Goal: Task Accomplishment & Management: Manage account settings

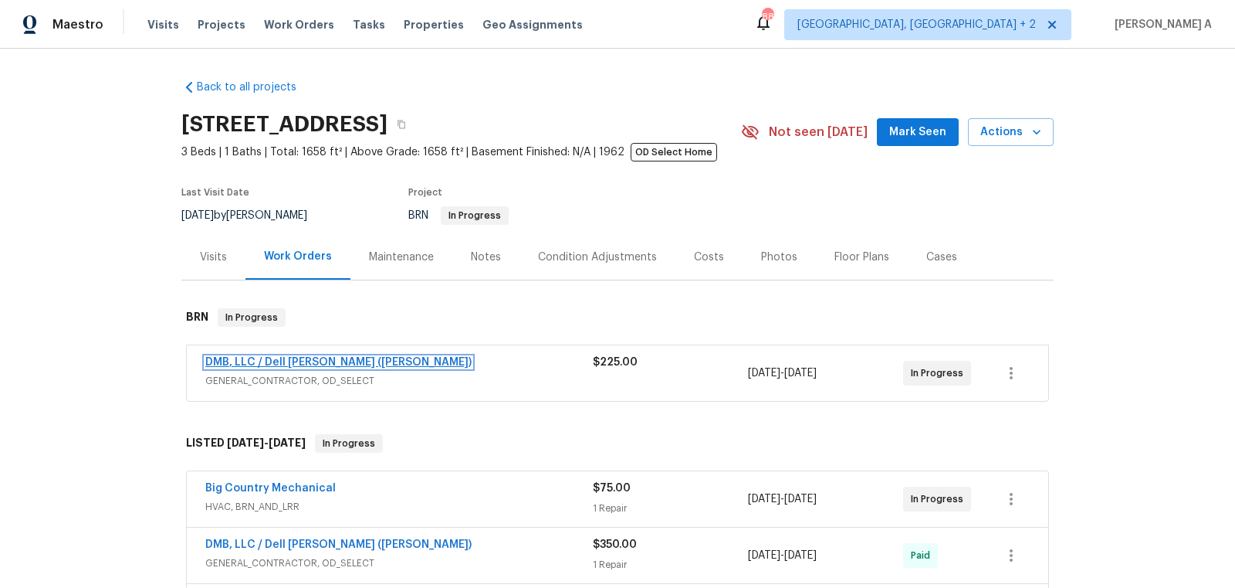
click at [288, 360] on link "DMB, LLC / Dell [PERSON_NAME] ([PERSON_NAME])" at bounding box center [338, 362] width 266 height 11
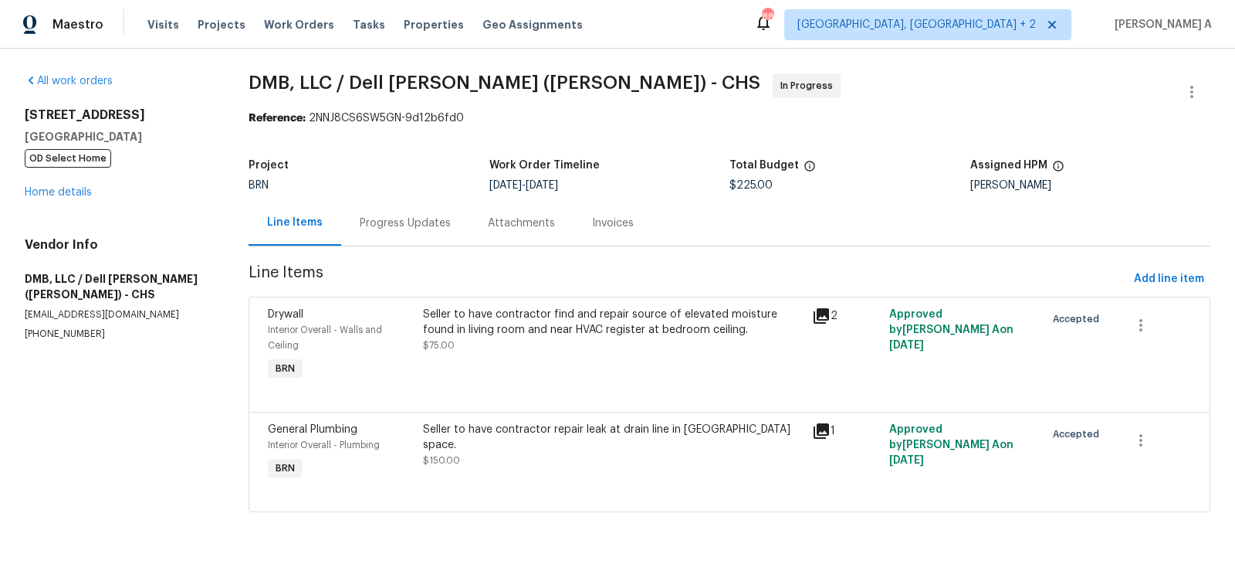
click at [372, 227] on div "Progress Updates" at bounding box center [405, 222] width 91 height 15
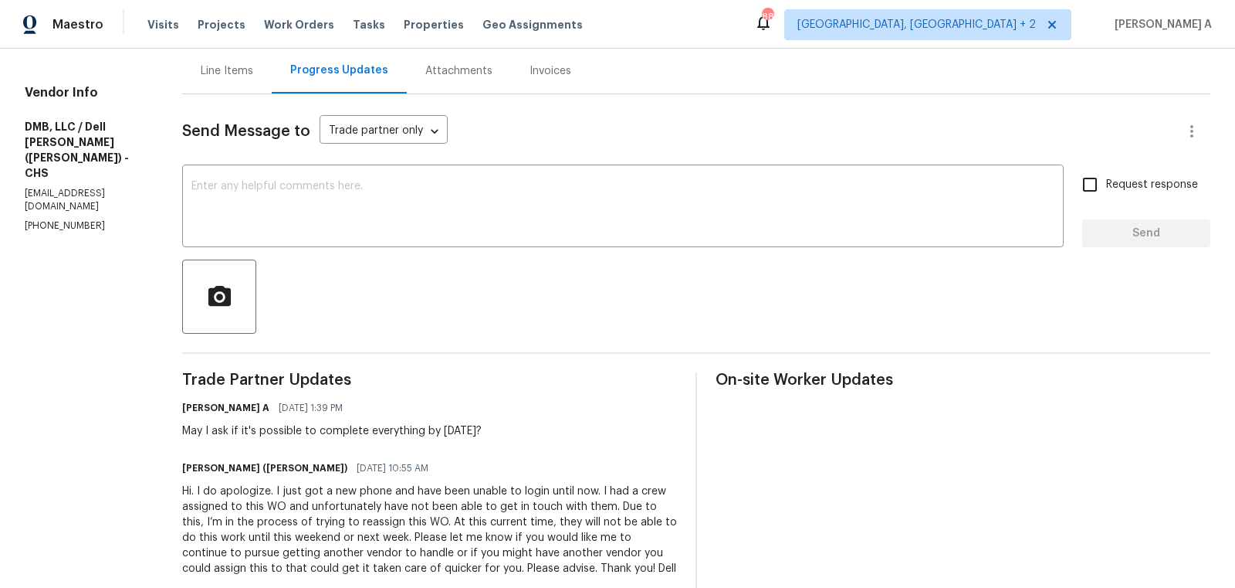
scroll to position [168, 0]
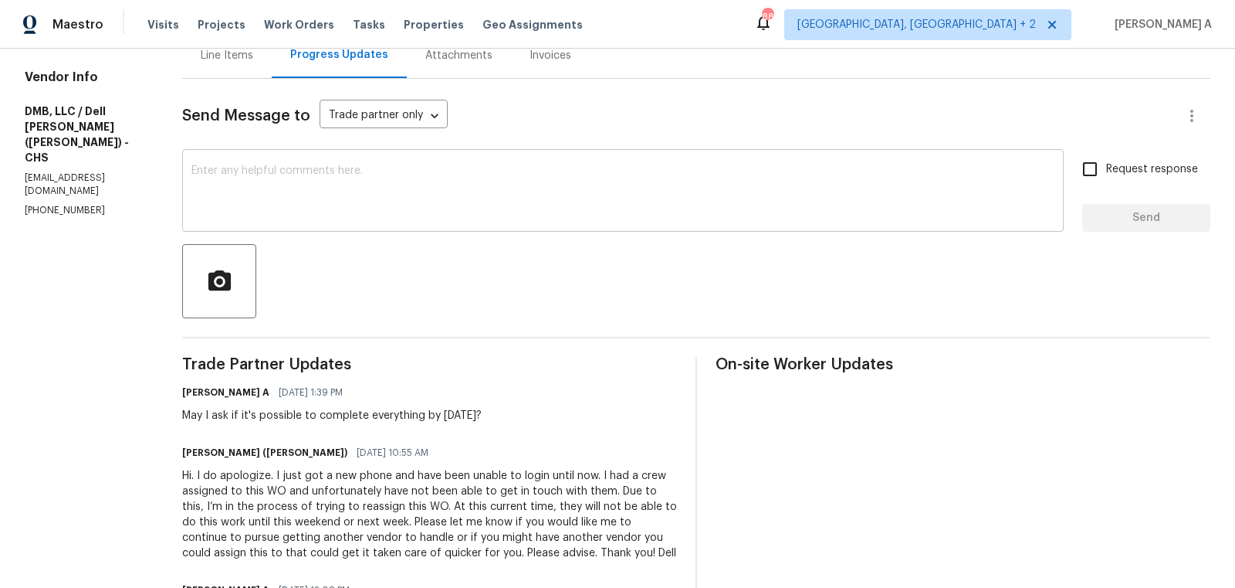
click at [401, 209] on textarea at bounding box center [622, 192] width 863 height 54
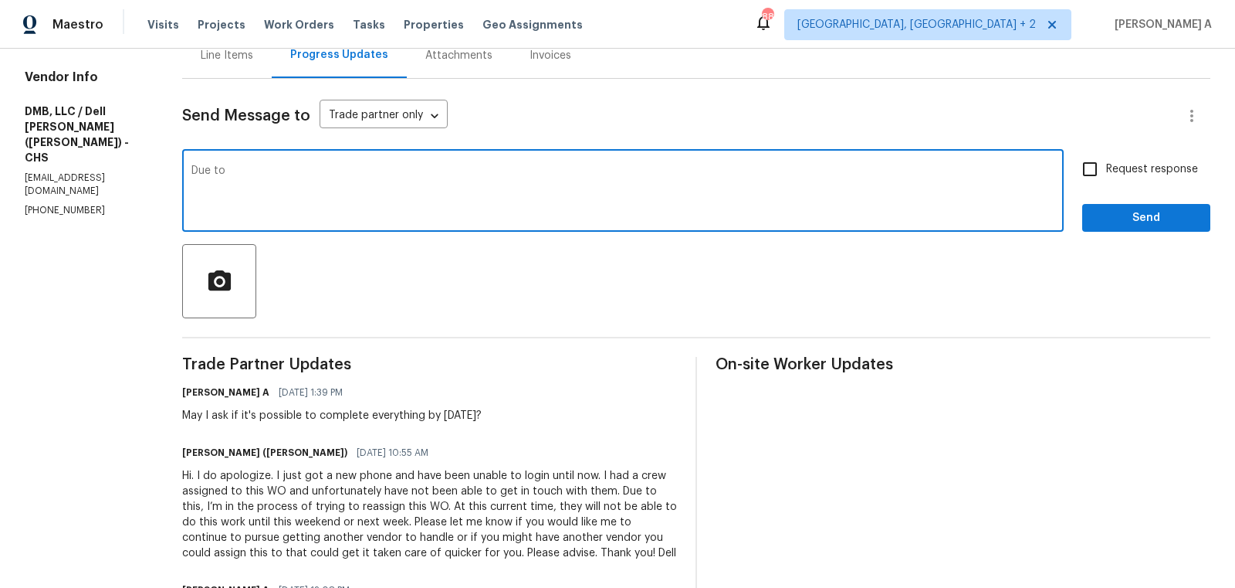
scroll to position [0, 0]
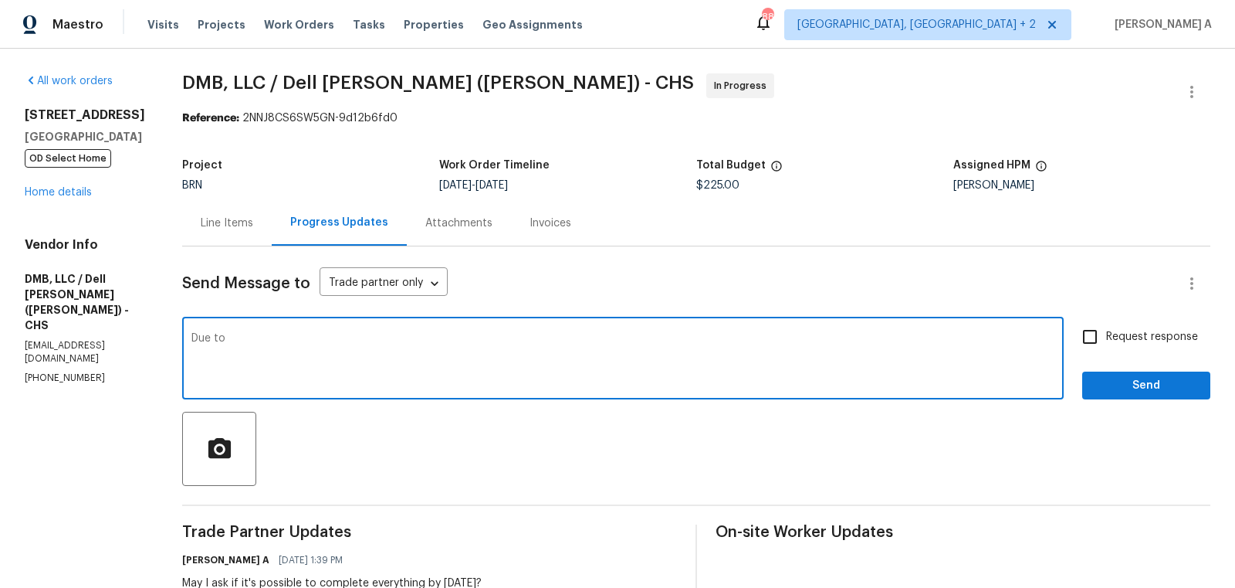
type textarea "Due to"
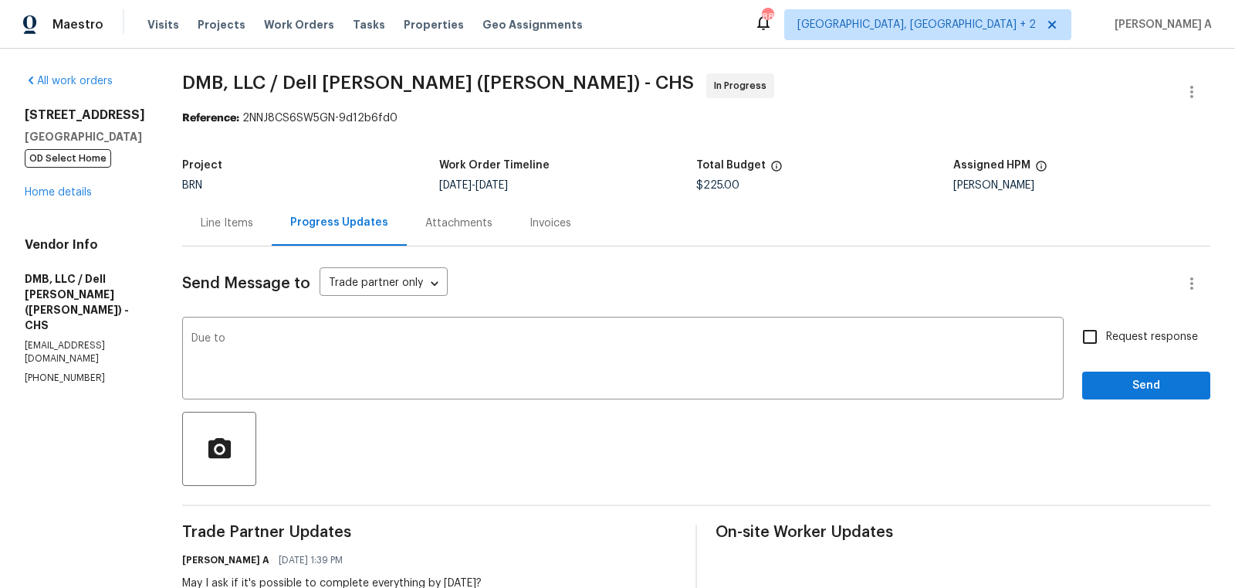
click at [232, 220] on div "Line Items" at bounding box center [227, 222] width 53 height 15
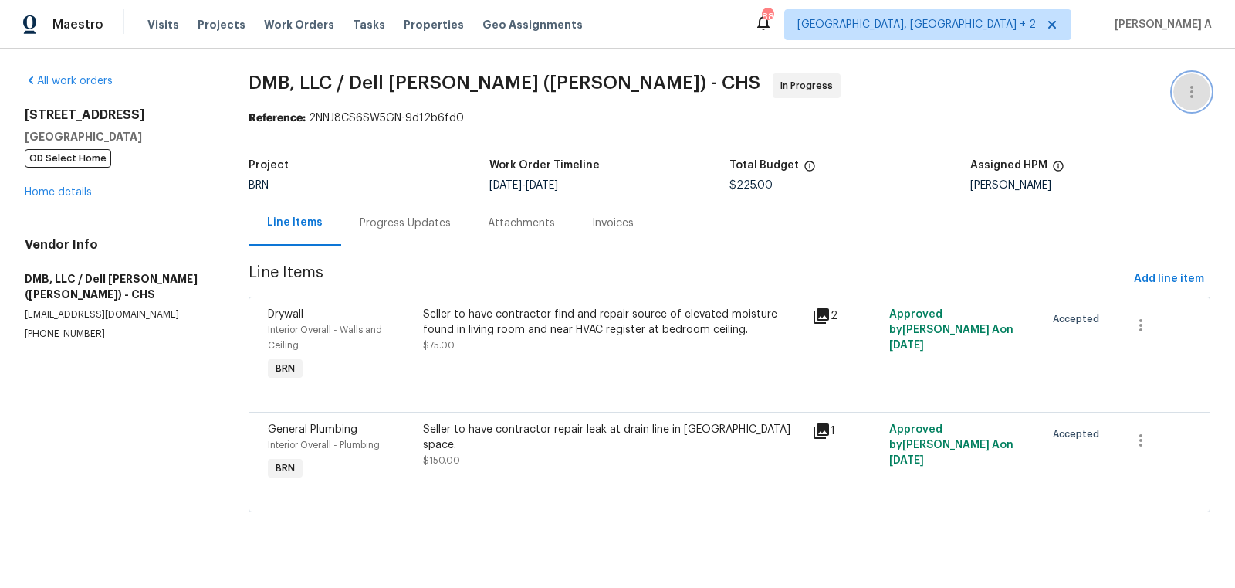
click at [1190, 85] on icon "button" at bounding box center [1192, 92] width 19 height 19
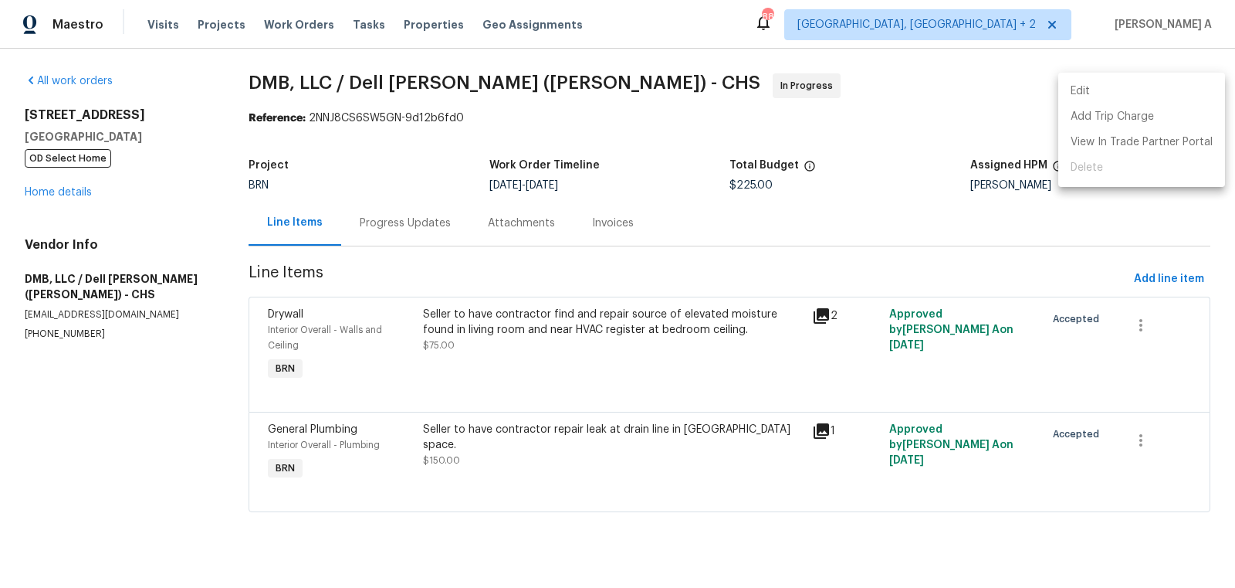
click at [1173, 85] on li "Edit" at bounding box center [1142, 91] width 167 height 25
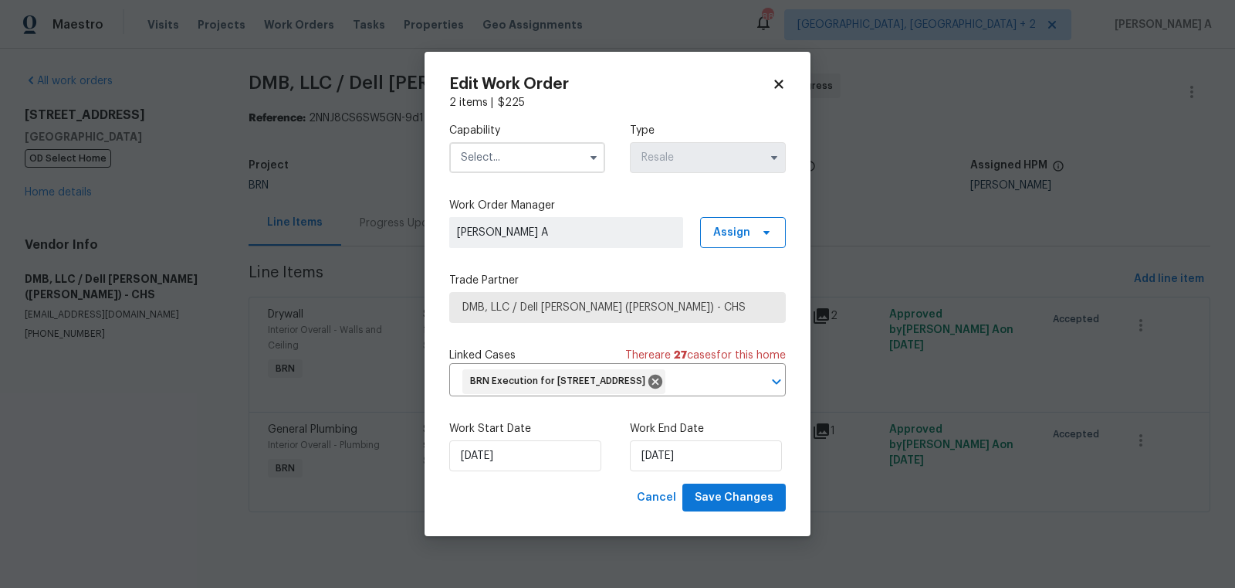
click at [513, 142] on input "text" at bounding box center [527, 157] width 156 height 31
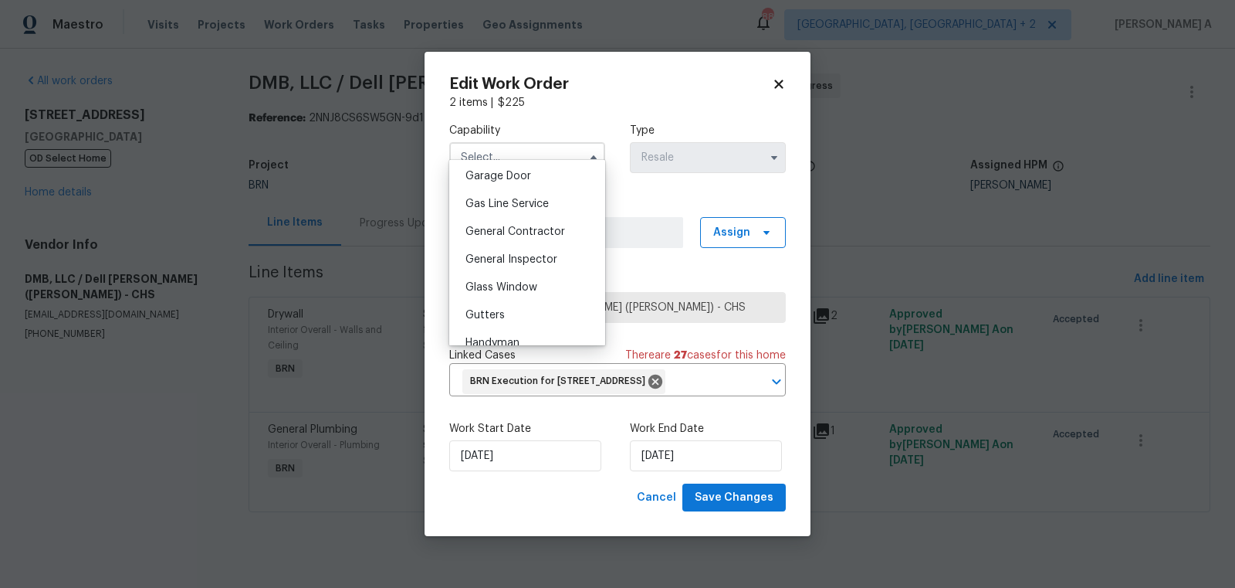
scroll to position [696, 0]
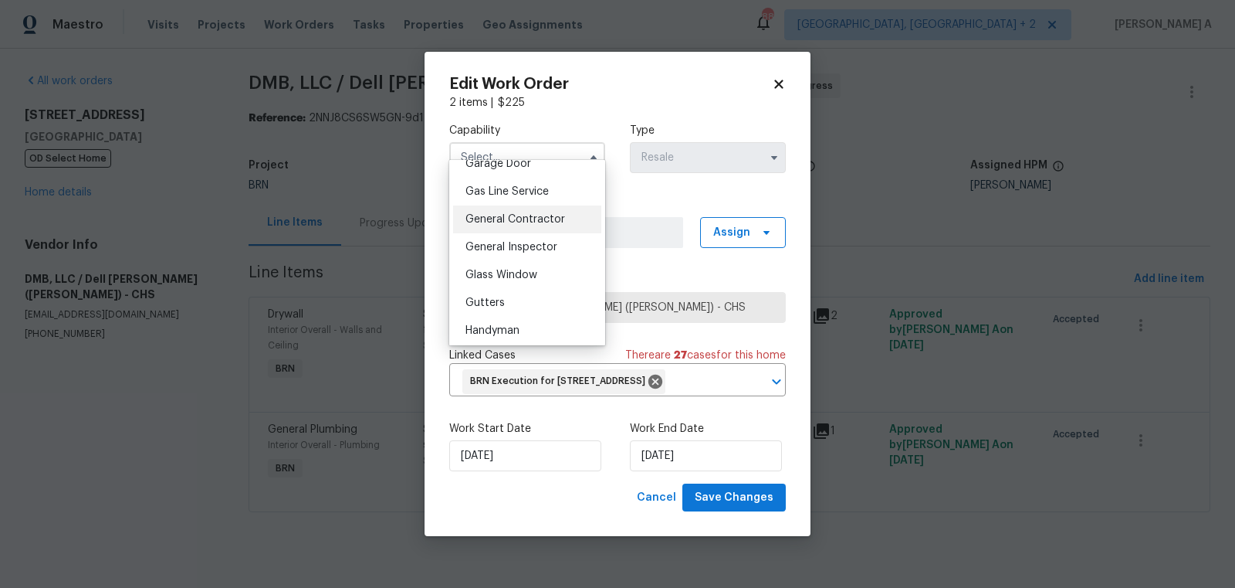
click at [528, 222] on span "General Contractor" at bounding box center [516, 219] width 100 height 11
type input "General Contractor"
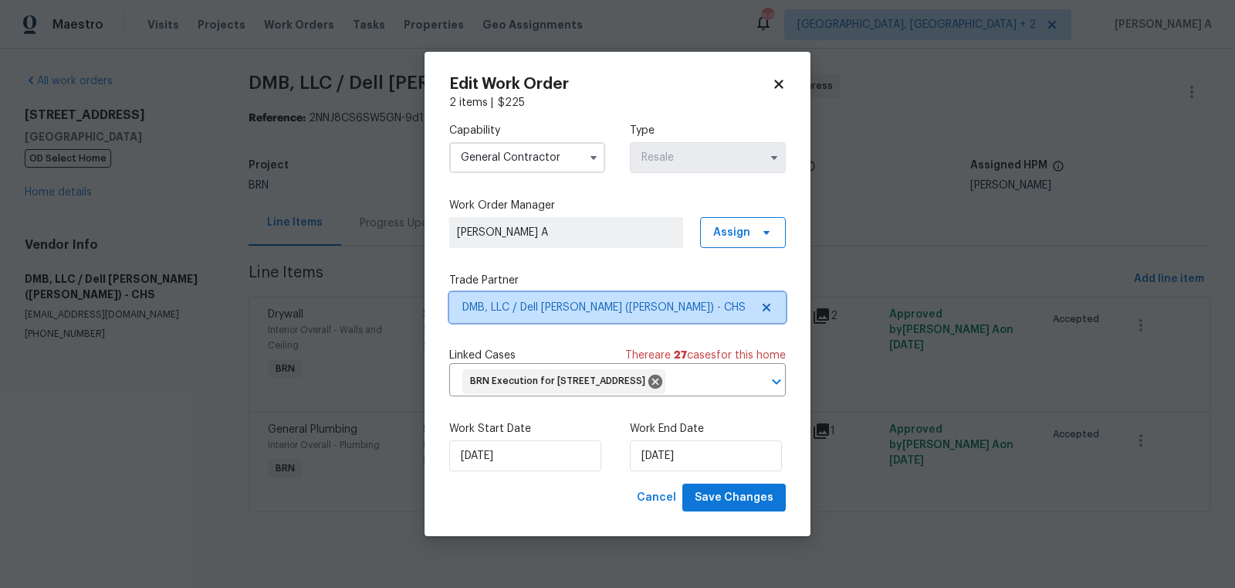
click at [768, 301] on icon at bounding box center [767, 307] width 12 height 12
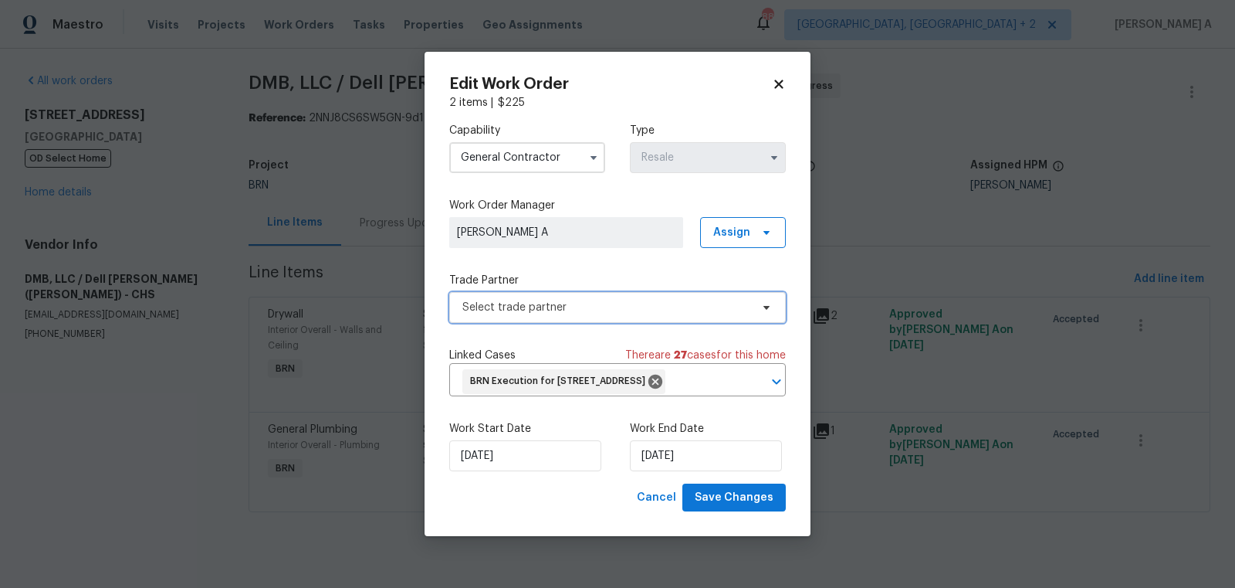
click at [659, 300] on span "Select trade partner" at bounding box center [607, 307] width 288 height 15
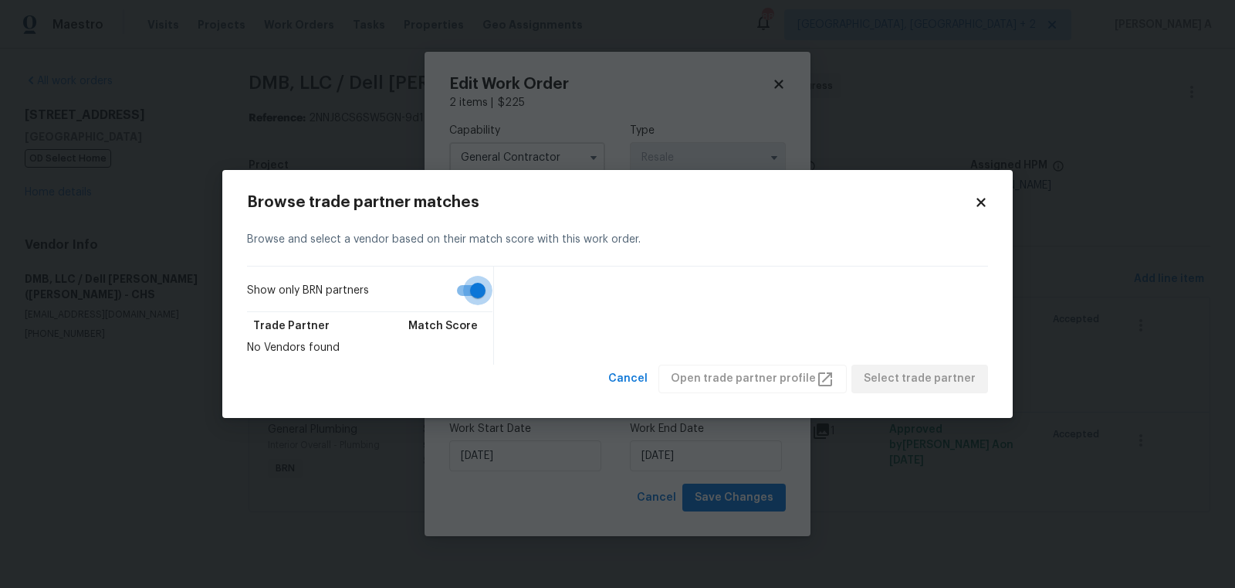
click at [462, 294] on input "Show only BRN partners" at bounding box center [478, 290] width 88 height 29
checkbox input "false"
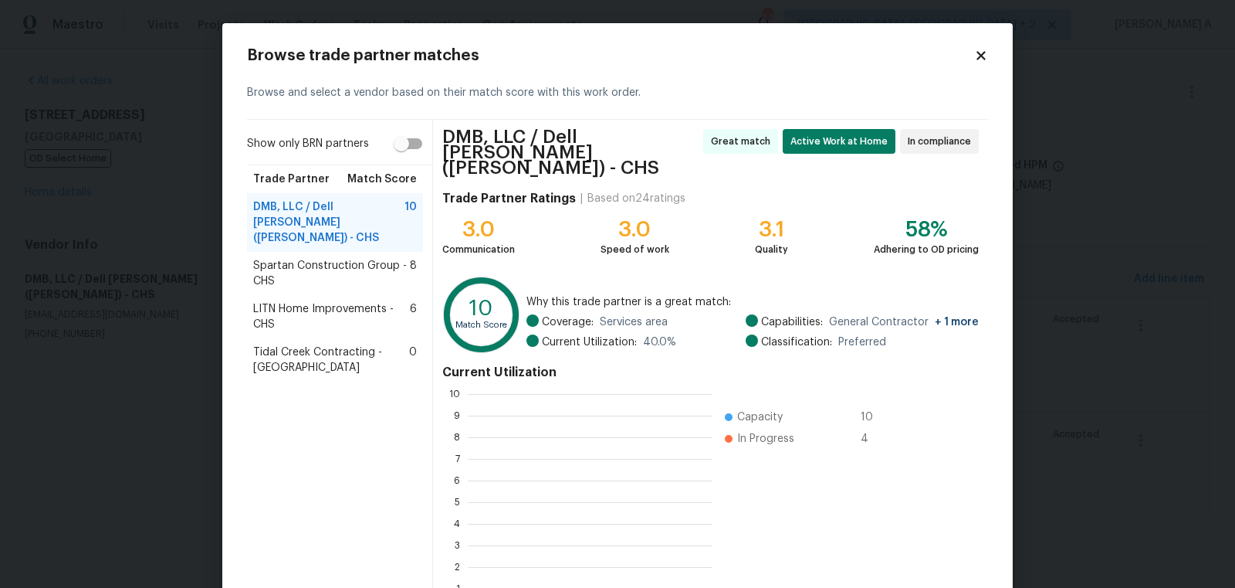
scroll to position [216, 244]
click at [981, 57] on icon at bounding box center [981, 55] width 8 height 8
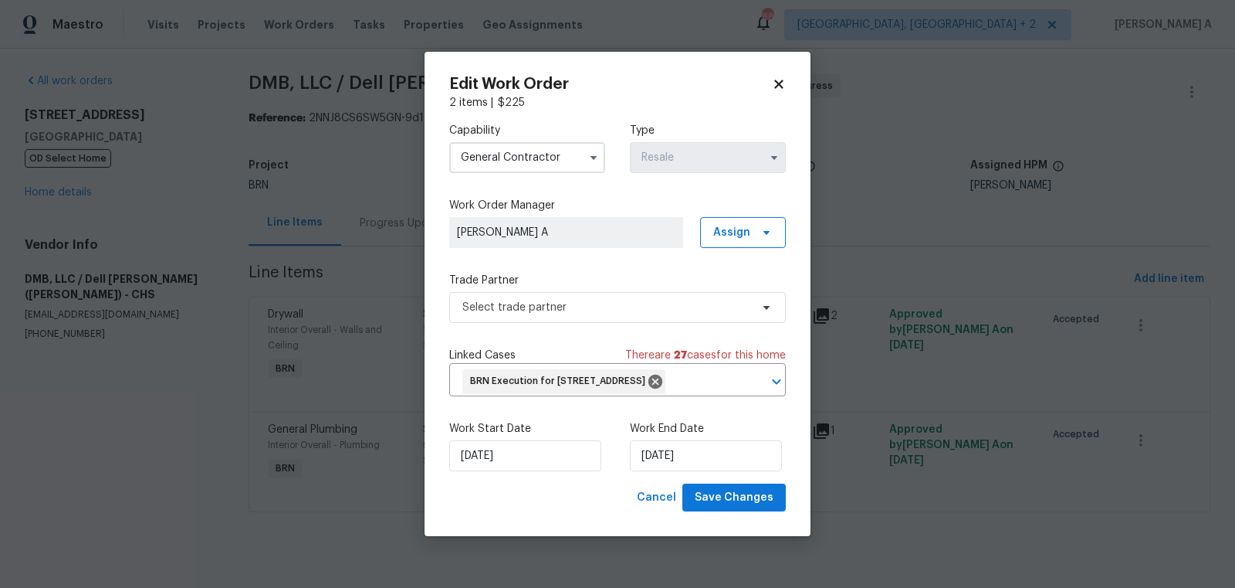
click at [500, 145] on input "General Contractor" at bounding box center [527, 157] width 156 height 31
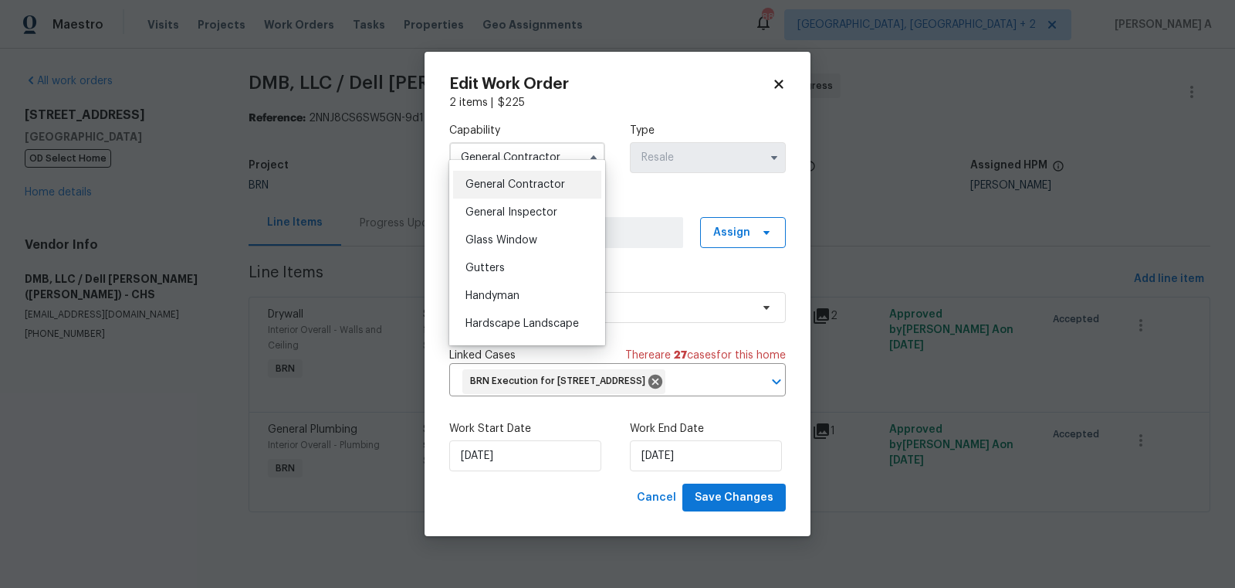
scroll to position [744, 0]
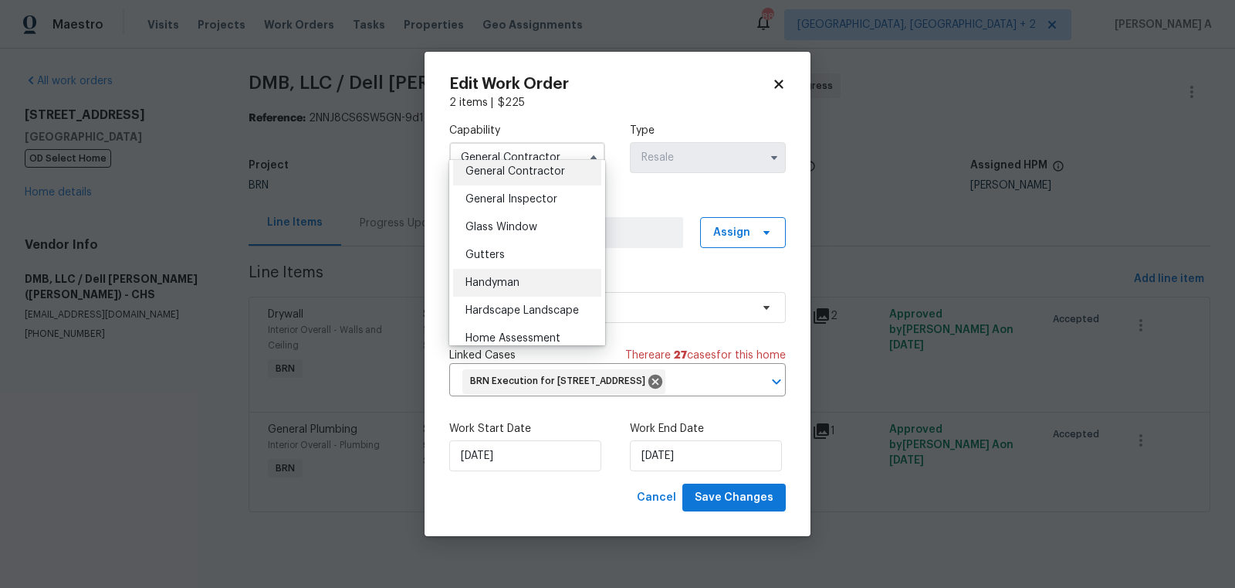
click at [510, 281] on span "Handyman" at bounding box center [493, 282] width 54 height 11
type input "Handyman"
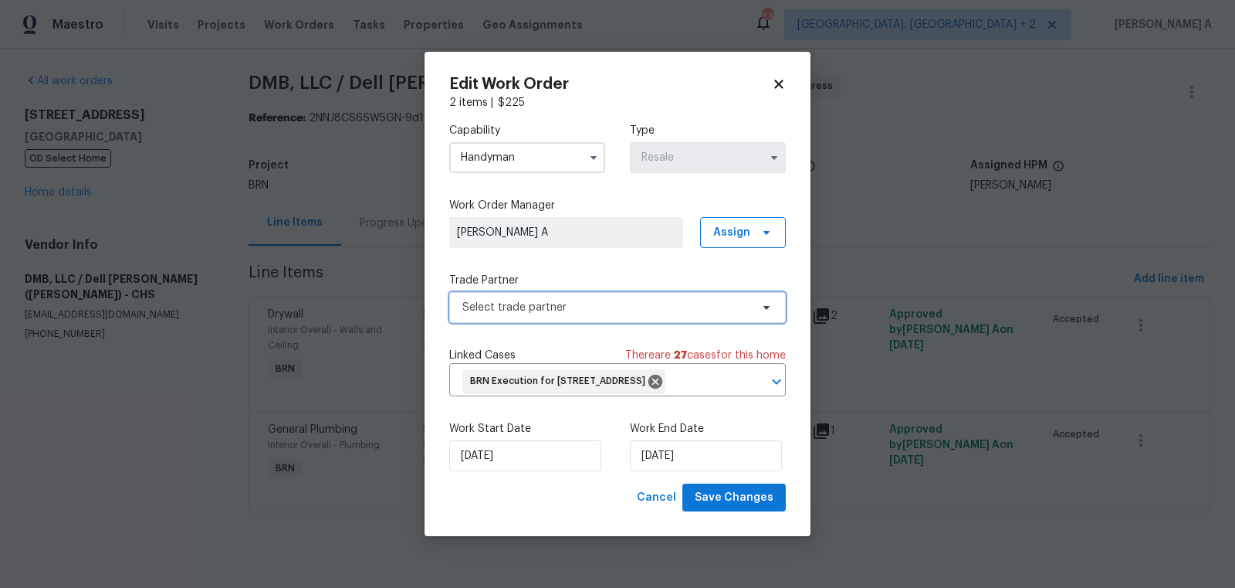
click at [534, 300] on span "Select trade partner" at bounding box center [607, 307] width 288 height 15
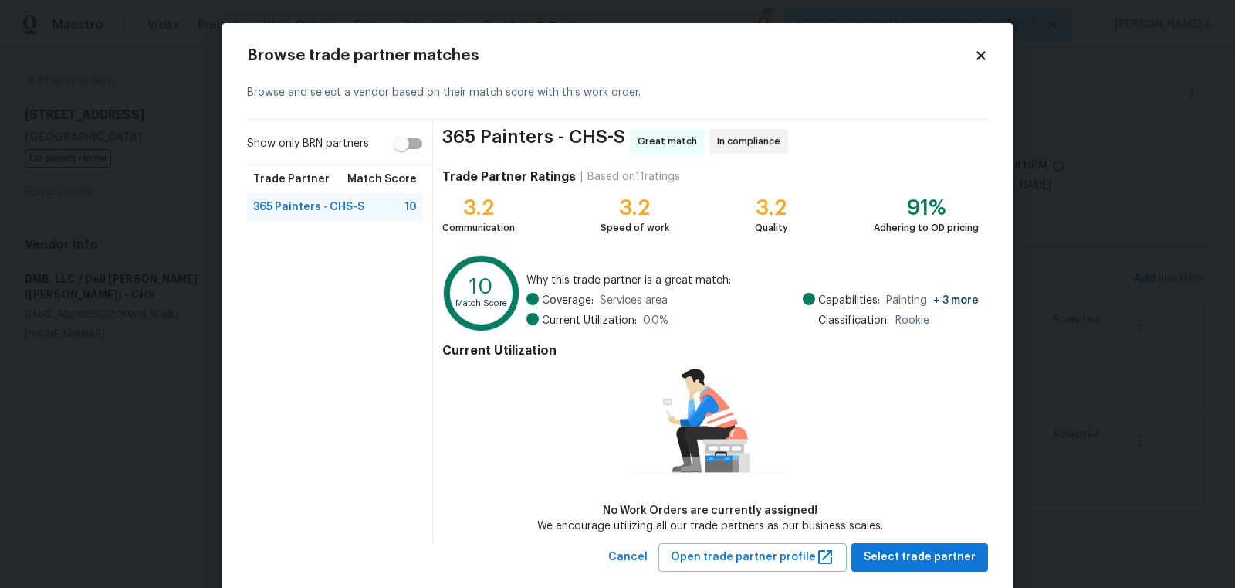
scroll to position [29, 0]
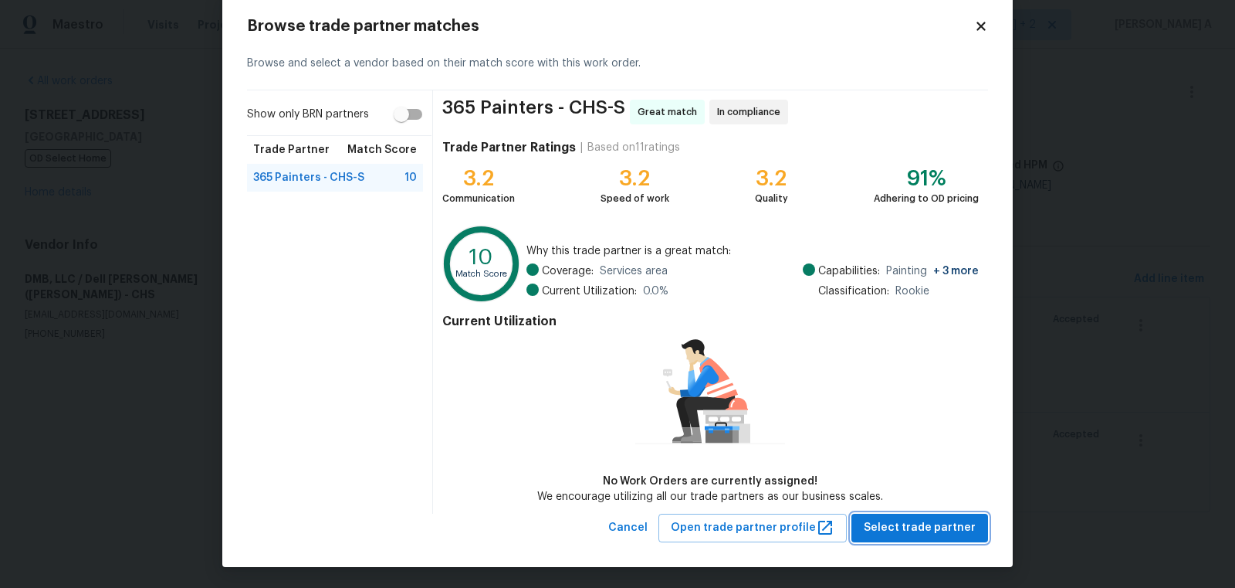
click at [904, 519] on span "Select trade partner" at bounding box center [920, 527] width 112 height 19
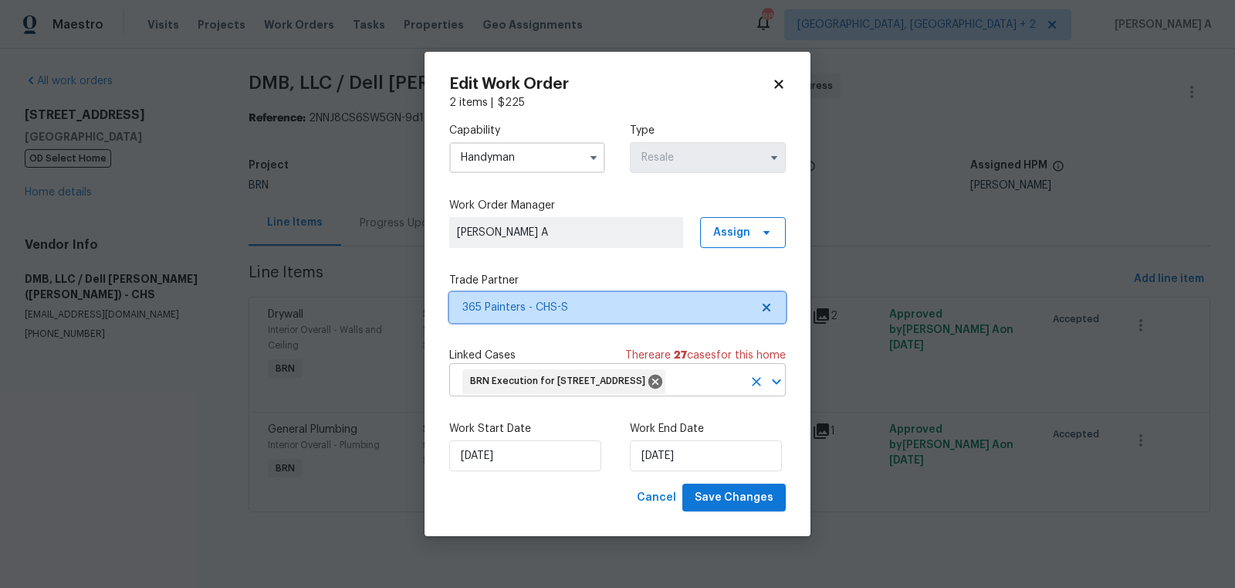
scroll to position [0, 0]
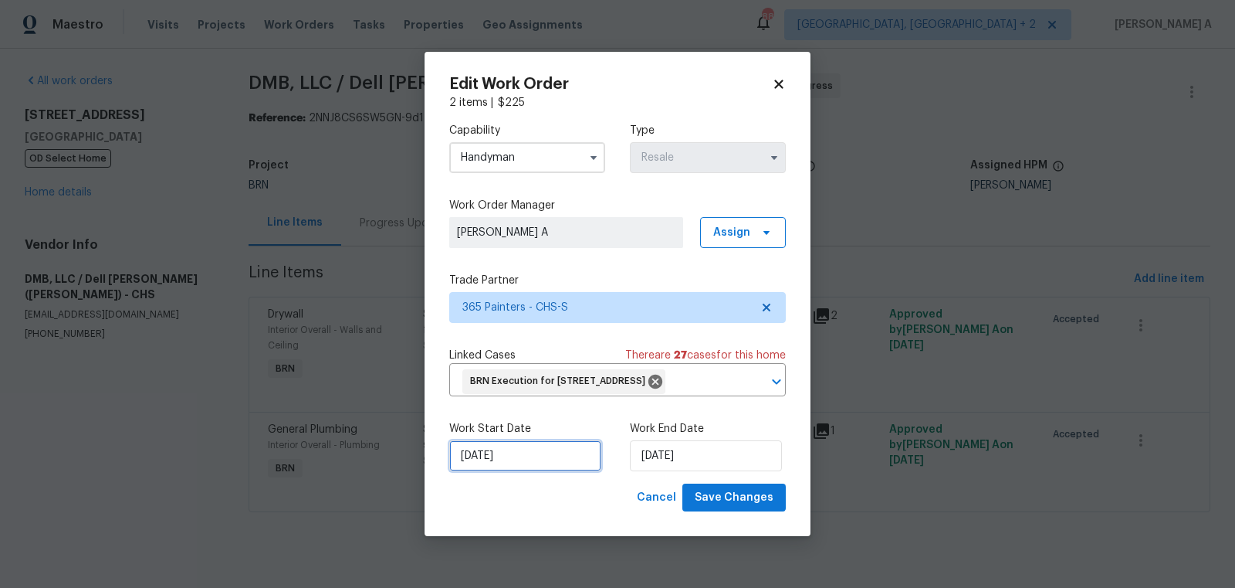
click at [530, 471] on input "9/17/2025" at bounding box center [525, 455] width 152 height 31
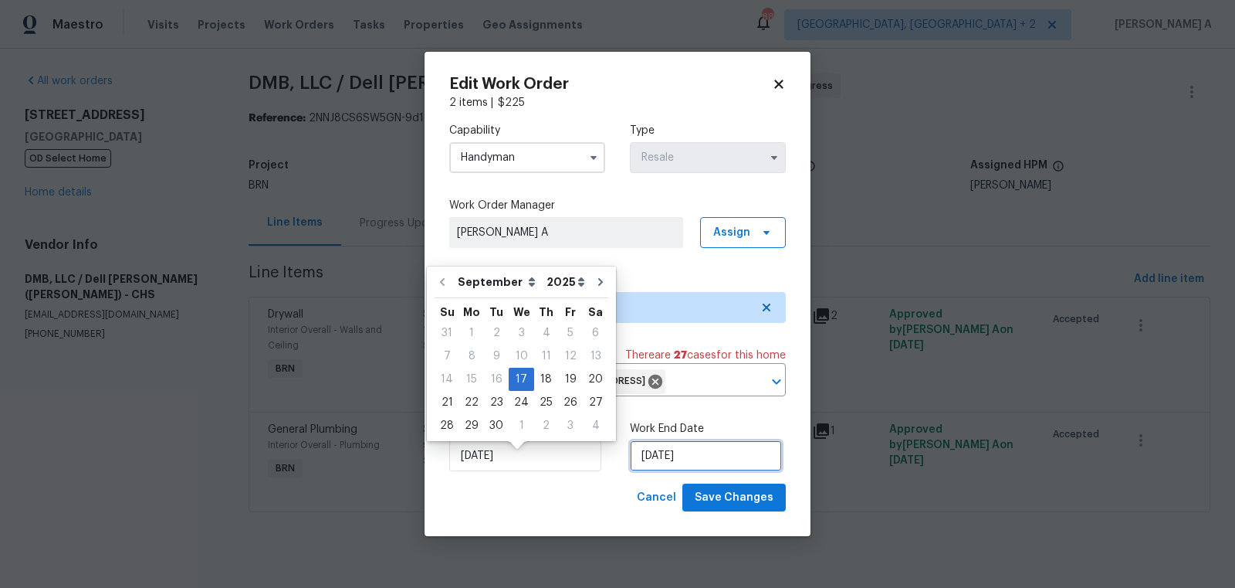
click at [666, 465] on input "[DATE]" at bounding box center [706, 455] width 152 height 31
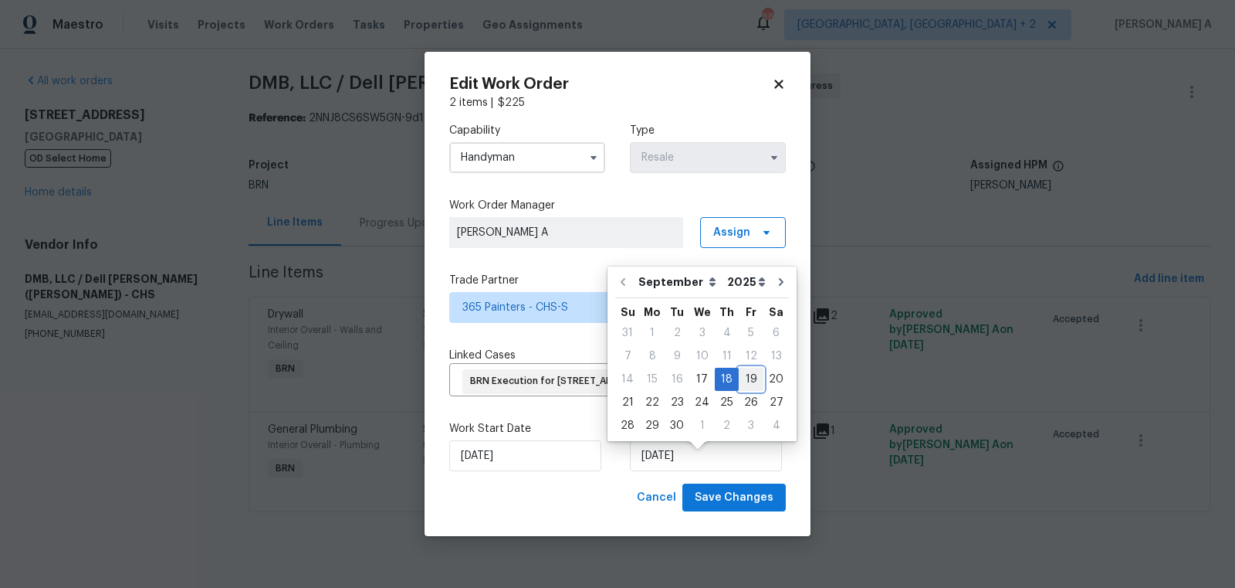
click at [746, 379] on div "19" at bounding box center [751, 379] width 25 height 22
type input "[DATE]"
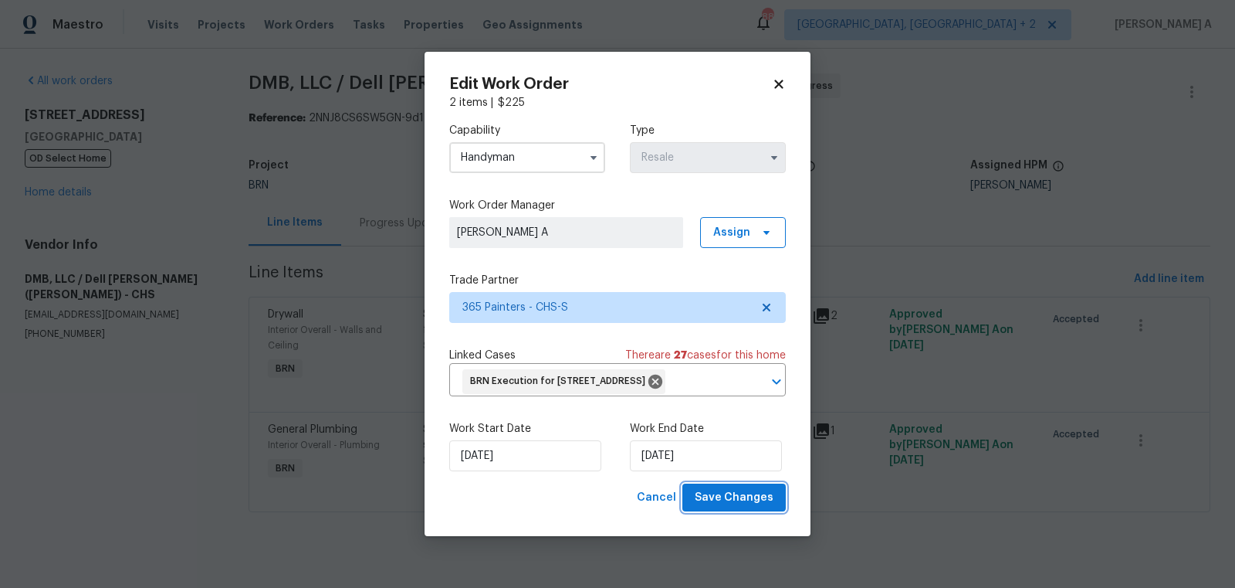
click at [760, 507] on span "Save Changes" at bounding box center [734, 497] width 79 height 19
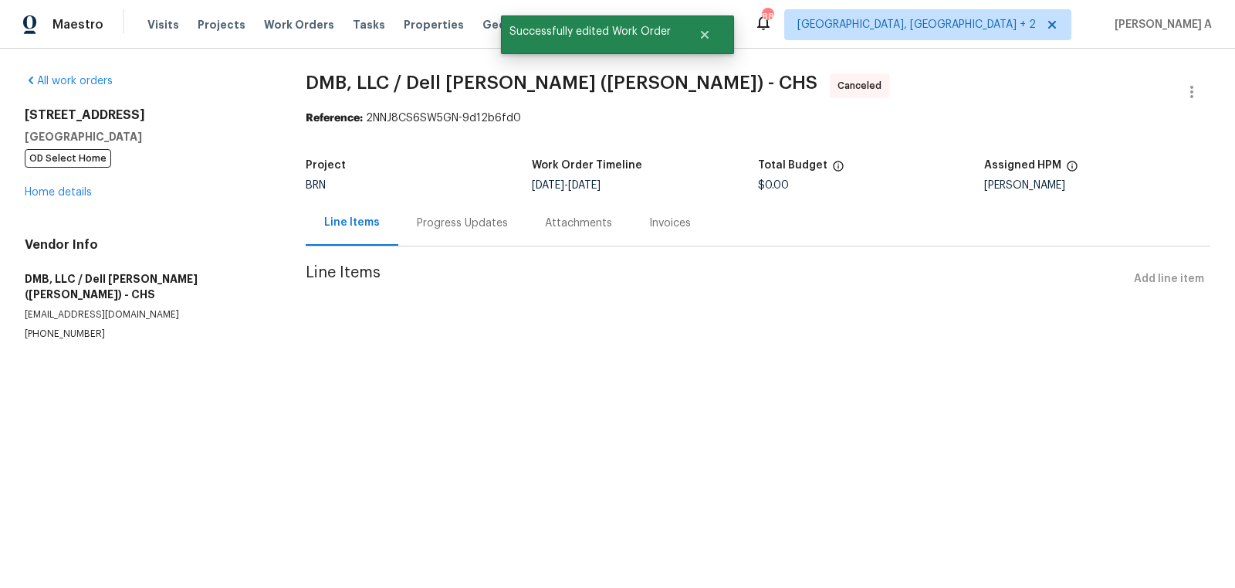
click at [445, 201] on div "Progress Updates" at bounding box center [462, 223] width 128 height 46
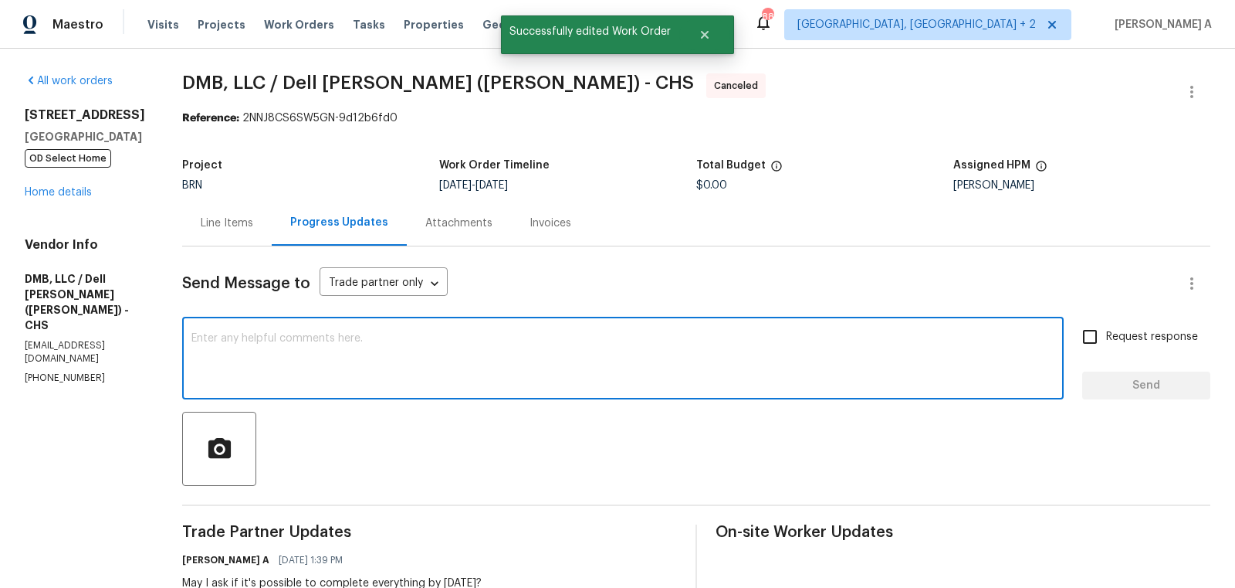
click at [485, 369] on textarea at bounding box center [622, 360] width 863 height 54
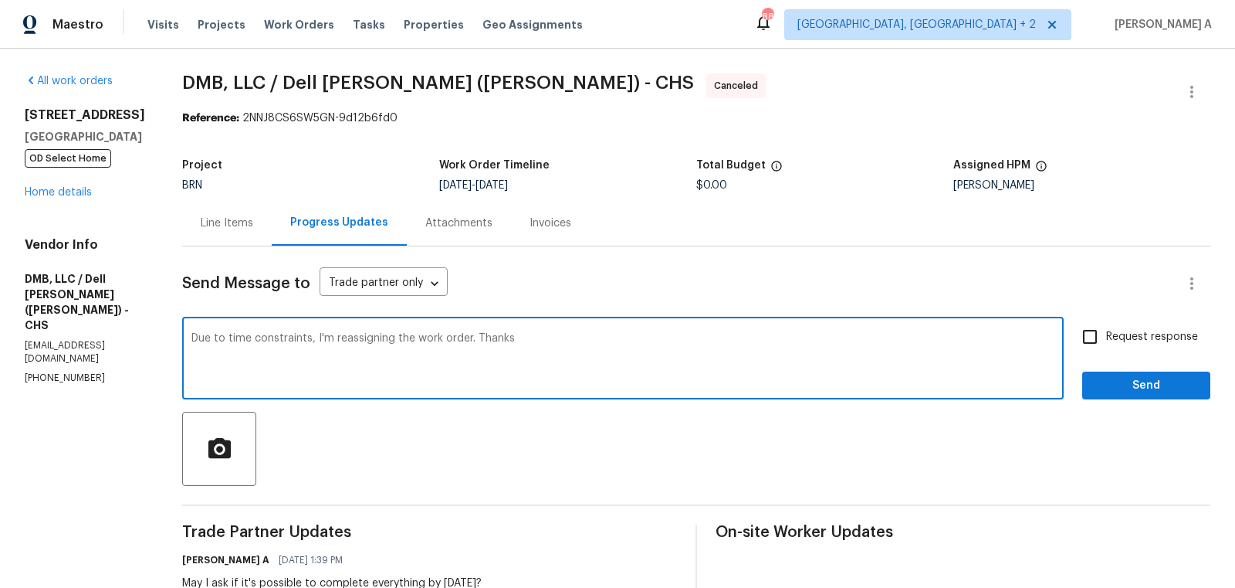
type textarea "Due to time constraints, I'm reassigning the work order. Thanks"
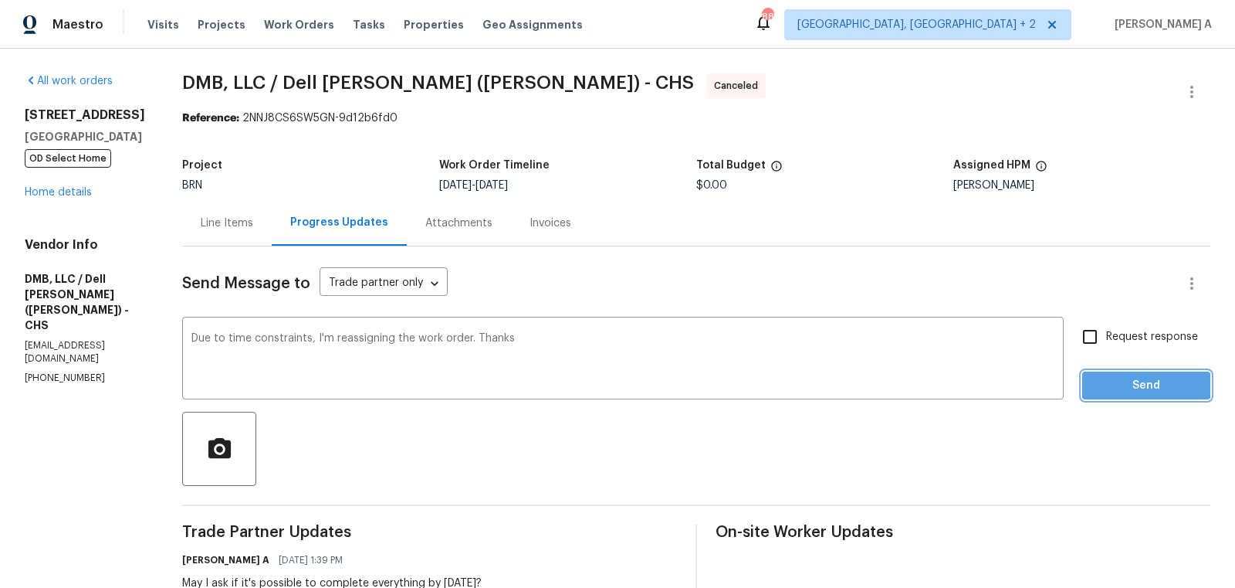
click at [1130, 383] on span "Send" at bounding box center [1146, 385] width 103 height 19
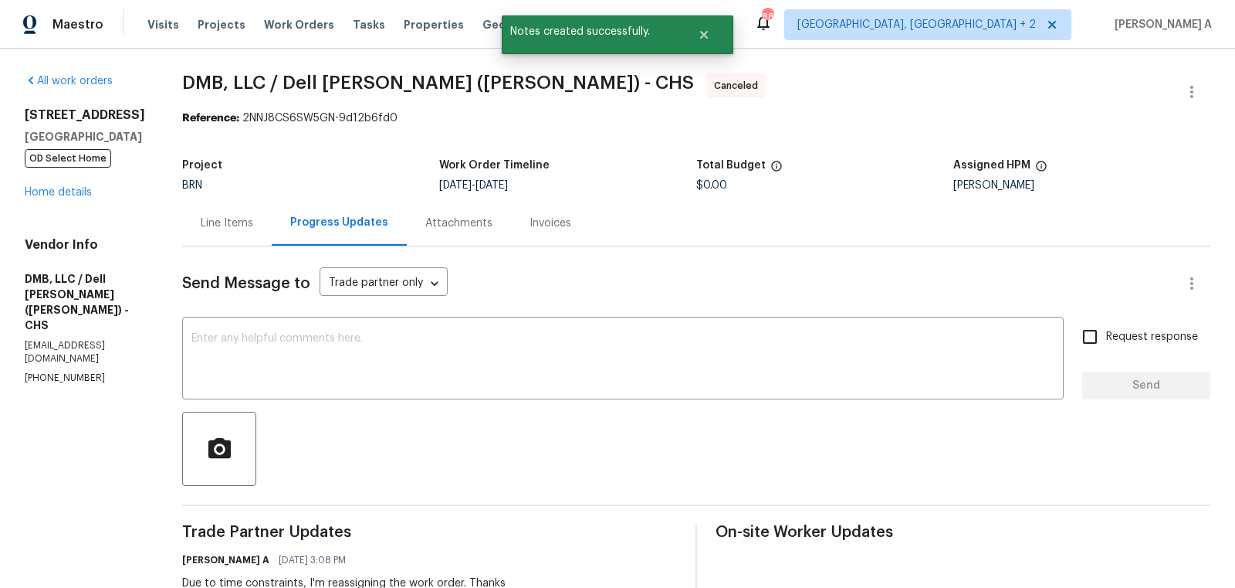
click at [66, 200] on div "4412 Abby Dr North Charleston, SC 29418 OD Select Home Home details" at bounding box center [85, 153] width 120 height 93
click at [66, 198] on link "Home details" at bounding box center [58, 192] width 67 height 11
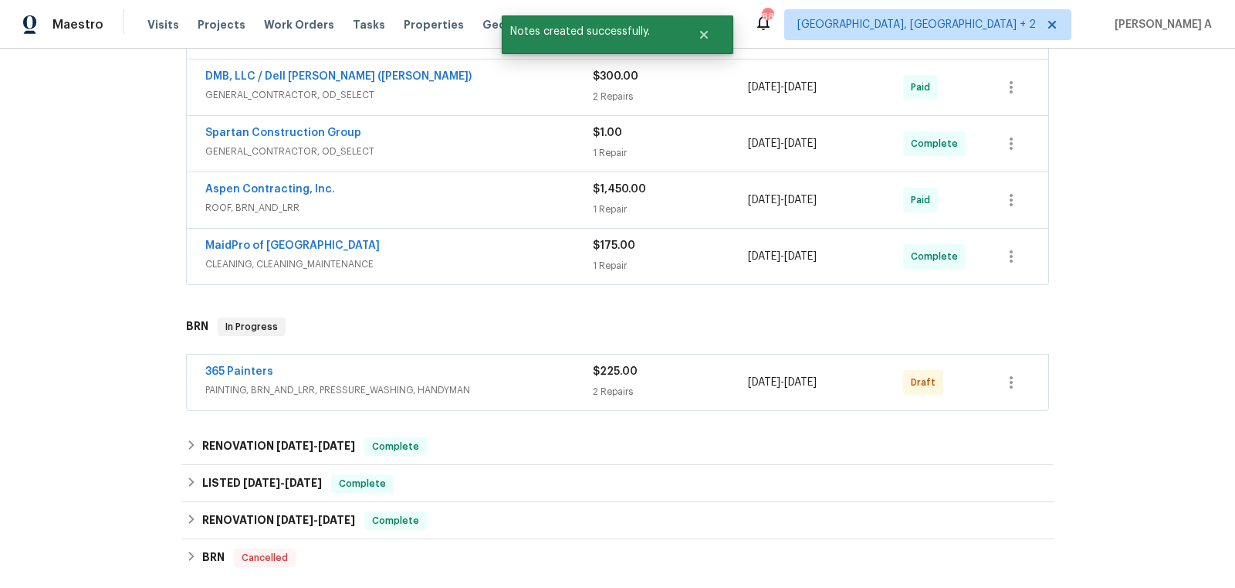
scroll to position [405, 0]
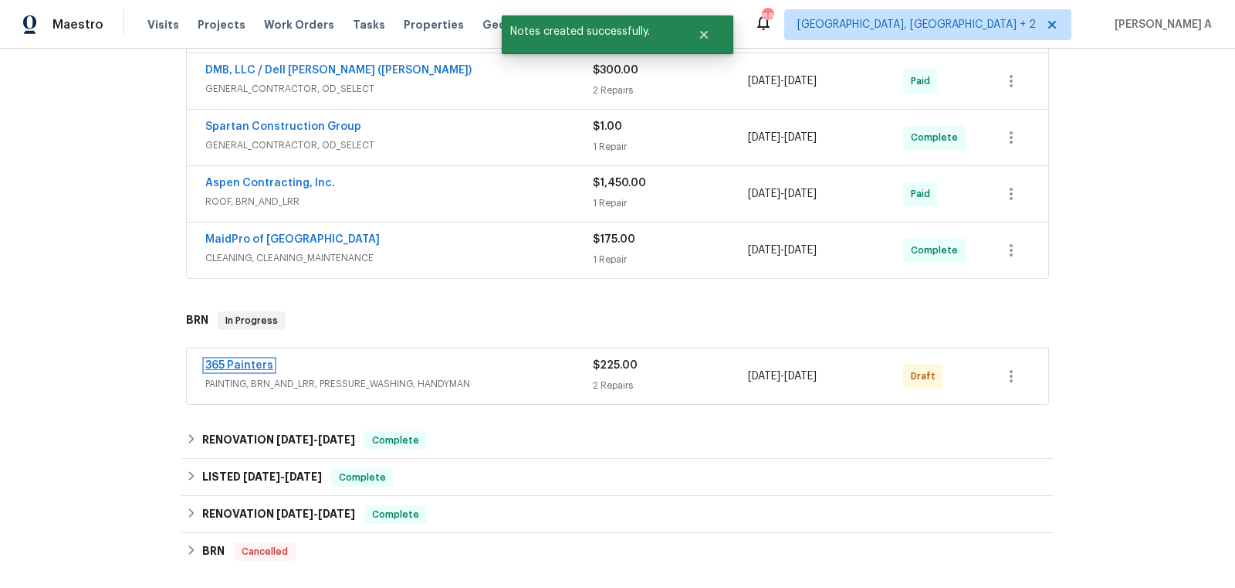
click at [240, 360] on link "365 Painters" at bounding box center [239, 365] width 68 height 11
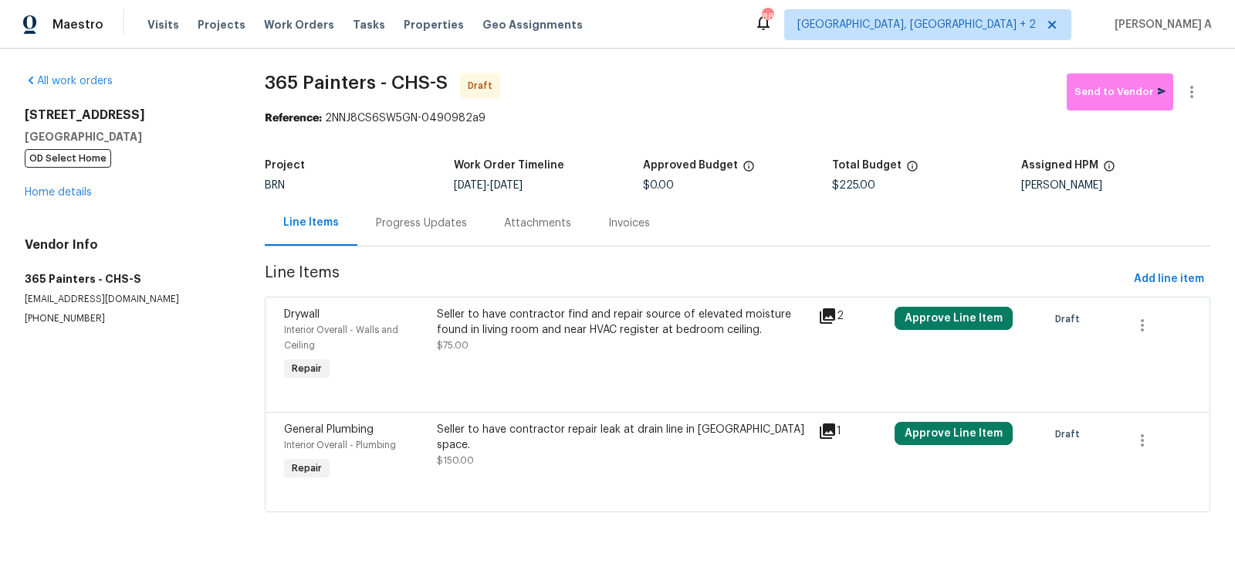
click at [1201, 73] on div at bounding box center [1192, 91] width 37 height 37
click at [1199, 88] on icon "button" at bounding box center [1192, 92] width 19 height 19
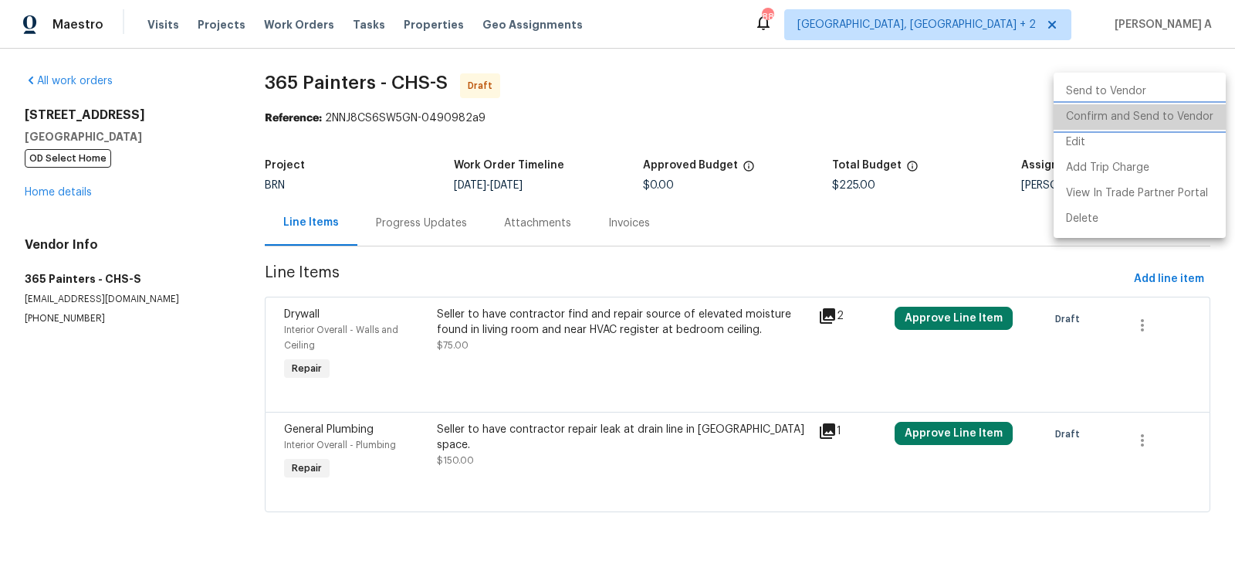
click at [1212, 113] on li "Confirm and Send to Vendor" at bounding box center [1140, 116] width 172 height 25
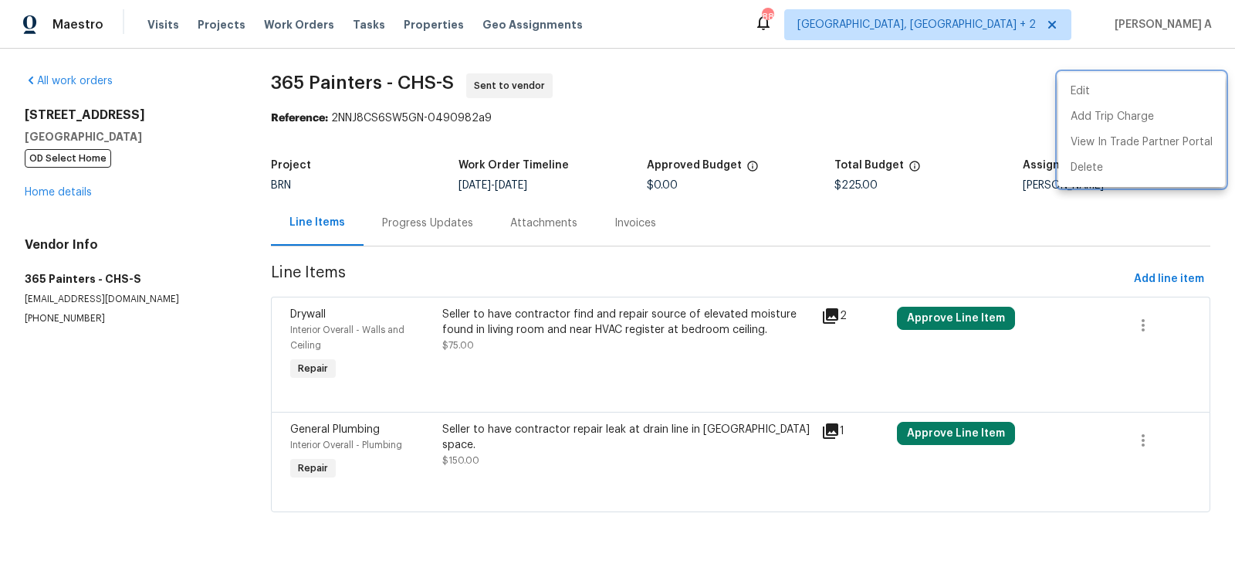
click at [402, 225] on div at bounding box center [617, 294] width 1235 height 588
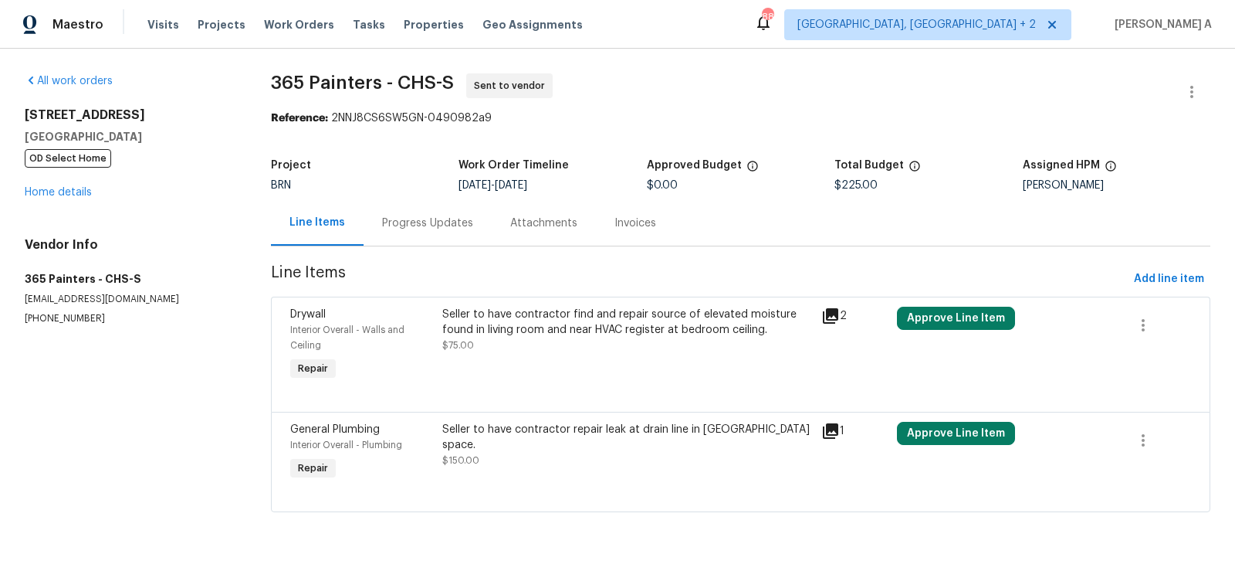
click at [435, 227] on div "Progress Updates" at bounding box center [427, 222] width 91 height 15
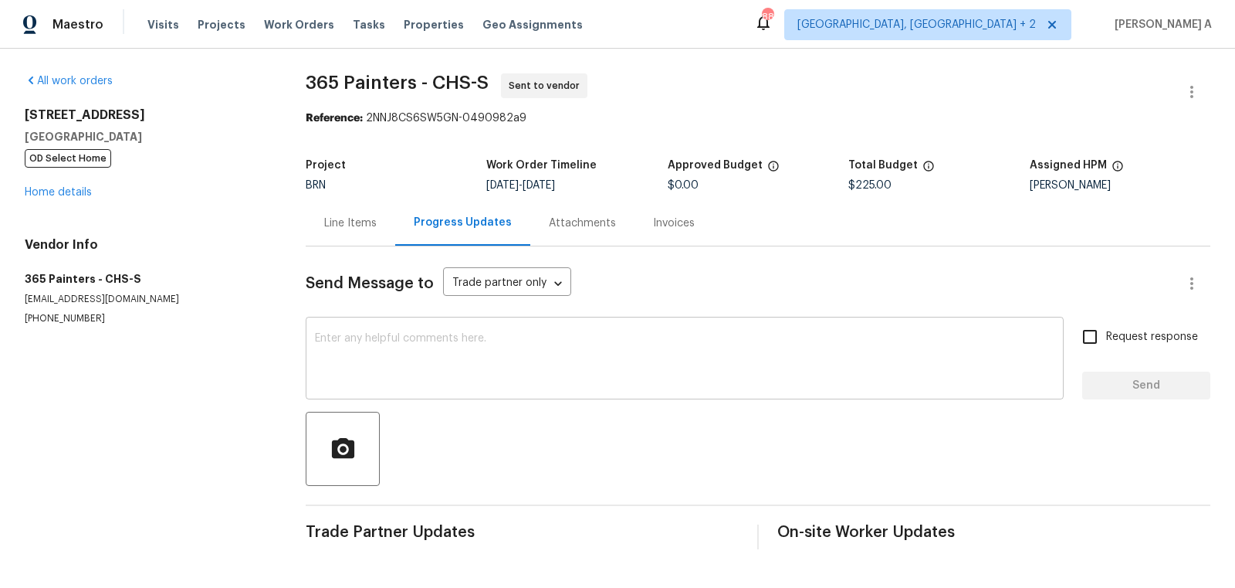
click at [429, 351] on textarea at bounding box center [685, 360] width 740 height 54
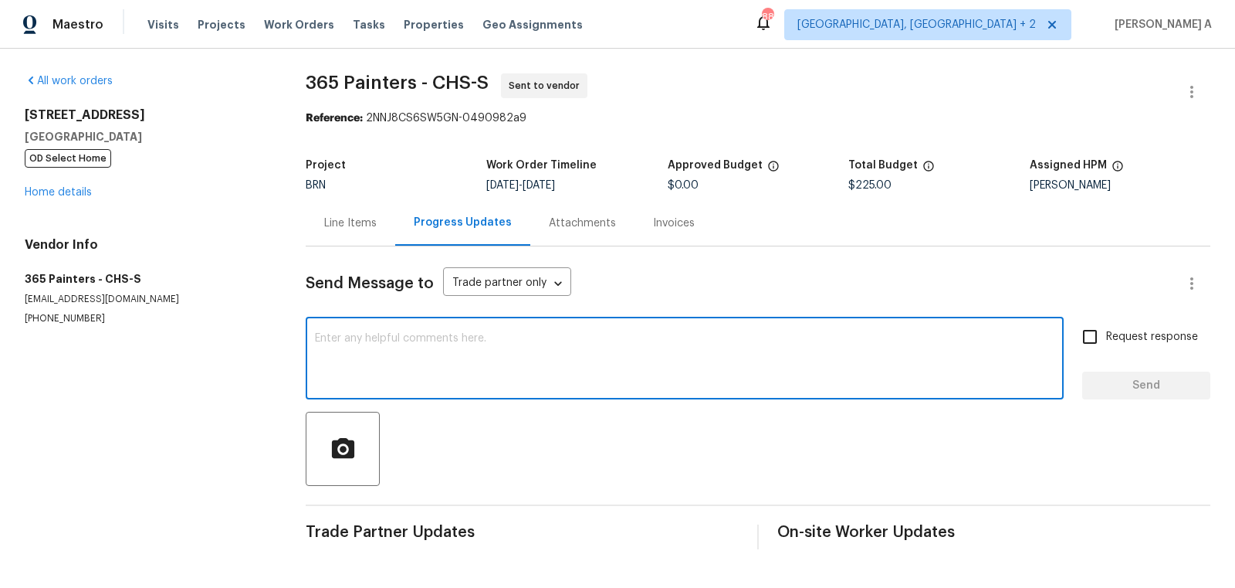
paste textarea "Hi, I'm Akshay from Opendoor. Just wanted to check if you received the workorde…"
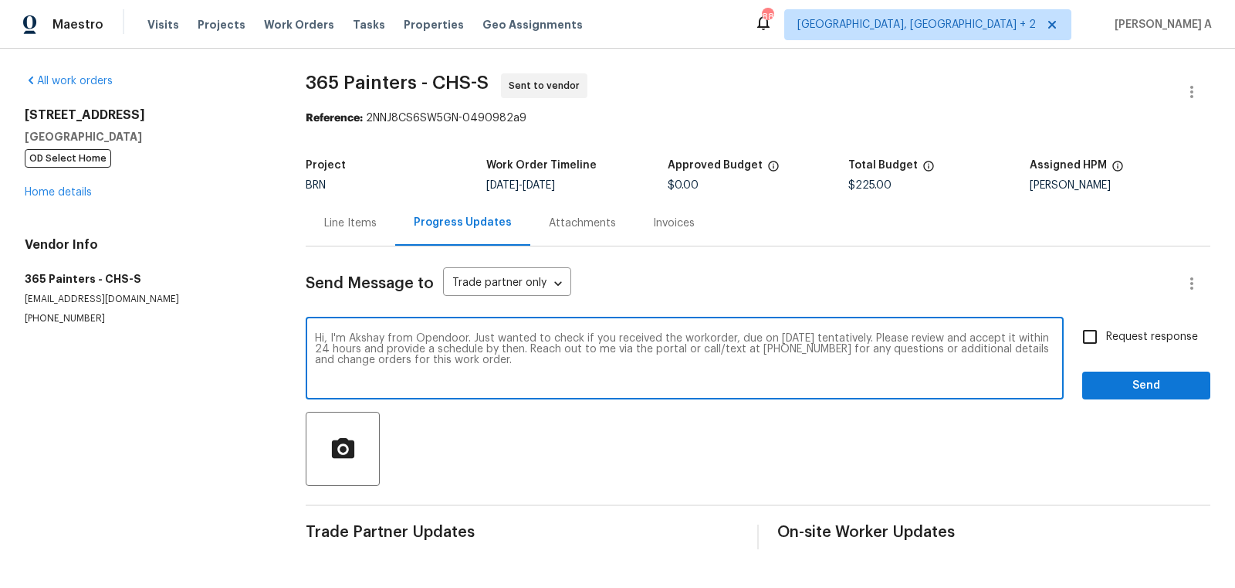
type textarea "Hi, I'm Akshay from Opendoor. Just wanted to check if you received the workorde…"
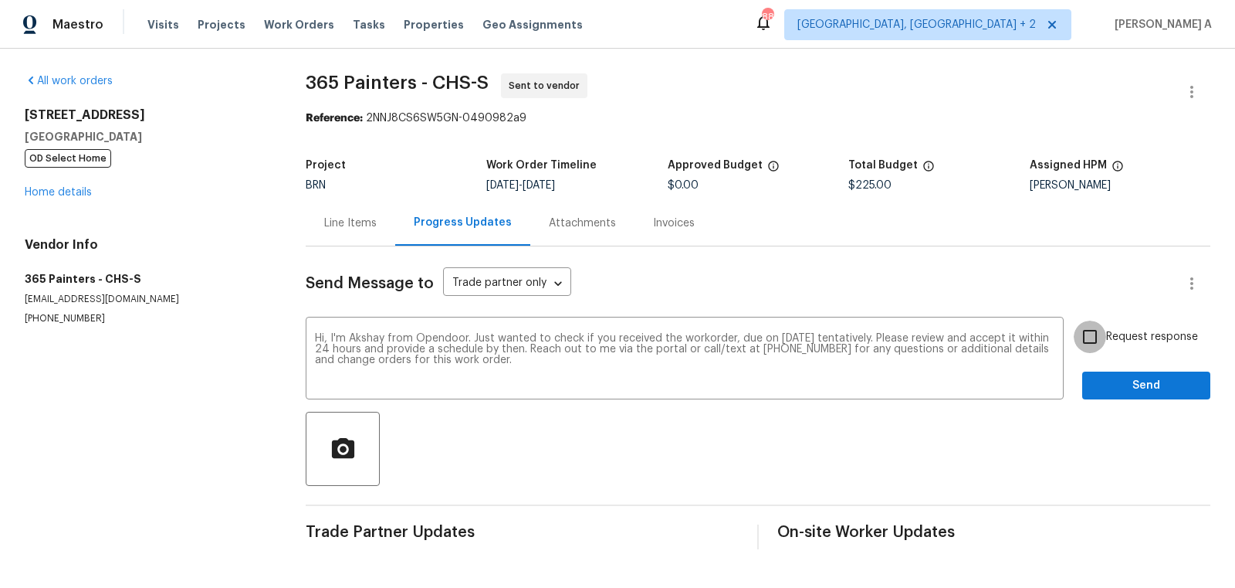
click at [1106, 334] on input "Request response" at bounding box center [1090, 336] width 32 height 32
checkbox input "true"
click at [1148, 378] on span "Send" at bounding box center [1146, 385] width 103 height 19
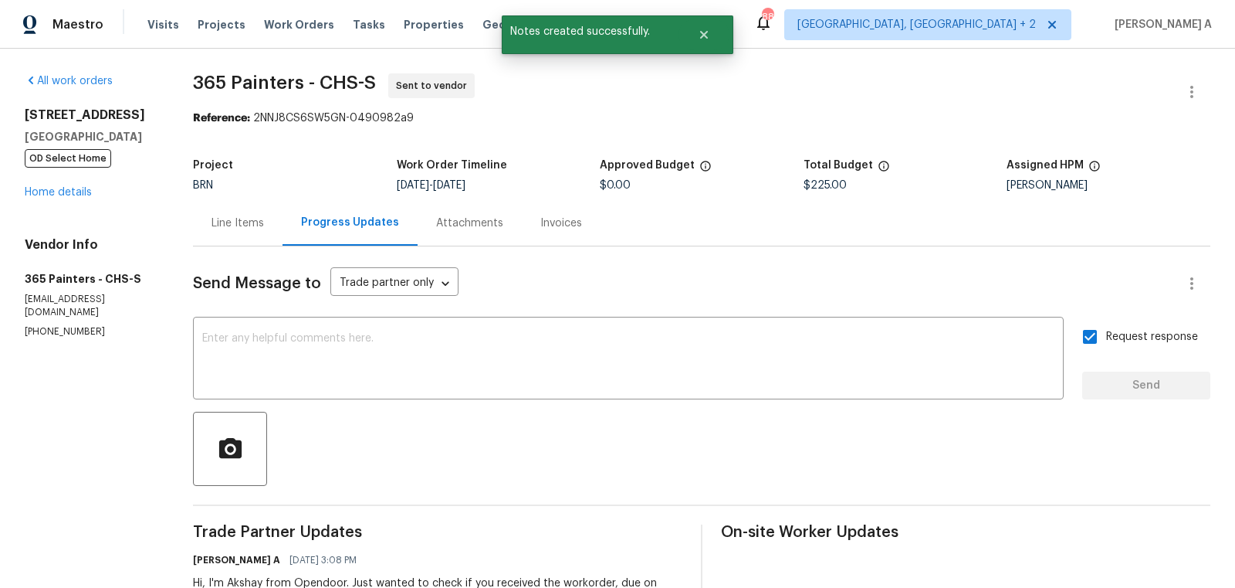
click at [86, 336] on p "(931) 981-4846" at bounding box center [90, 331] width 131 height 13
copy p "(931) 981-4846"
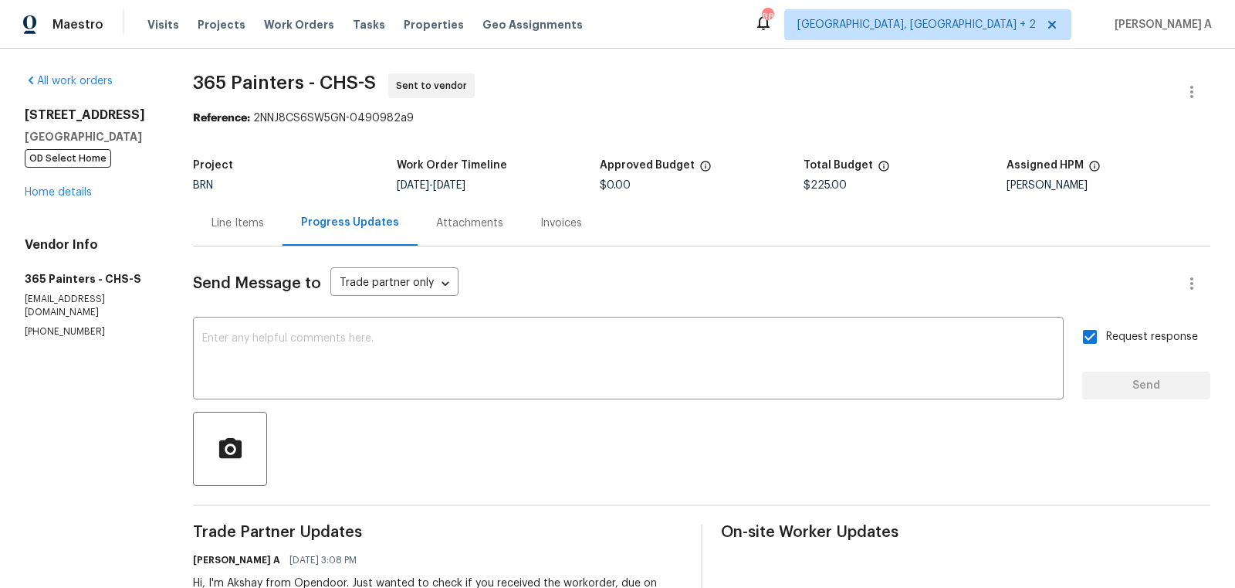
click at [253, 217] on div "Line Items" at bounding box center [238, 222] width 53 height 15
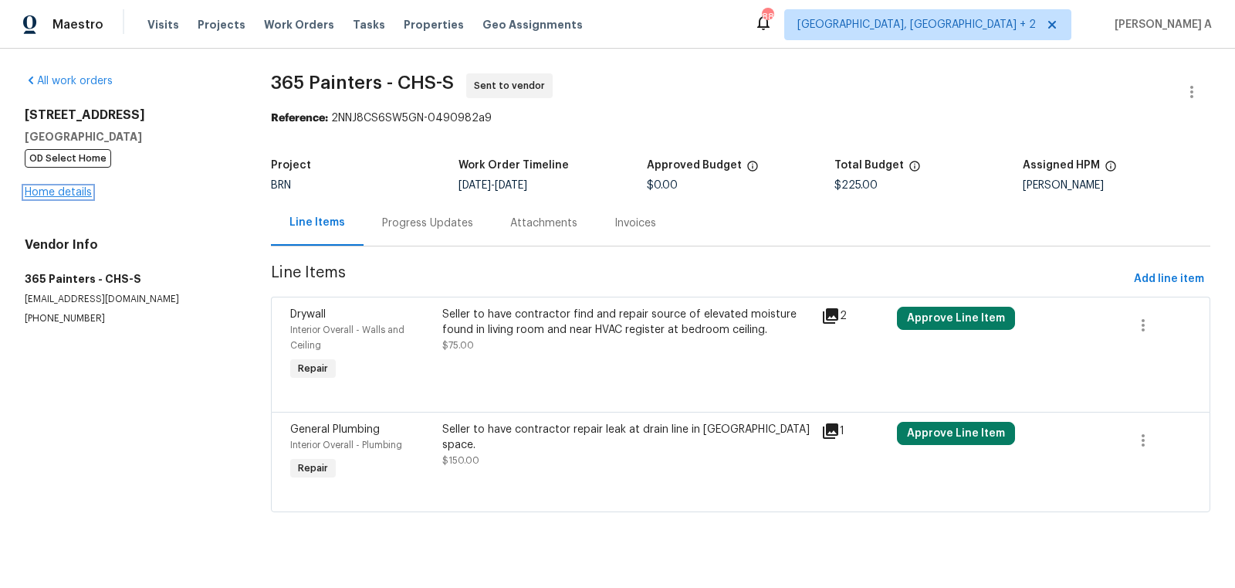
click at [76, 195] on link "Home details" at bounding box center [58, 192] width 67 height 11
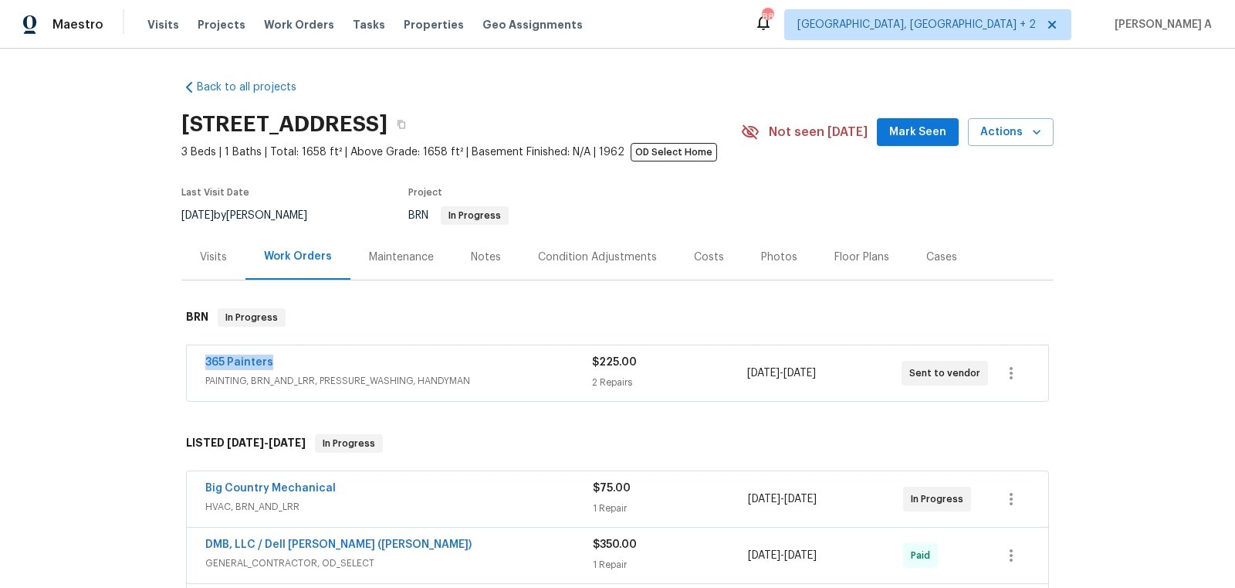
copy link "365 Painters"
drag, startPoint x: 280, startPoint y: 360, endPoint x: 193, endPoint y: 360, distance: 86.5
click at [192, 360] on div "365 Painters PAINTING, BRN_AND_LRR, PRESSURE_WASHING, HANDYMAN $225.00 2 Repair…" at bounding box center [618, 373] width 862 height 56
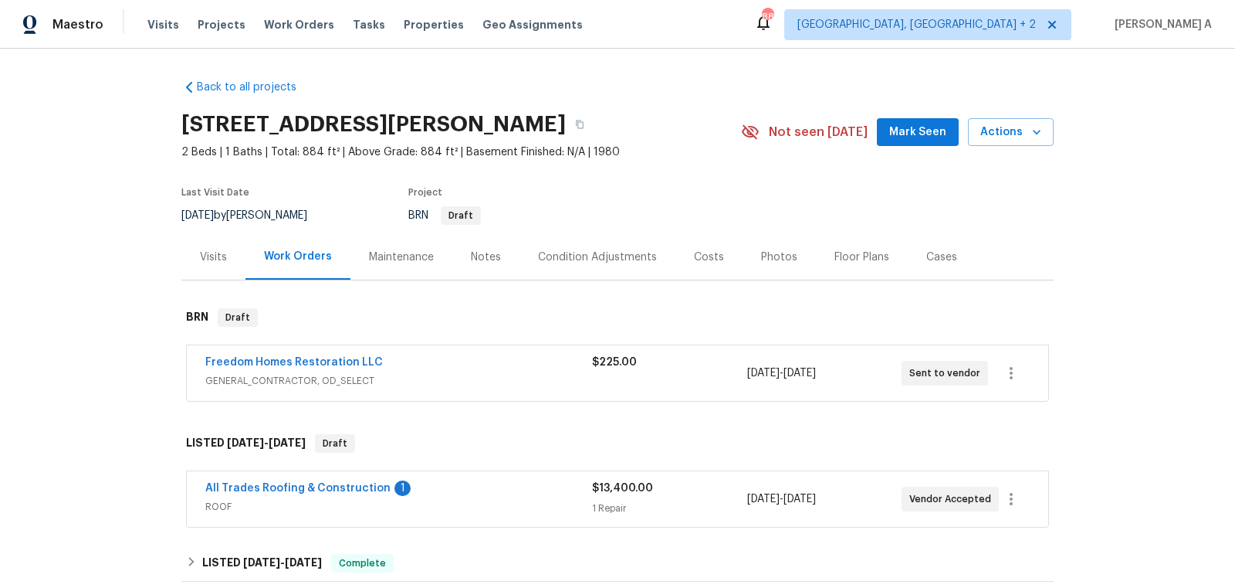
scroll to position [66, 0]
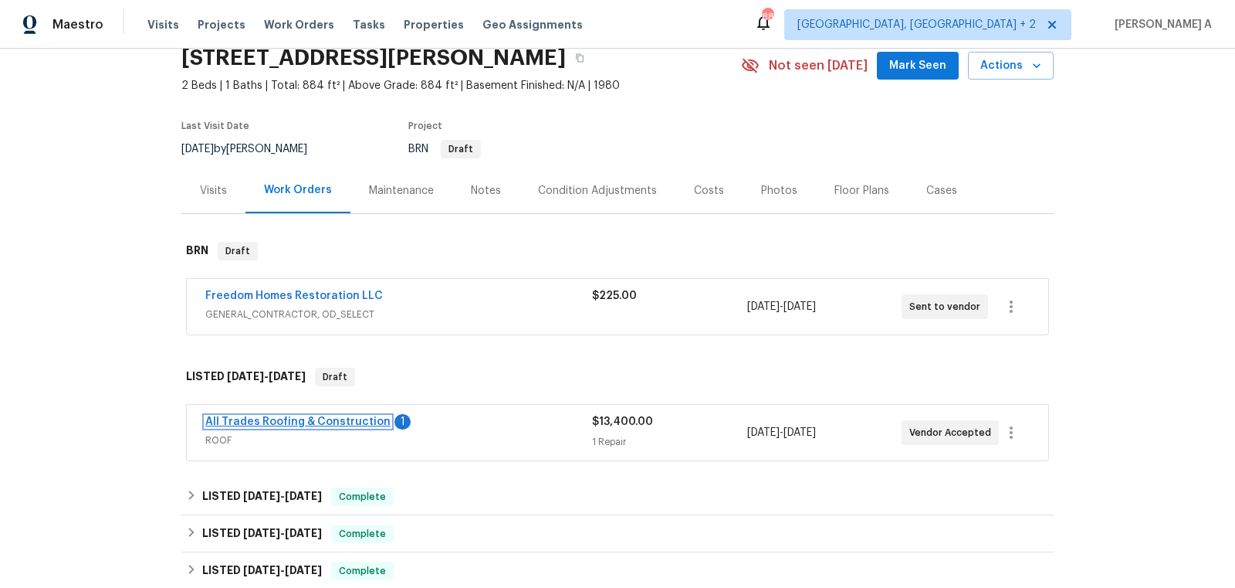
click at [314, 420] on link "All Trades Roofing & Construction" at bounding box center [297, 421] width 185 height 11
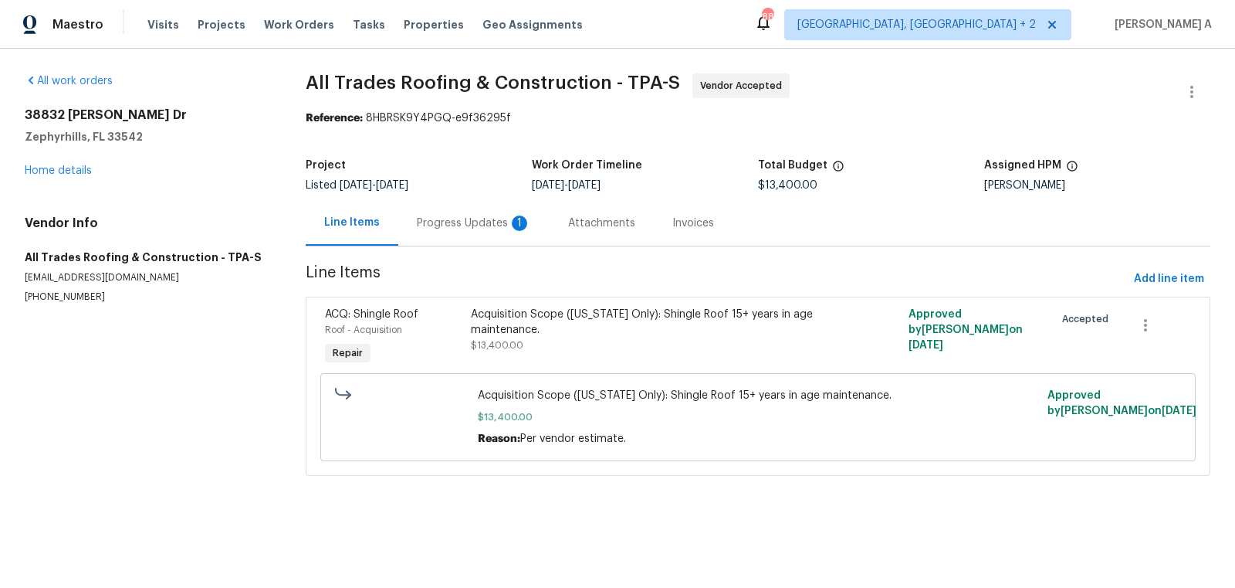
click at [422, 223] on div "Progress Updates 1" at bounding box center [474, 222] width 114 height 15
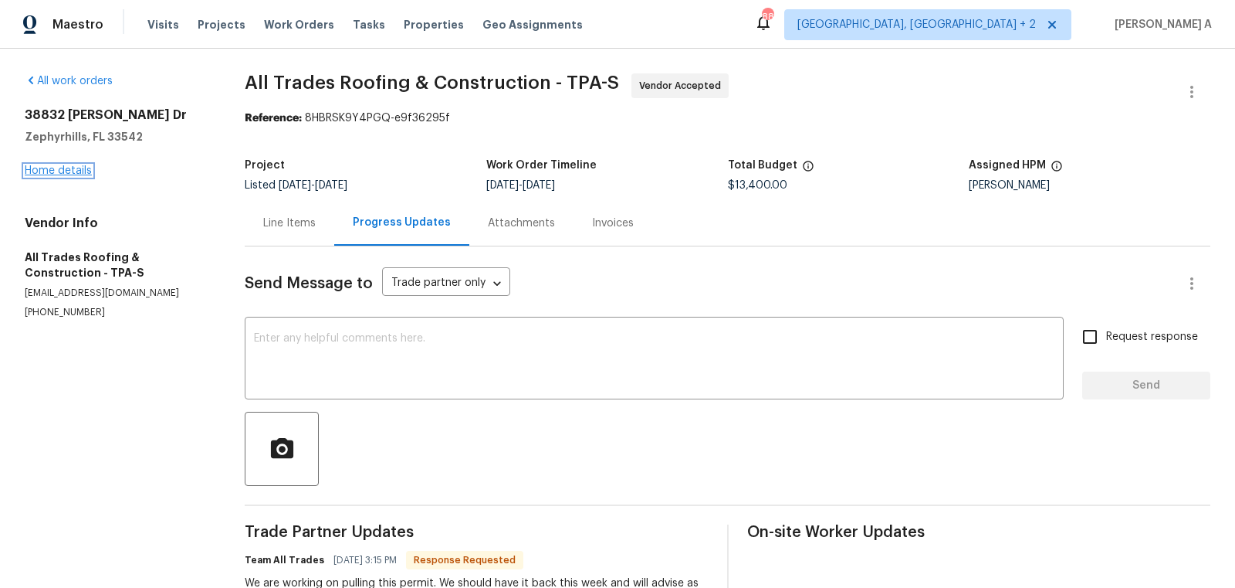
click at [55, 171] on link "Home details" at bounding box center [58, 170] width 67 height 11
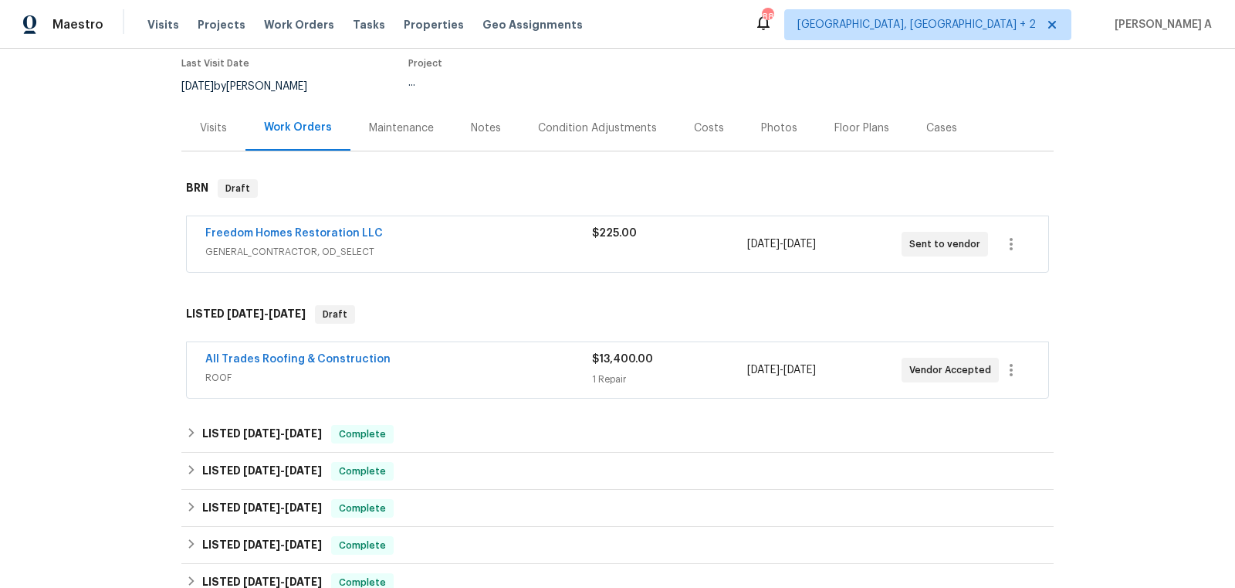
scroll to position [151, 0]
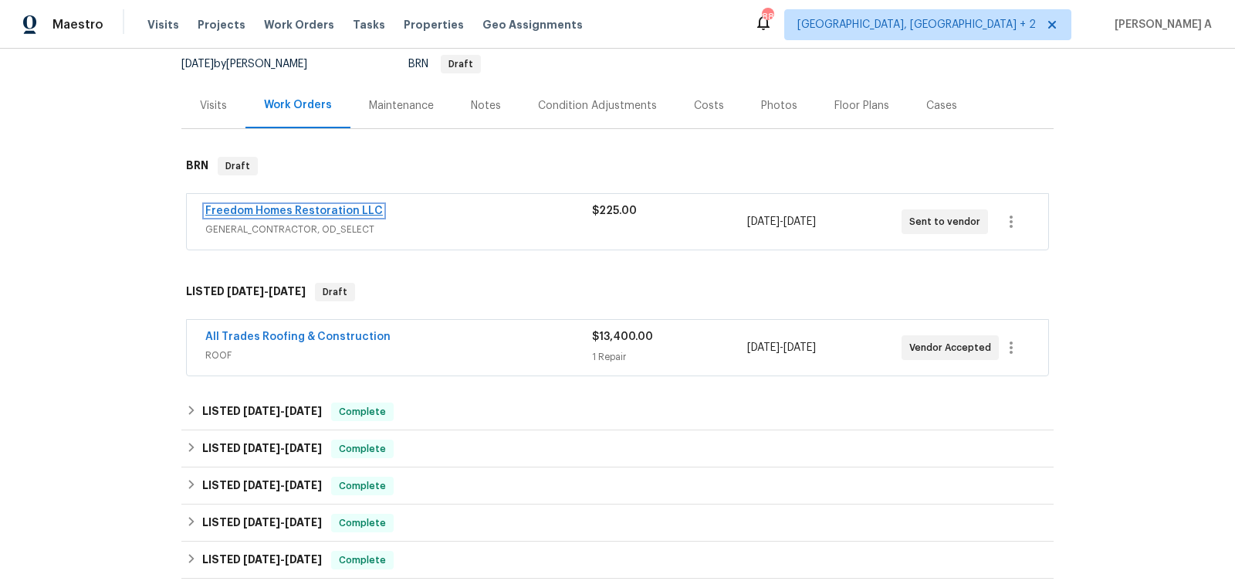
click at [296, 212] on link "Freedom Homes Restoration LLC" at bounding box center [294, 210] width 178 height 11
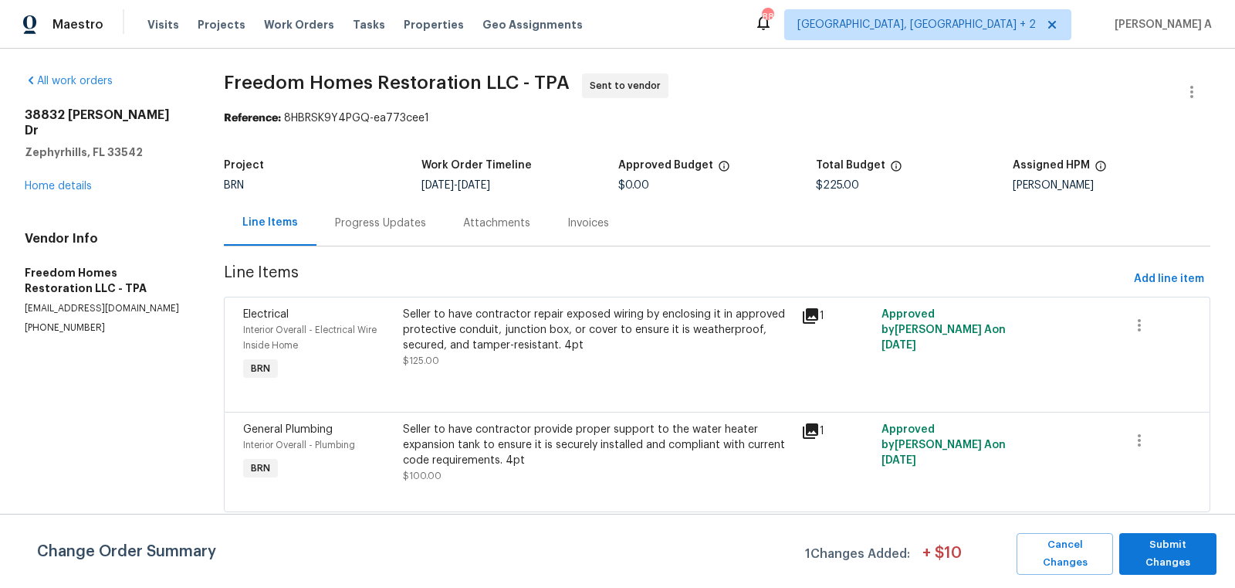
click at [375, 232] on div "Progress Updates" at bounding box center [381, 223] width 128 height 46
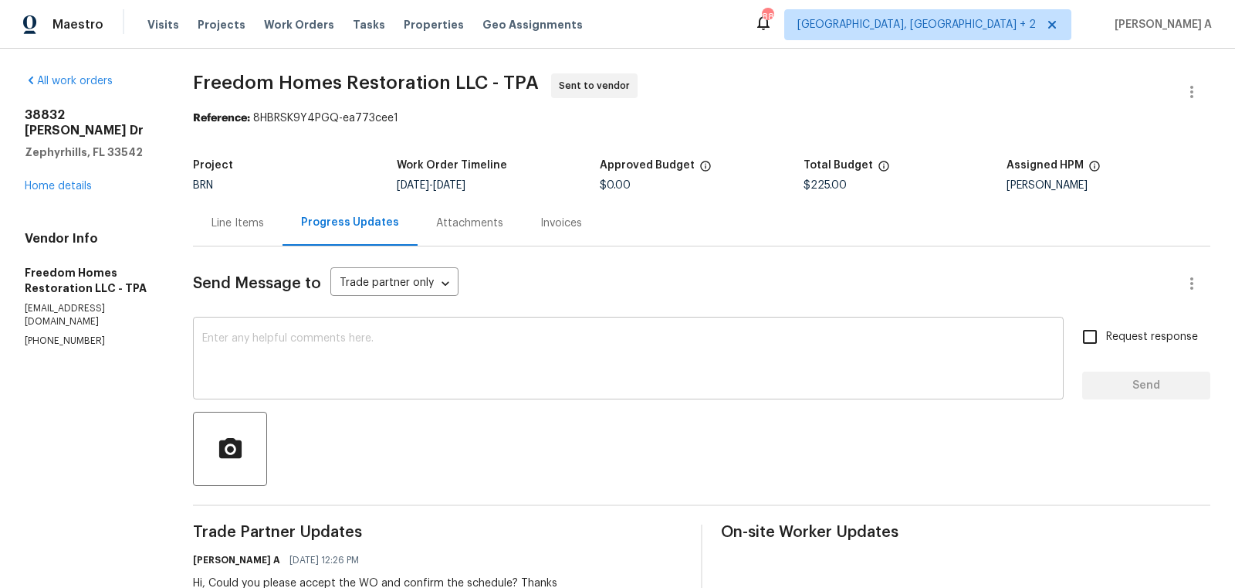
click at [381, 359] on textarea at bounding box center [628, 360] width 852 height 54
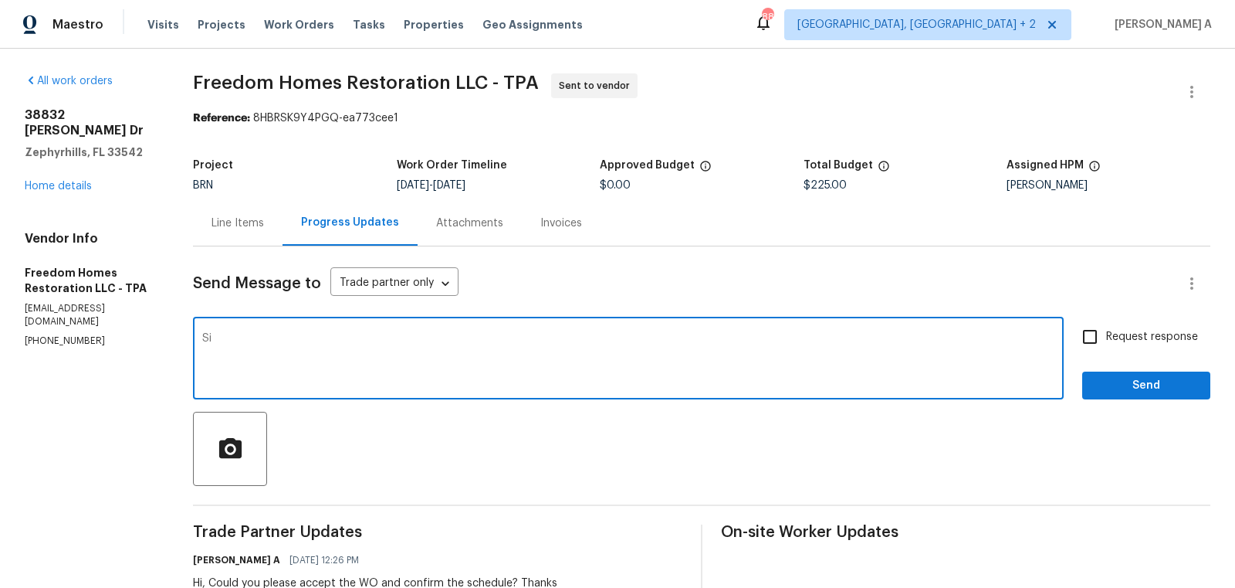
type textarea "S"
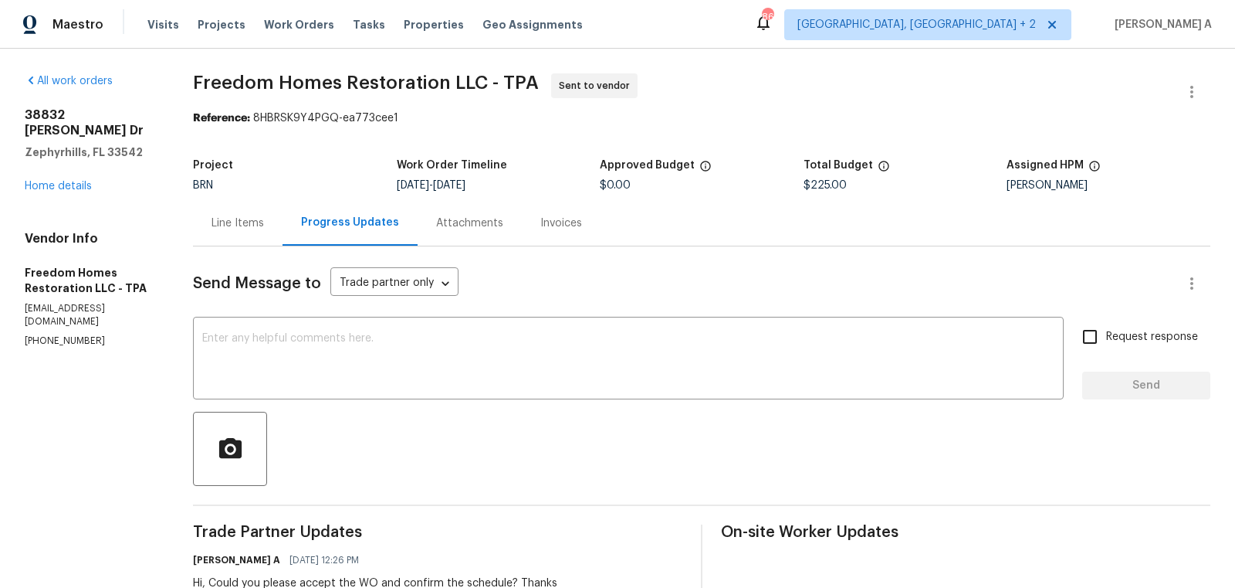
click at [262, 205] on div "Line Items" at bounding box center [238, 223] width 90 height 46
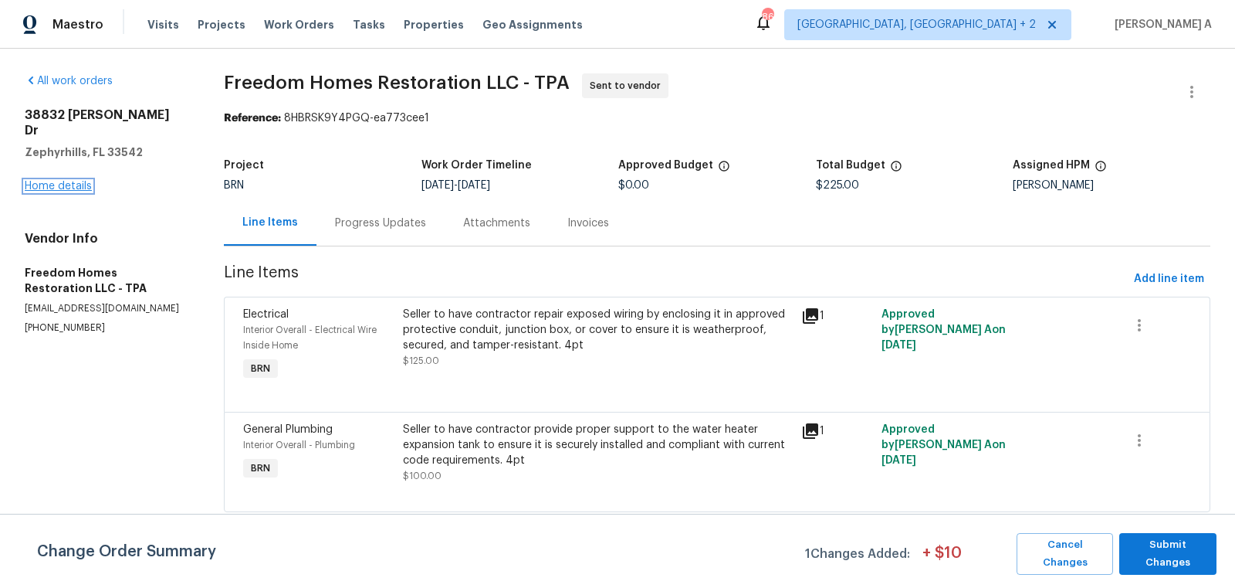
click at [76, 181] on link "Home details" at bounding box center [58, 186] width 67 height 11
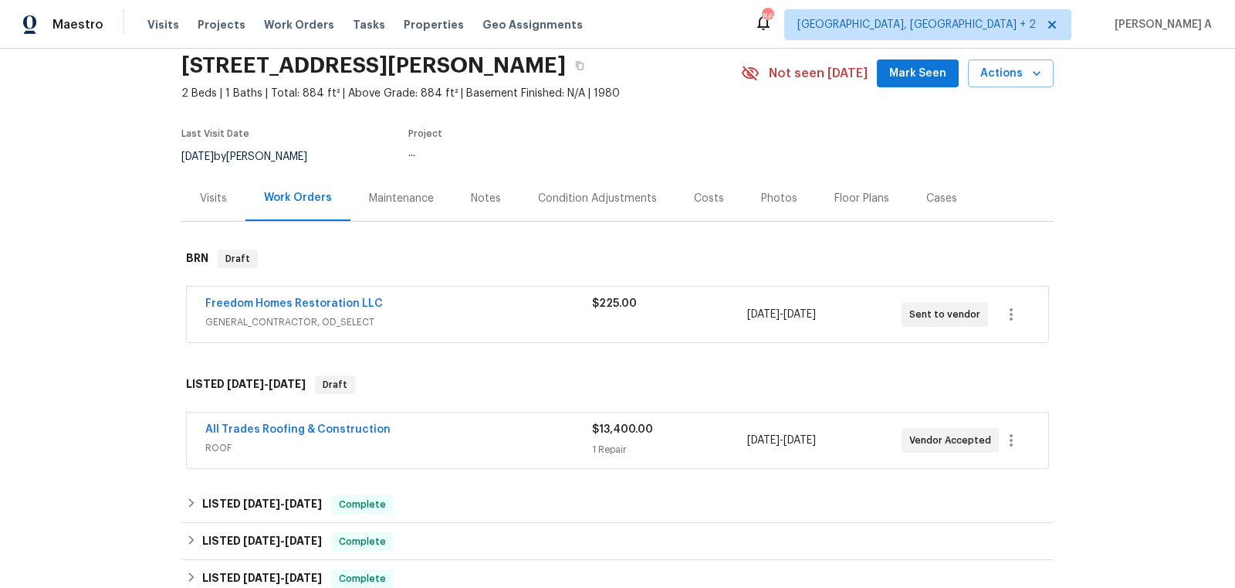
scroll to position [9, 0]
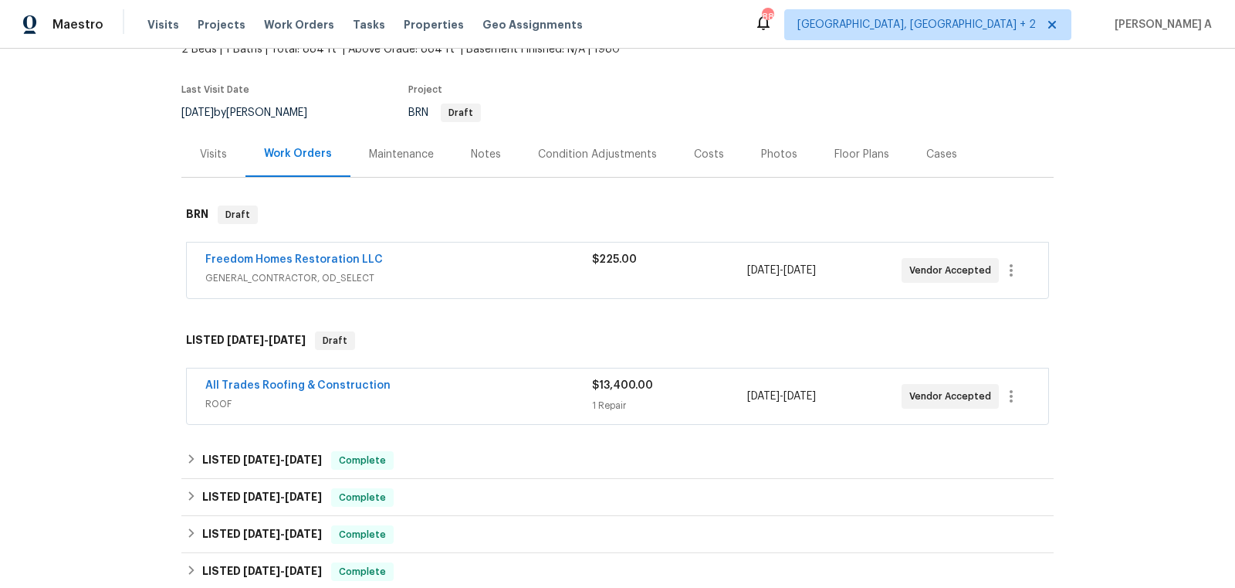
scroll to position [38, 0]
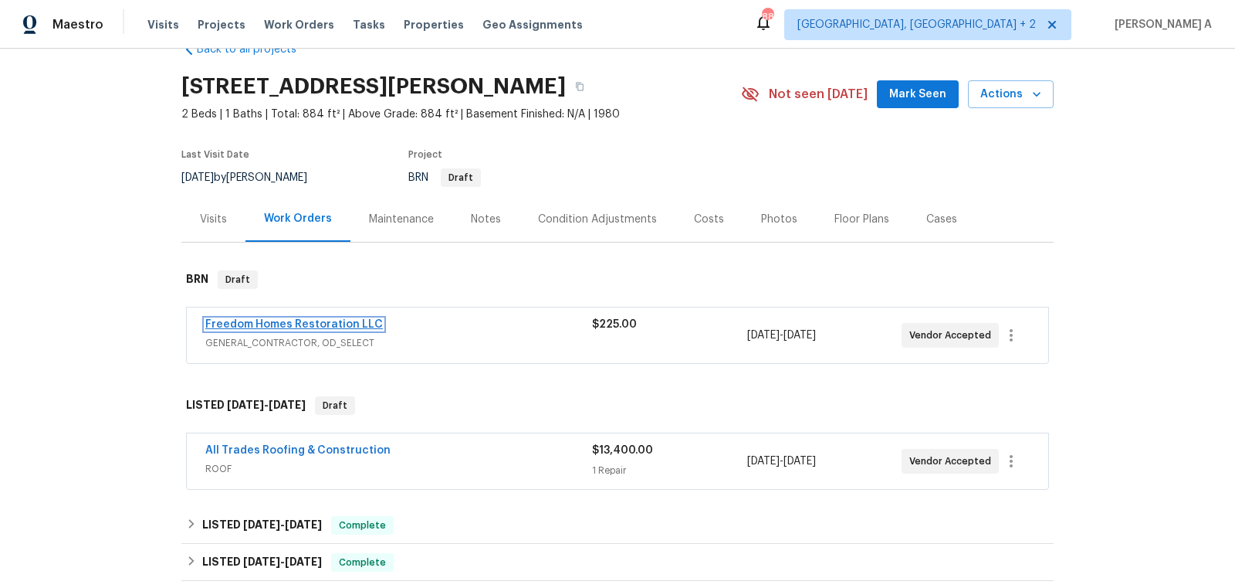
click at [296, 325] on link "Freedom Homes Restoration LLC" at bounding box center [294, 324] width 178 height 11
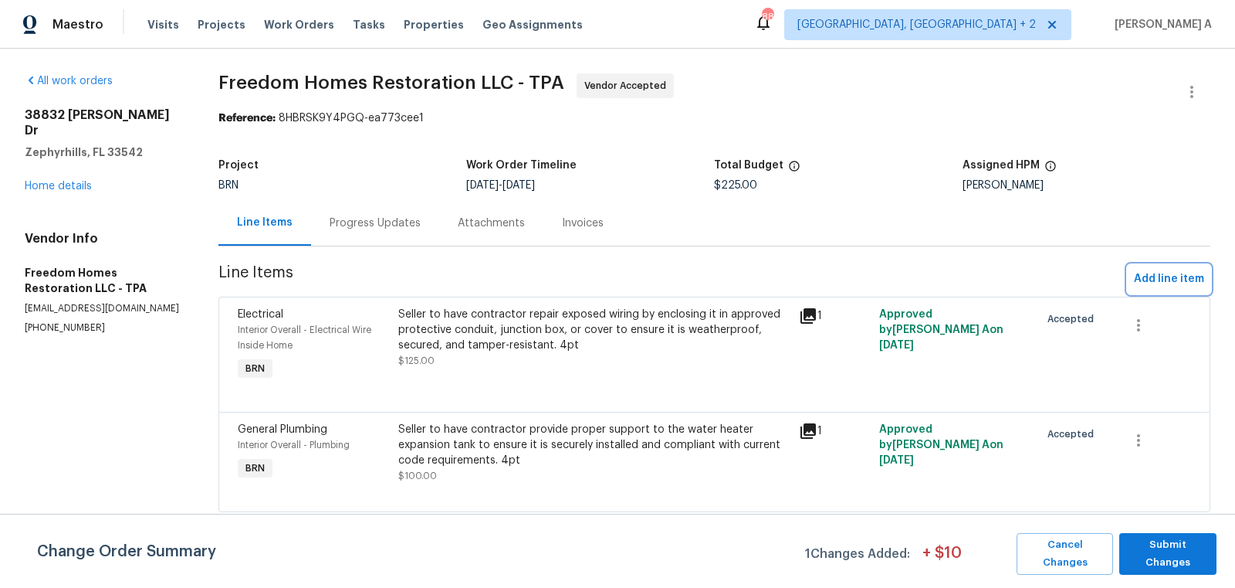
click at [1161, 274] on span "Add line item" at bounding box center [1169, 278] width 70 height 19
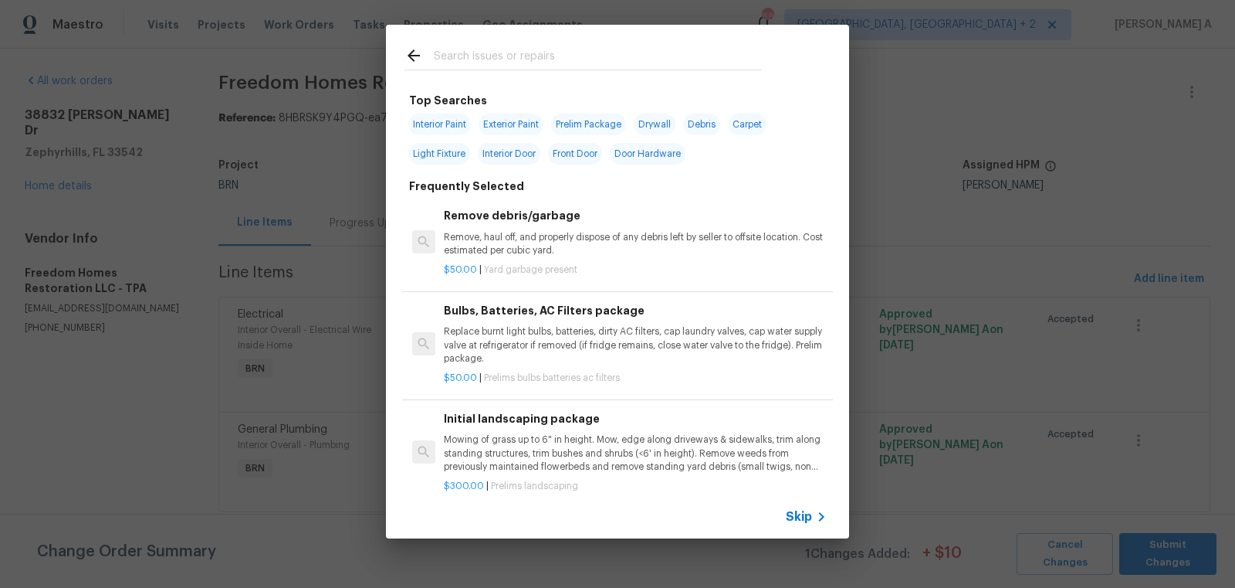
click at [805, 514] on span "Skip" at bounding box center [799, 516] width 26 height 15
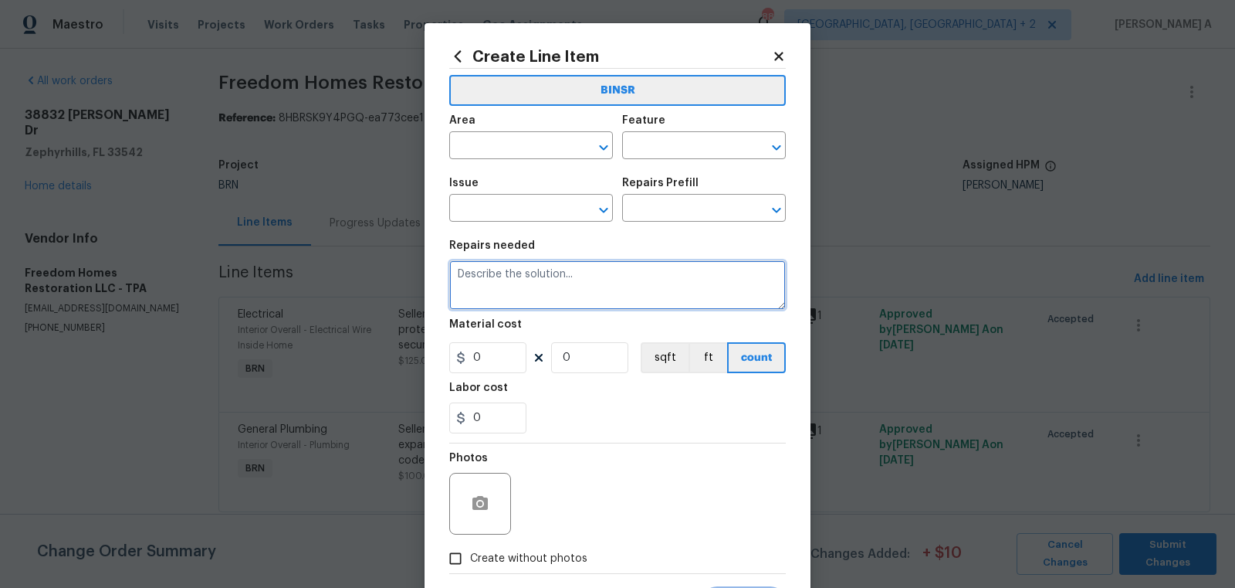
click at [569, 286] on textarea at bounding box center [617, 284] width 337 height 49
paste textarea "Lender Required: Seller to thoroughly scrape and paint areas of peeling/flaking…"
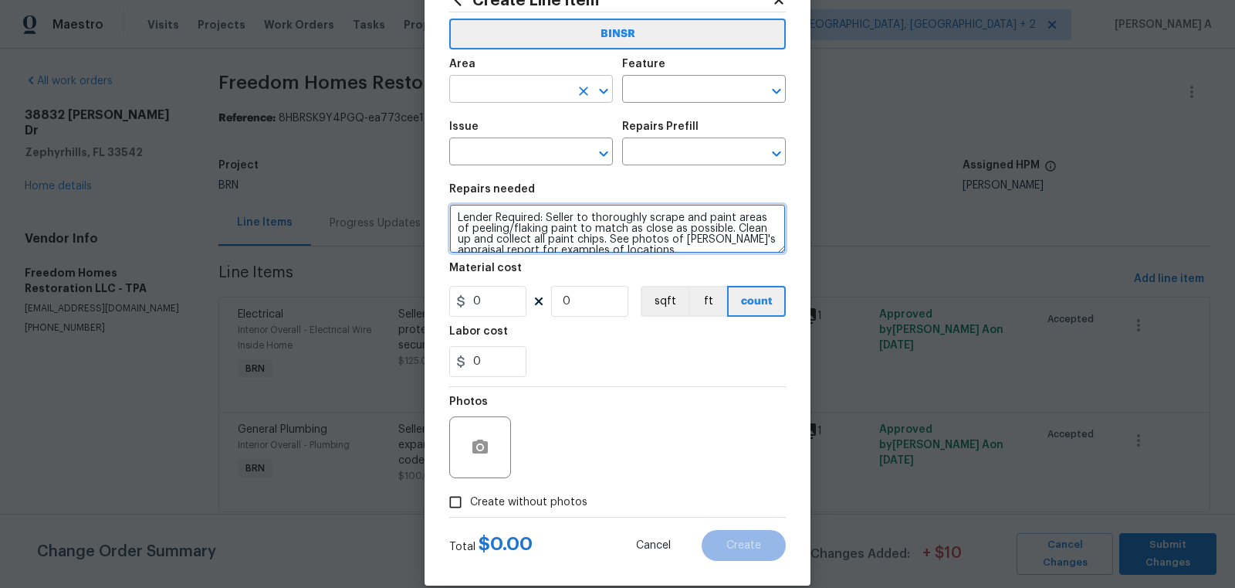
type textarea "Lender Required: Seller to thoroughly scrape and paint areas of peeling/flaking…"
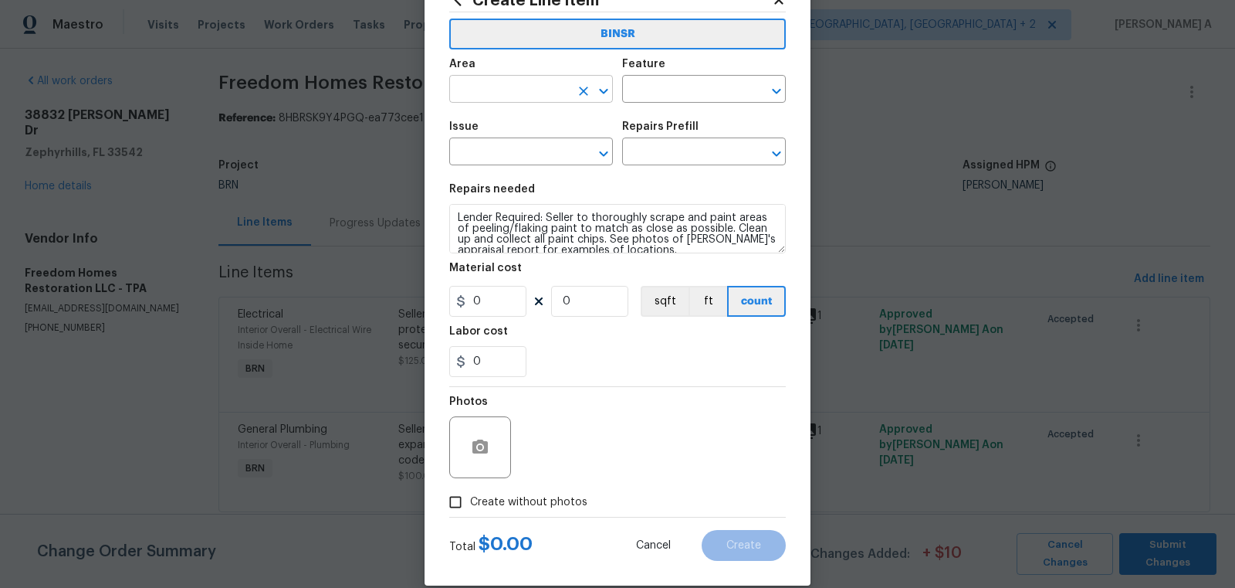
click at [480, 91] on input "text" at bounding box center [509, 91] width 120 height 24
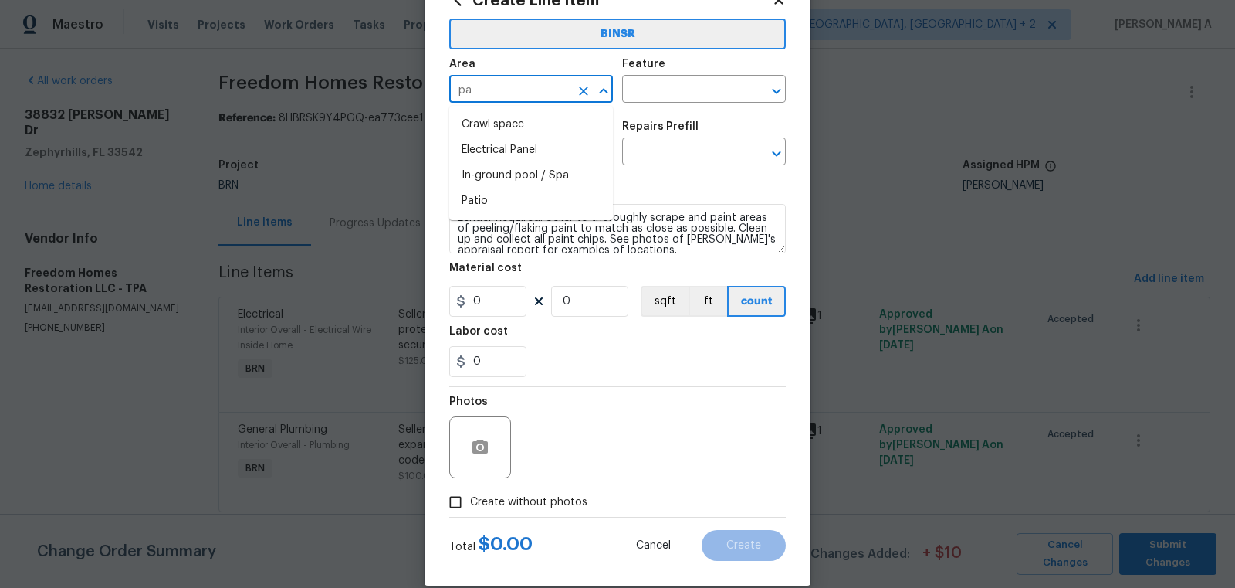
type input "p"
click at [510, 156] on li "Interior Overall" at bounding box center [531, 149] width 164 height 25
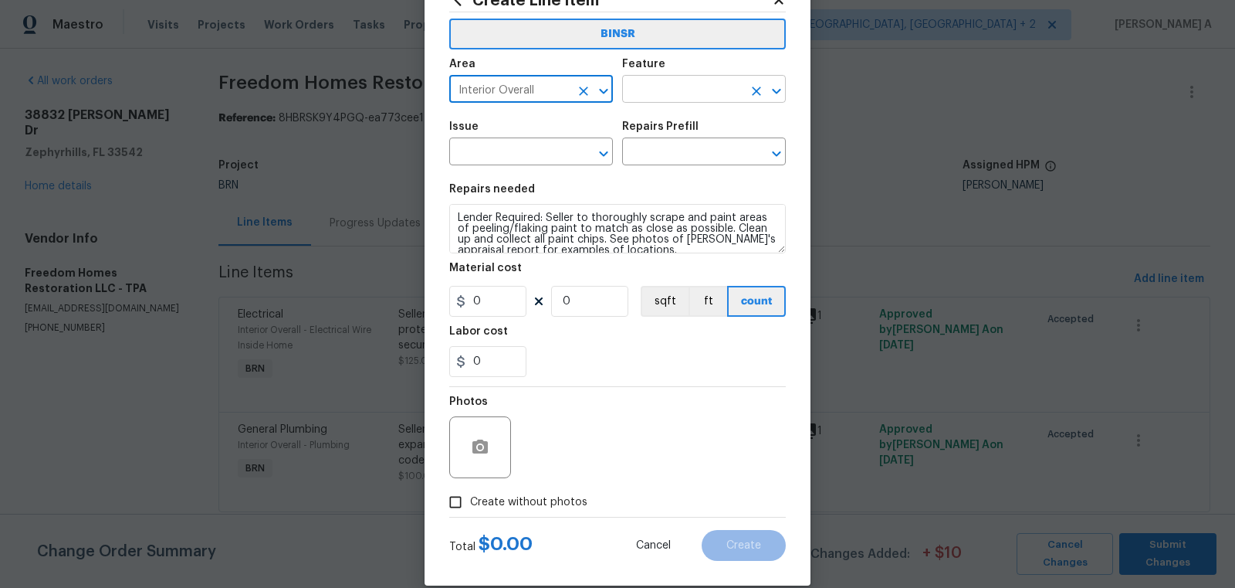
type input "Interior Overall"
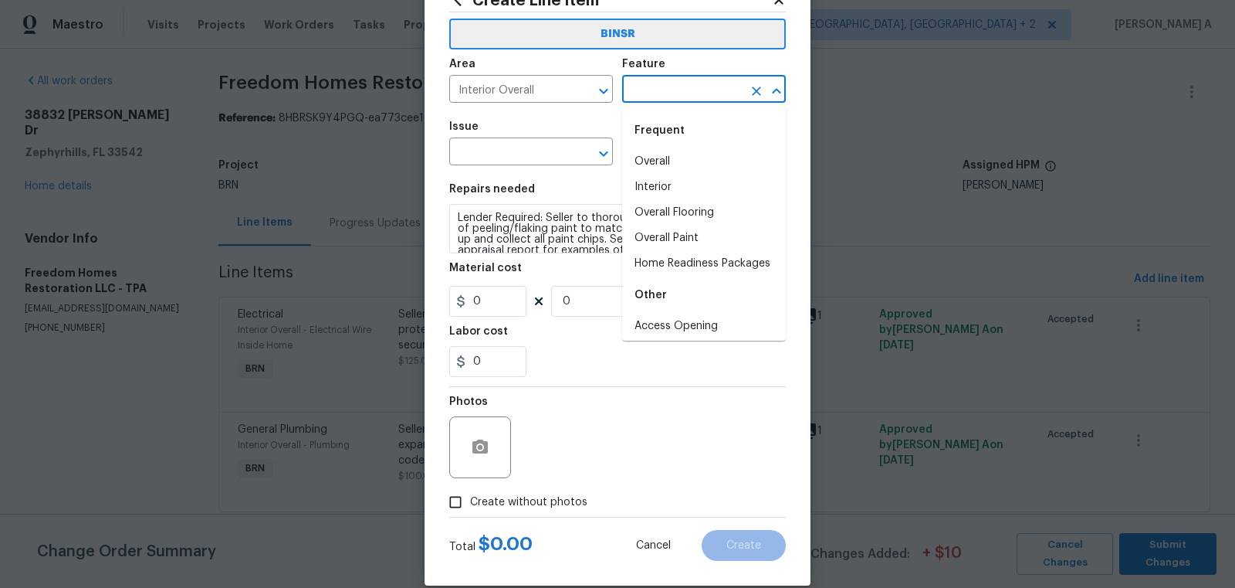
click at [694, 93] on input "text" at bounding box center [682, 91] width 120 height 24
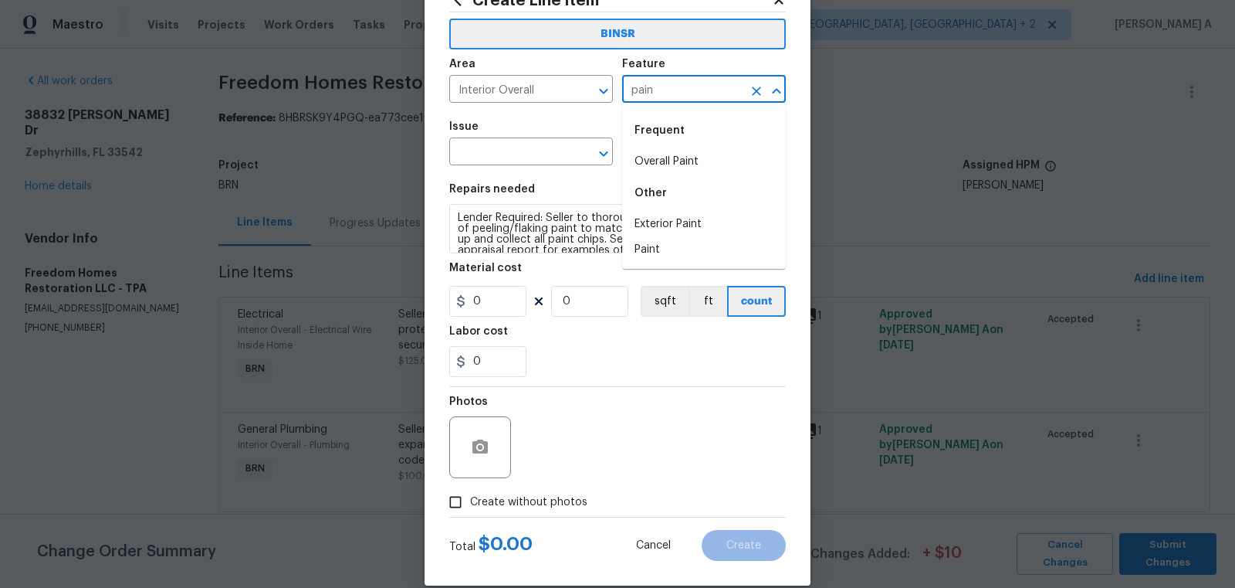
click at [701, 158] on li "Overall Paint" at bounding box center [704, 161] width 164 height 25
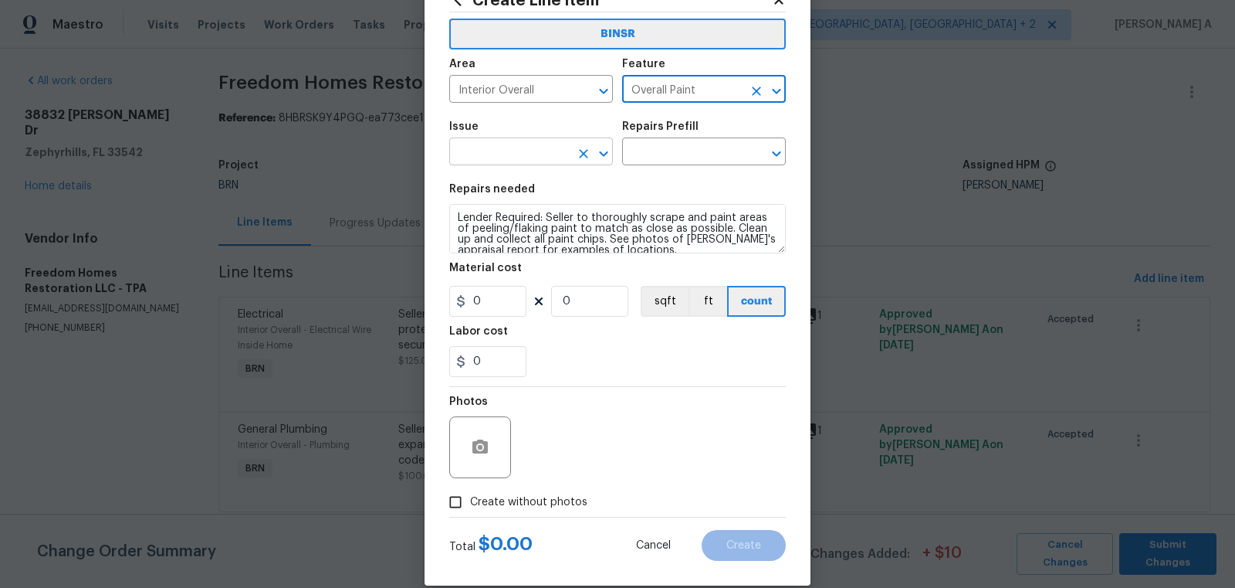
type input "Overall Paint"
click at [468, 158] on input "text" at bounding box center [509, 153] width 120 height 24
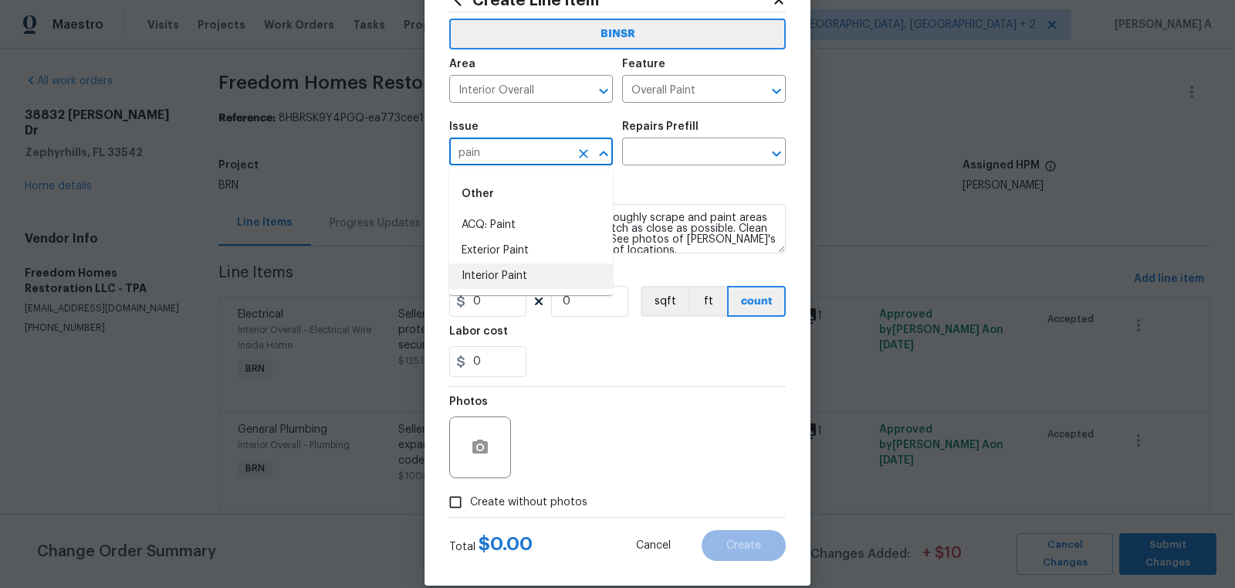
click at [501, 273] on li "Interior Paint" at bounding box center [531, 275] width 164 height 25
type input "Interior Paint"
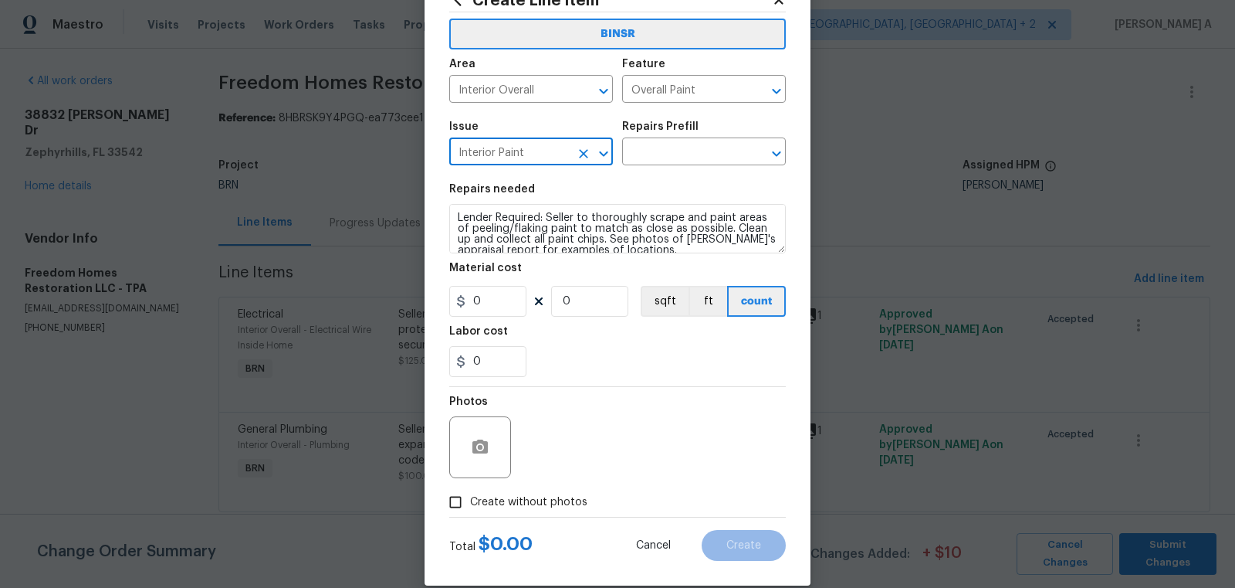
click at [581, 154] on icon "Clear" at bounding box center [583, 153] width 15 height 15
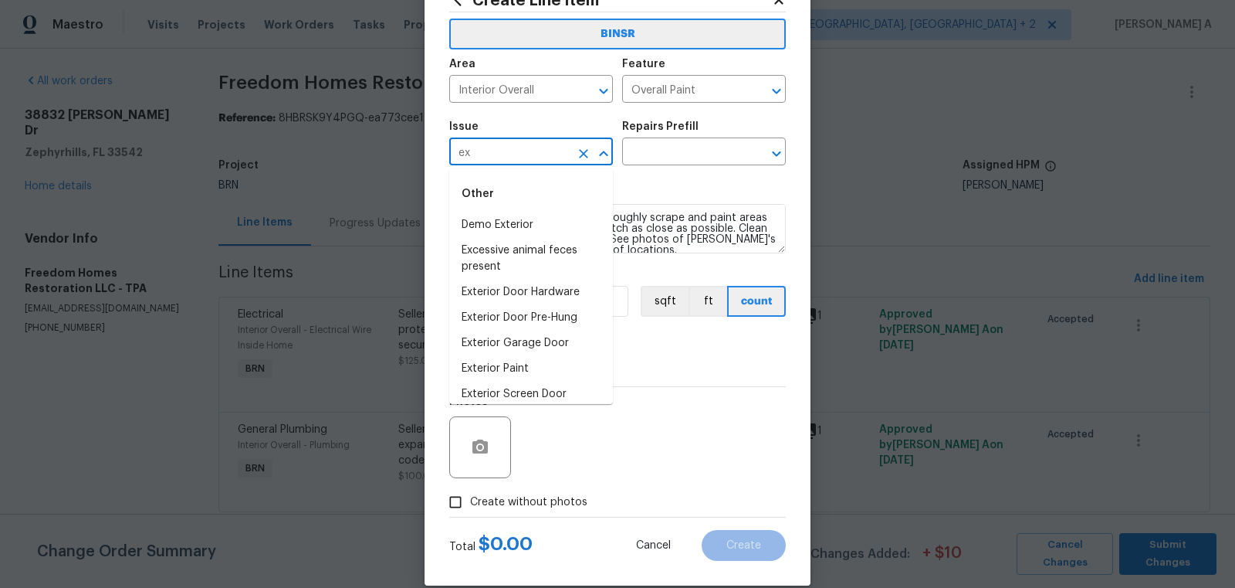
type input "e"
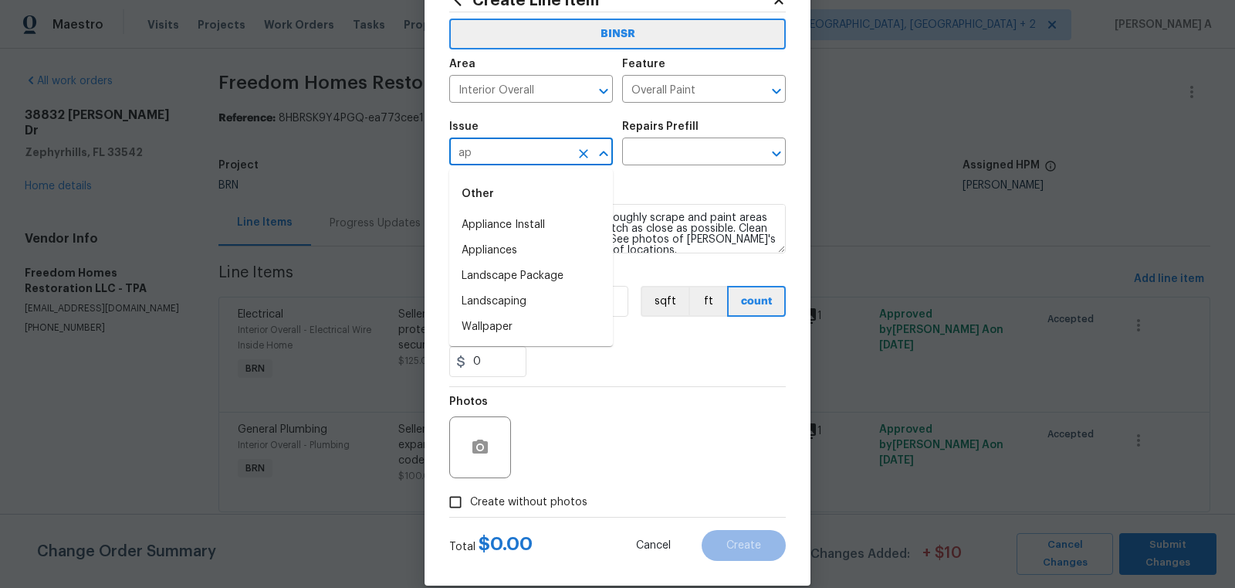
type input "a"
click at [544, 255] on li "Exterior Paint" at bounding box center [531, 250] width 164 height 25
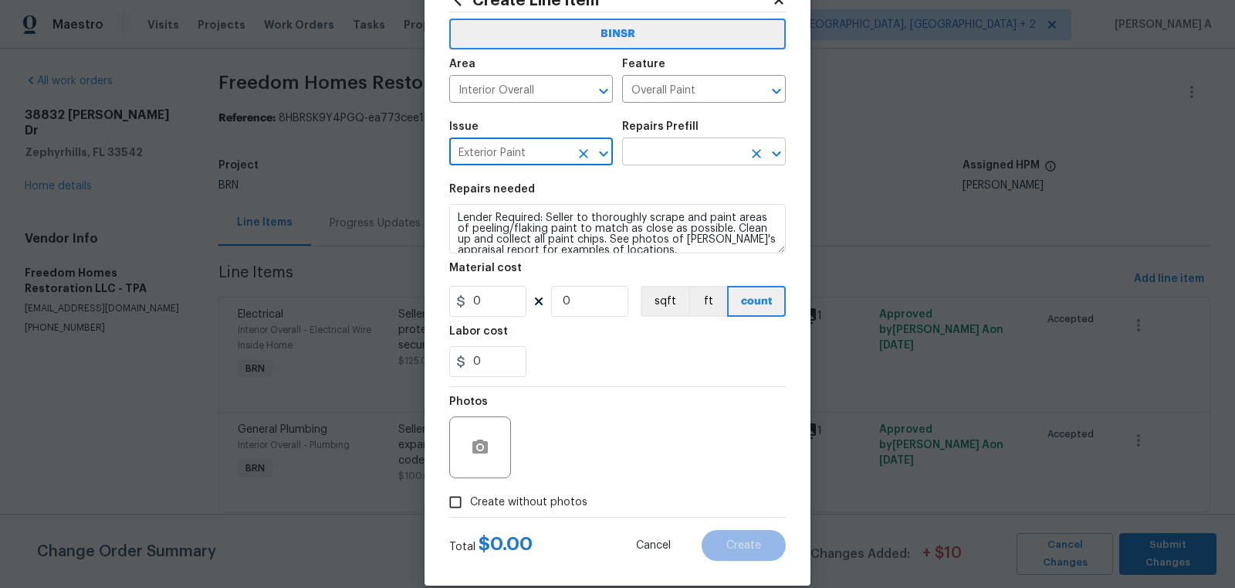
type input "Exterior Paint"
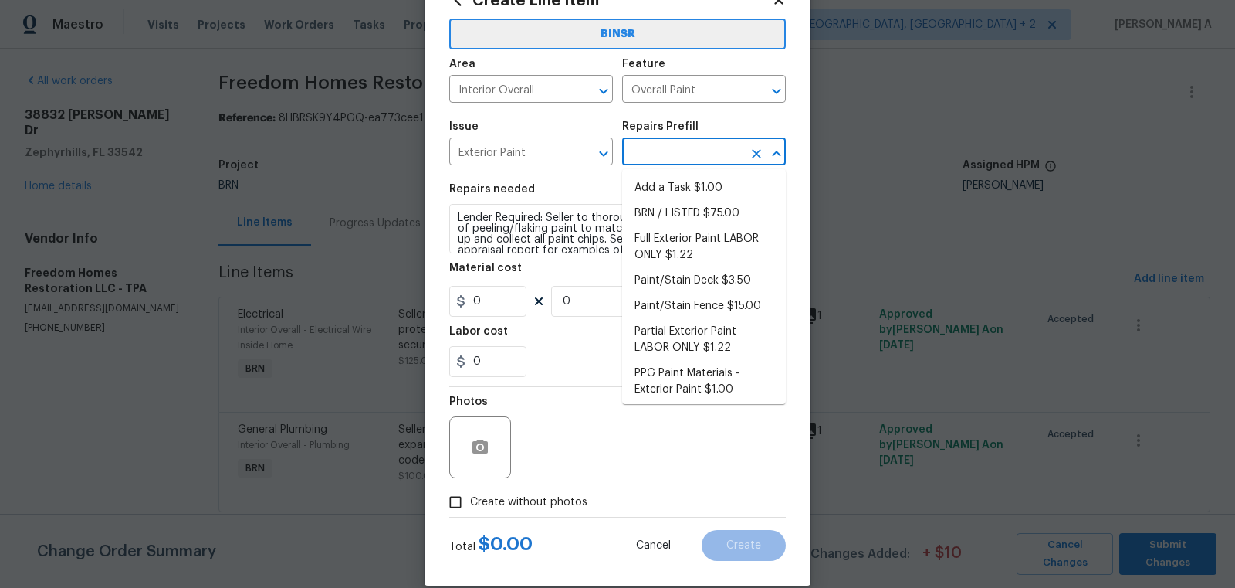
click at [654, 161] on input "text" at bounding box center [682, 153] width 120 height 24
click at [662, 185] on li "Add a Task $1.00" at bounding box center [704, 187] width 164 height 25
type input "Add a Task $1.00"
type textarea "HPM to detail"
type input "1"
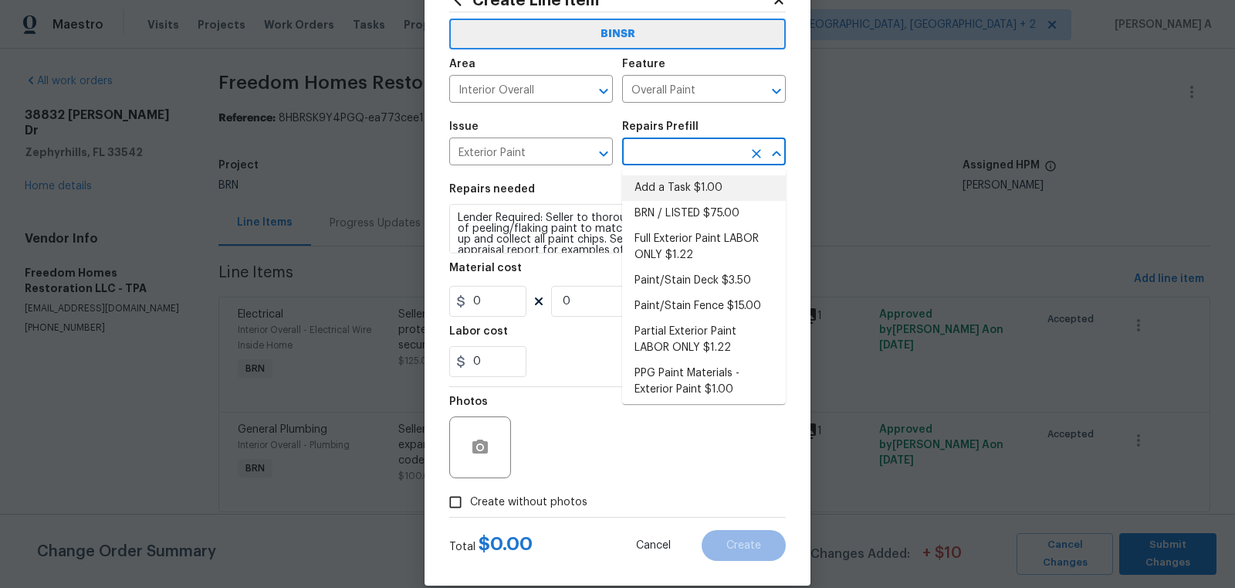
type input "1"
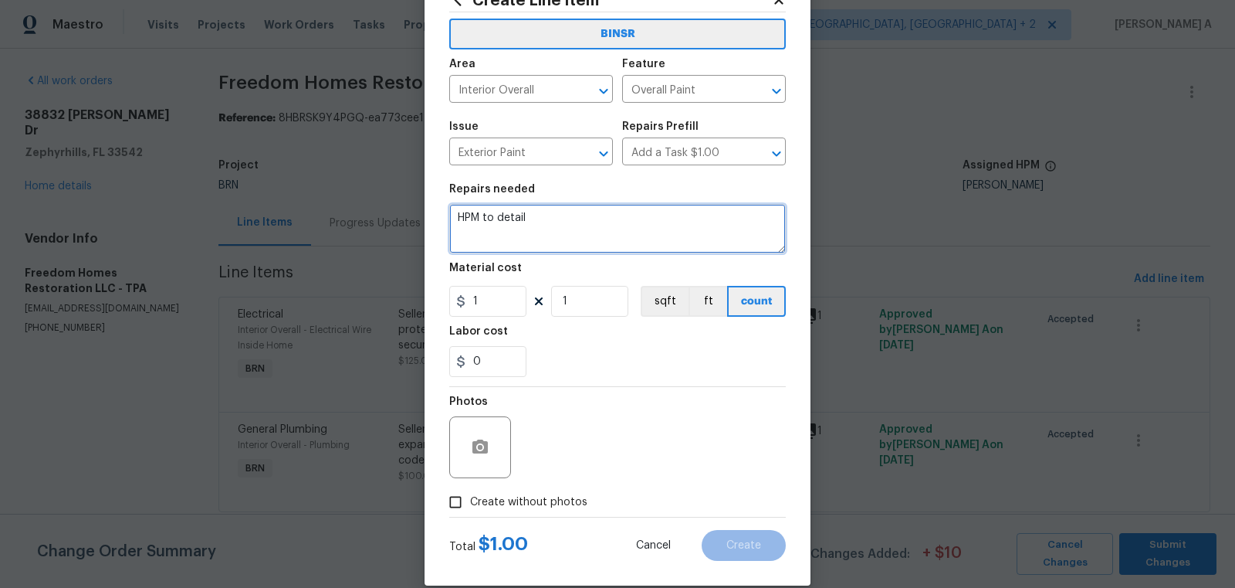
click at [608, 233] on textarea "HPM to detail" at bounding box center [617, 228] width 337 height 49
paste textarea "Lender Required: Seller to thoroughly scrape and paint areas of peeling/flaking…"
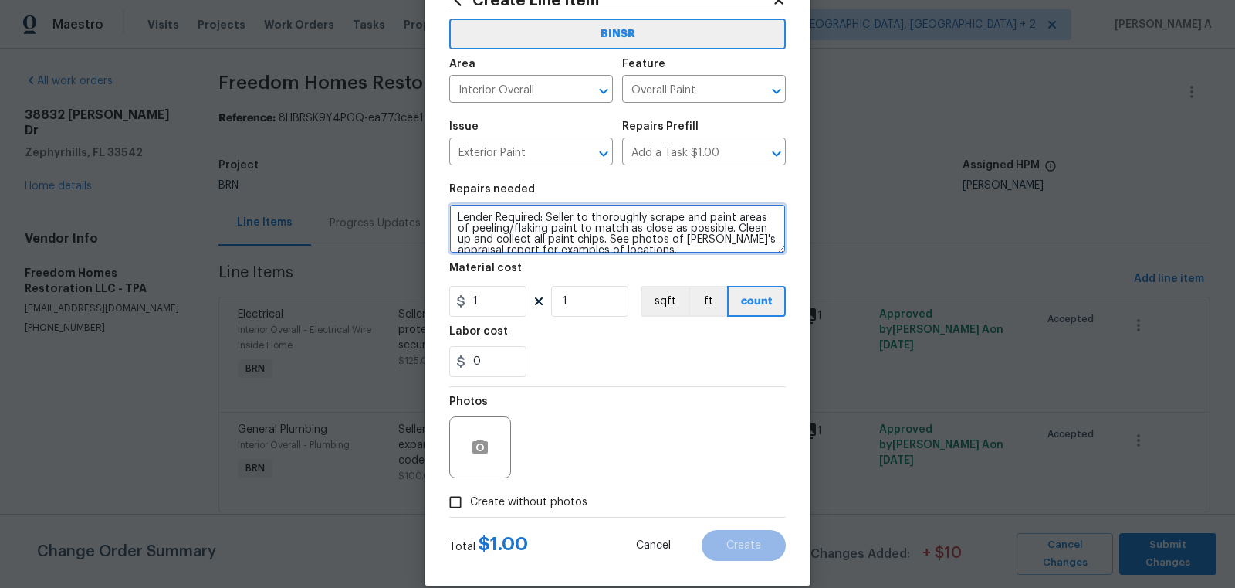
scroll to position [14, 0]
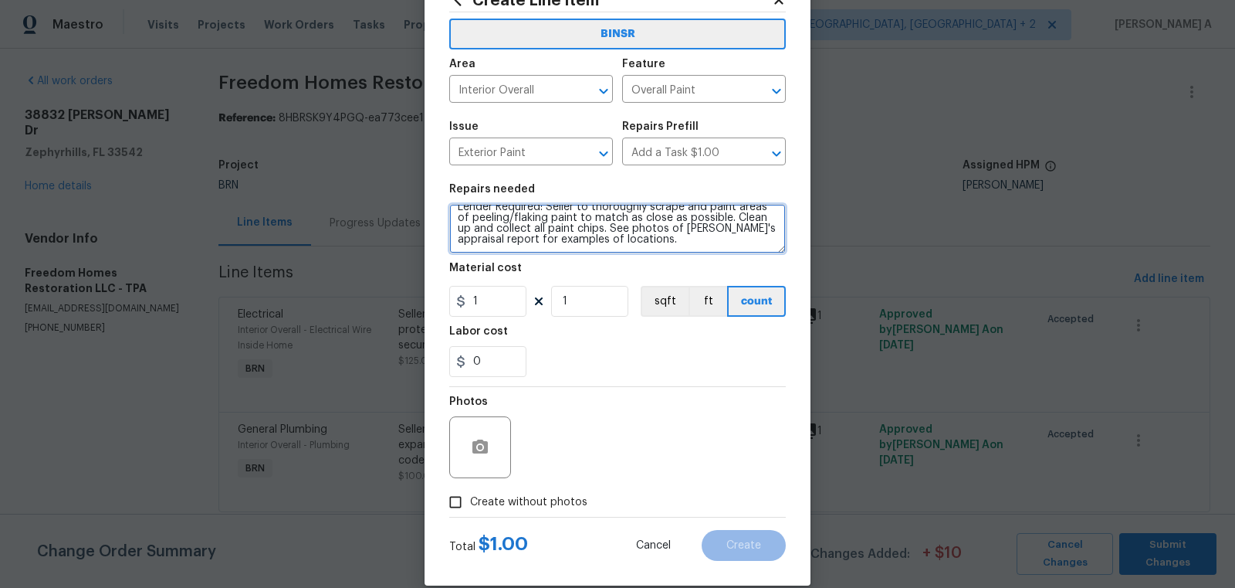
type textarea "Lender Required: Seller to thoroughly scrape and paint areas of peeling/flaking…"
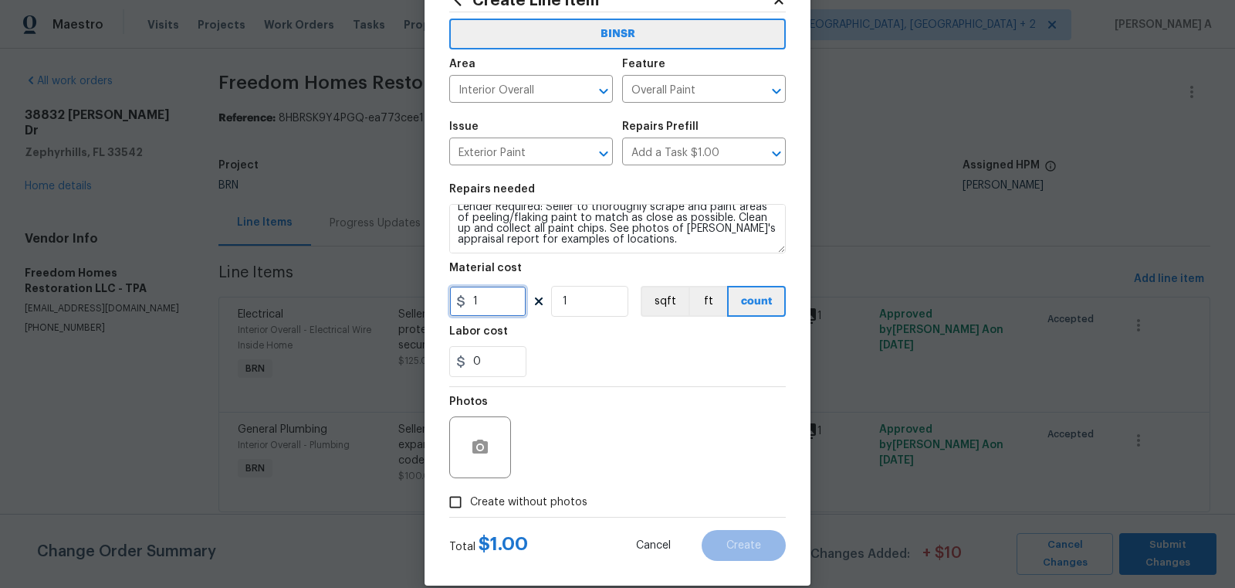
drag, startPoint x: 487, startPoint y: 300, endPoint x: 410, endPoint y: 300, distance: 77.2
click at [410, 300] on div "Create Line Item BINSR Area Interior Overall ​ Feature Overall Paint ​ Issue Ex…" at bounding box center [617, 294] width 1235 height 588
type input "0"
drag, startPoint x: 500, startPoint y: 361, endPoint x: 407, endPoint y: 361, distance: 93.4
click at [402, 361] on div "Create Line Item BINSR Area Interior Overall ​ Feature Overall Paint ​ Issue Ex…" at bounding box center [617, 294] width 1235 height 588
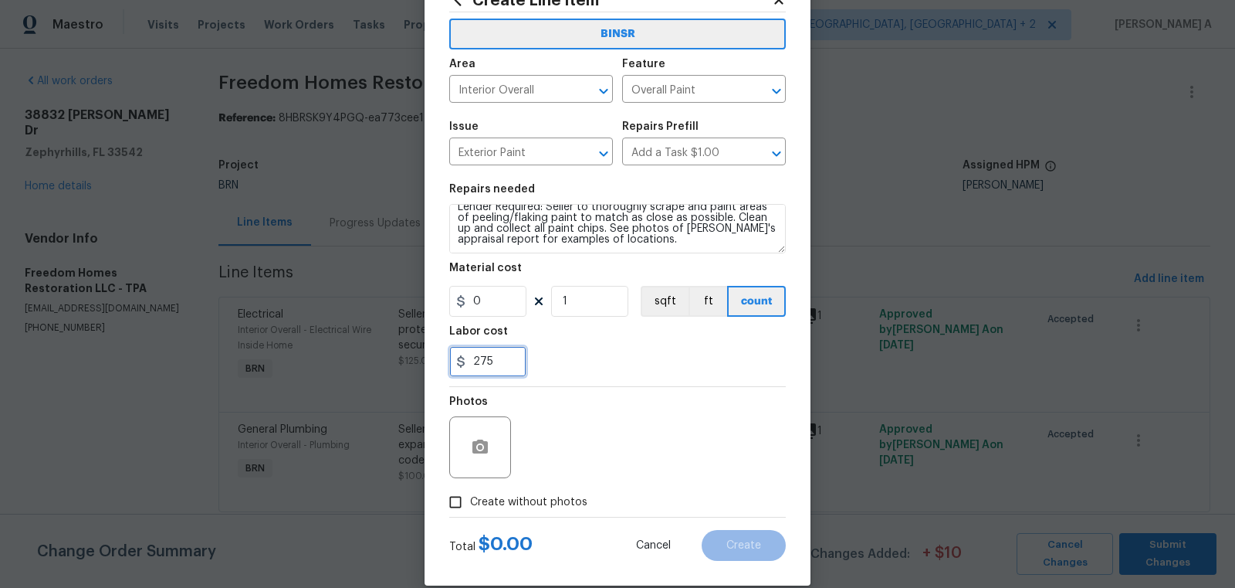
type input "275"
click at [625, 347] on div "275" at bounding box center [617, 361] width 337 height 31
click at [480, 445] on circle "button" at bounding box center [480, 447] width 5 height 5
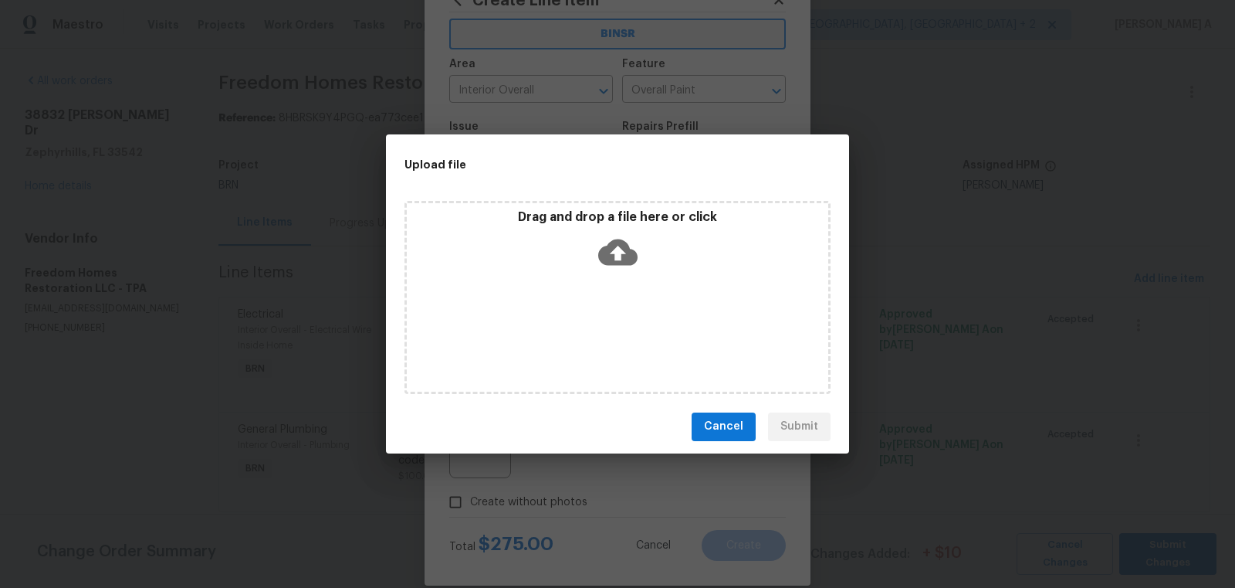
click at [615, 244] on icon at bounding box center [617, 252] width 39 height 26
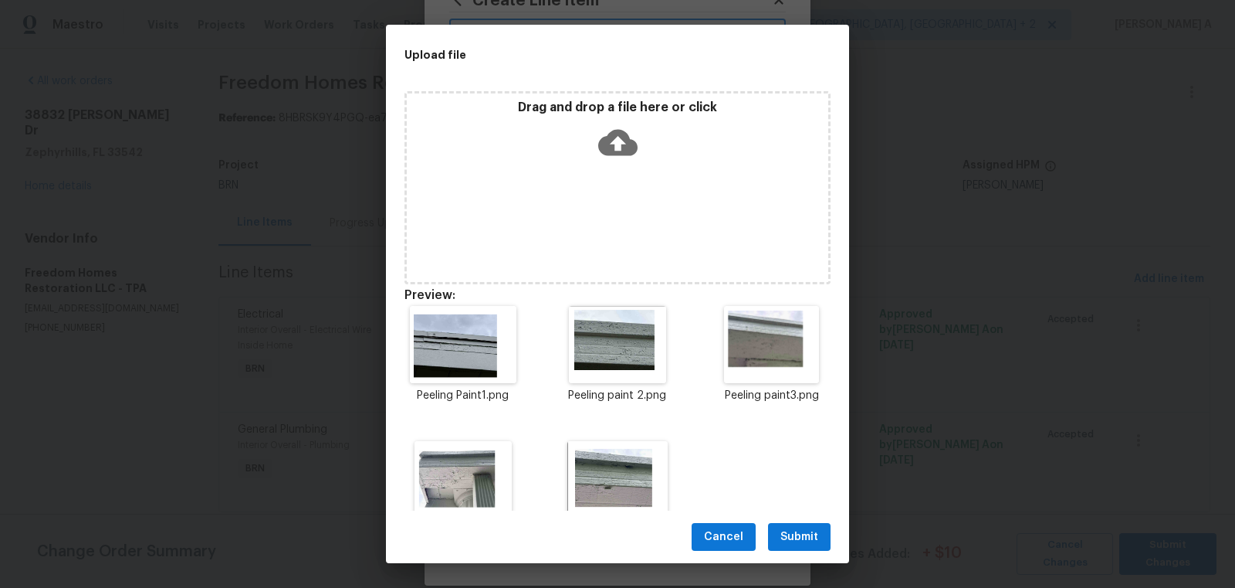
click at [804, 539] on span "Submit" at bounding box center [800, 536] width 38 height 19
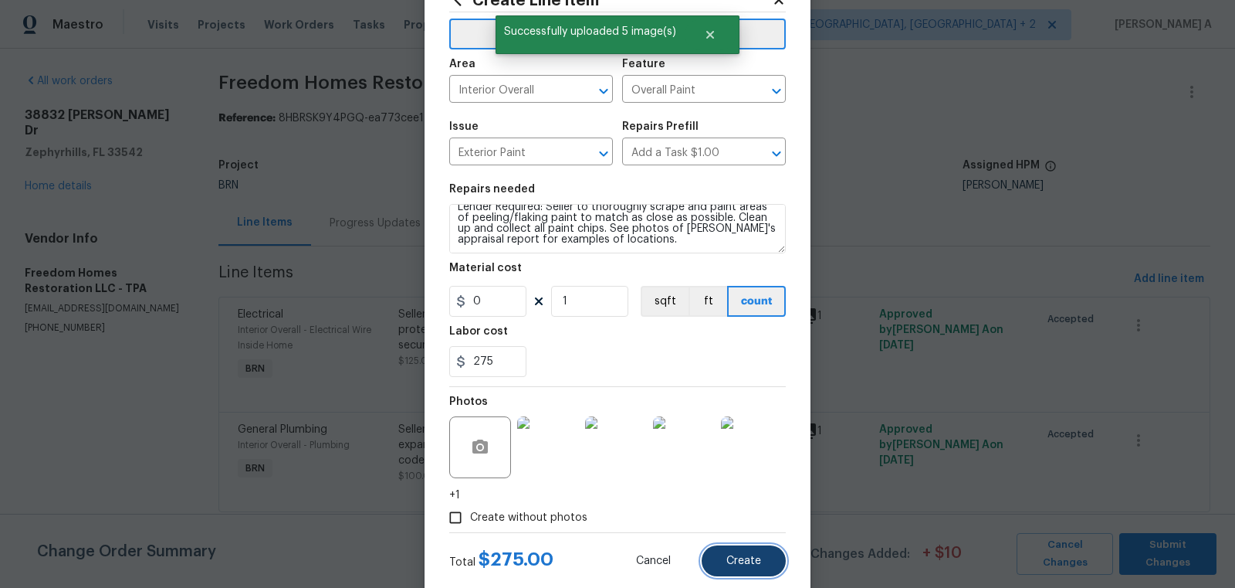
click at [744, 566] on button "Create" at bounding box center [744, 560] width 84 height 31
type input "0"
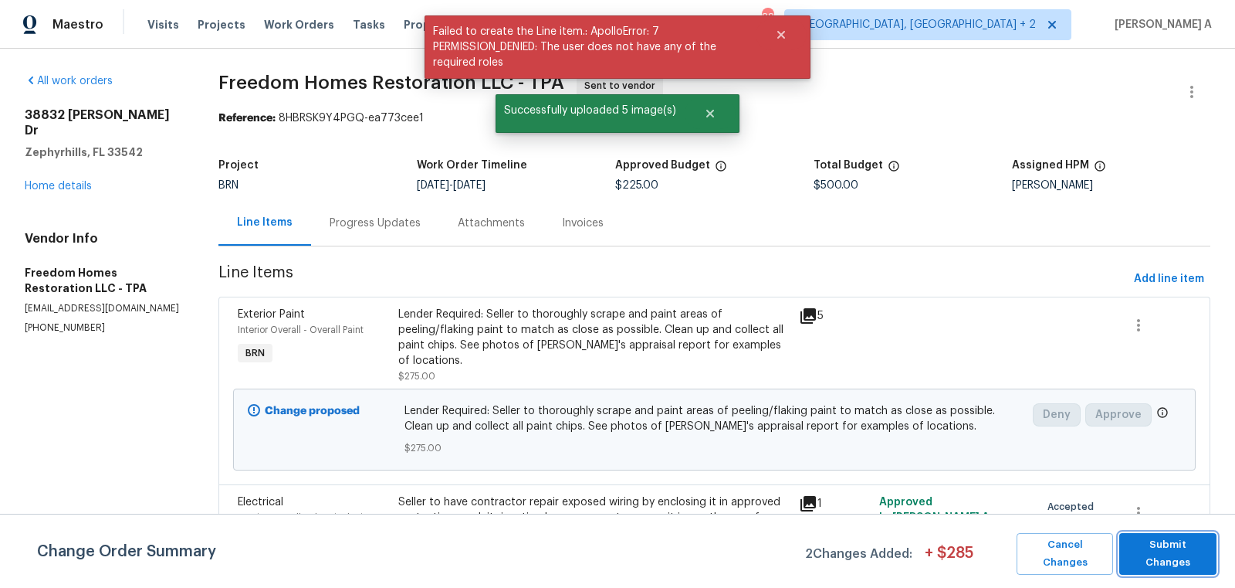
click at [1161, 550] on span "Submit Changes" at bounding box center [1168, 554] width 82 height 36
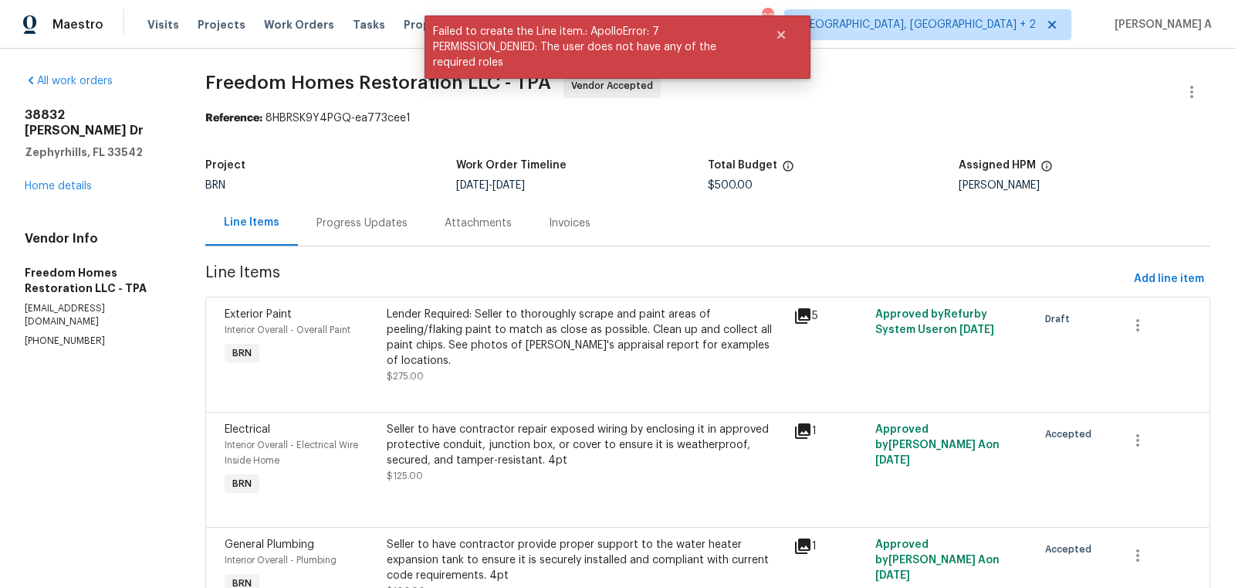
click at [348, 219] on div "Progress Updates" at bounding box center [362, 222] width 91 height 15
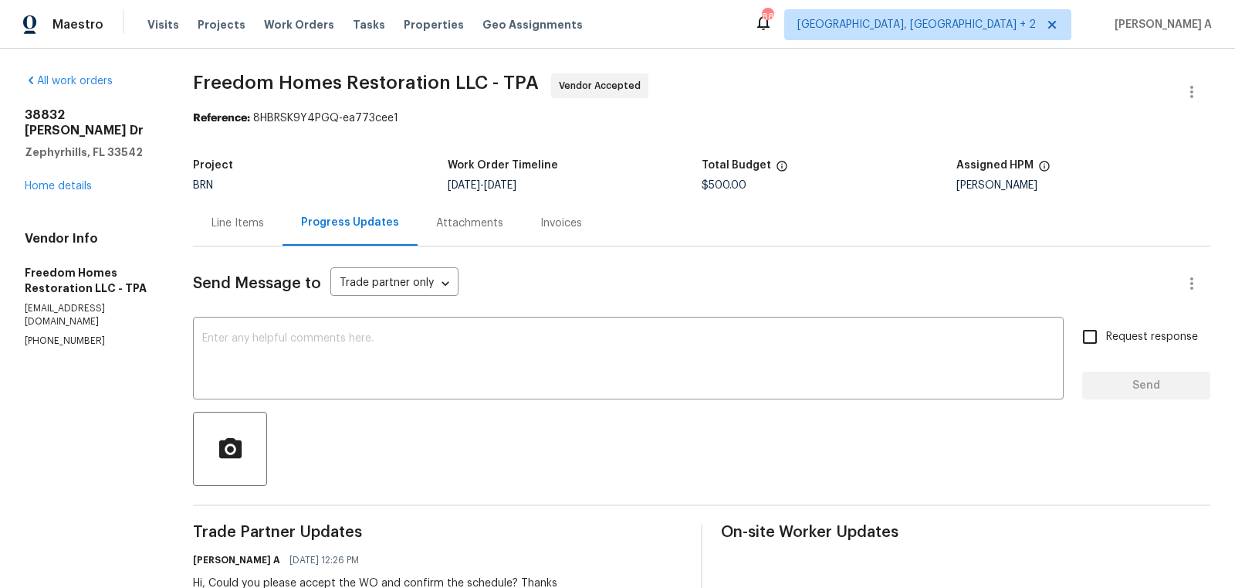
click at [215, 213] on div "Line Items" at bounding box center [238, 223] width 90 height 46
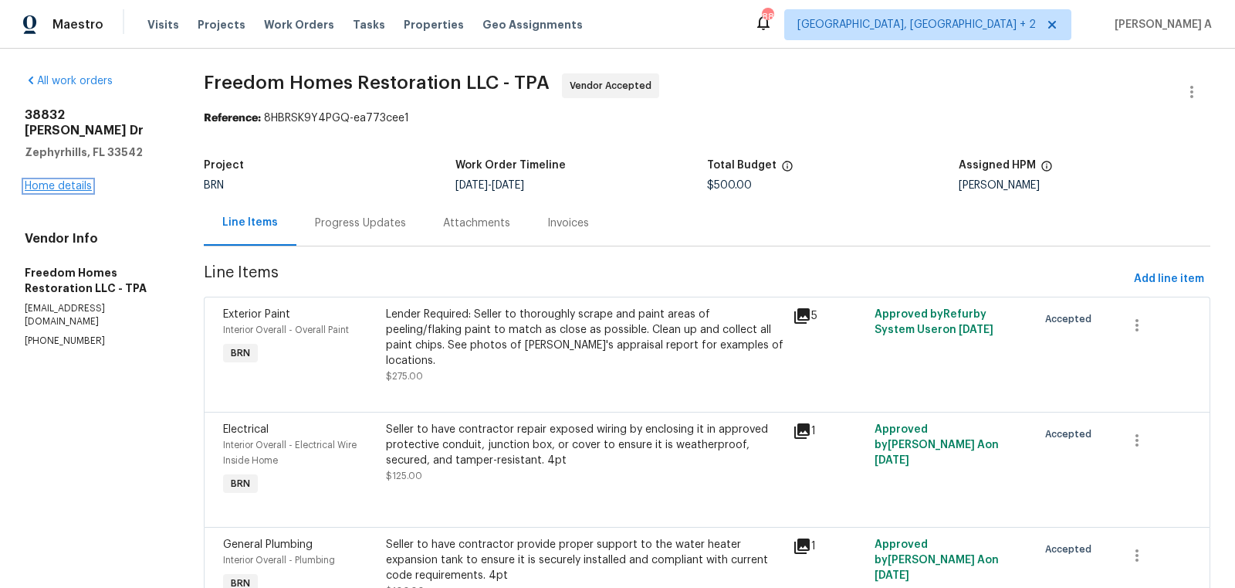
click at [73, 181] on link "Home details" at bounding box center [58, 186] width 67 height 11
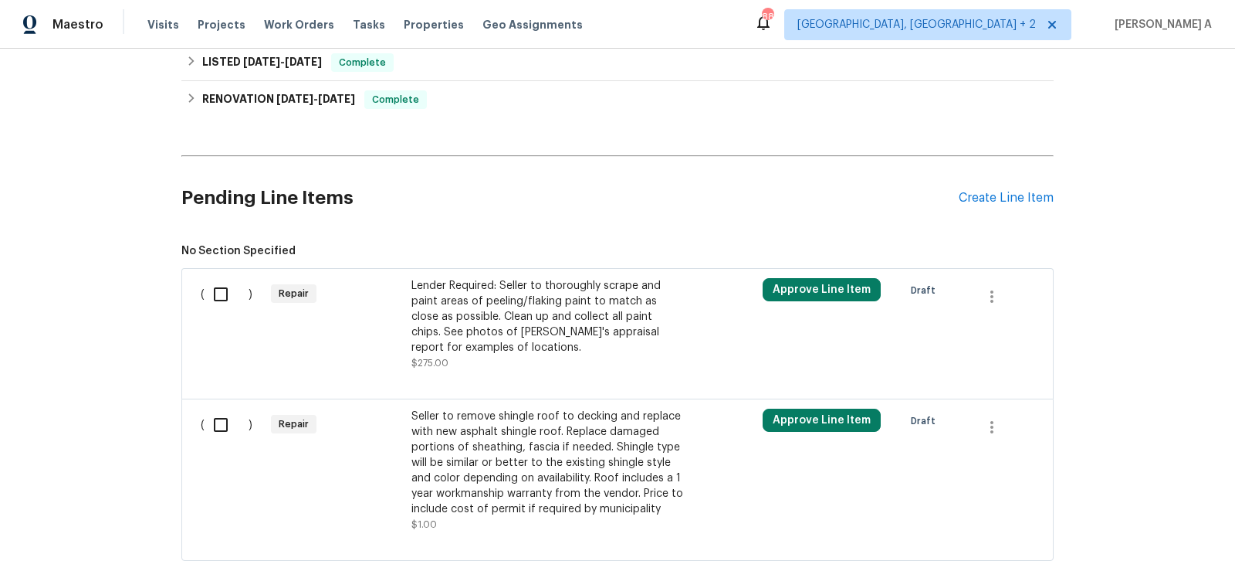
scroll to position [654, 0]
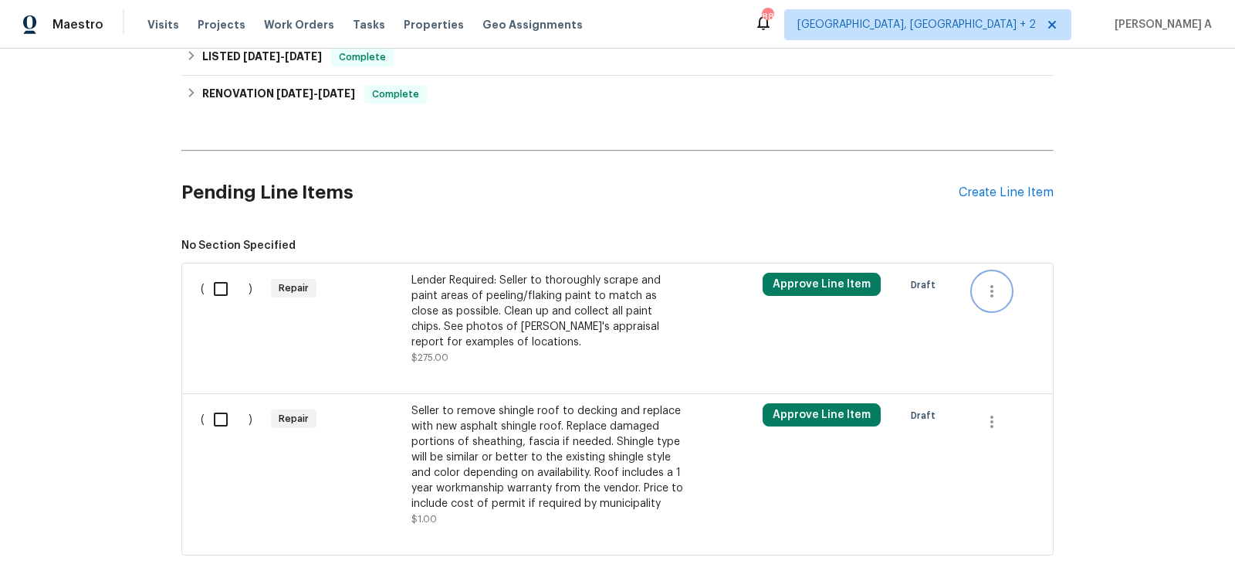
click at [997, 296] on icon "button" at bounding box center [992, 291] width 19 height 19
click at [997, 296] on li "Cancel" at bounding box center [1003, 287] width 59 height 25
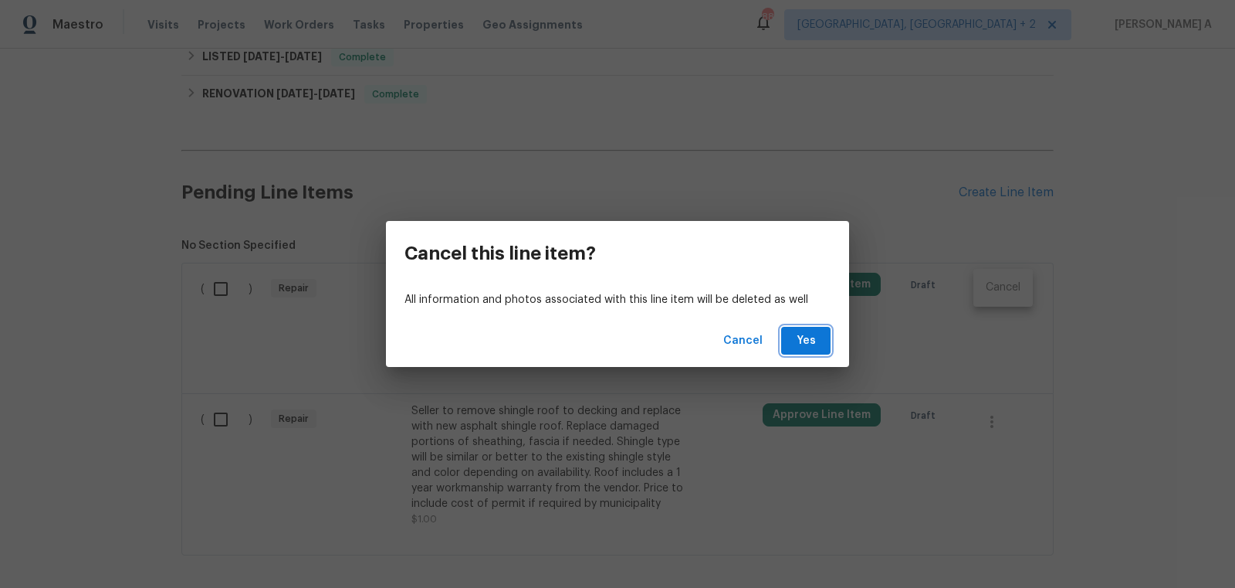
click at [801, 347] on span "Yes" at bounding box center [806, 340] width 25 height 19
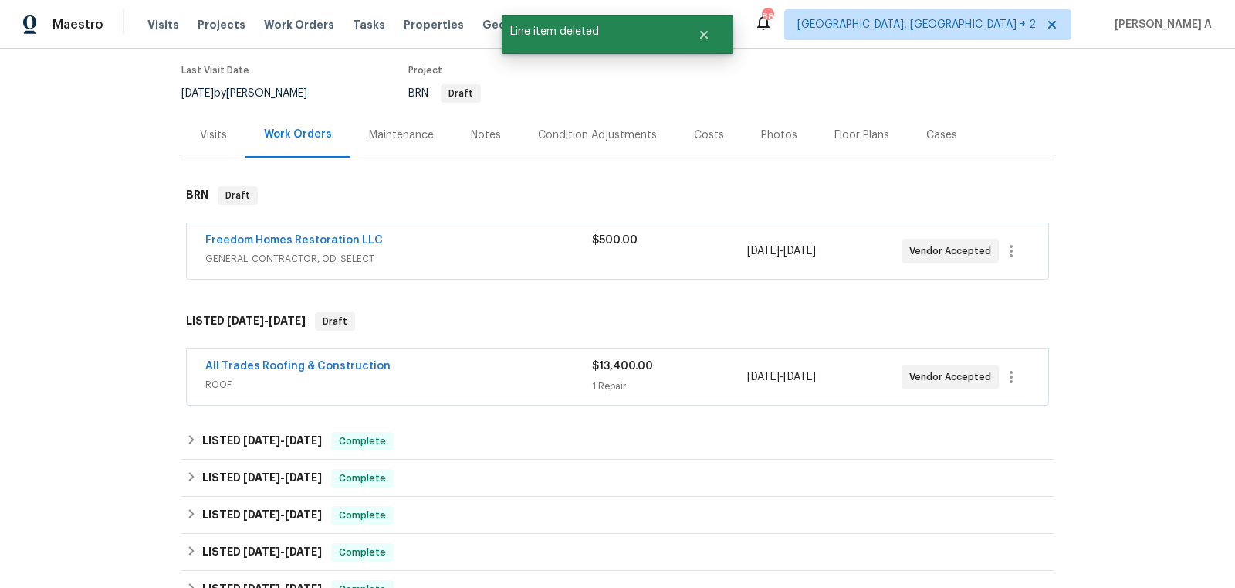
scroll to position [90, 0]
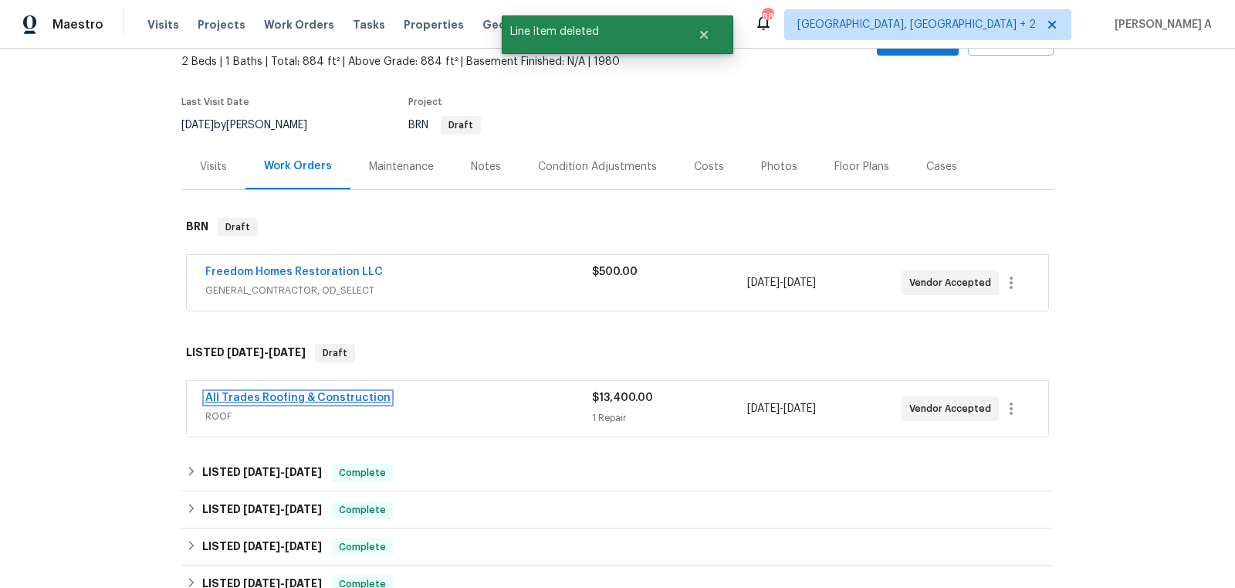
click at [290, 395] on link "All Trades Roofing & Construction" at bounding box center [297, 397] width 185 height 11
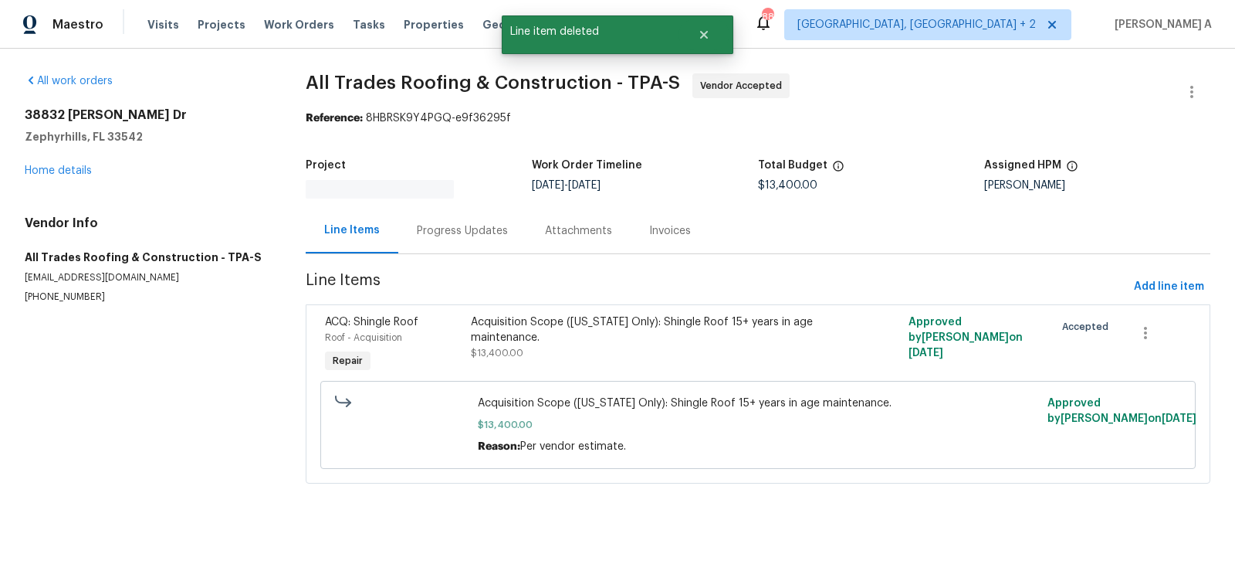
click at [429, 219] on div "Progress Updates" at bounding box center [462, 231] width 128 height 46
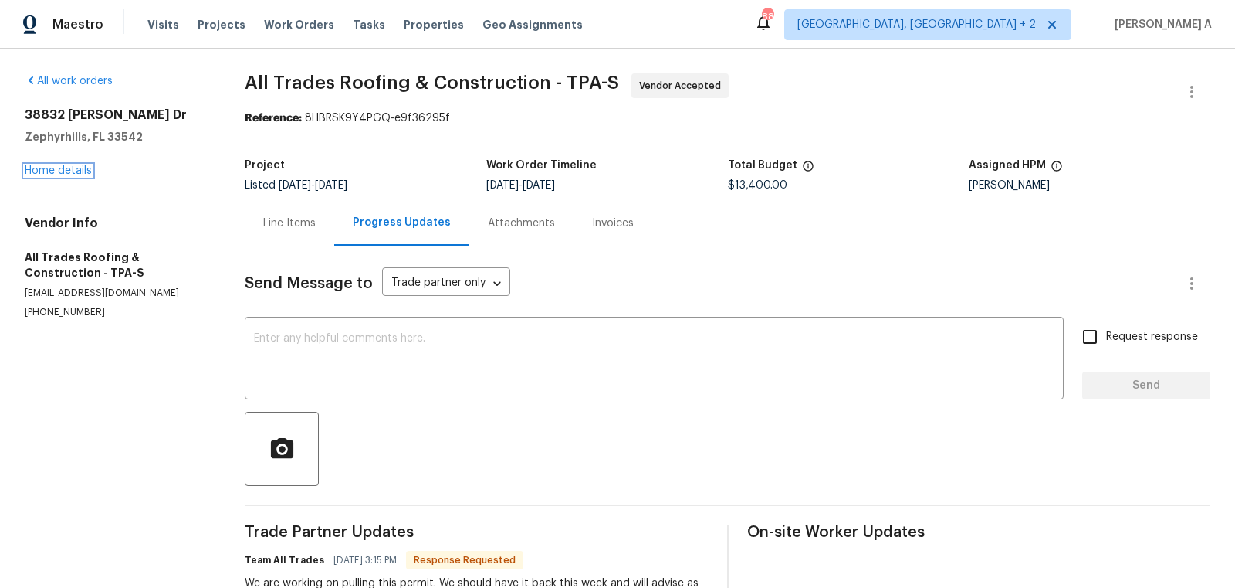
click at [76, 175] on link "Home details" at bounding box center [58, 170] width 67 height 11
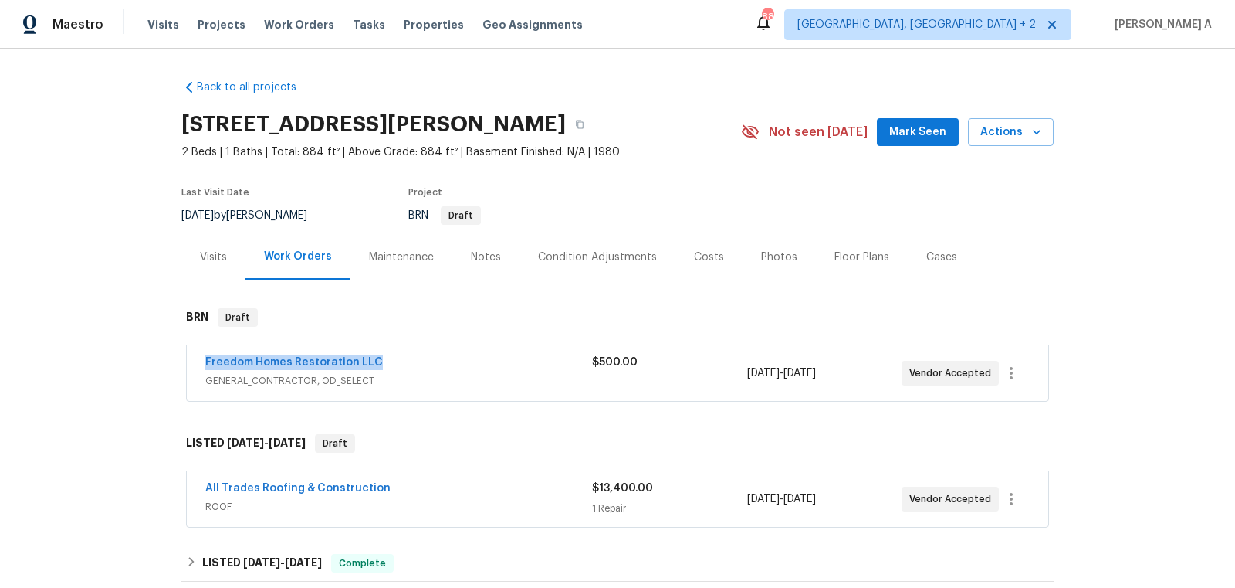
drag, startPoint x: 183, startPoint y: 357, endPoint x: 391, endPoint y: 357, distance: 208.5
click at [391, 357] on div "Freedom Homes Restoration LLC GENERAL_CONTRACTOR, OD_SELECT $500.00 9/24/2025 -…" at bounding box center [617, 374] width 873 height 64
copy link "Freedom Homes Restoration LLC"
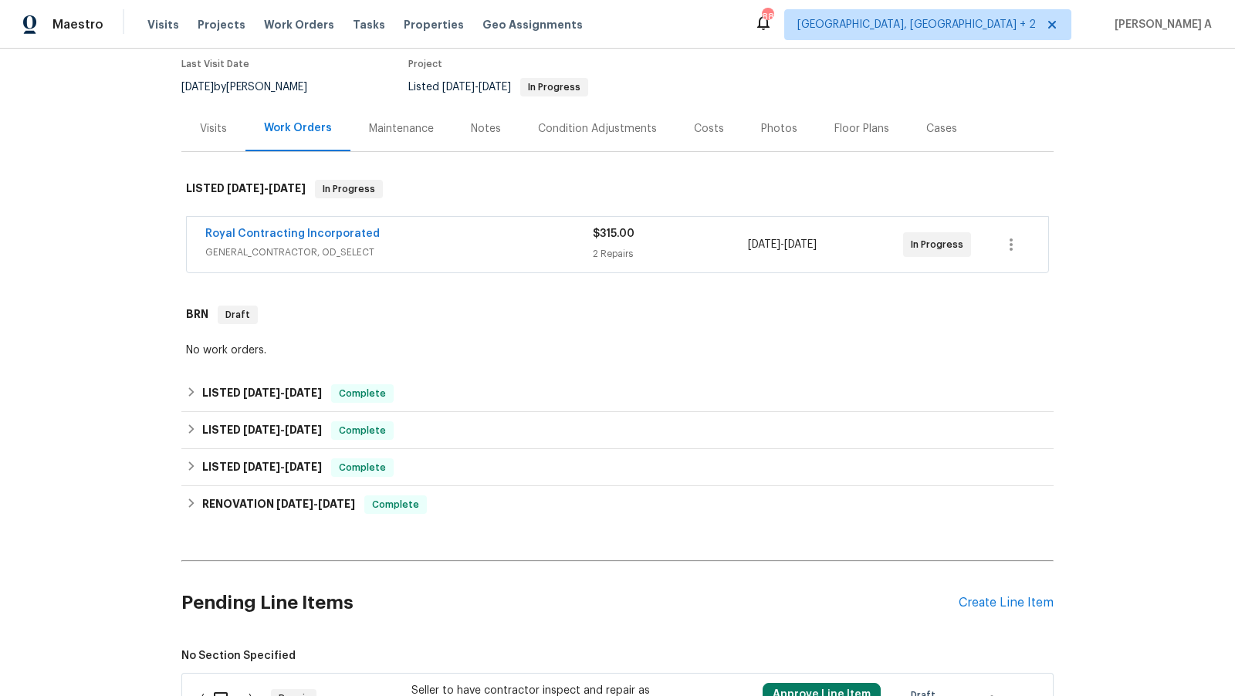
scroll to position [122, 0]
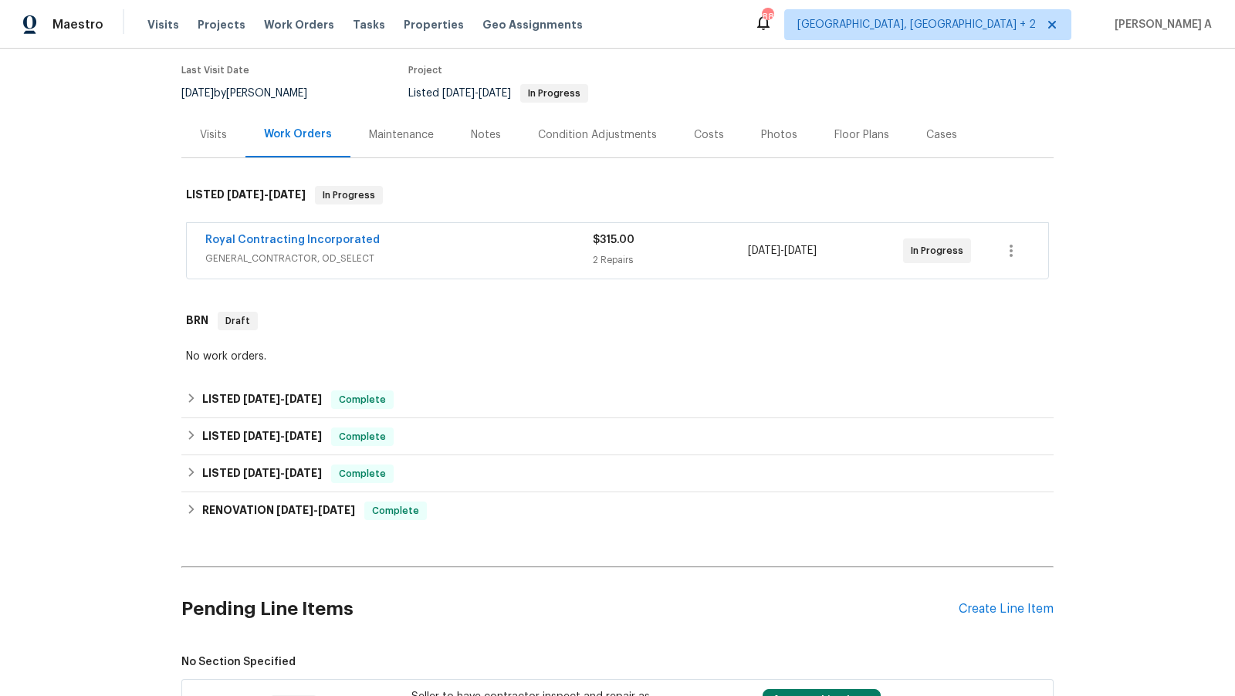
click at [396, 246] on div "Royal Contracting Incorporated" at bounding box center [399, 241] width 388 height 19
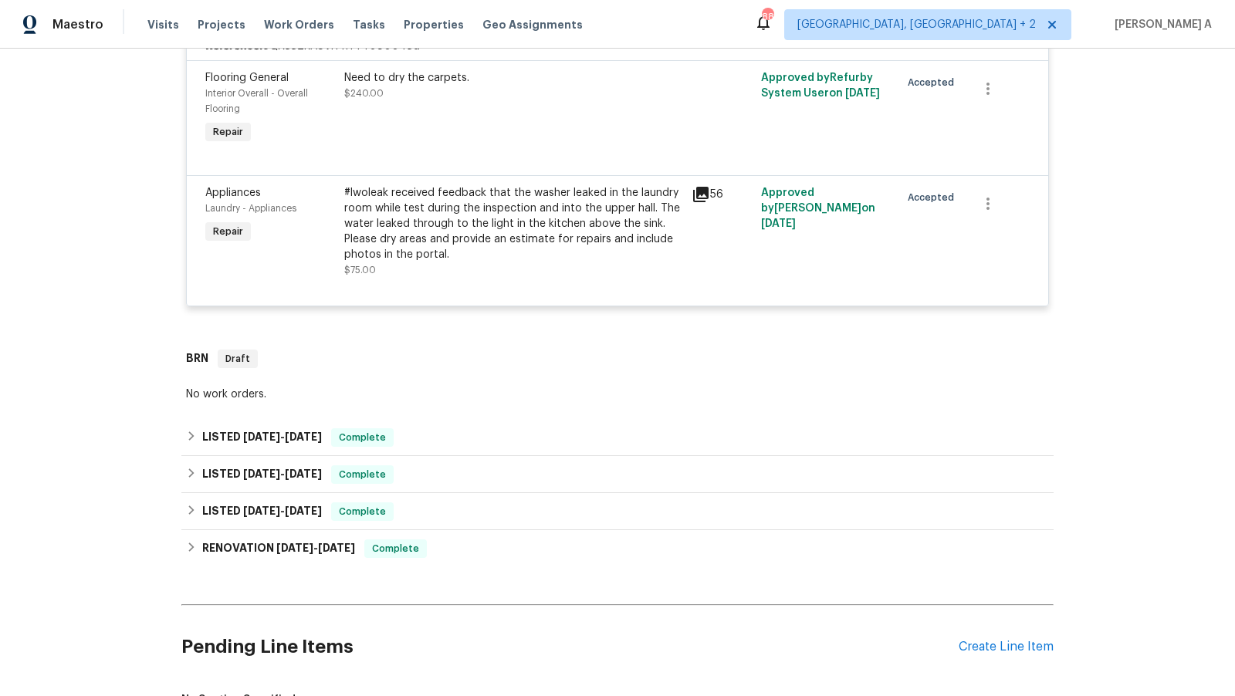
scroll to position [688, 0]
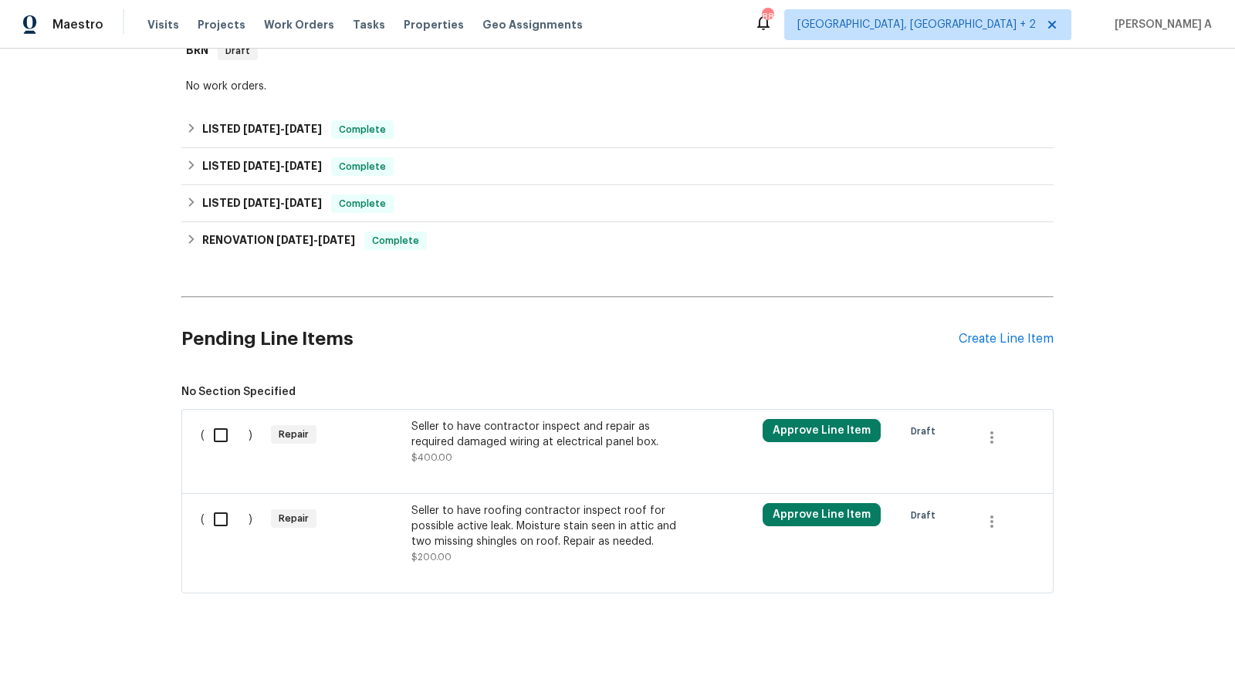
click at [636, 361] on h2 "Pending Line Items" at bounding box center [570, 339] width 778 height 72
click at [1174, 52] on div "Back to all projects [STREET_ADDRESS] 3 Beds | 3 1/2 Baths | Total: 1922 ft² | …" at bounding box center [617, 373] width 1235 height 648
click at [553, 536] on div "Seller to have roofing contractor inspect roof for possible active leak. Moistu…" at bounding box center [548, 526] width 272 height 46
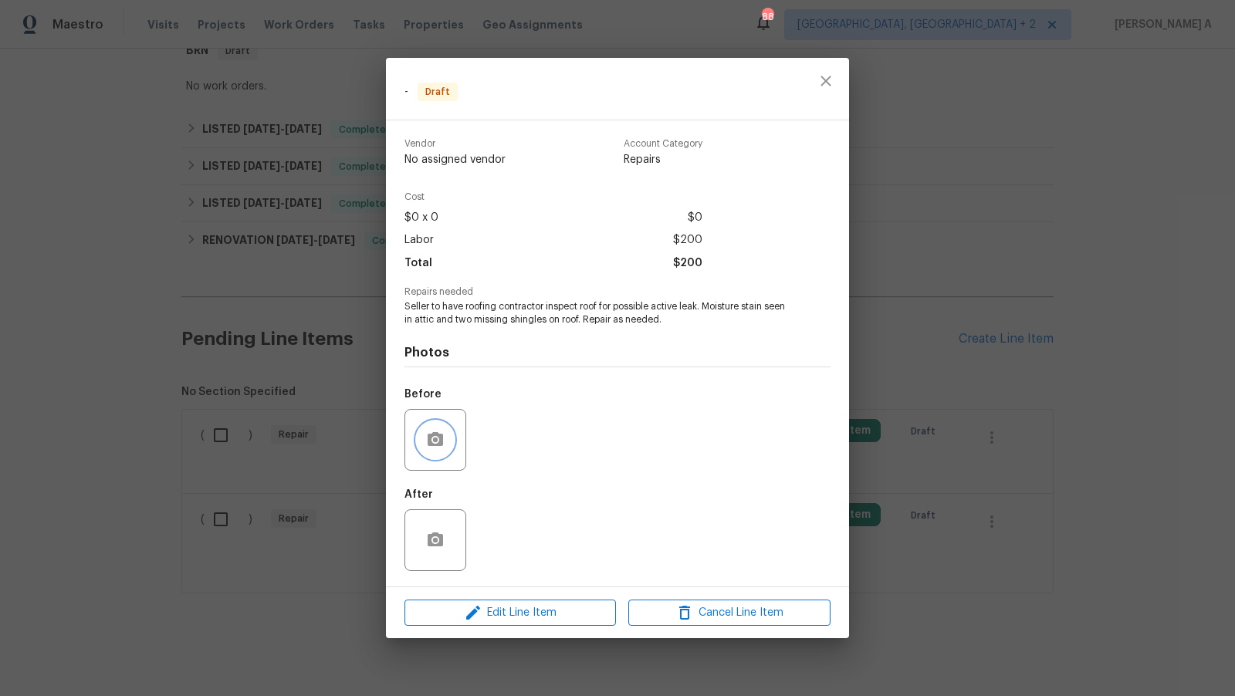
click at [446, 429] on button "button" at bounding box center [435, 440] width 37 height 37
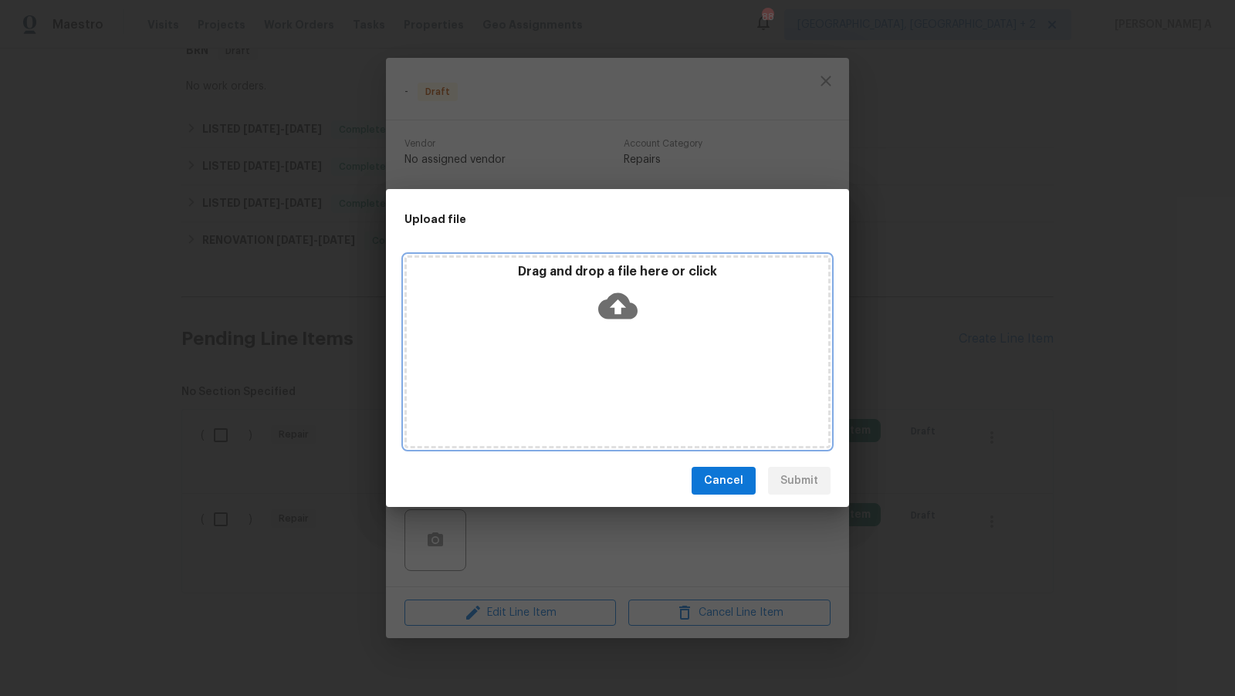
click at [615, 309] on icon at bounding box center [617, 305] width 39 height 39
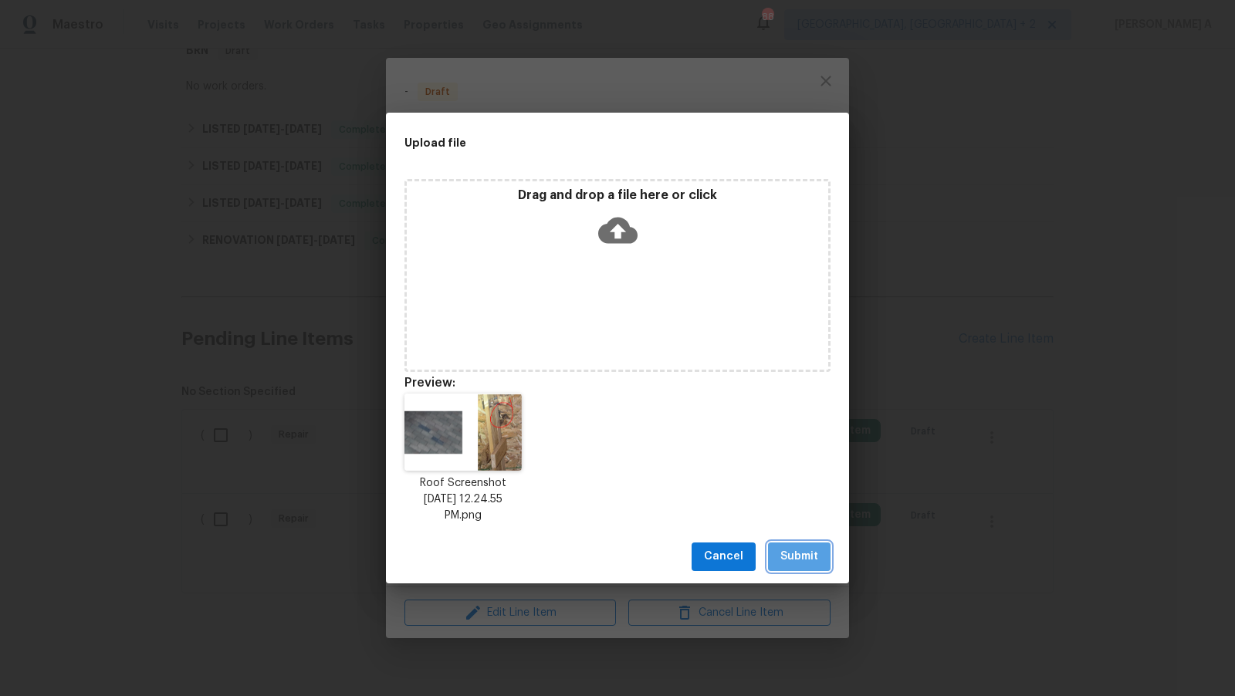
click at [810, 559] on span "Submit" at bounding box center [800, 556] width 38 height 19
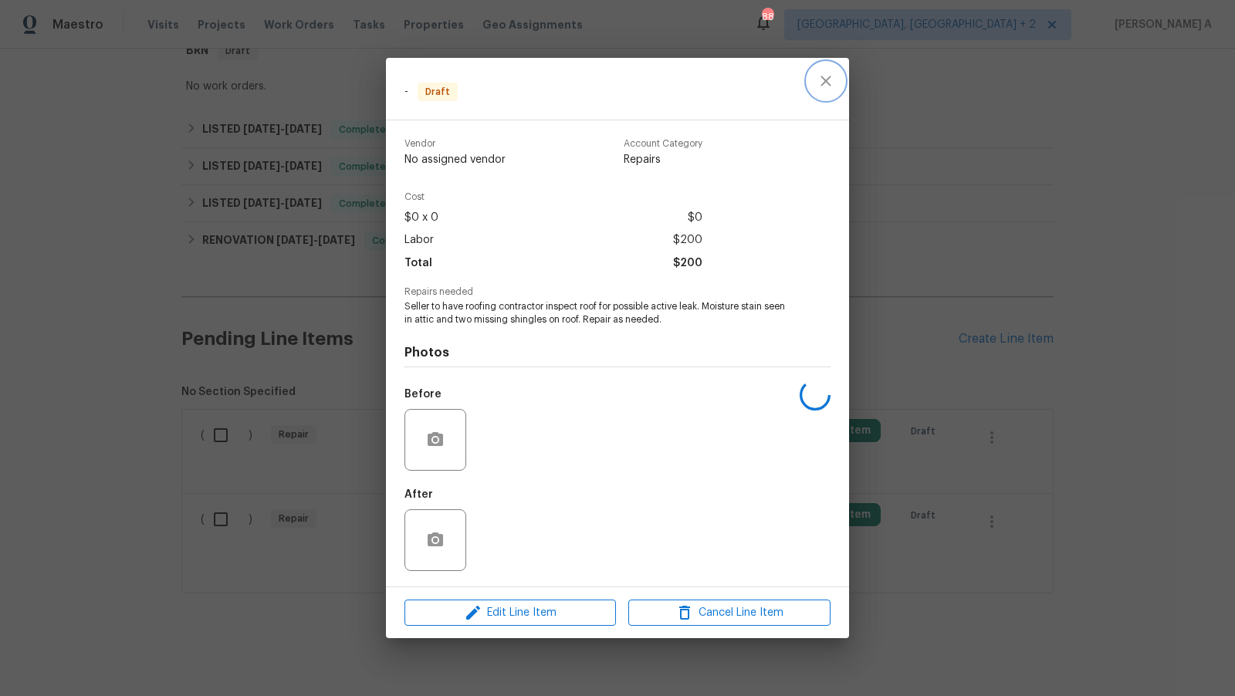
click at [832, 77] on icon "close" at bounding box center [826, 81] width 19 height 19
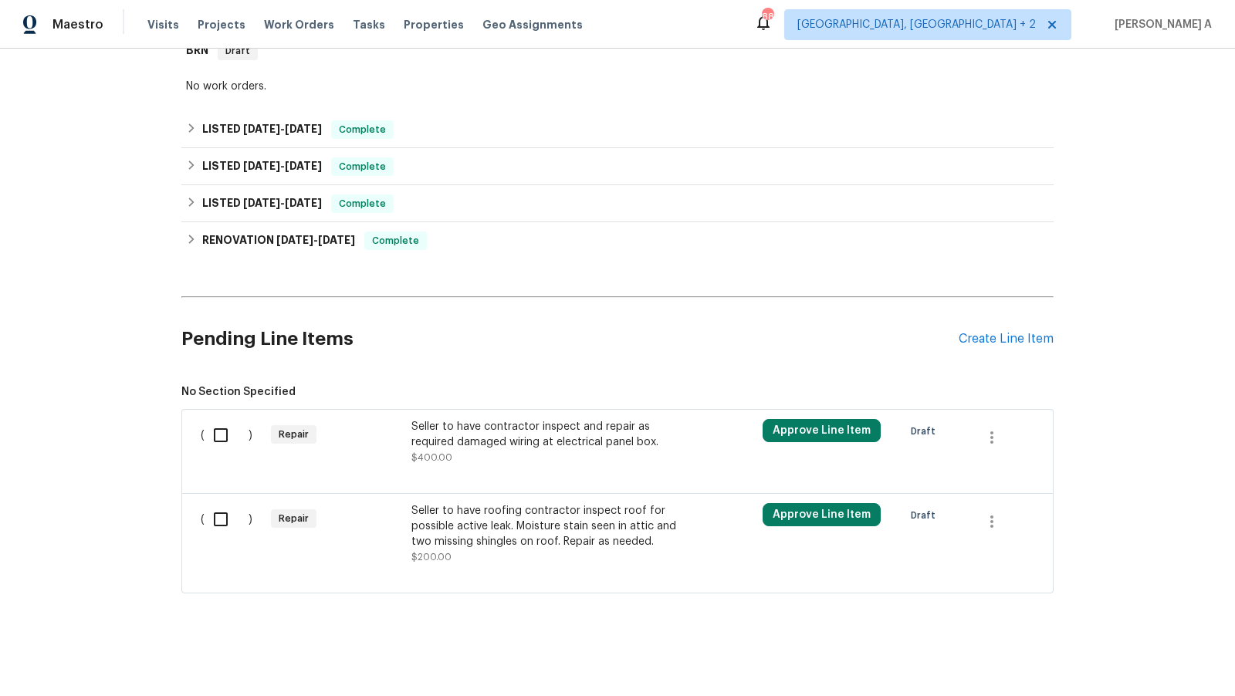
click at [572, 448] on div "Seller to have contractor inspect and repair as required damaged wiring at elec…" at bounding box center [548, 442] width 272 height 46
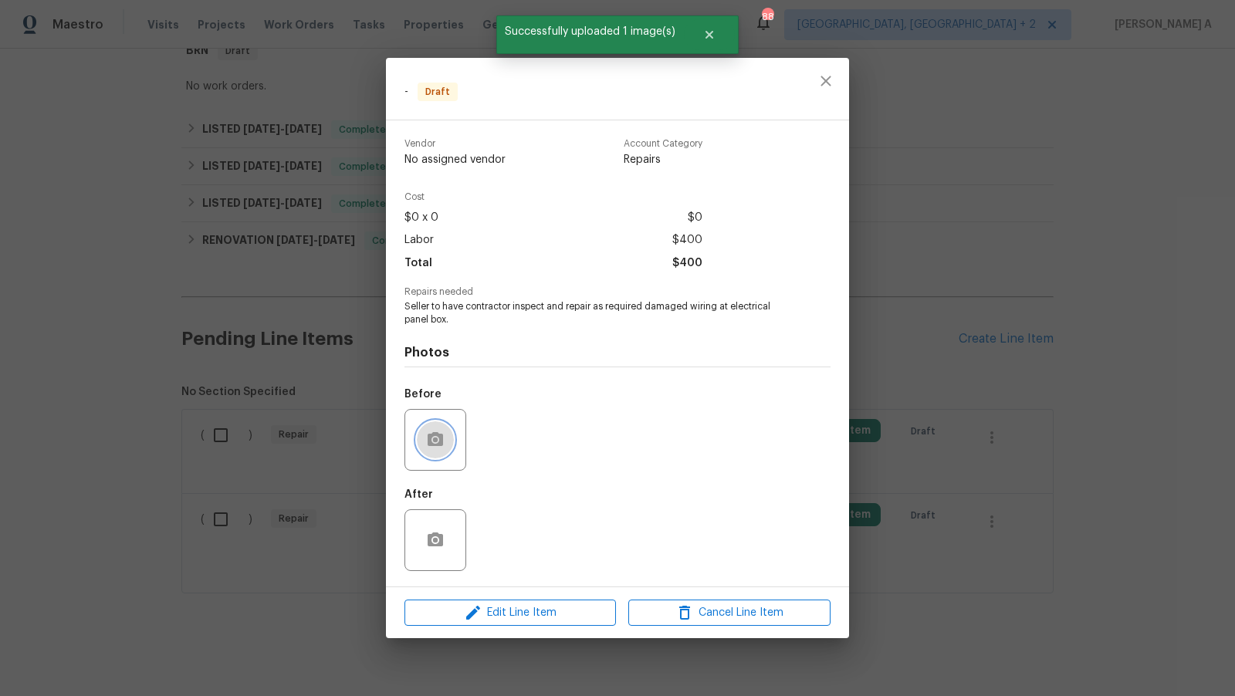
click at [439, 443] on icon "button" at bounding box center [435, 439] width 15 height 14
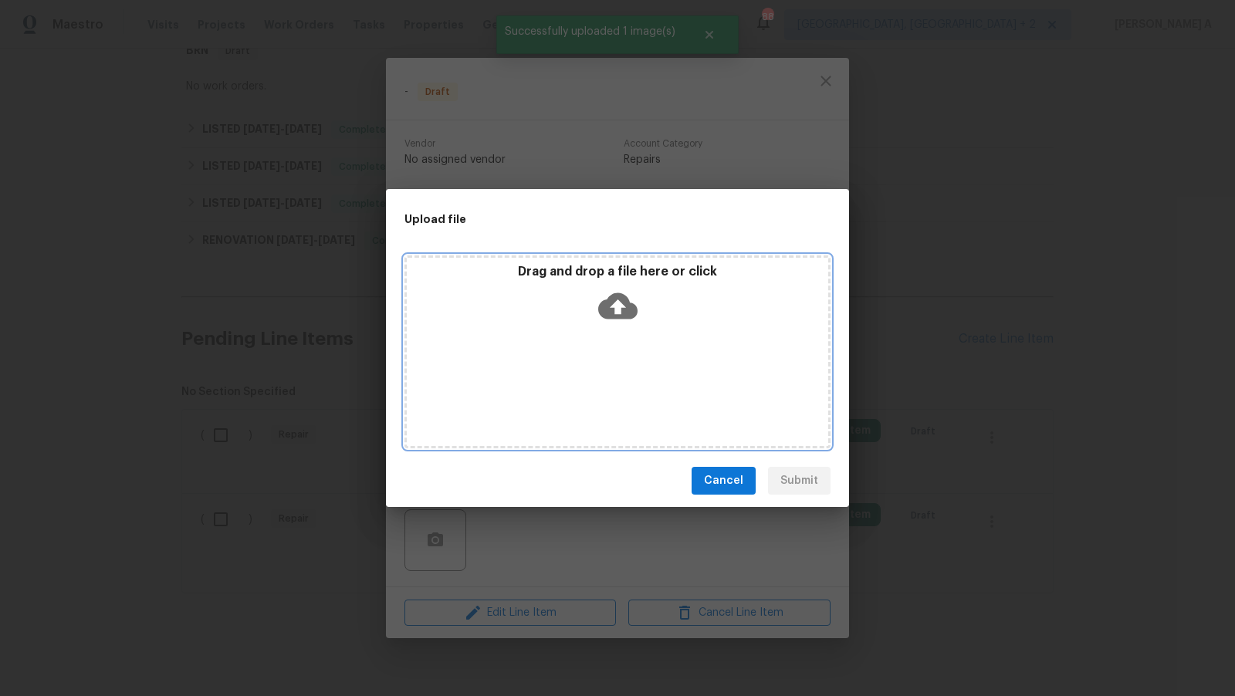
click at [630, 306] on icon at bounding box center [617, 306] width 39 height 26
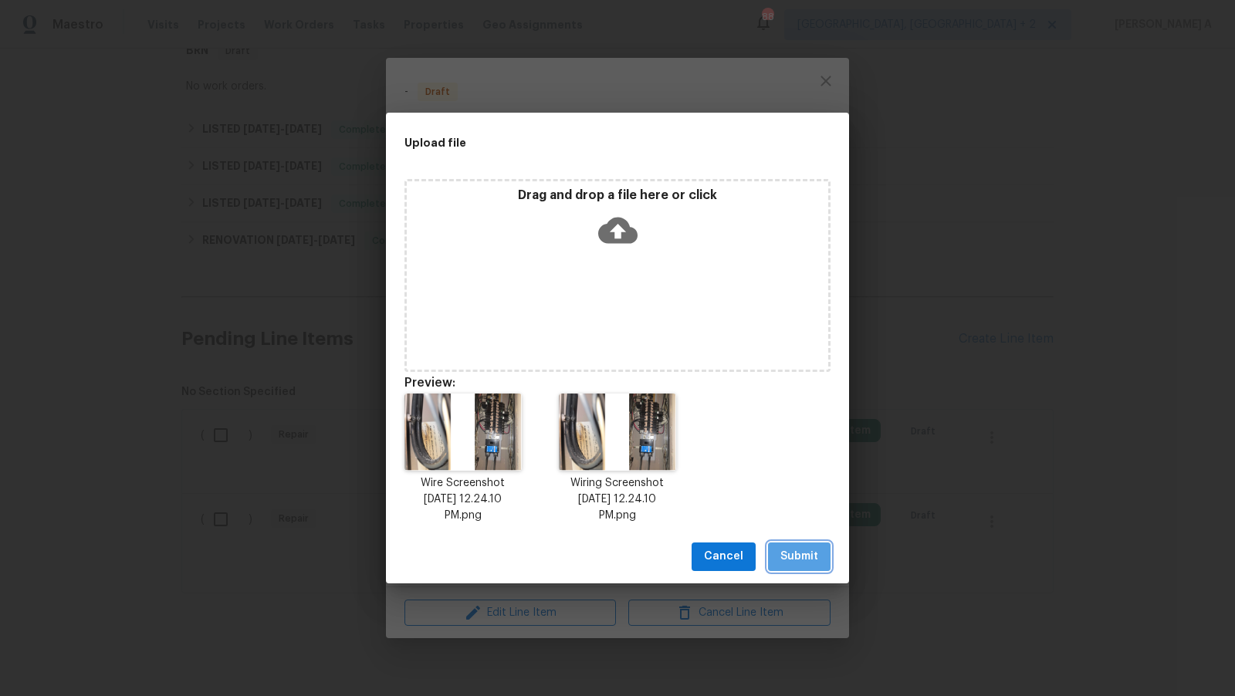
click at [812, 557] on span "Submit" at bounding box center [800, 556] width 38 height 19
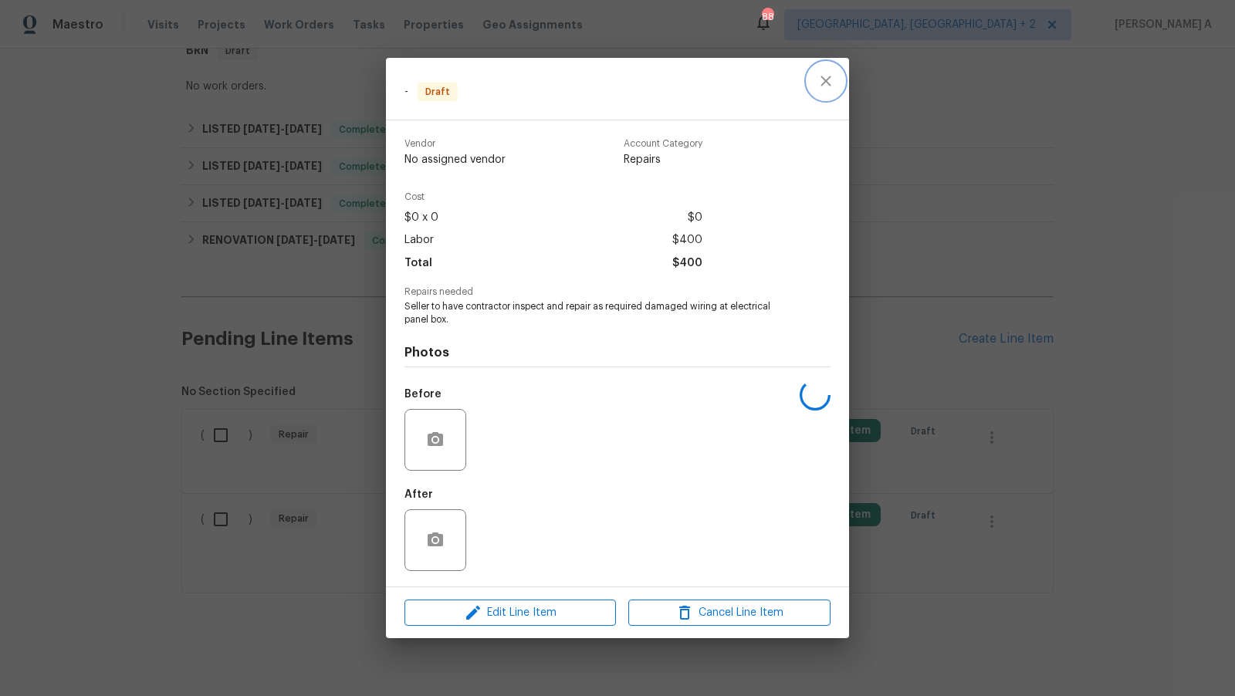
click at [829, 90] on button "close" at bounding box center [826, 81] width 37 height 37
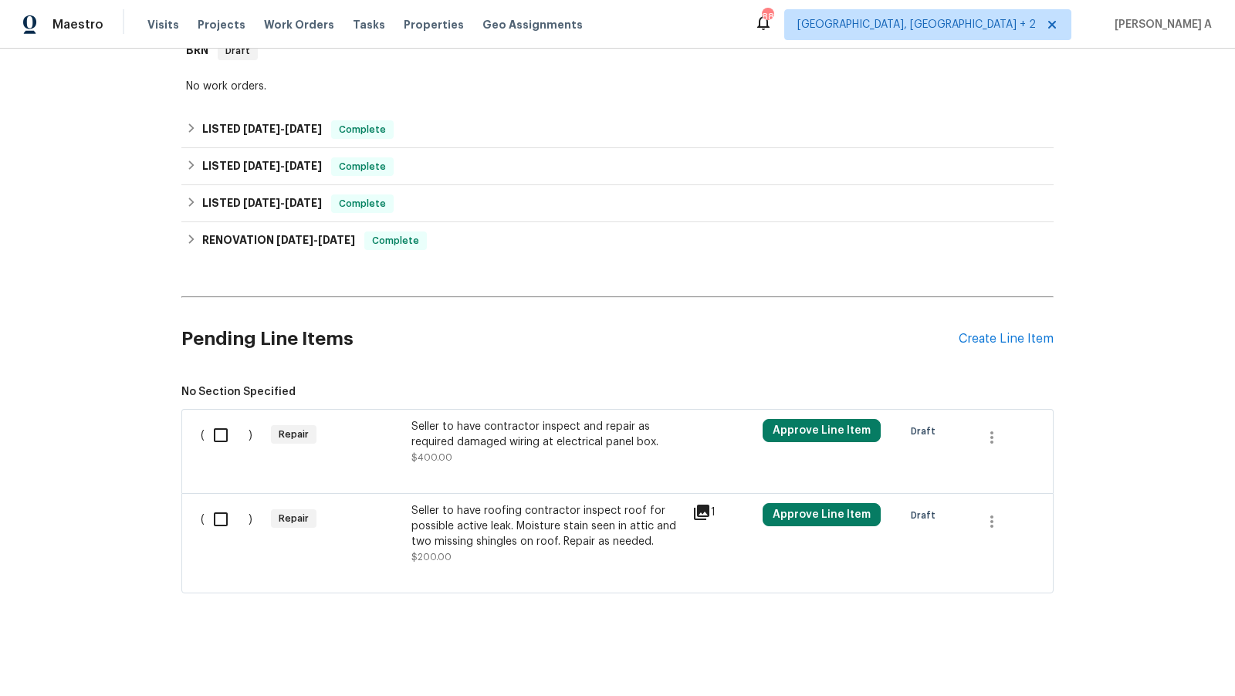
click at [561, 529] on div "Seller to have roofing contractor inspect roof for possible active leak. Moistu…" at bounding box center [548, 526] width 272 height 46
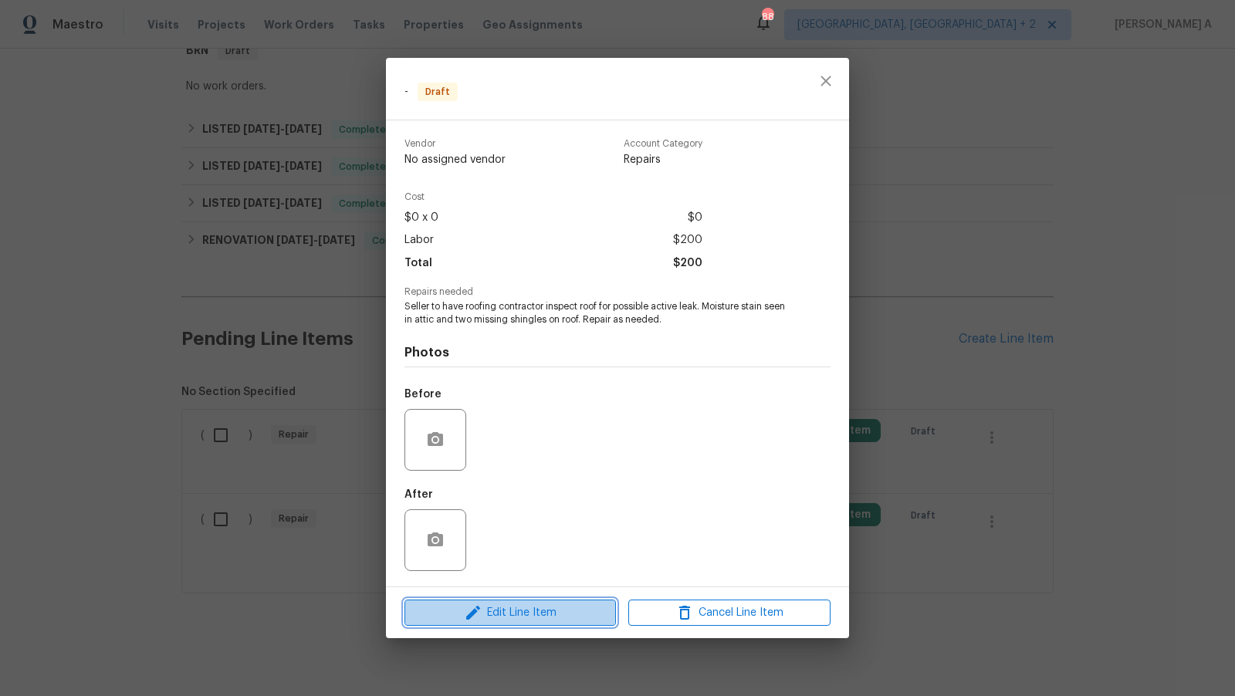
click at [540, 623] on button "Edit Line Item" at bounding box center [511, 613] width 212 height 27
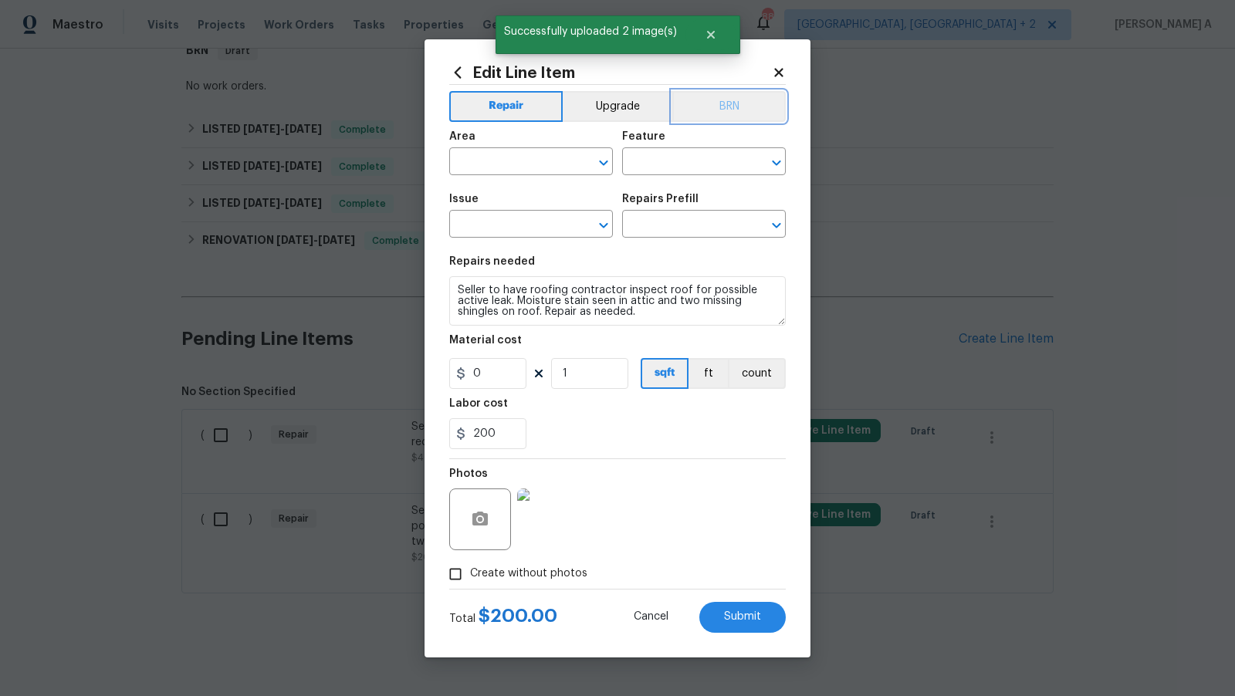
click at [722, 111] on button "BRN" at bounding box center [730, 106] width 114 height 31
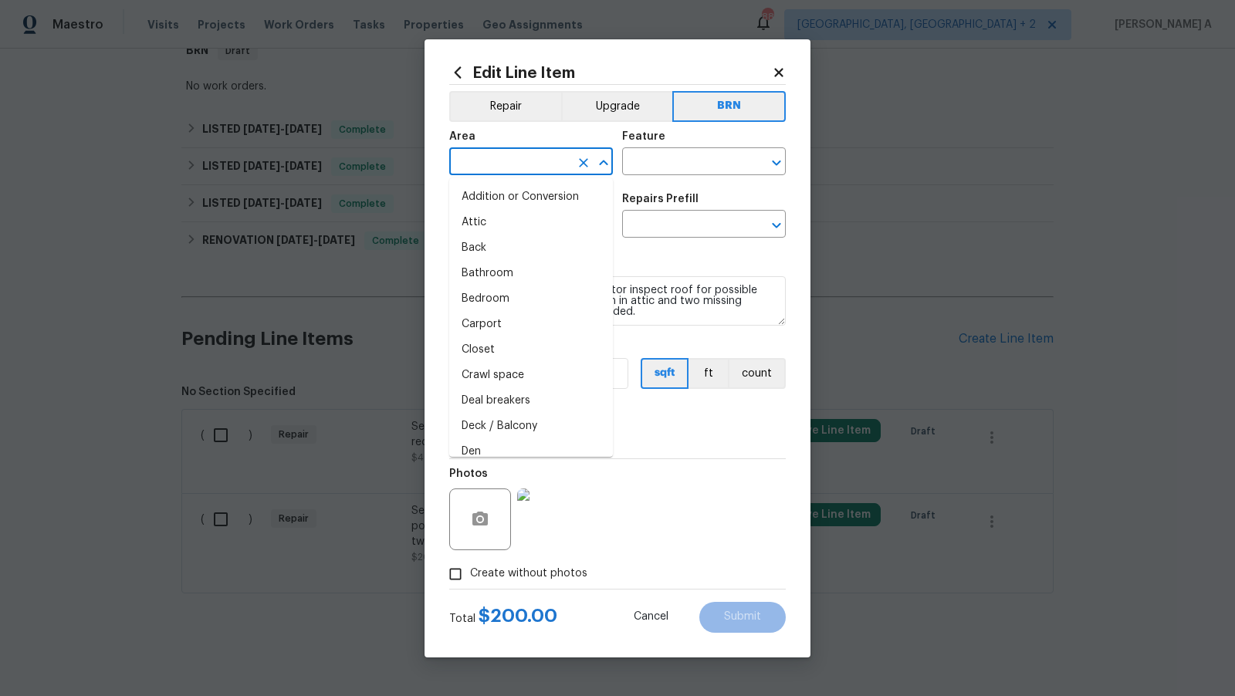
click at [514, 175] on input "text" at bounding box center [509, 163] width 120 height 24
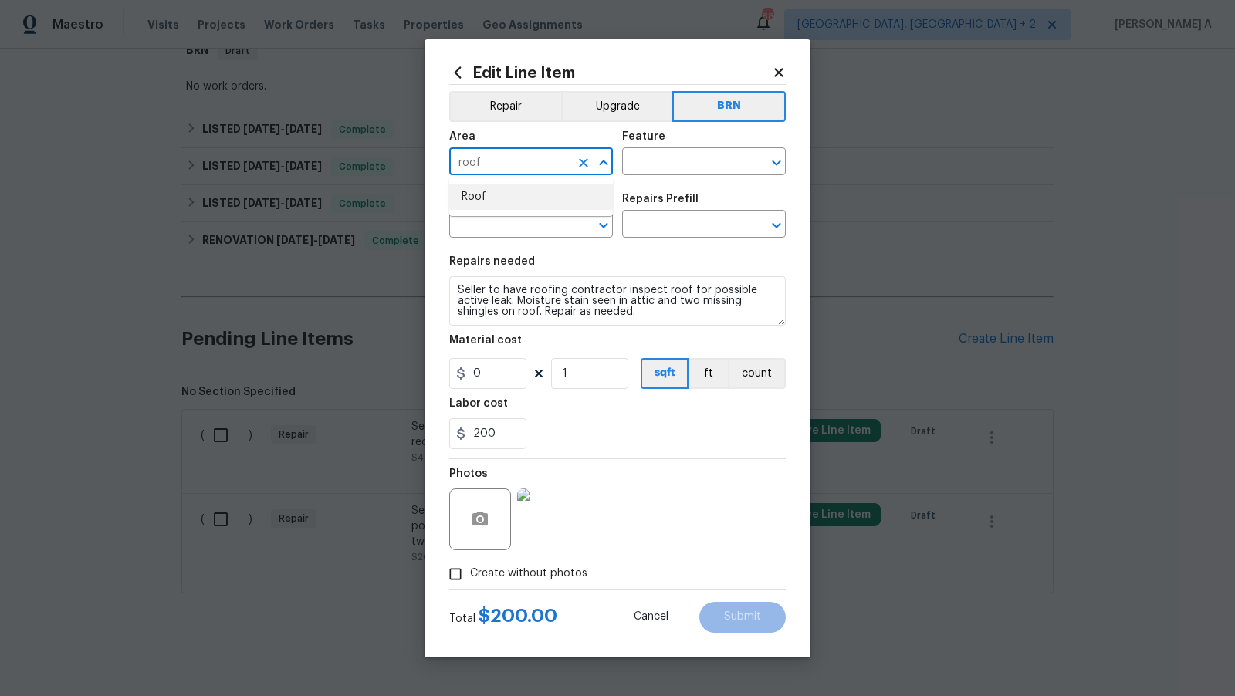
click at [521, 205] on li "Roof" at bounding box center [531, 197] width 164 height 25
type input "Roof"
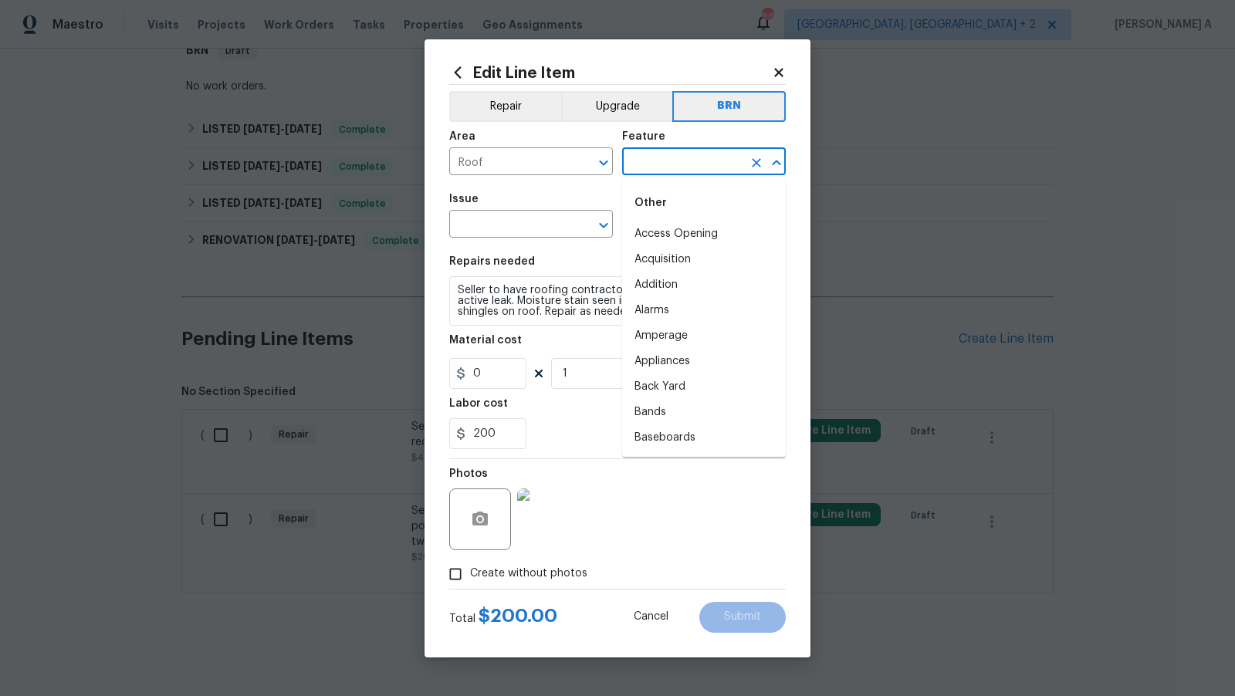
click at [679, 174] on input "text" at bounding box center [682, 163] width 120 height 24
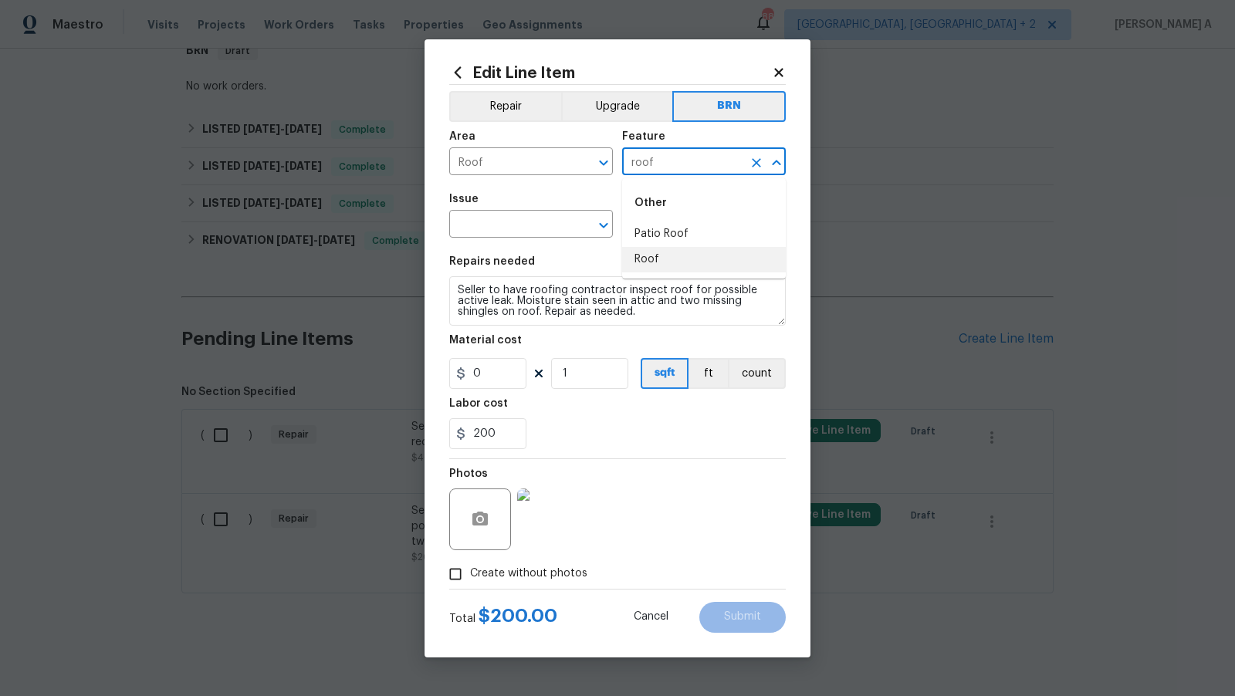
click at [686, 263] on li "Roof" at bounding box center [704, 259] width 164 height 25
type input "Roof"
click at [486, 242] on span "Issue ​" at bounding box center [531, 216] width 164 height 63
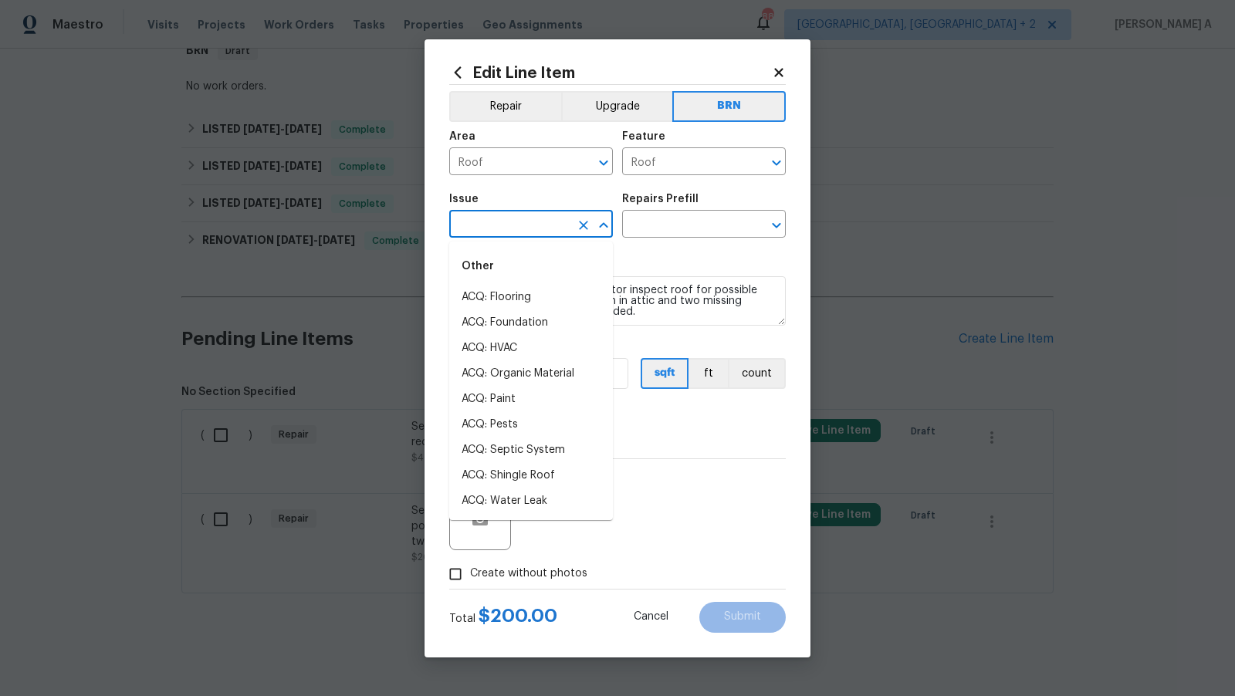
click at [486, 232] on input "text" at bounding box center [509, 226] width 120 height 24
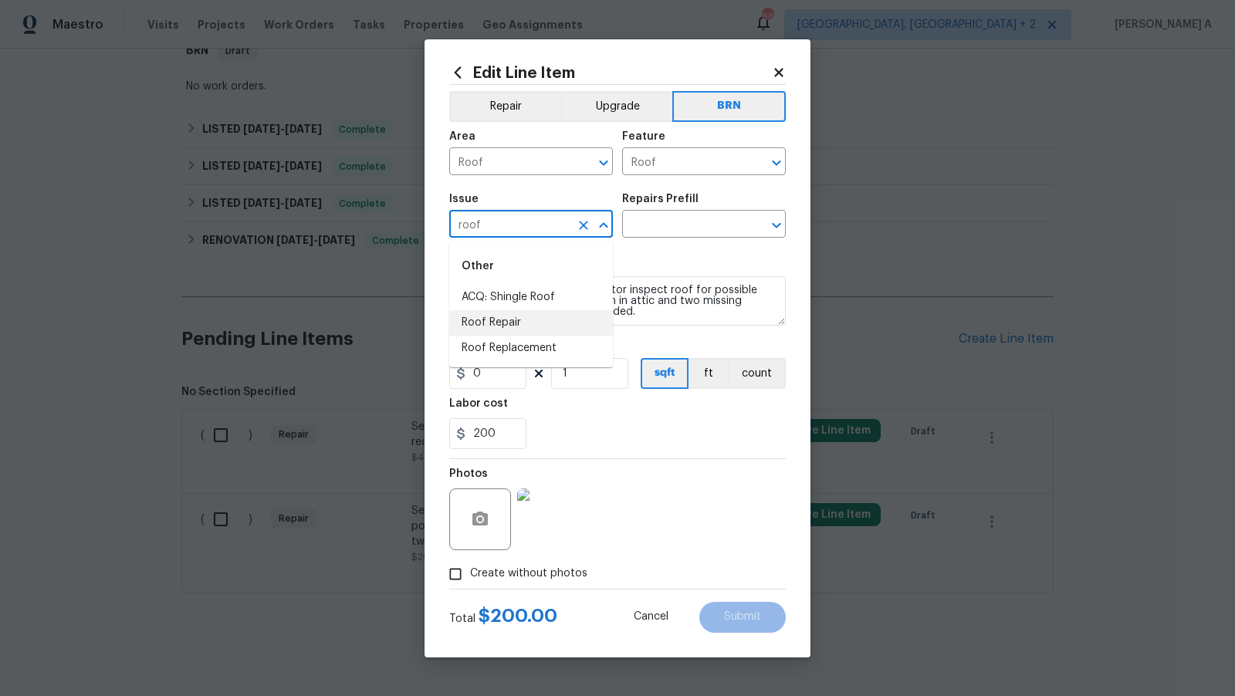
click at [498, 320] on li "Roof Repair" at bounding box center [531, 322] width 164 height 25
type input "Roof Repair"
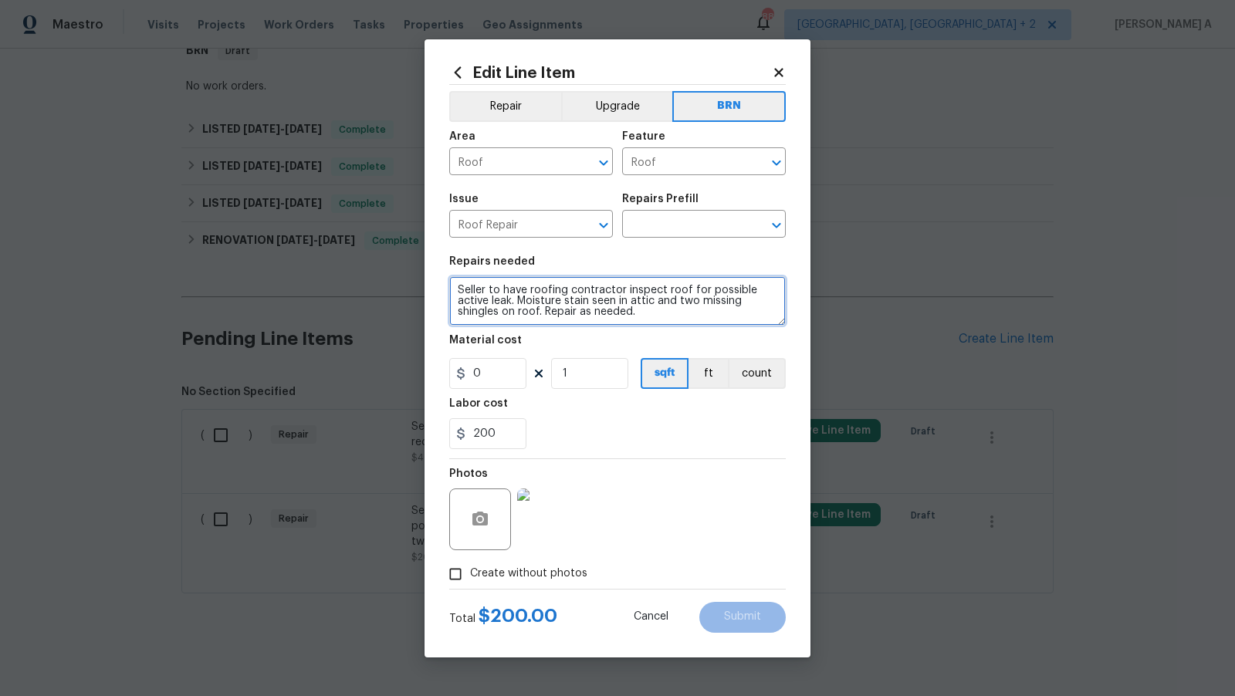
click at [513, 304] on textarea "Seller to have roofing contractor inspect roof for possible active leak. Moistu…" at bounding box center [617, 300] width 337 height 49
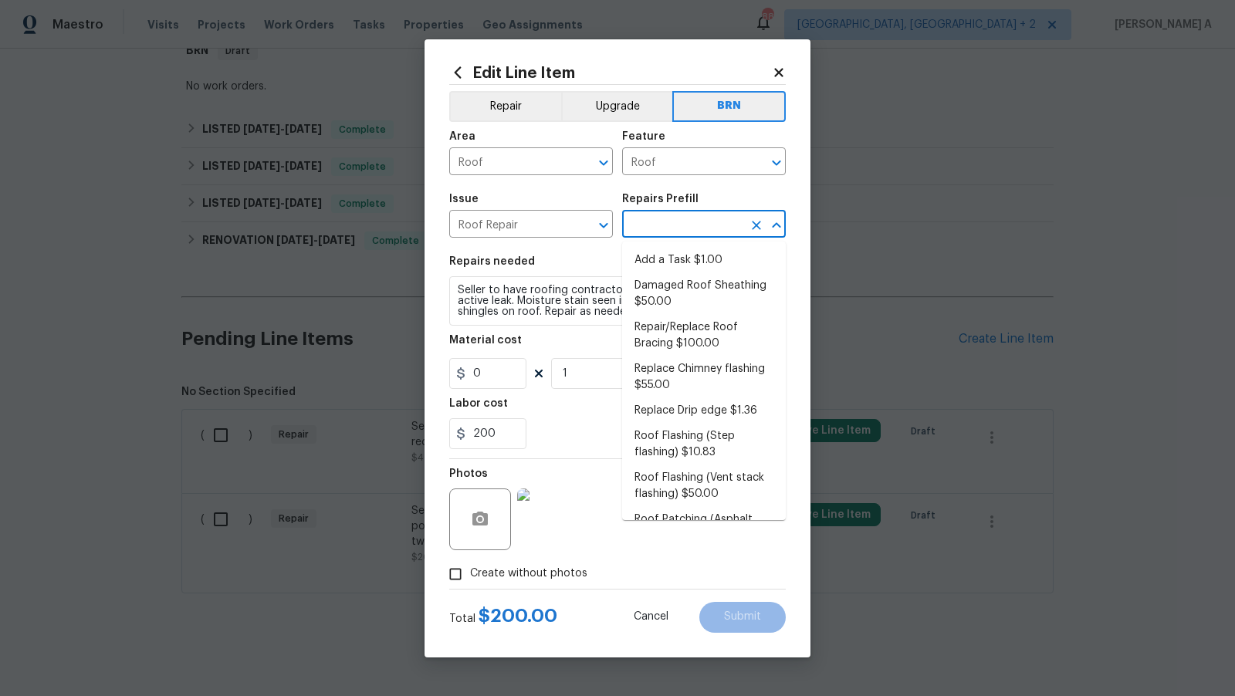
click at [669, 232] on input "text" at bounding box center [682, 226] width 120 height 24
click at [675, 262] on li "Add a Task $1.00" at bounding box center [704, 260] width 164 height 25
type input "[PERSON_NAME] and Trim"
type input "Add a Task $1.00"
type textarea "HPM to detail"
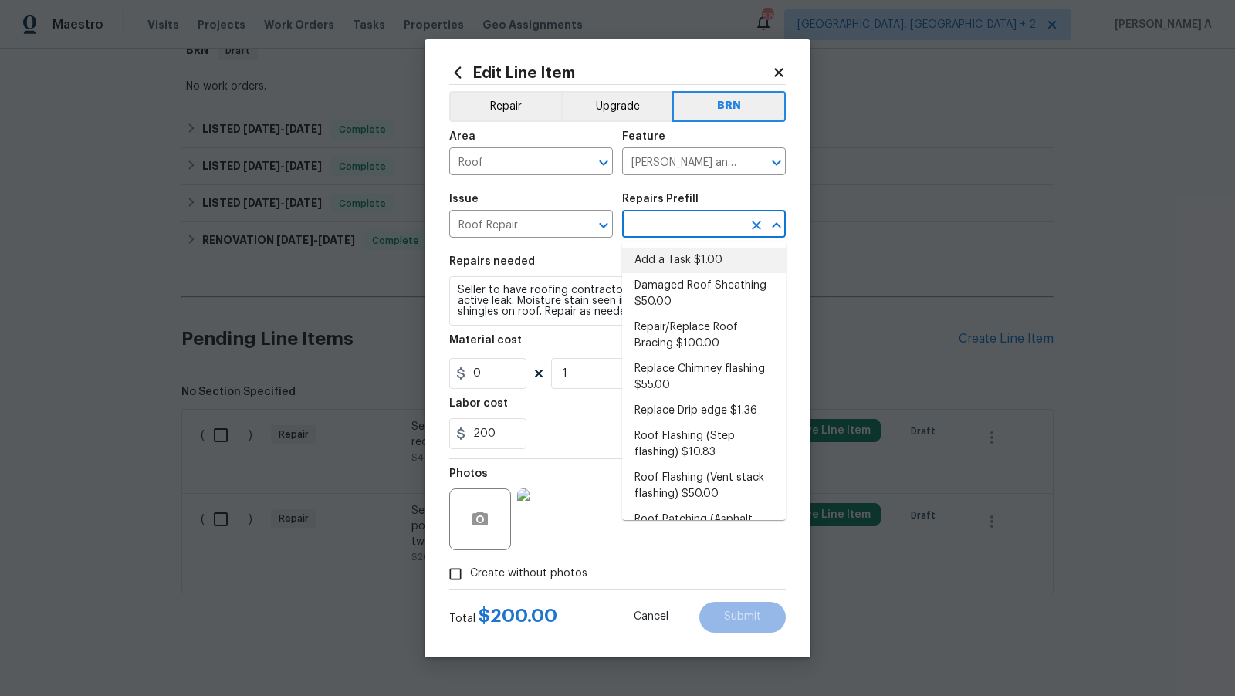
type input "1"
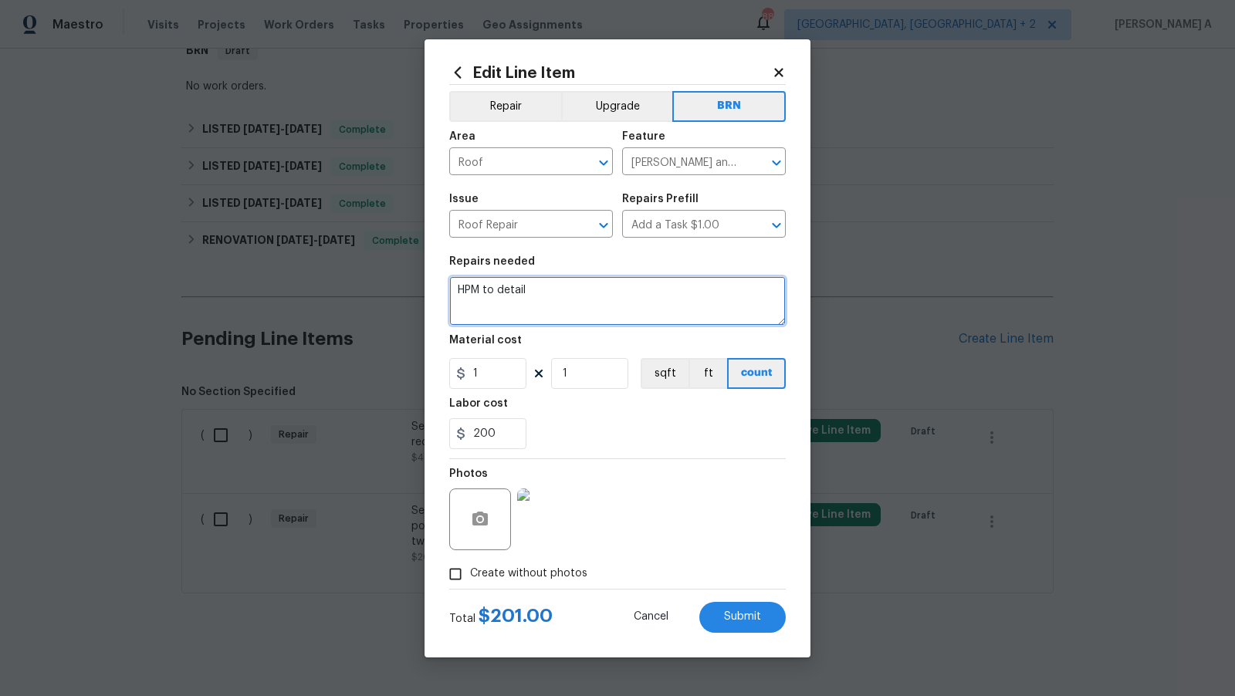
click at [591, 299] on textarea "HPM to detail" at bounding box center [617, 300] width 337 height 49
paste textarea "Seller to have roofing contractor inspect roof for possible active leak. Moistu…"
type textarea "Seller to have roofing contractor inspect roof for possible active leak. Moistu…"
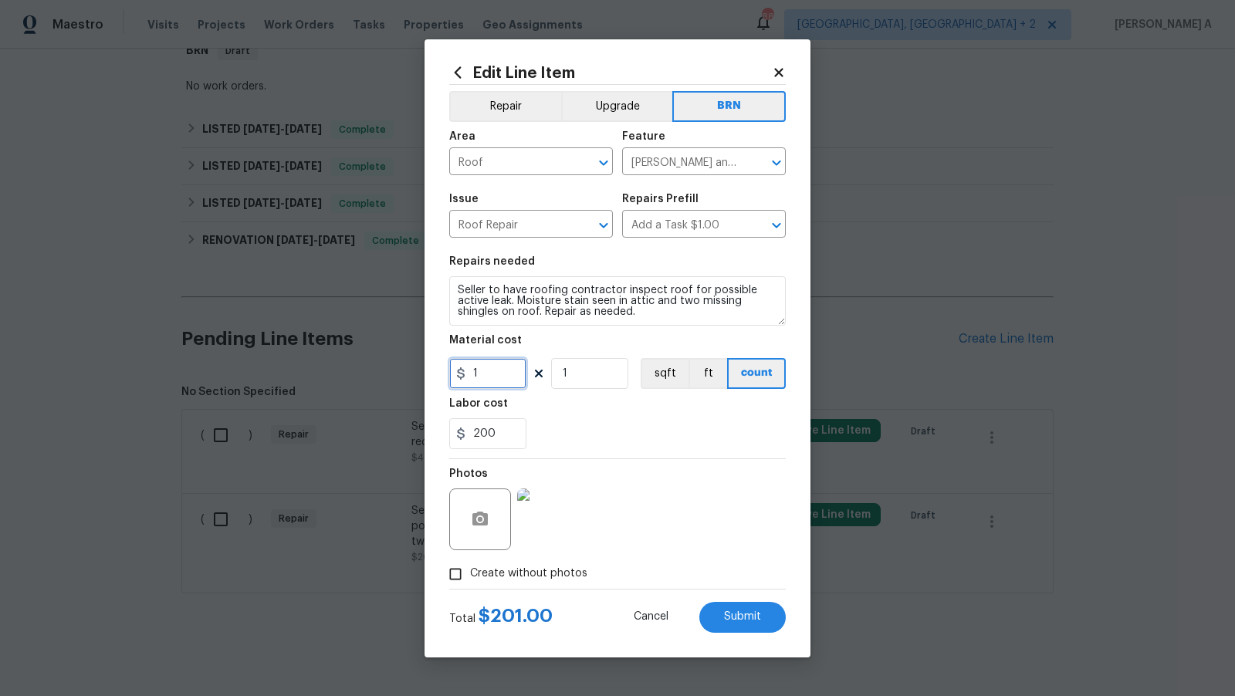
drag, startPoint x: 490, startPoint y: 381, endPoint x: 416, endPoint y: 374, distance: 73.6
click at [416, 374] on div "Edit Line Item Repair Upgrade BRN Area Roof ​ Feature [PERSON_NAME] and Trim ​ …" at bounding box center [617, 348] width 1235 height 696
type input "0"
click at [774, 615] on button "Submit" at bounding box center [743, 617] width 86 height 31
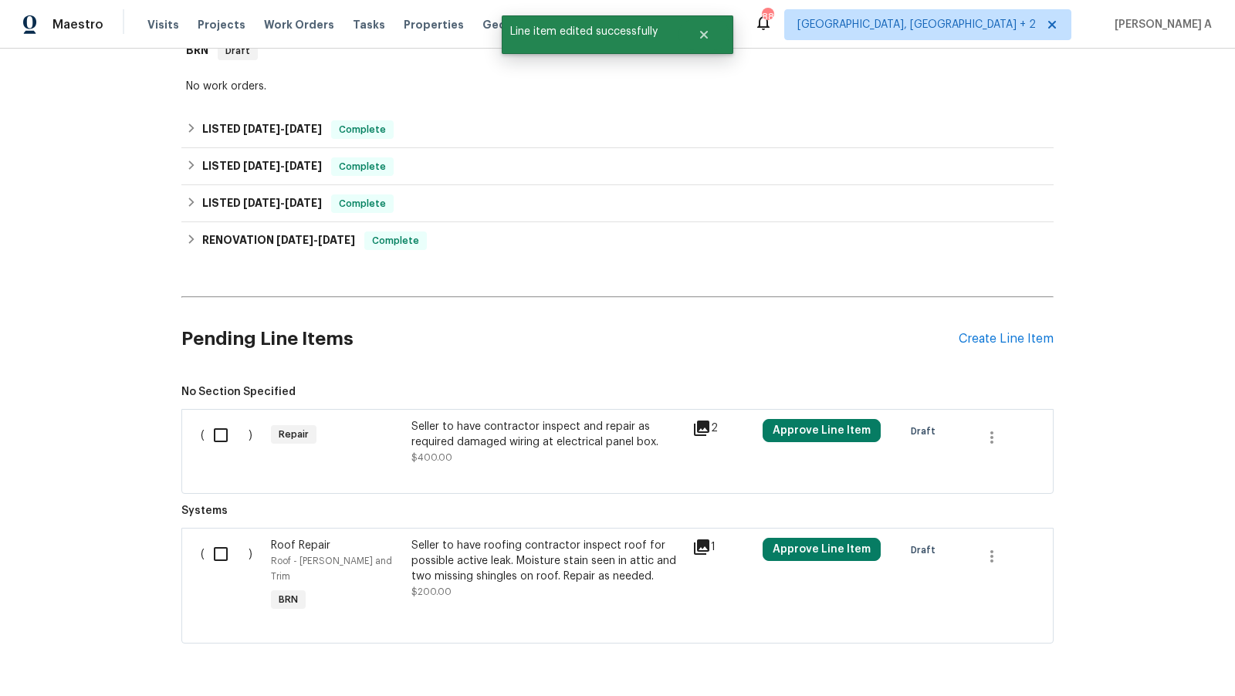
click at [540, 448] on div "Seller to have contractor inspect and repair as required damaged wiring at elec…" at bounding box center [548, 442] width 272 height 46
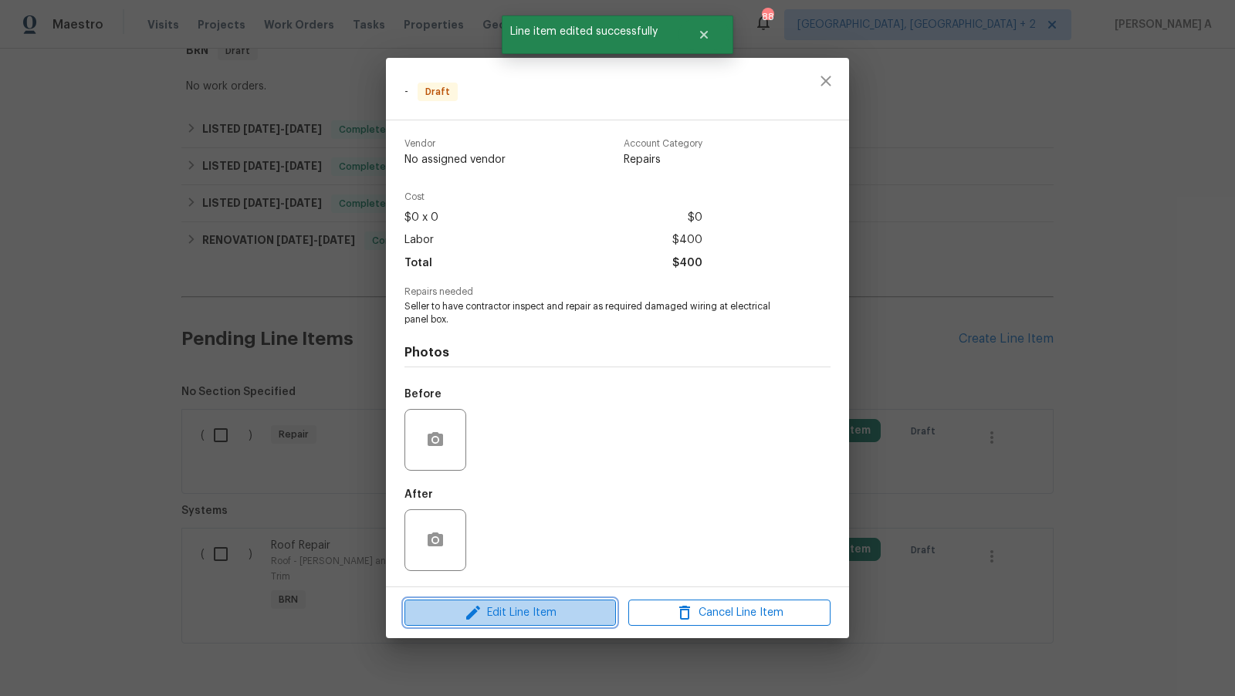
click at [547, 603] on button "Edit Line Item" at bounding box center [511, 613] width 212 height 27
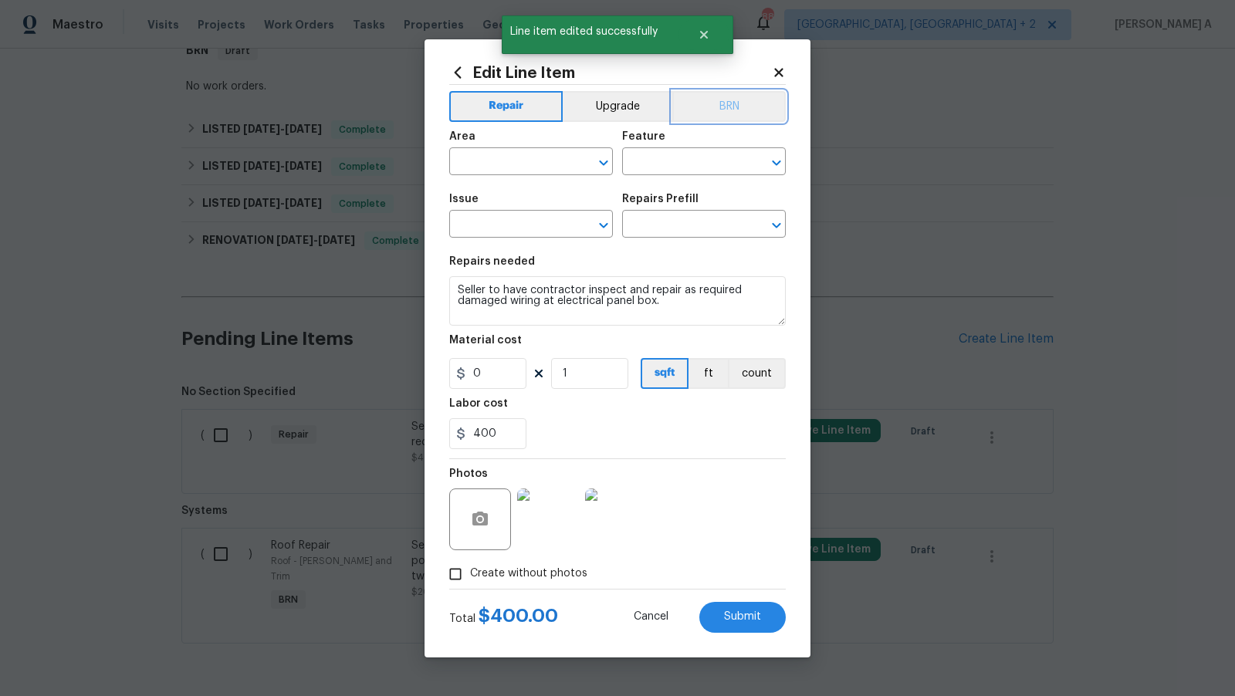
click at [730, 102] on button "BRN" at bounding box center [730, 106] width 114 height 31
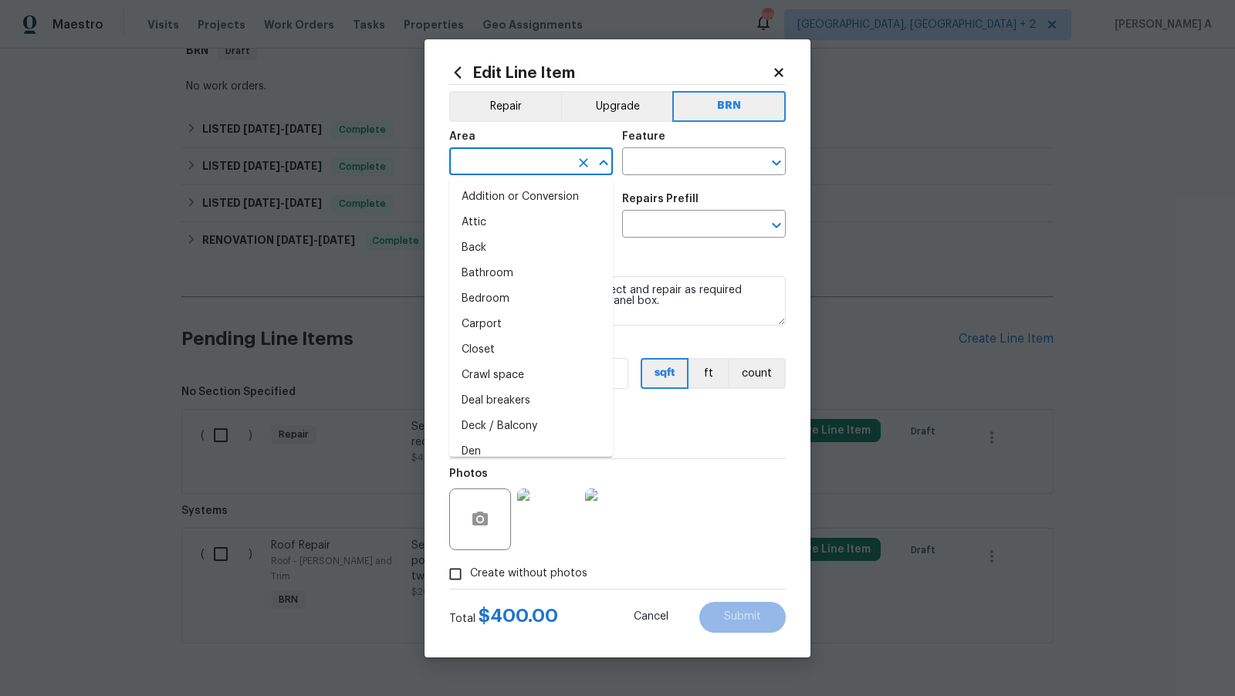
click at [524, 161] on input "text" at bounding box center [509, 163] width 120 height 24
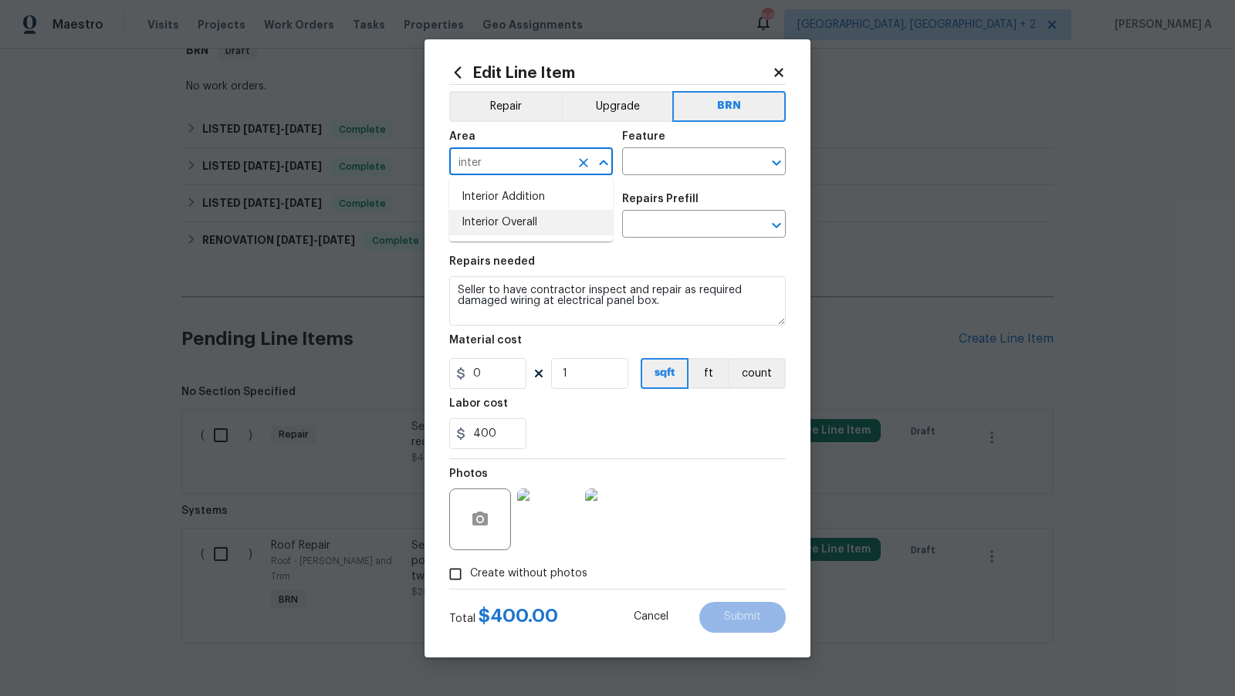
click at [535, 219] on li "Interior Overall" at bounding box center [531, 222] width 164 height 25
type input "Interior Overall"
click at [673, 167] on input "text" at bounding box center [682, 163] width 120 height 24
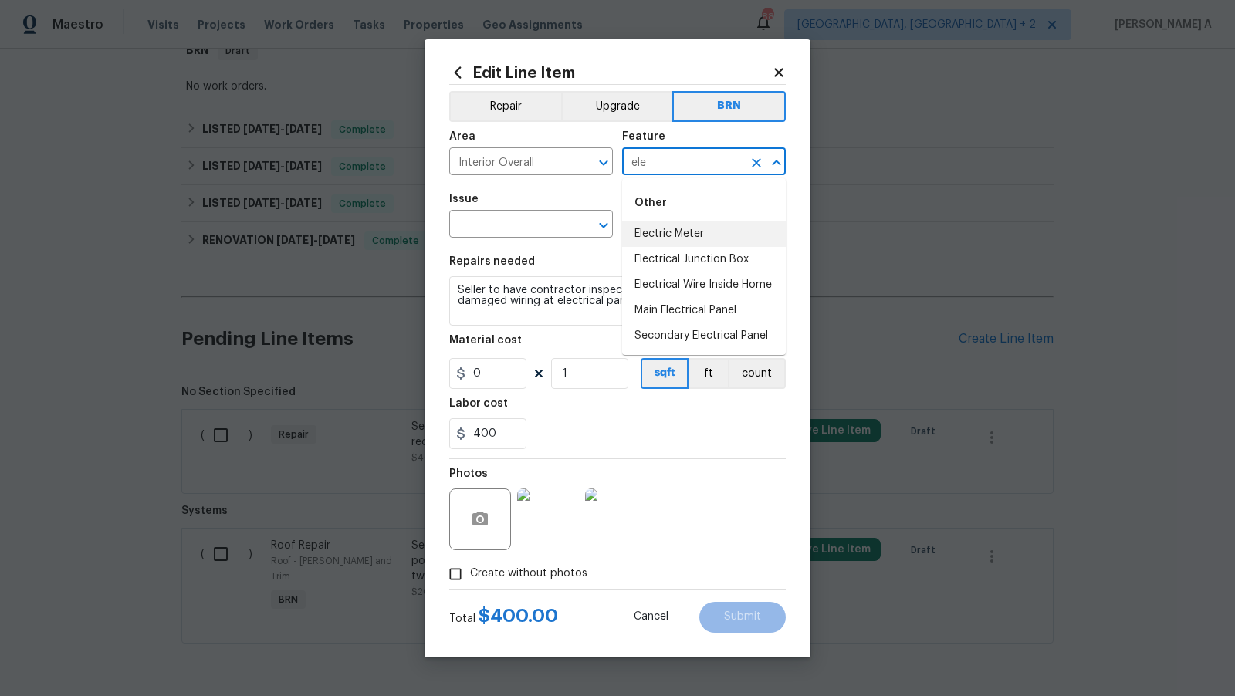
click at [700, 230] on li "Electric Meter" at bounding box center [704, 234] width 164 height 25
type input "Electric Meter"
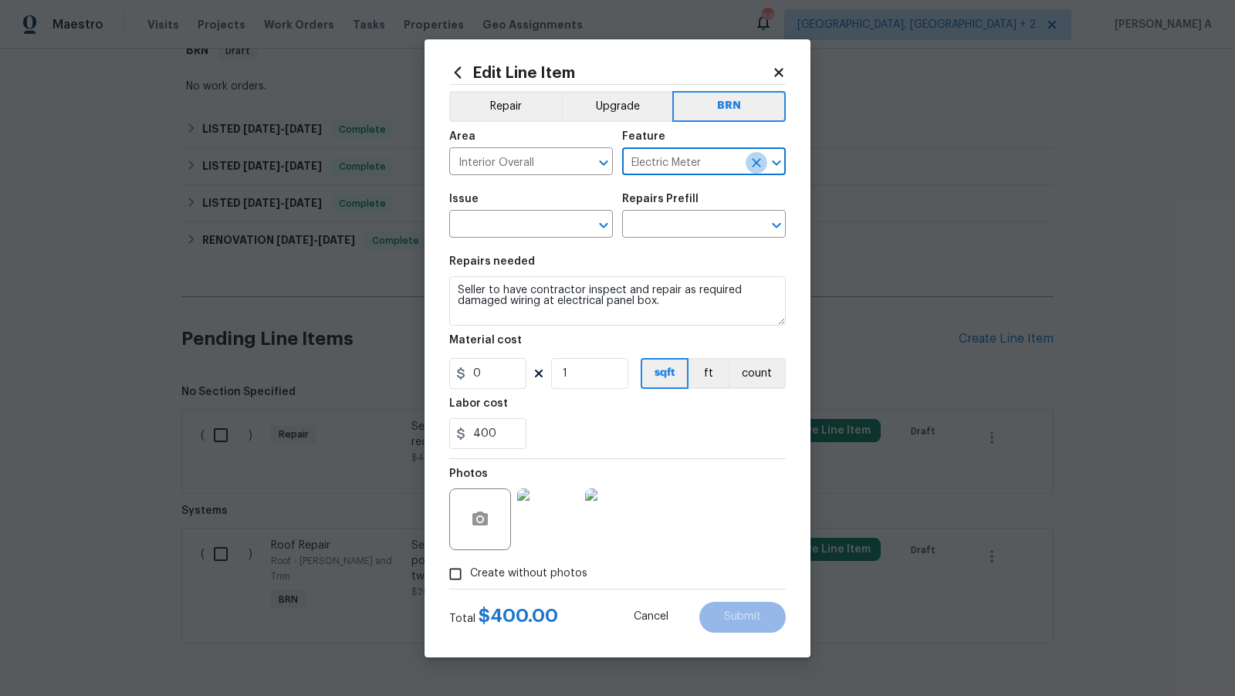
click at [752, 162] on icon "Clear" at bounding box center [756, 162] width 15 height 15
click at [720, 235] on li "Electrical Wire Inside Home" at bounding box center [704, 234] width 164 height 25
type input "Electrical Wire Inside Home"
click at [509, 227] on input "text" at bounding box center [509, 226] width 120 height 24
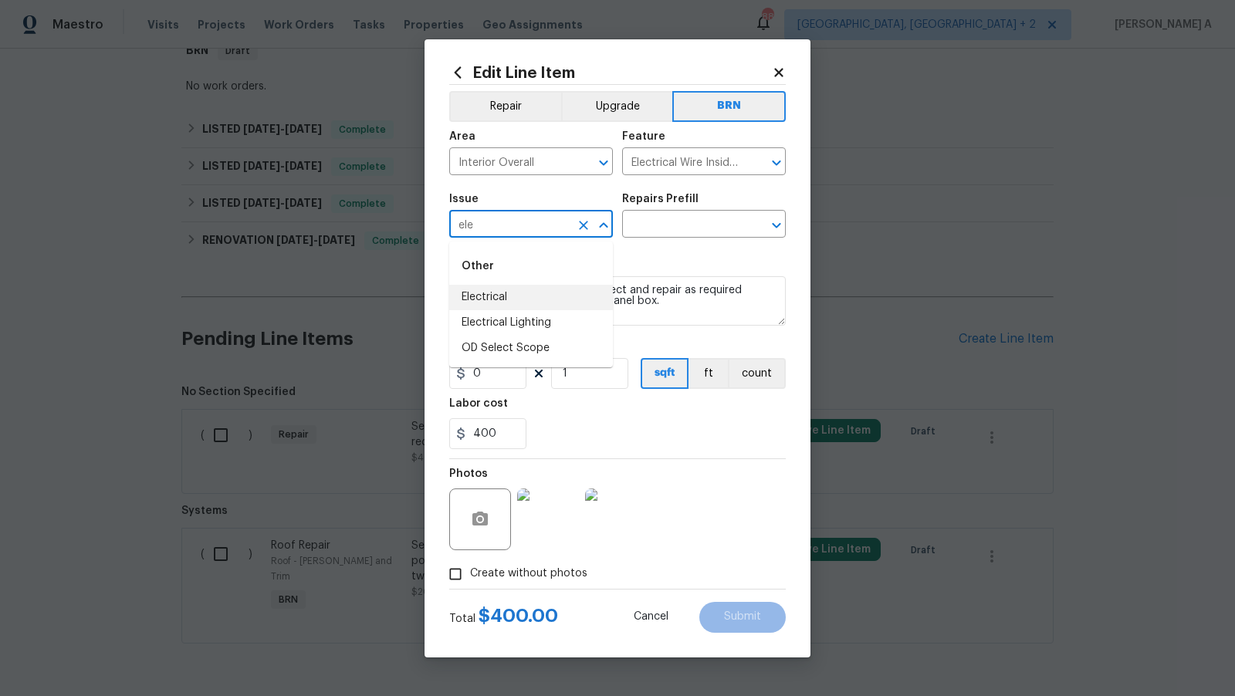
click at [546, 297] on li "Electrical" at bounding box center [531, 297] width 164 height 25
type input "Electrical"
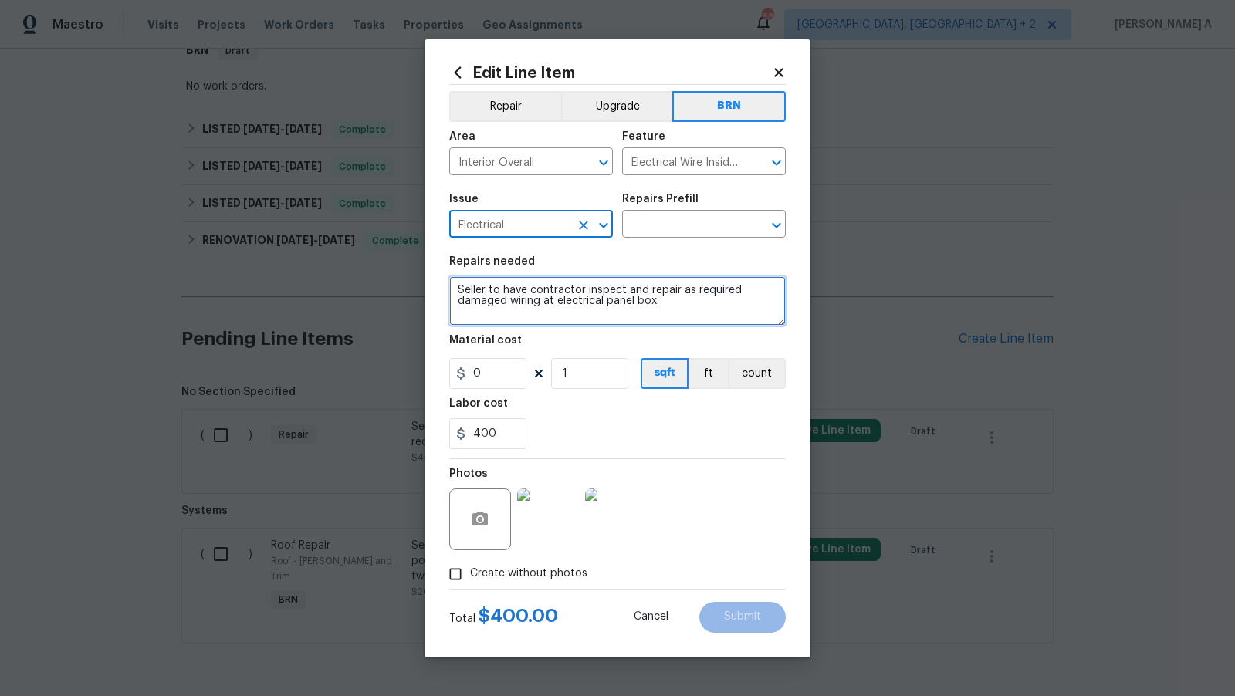
click at [546, 297] on textarea "Seller to have contractor inspect and repair as required damaged wiring at elec…" at bounding box center [617, 300] width 337 height 49
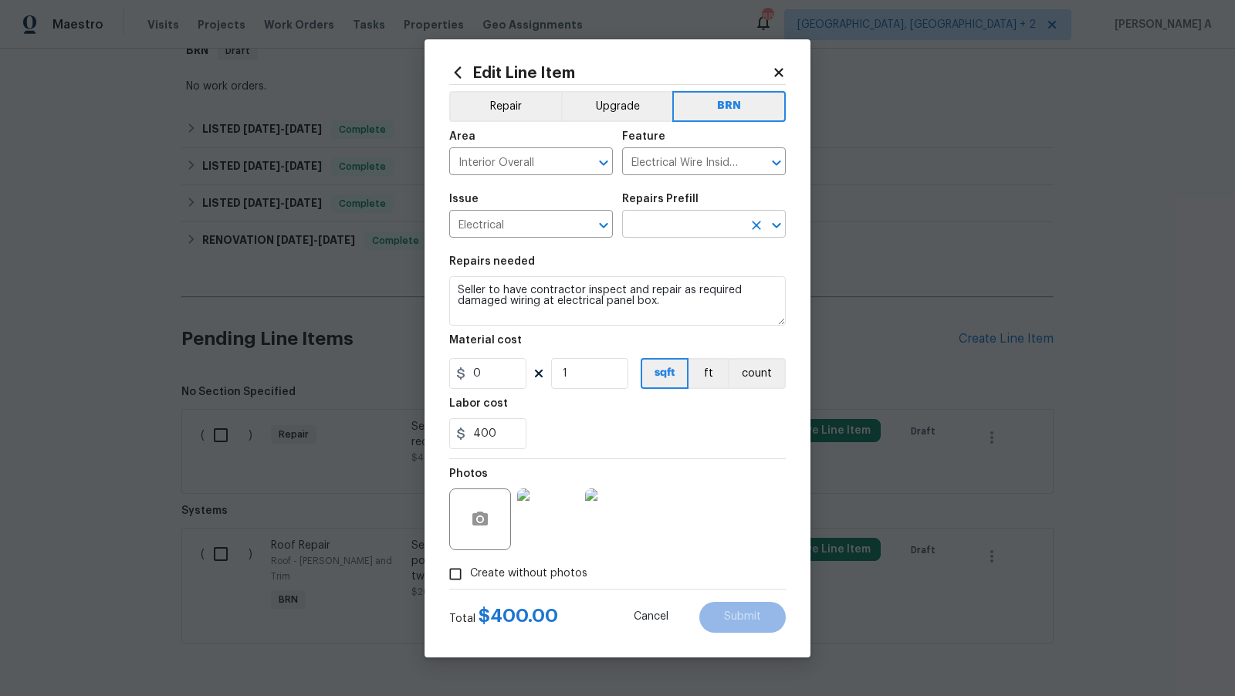
click at [660, 236] on input "text" at bounding box center [682, 226] width 120 height 24
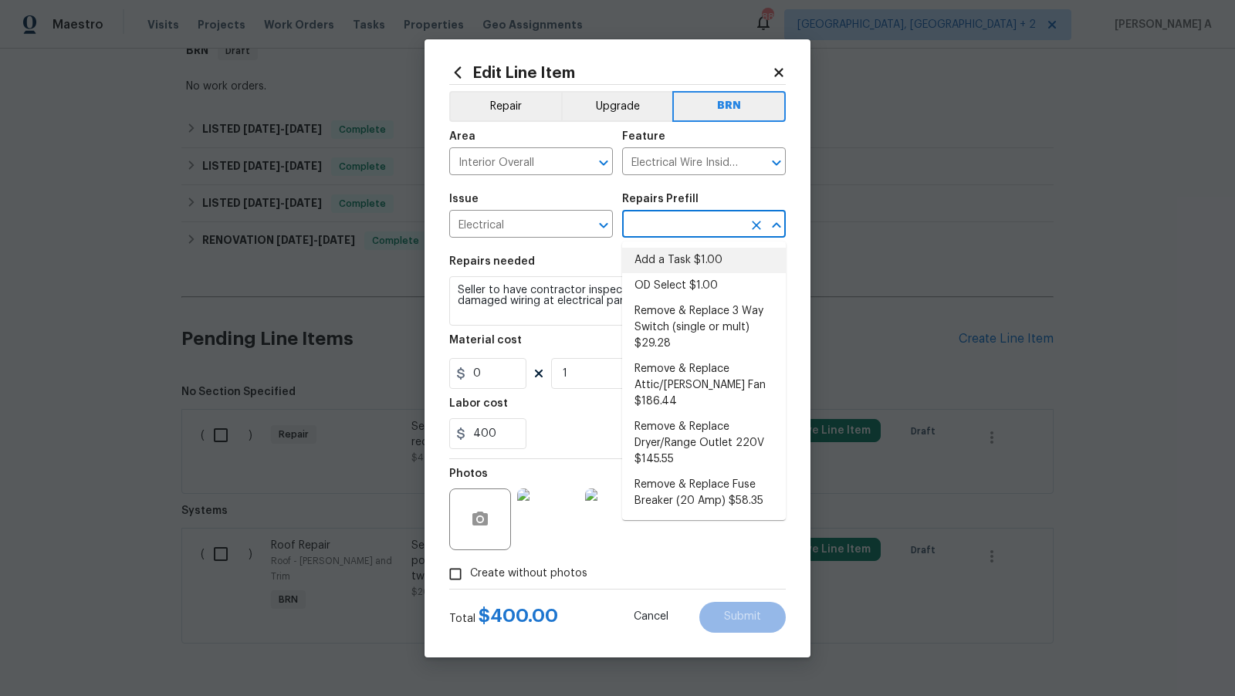
click at [663, 262] on li "Add a Task $1.00" at bounding box center [704, 260] width 164 height 25
type input "Add a Task $1.00"
type textarea "HPM to detail"
type input "1"
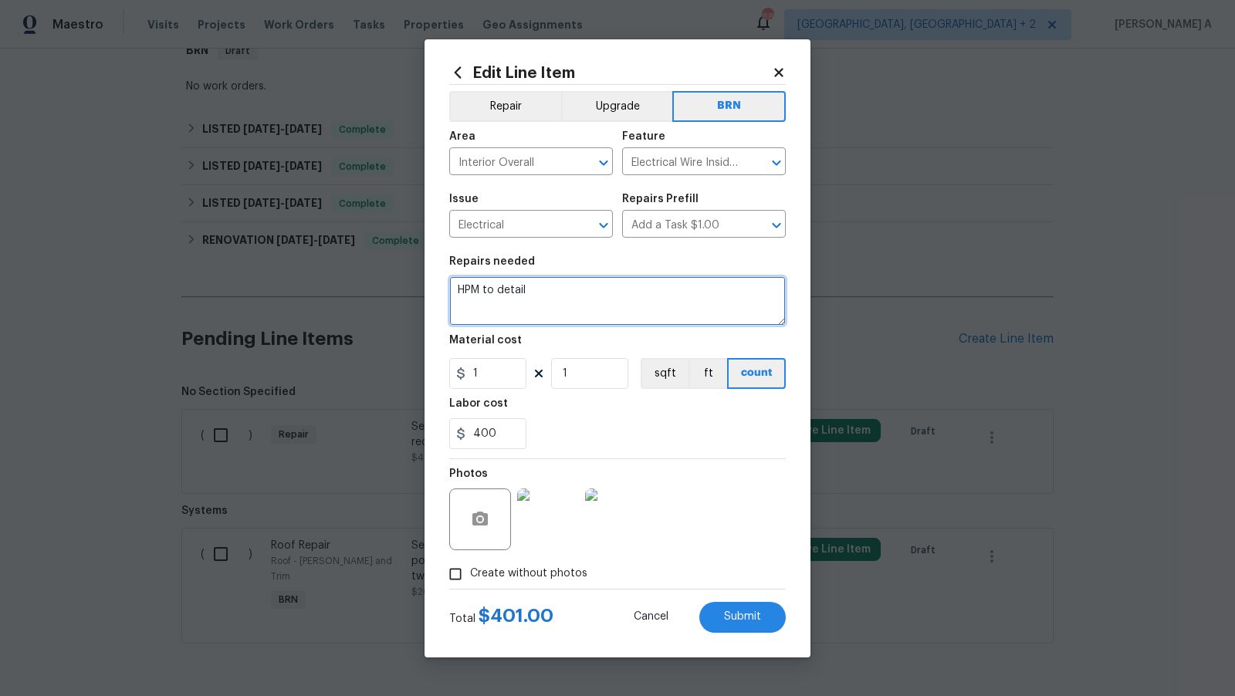
click at [640, 283] on textarea "HPM to detail" at bounding box center [617, 300] width 337 height 49
paste textarea "Seller to have contractor inspect and repair as required damaged wiring at elec…"
type textarea "Seller to have contractor inspect and repair as required damaged wiring at elec…"
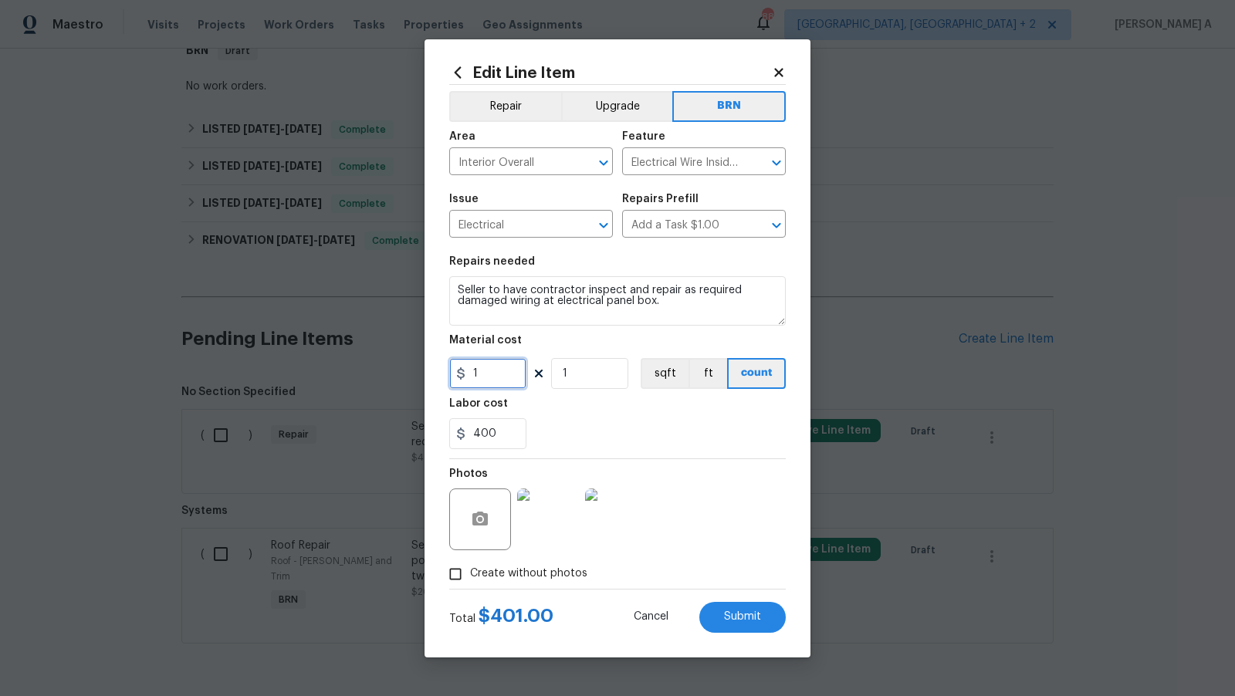
drag, startPoint x: 501, startPoint y: 373, endPoint x: 439, endPoint y: 373, distance: 62.5
click at [439, 373] on div "Edit Line Item Repair Upgrade BRN Area Interior Overall ​ Feature Electrical Wi…" at bounding box center [618, 348] width 386 height 618
type input "0"
click at [735, 639] on div "Edit Line Item Repair Upgrade BRN Area Interior Overall ​ Feature Electrical Wi…" at bounding box center [618, 348] width 386 height 618
click at [740, 616] on span "Submit" at bounding box center [742, 618] width 37 height 12
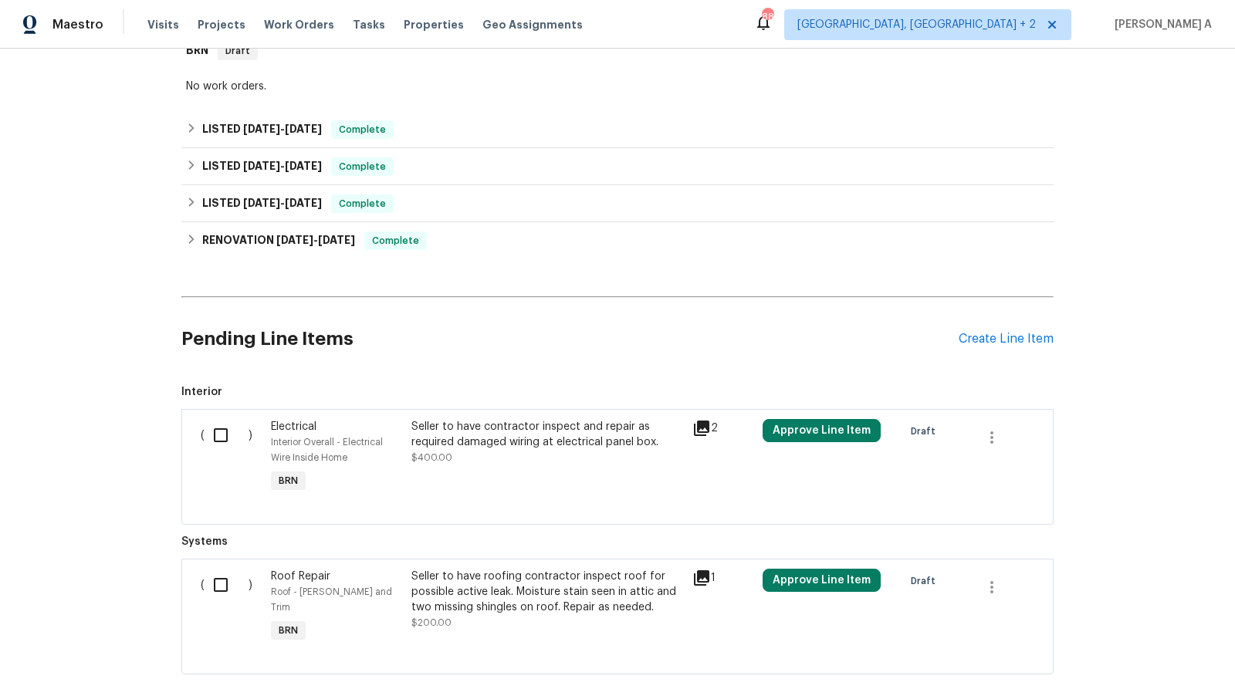
scroll to position [754, 0]
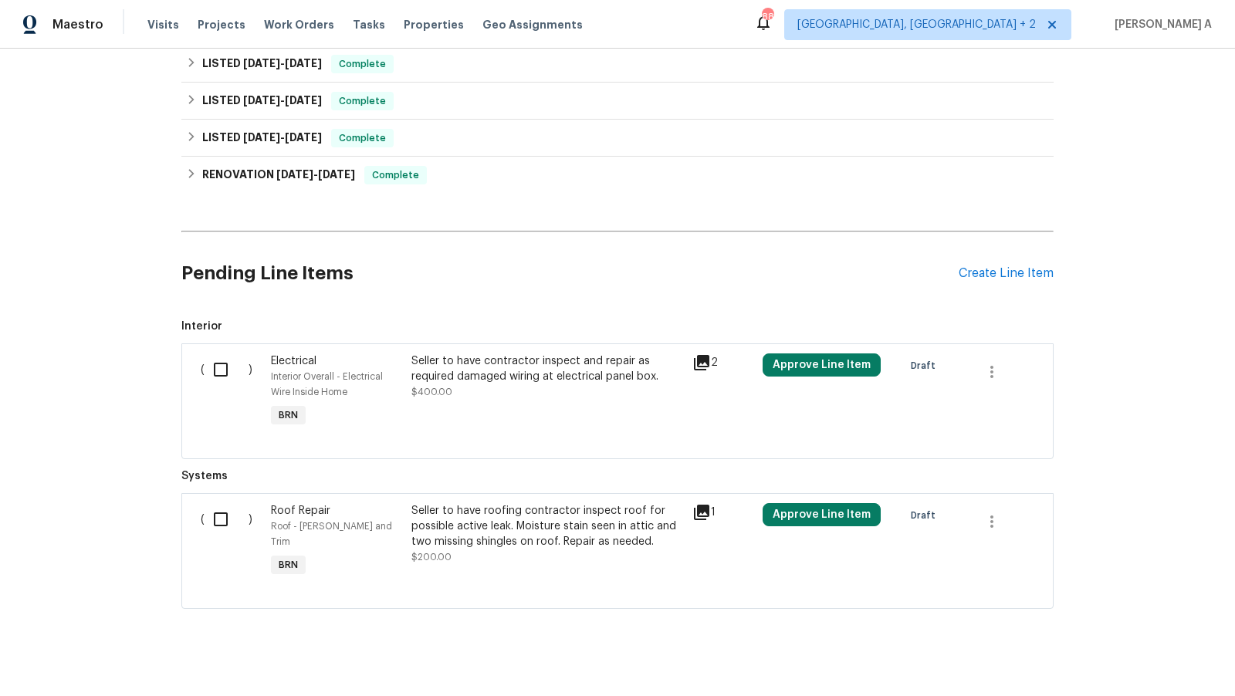
click at [219, 515] on input "checkbox" at bounding box center [227, 519] width 44 height 32
checkbox input "true"
click at [1148, 658] on span "Create Work Order" at bounding box center [1147, 658] width 103 height 19
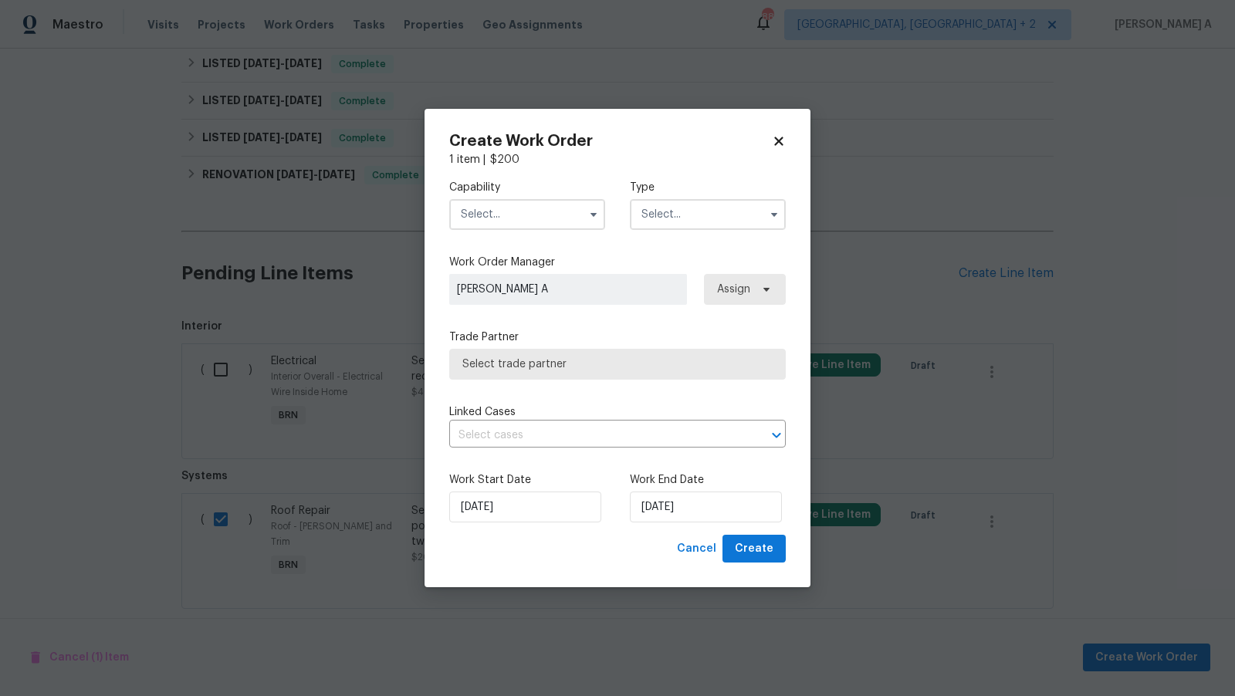
click at [544, 205] on input "text" at bounding box center [527, 214] width 156 height 31
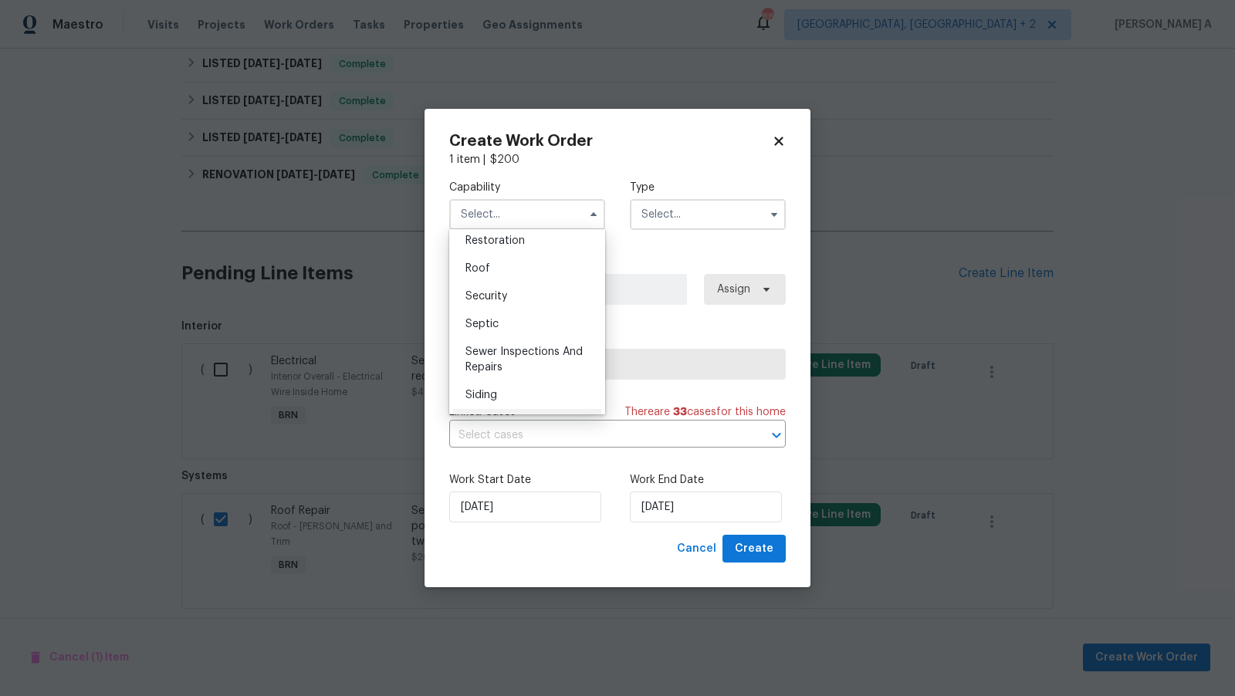
scroll to position [1541, 0]
click at [495, 278] on div "Roof" at bounding box center [527, 281] width 148 height 28
type input "Roof"
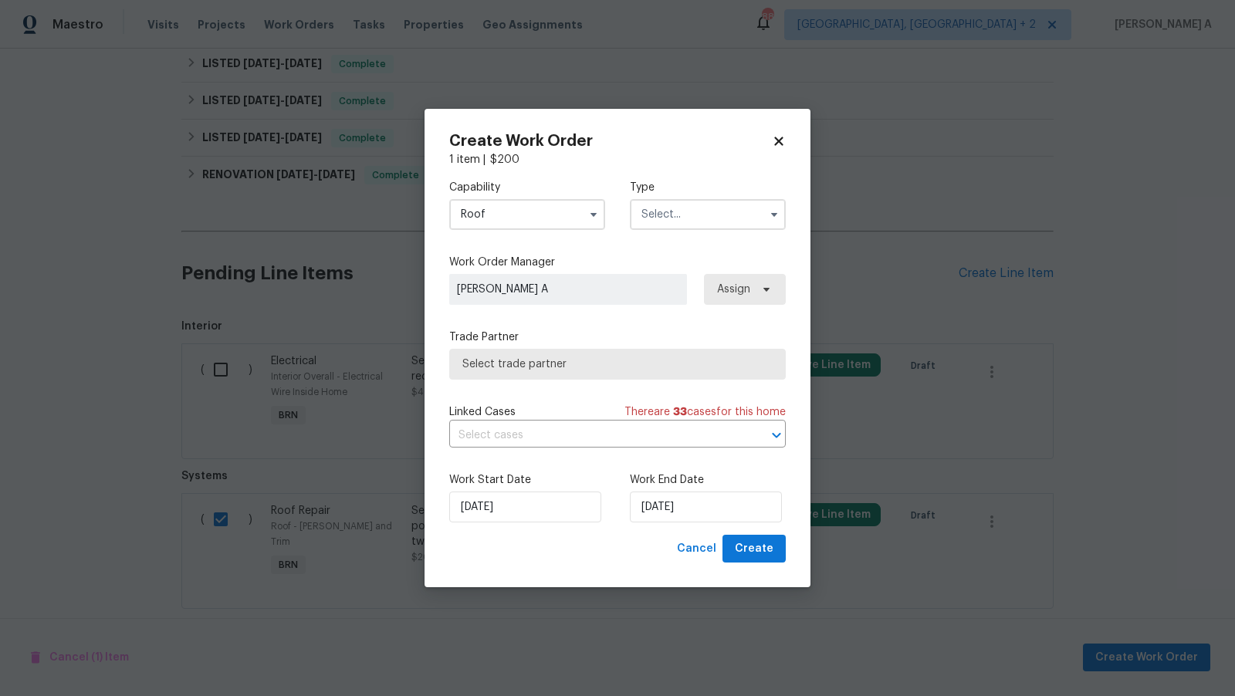
click at [676, 193] on label "Type" at bounding box center [708, 187] width 156 height 15
click at [676, 203] on input "text" at bounding box center [708, 214] width 156 height 31
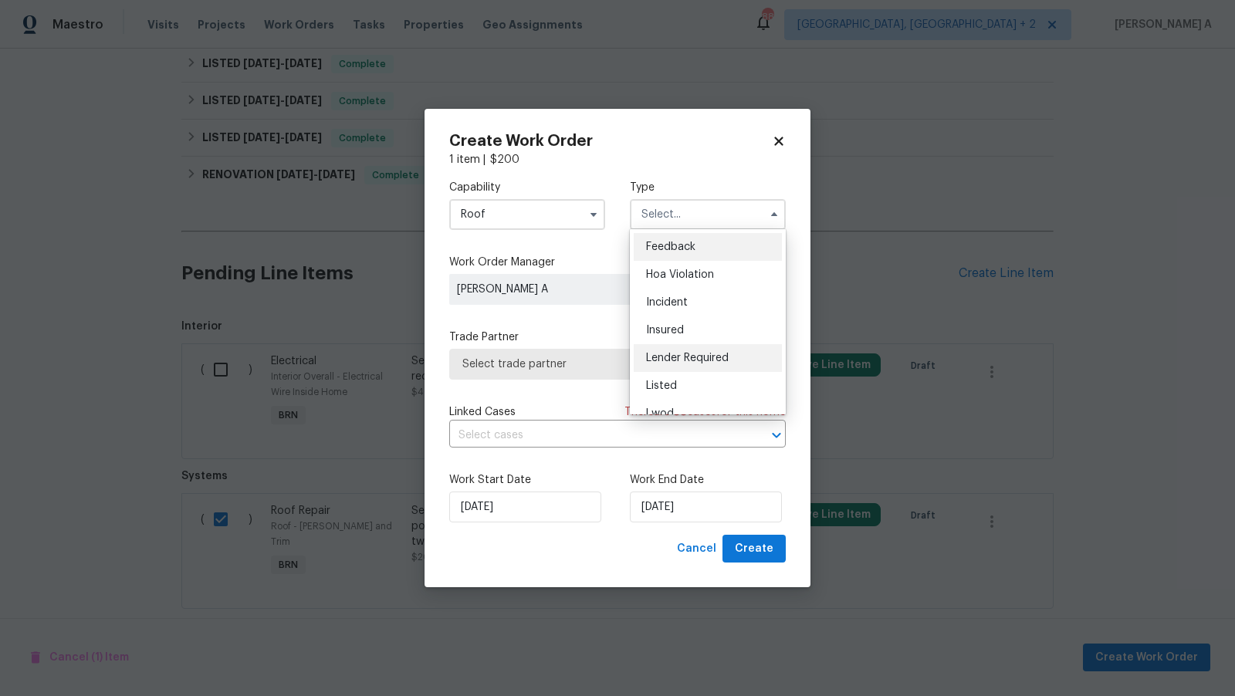
scroll to position [183, 0]
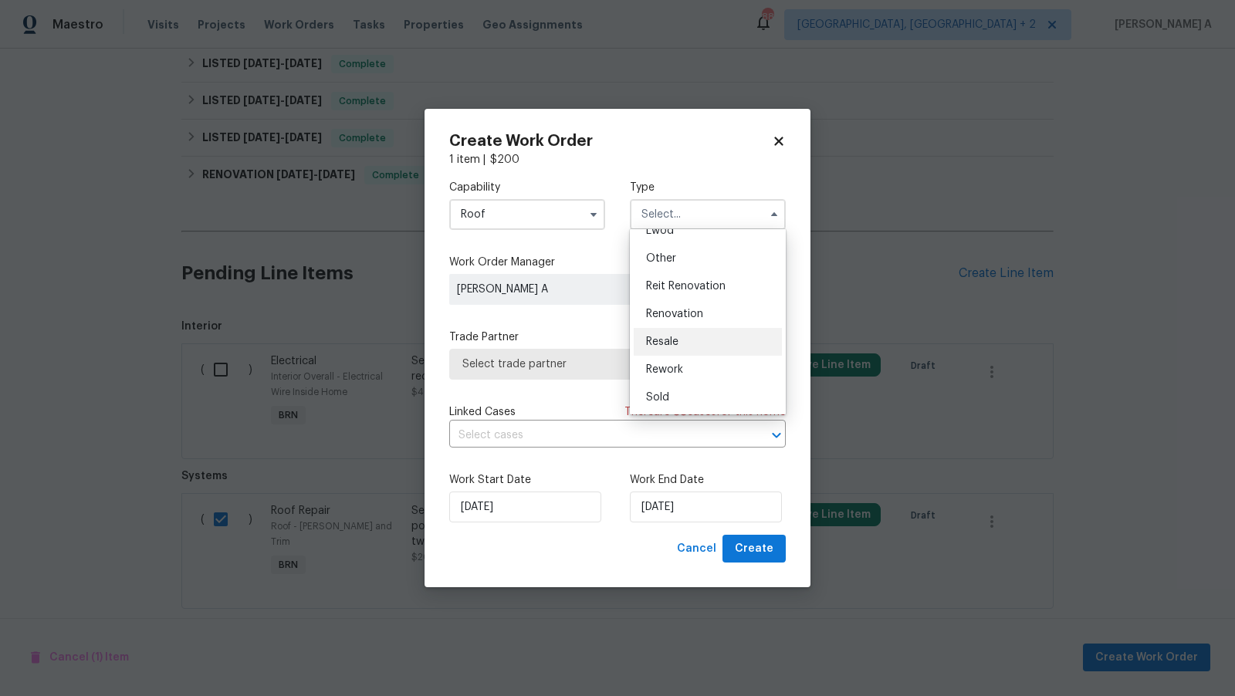
click at [689, 346] on div "Resale" at bounding box center [708, 342] width 148 height 28
type input "Resale"
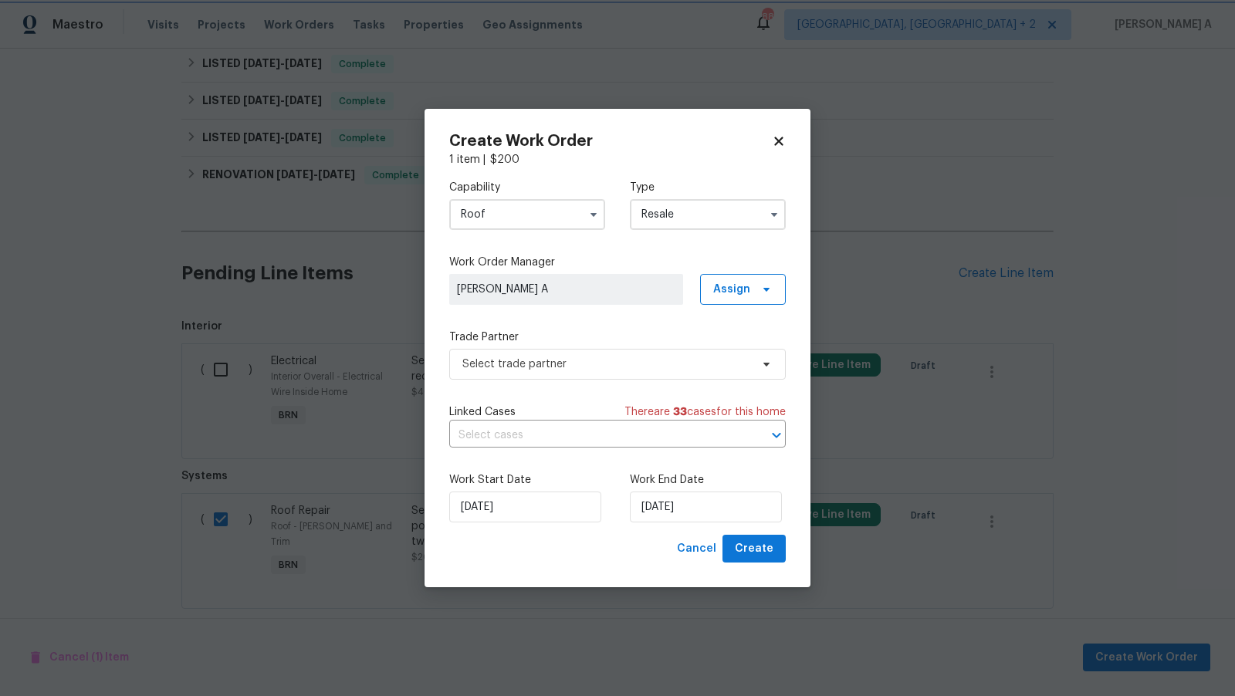
scroll to position [0, 0]
click at [624, 357] on span "Select trade partner" at bounding box center [607, 364] width 288 height 15
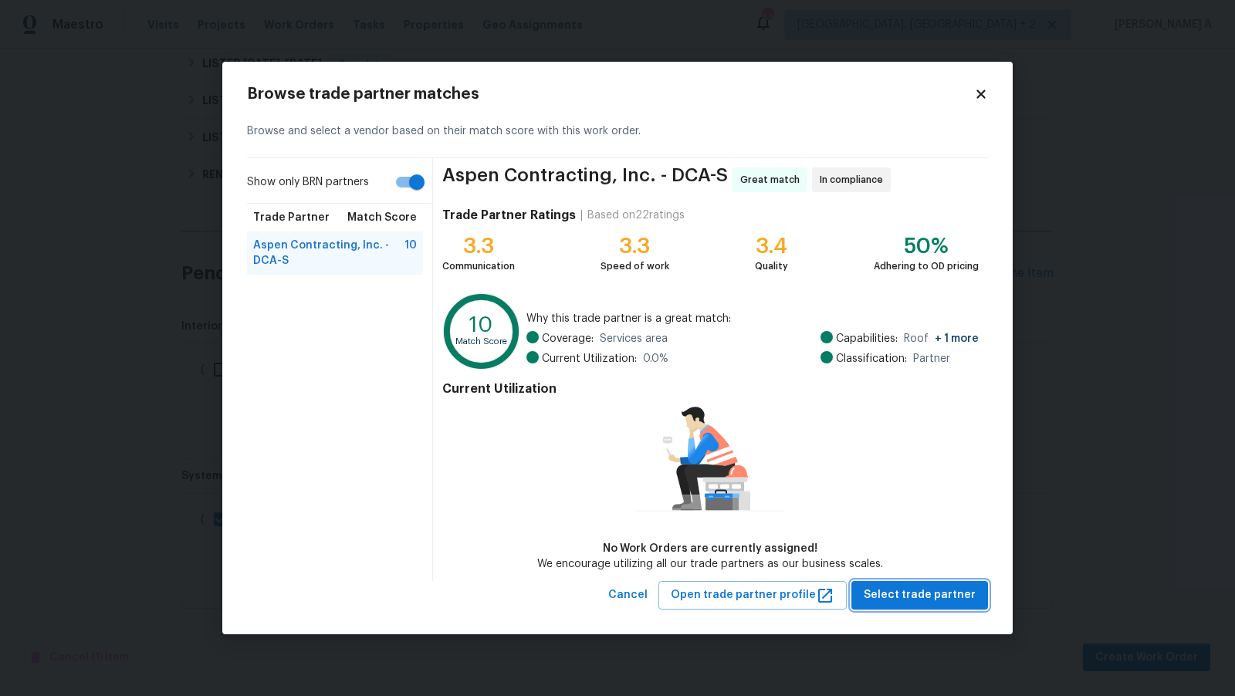
click at [927, 589] on span "Select trade partner" at bounding box center [920, 595] width 112 height 19
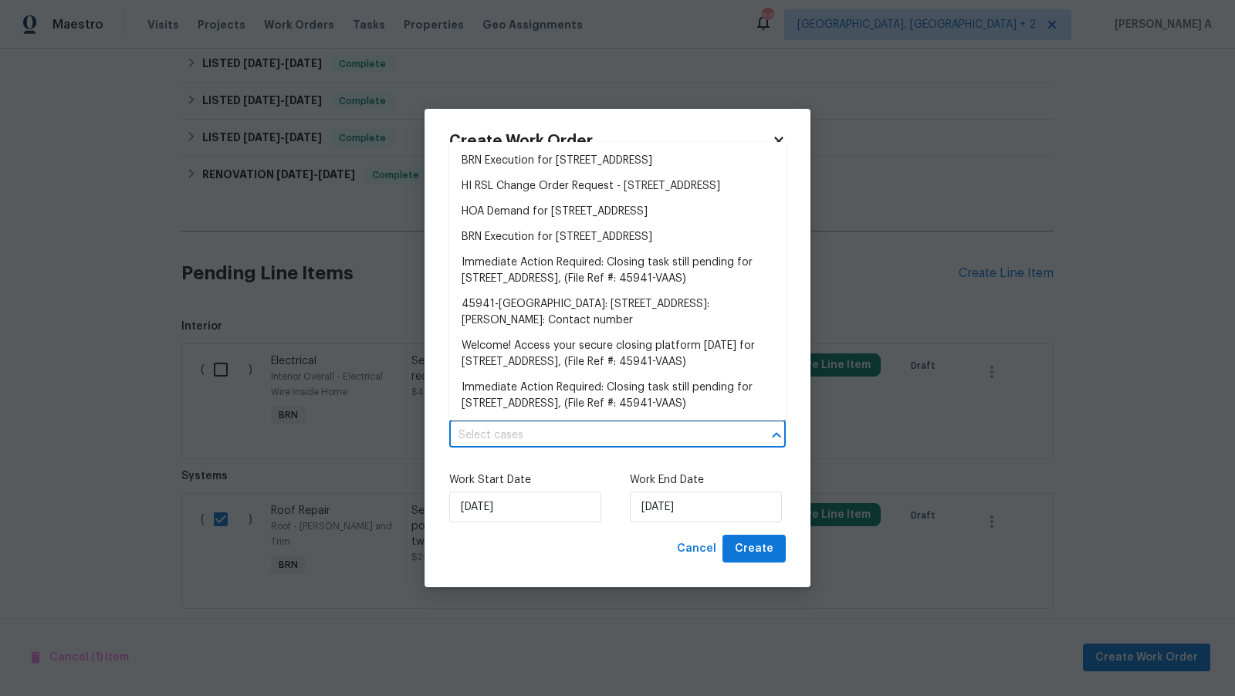
click at [547, 436] on input "text" at bounding box center [595, 436] width 293 height 24
click at [538, 162] on li "BRN Execution for [STREET_ADDRESS]" at bounding box center [617, 160] width 337 height 25
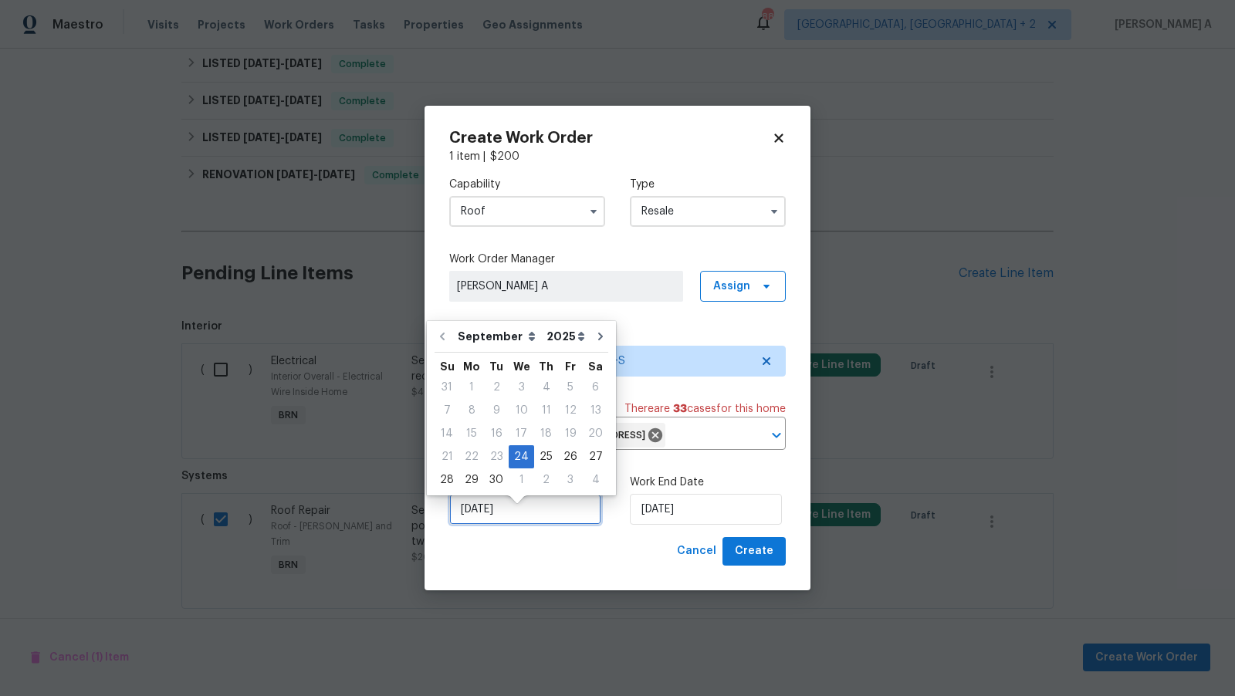
click at [472, 521] on input "[DATE]" at bounding box center [525, 509] width 152 height 31
click at [535, 462] on div "25" at bounding box center [546, 457] width 24 height 22
type input "[DATE]"
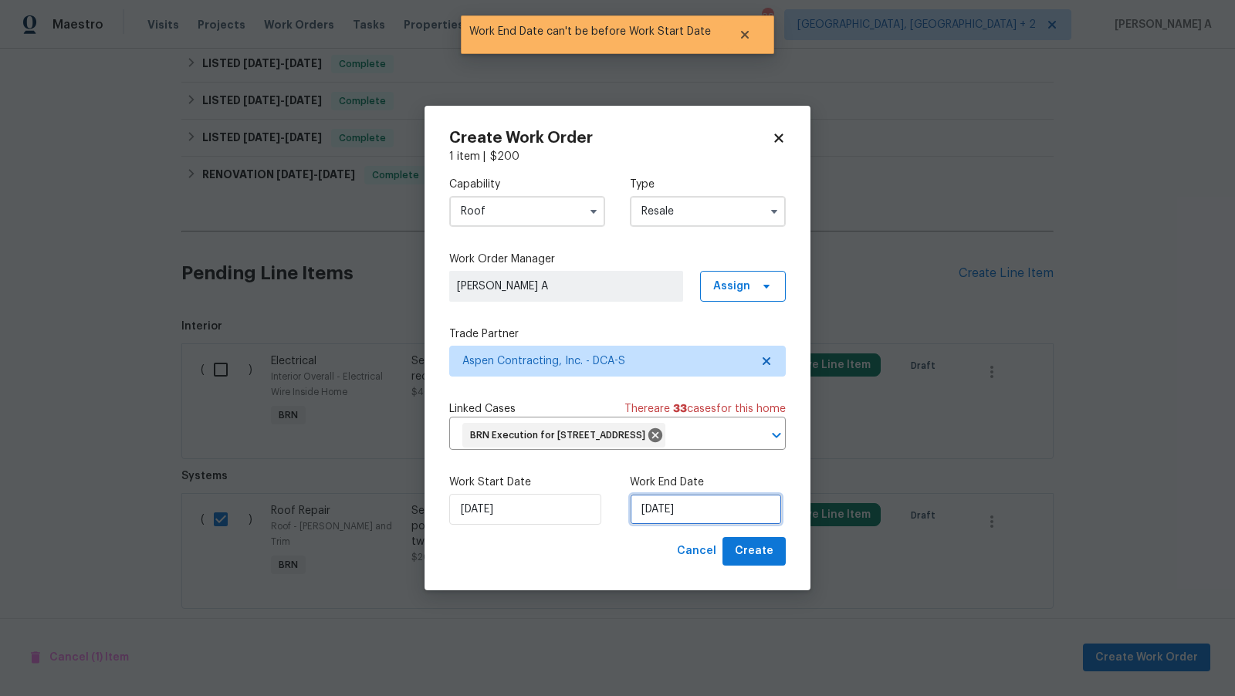
click at [652, 525] on input "[DATE]" at bounding box center [706, 509] width 152 height 31
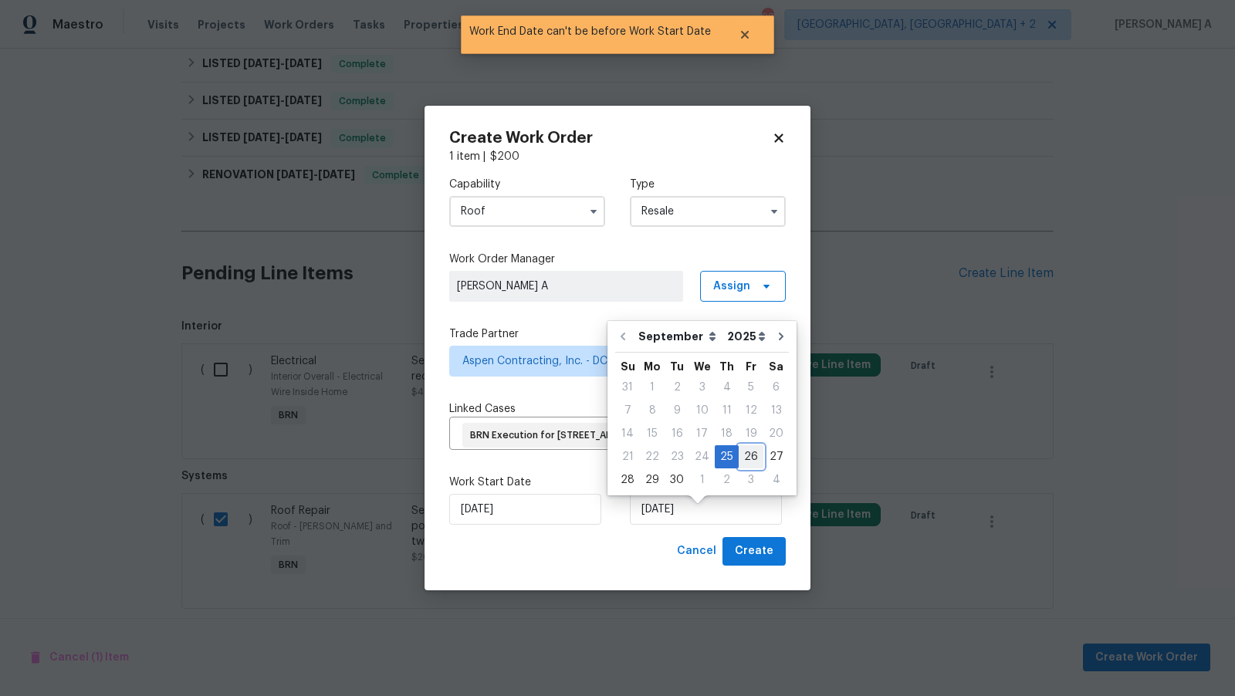
click at [741, 465] on div "26" at bounding box center [751, 457] width 25 height 22
type input "[DATE]"
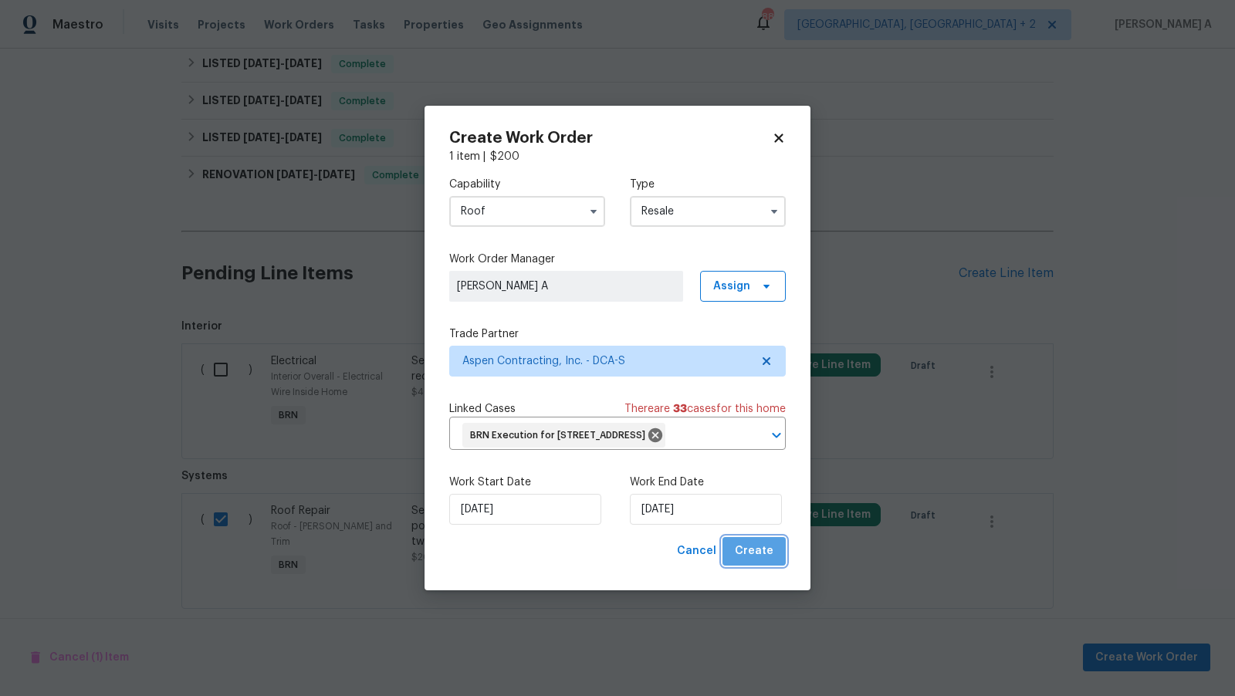
click at [763, 561] on span "Create" at bounding box center [754, 551] width 39 height 19
checkbox input "false"
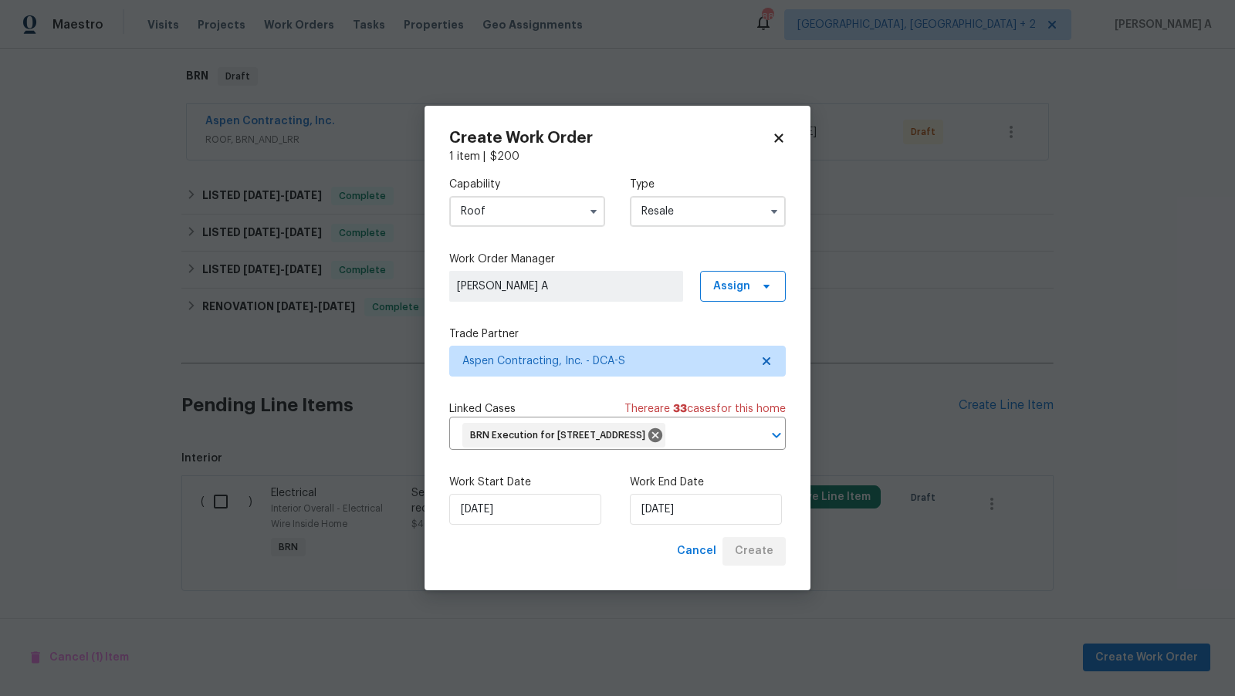
scroll to position [660, 0]
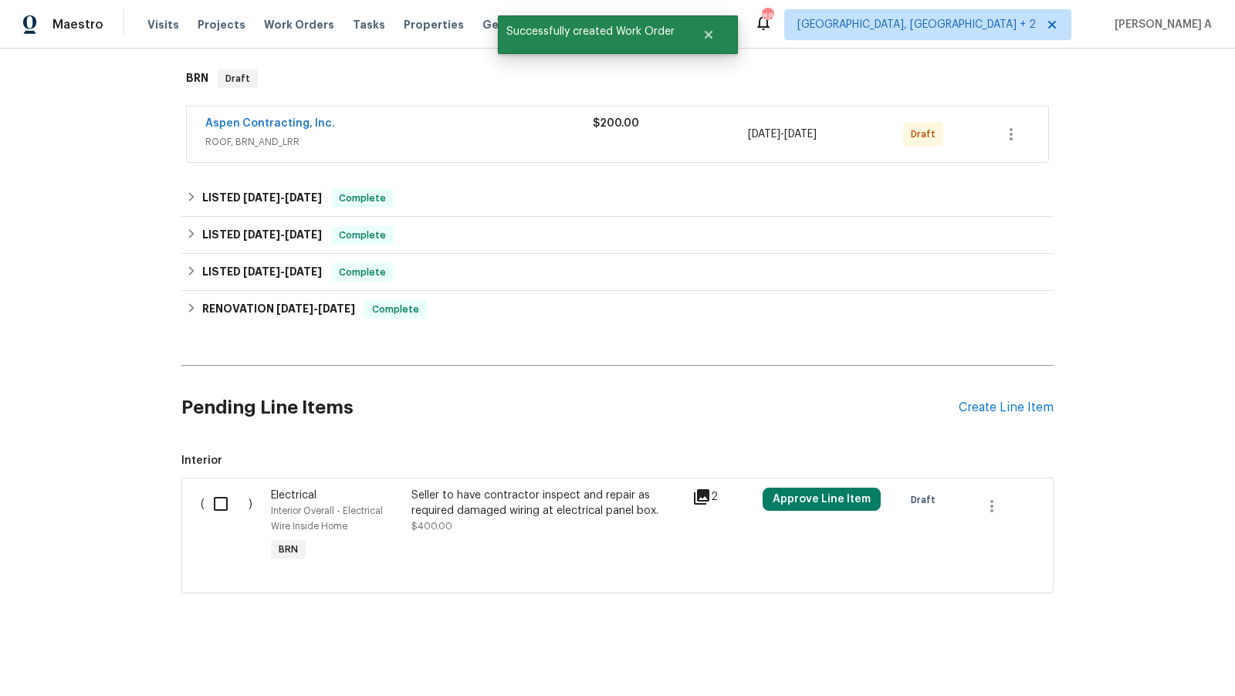
click at [213, 511] on input "checkbox" at bounding box center [227, 504] width 44 height 32
checkbox input "true"
click at [1147, 651] on span "Create Work Order" at bounding box center [1147, 658] width 103 height 19
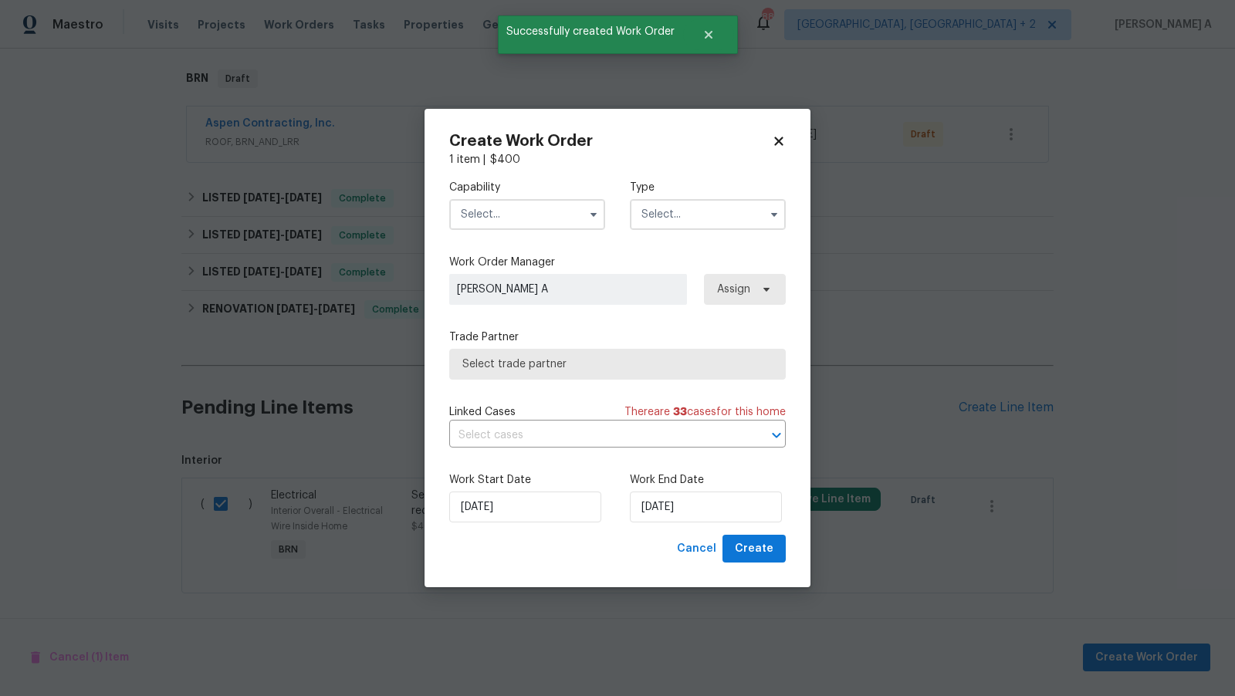
click at [554, 225] on input "text" at bounding box center [527, 214] width 156 height 31
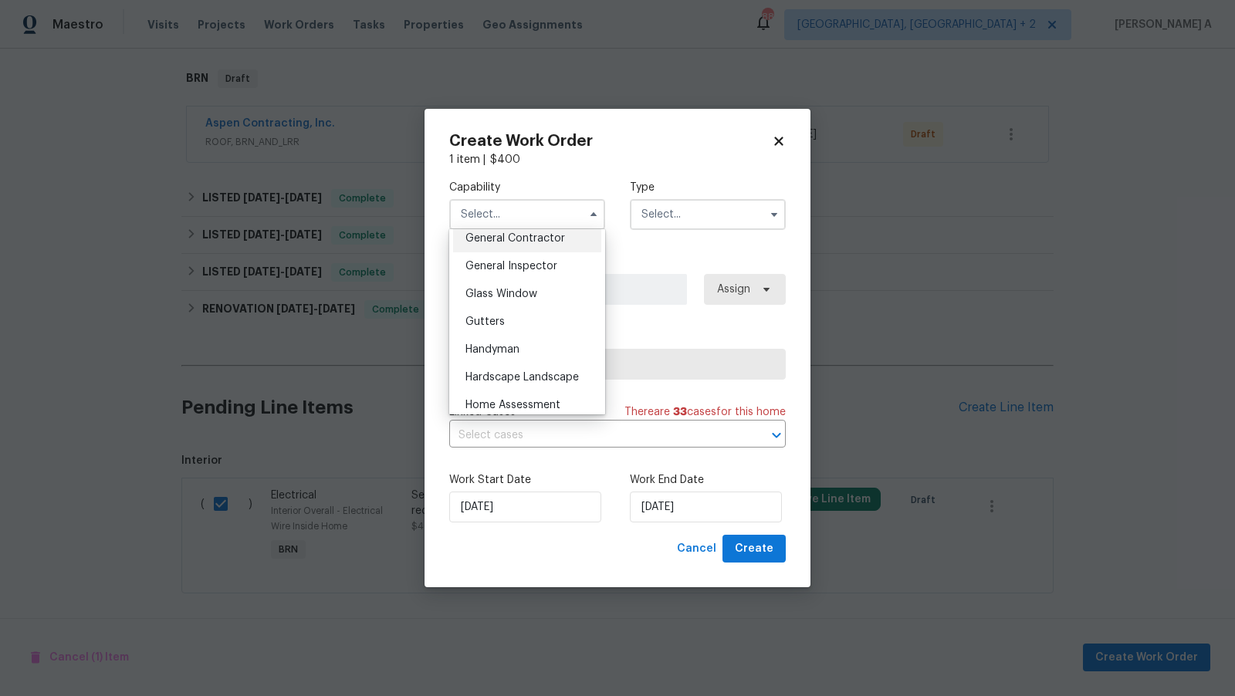
click at [535, 242] on span "General Contractor" at bounding box center [516, 238] width 100 height 11
type input "General Contractor"
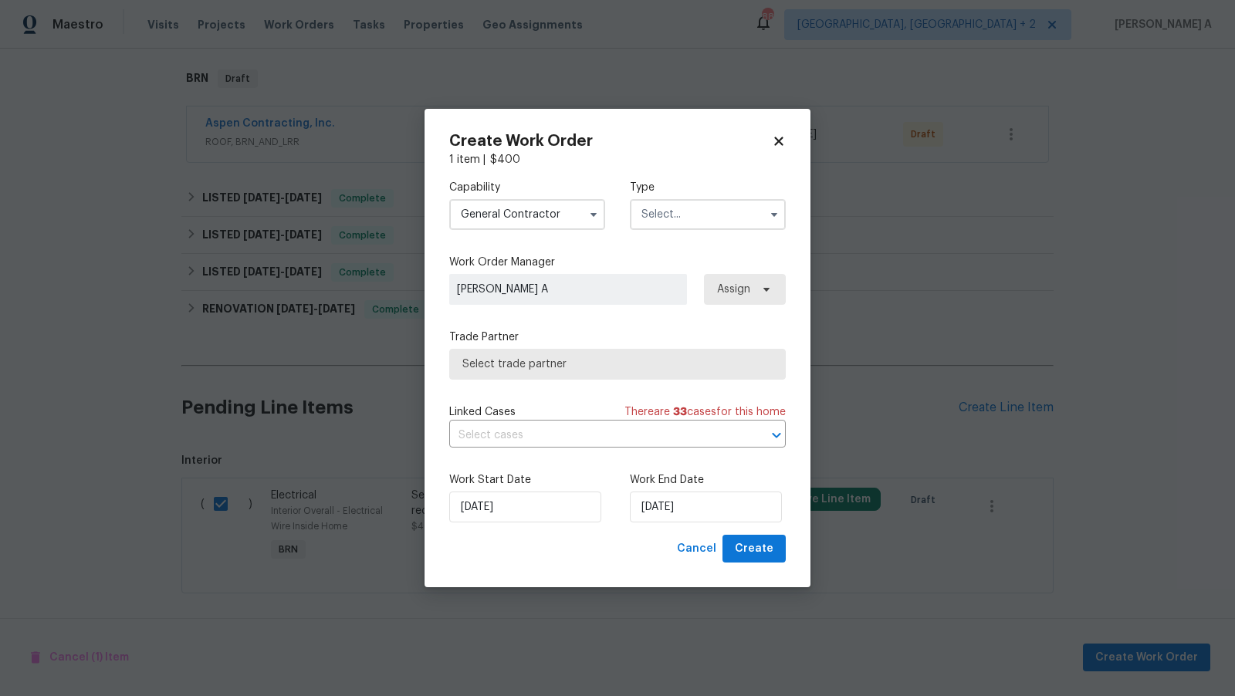
click at [646, 215] on input "text" at bounding box center [708, 214] width 156 height 31
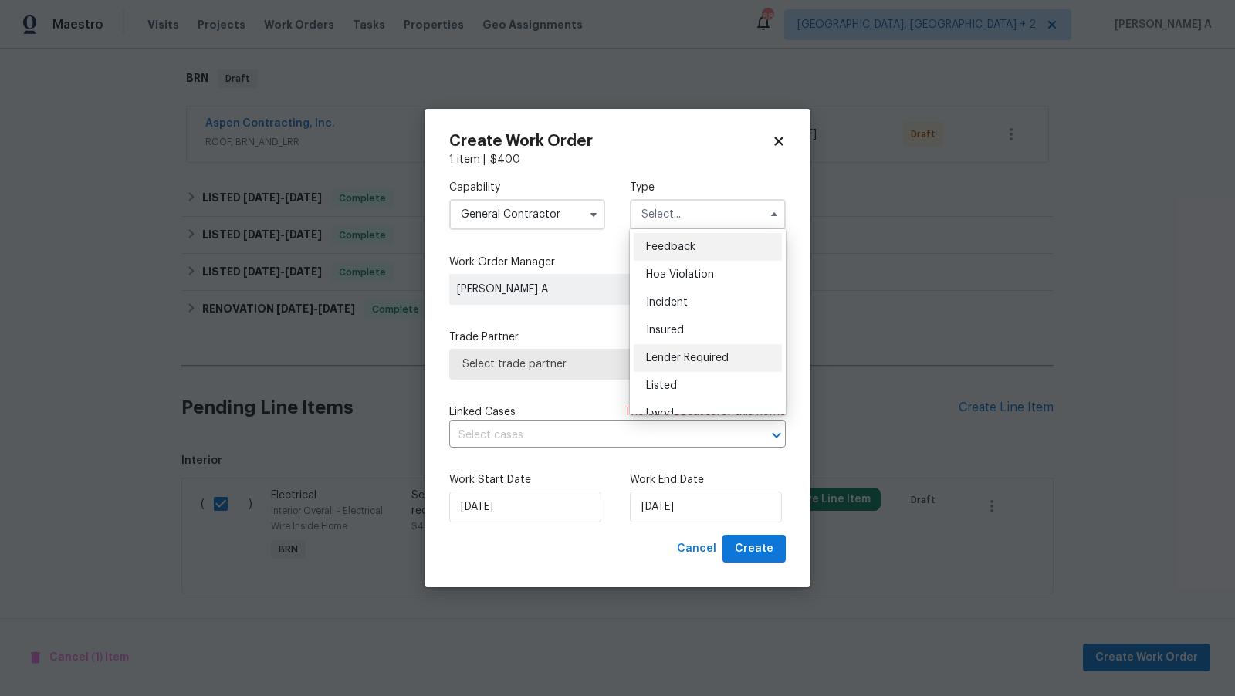
scroll to position [183, 0]
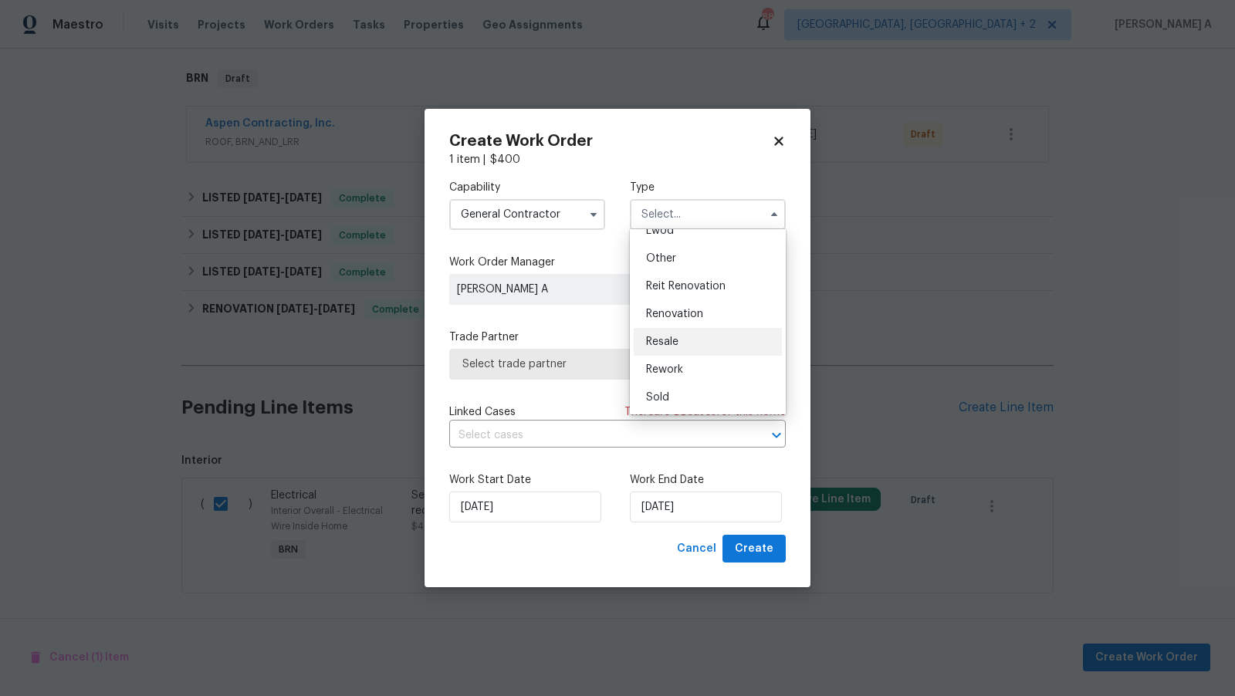
click at [676, 346] on span "Resale" at bounding box center [662, 342] width 32 height 11
type input "Resale"
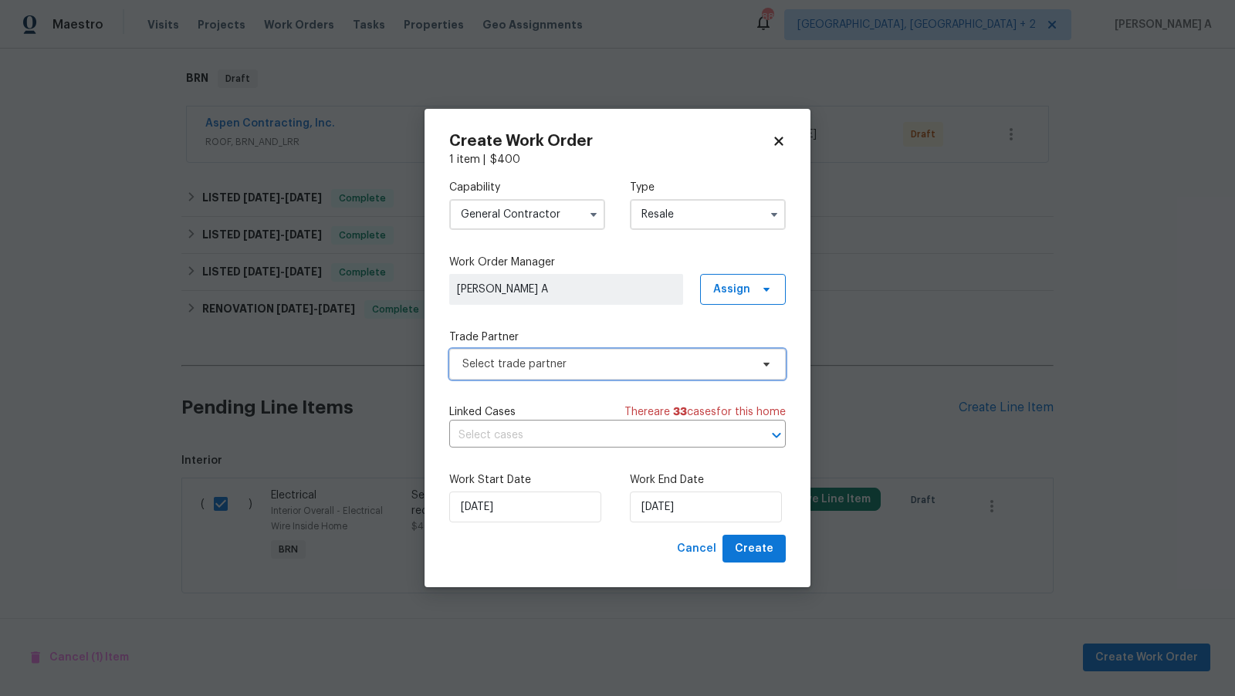
click at [623, 361] on span "Select trade partner" at bounding box center [607, 364] width 288 height 15
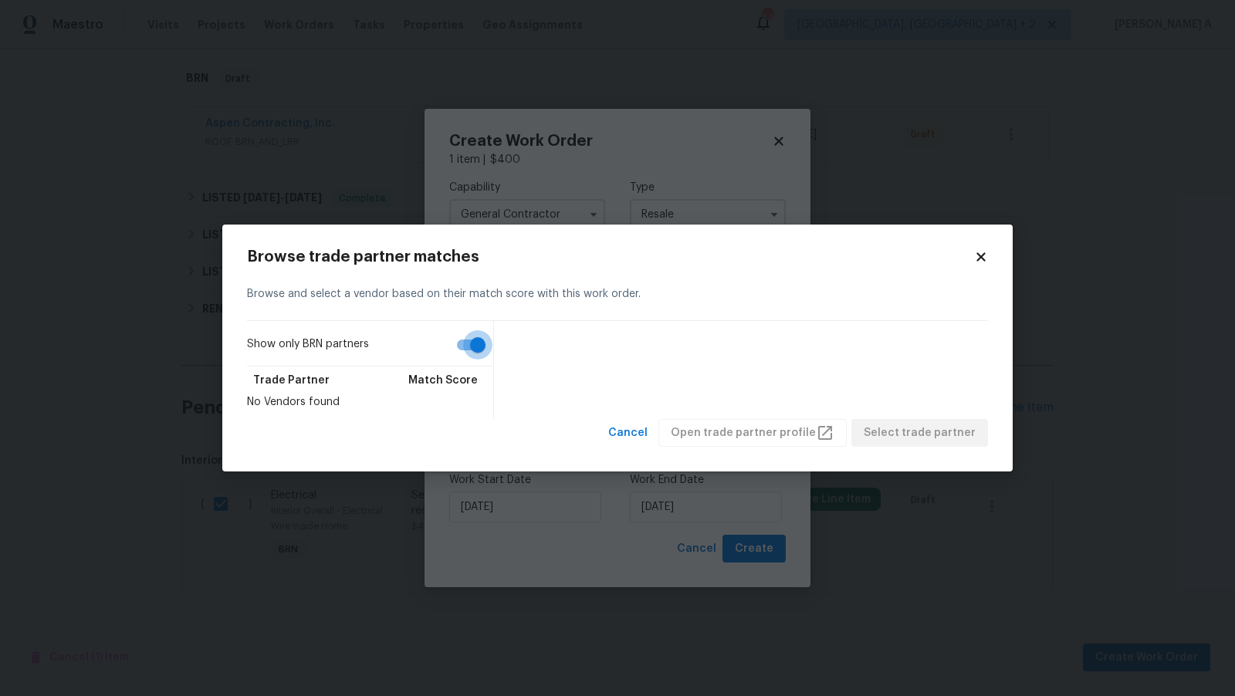
click at [457, 358] on input "Show only BRN partners" at bounding box center [478, 344] width 88 height 29
checkbox input "false"
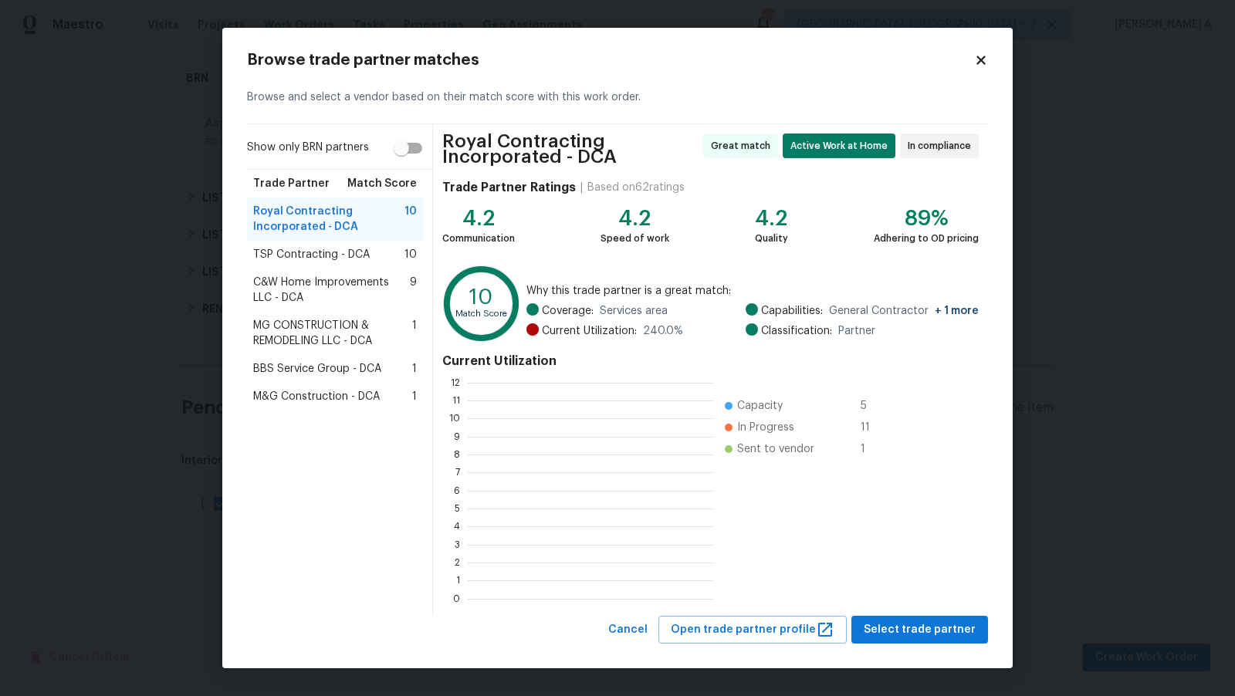
scroll to position [216, 244]
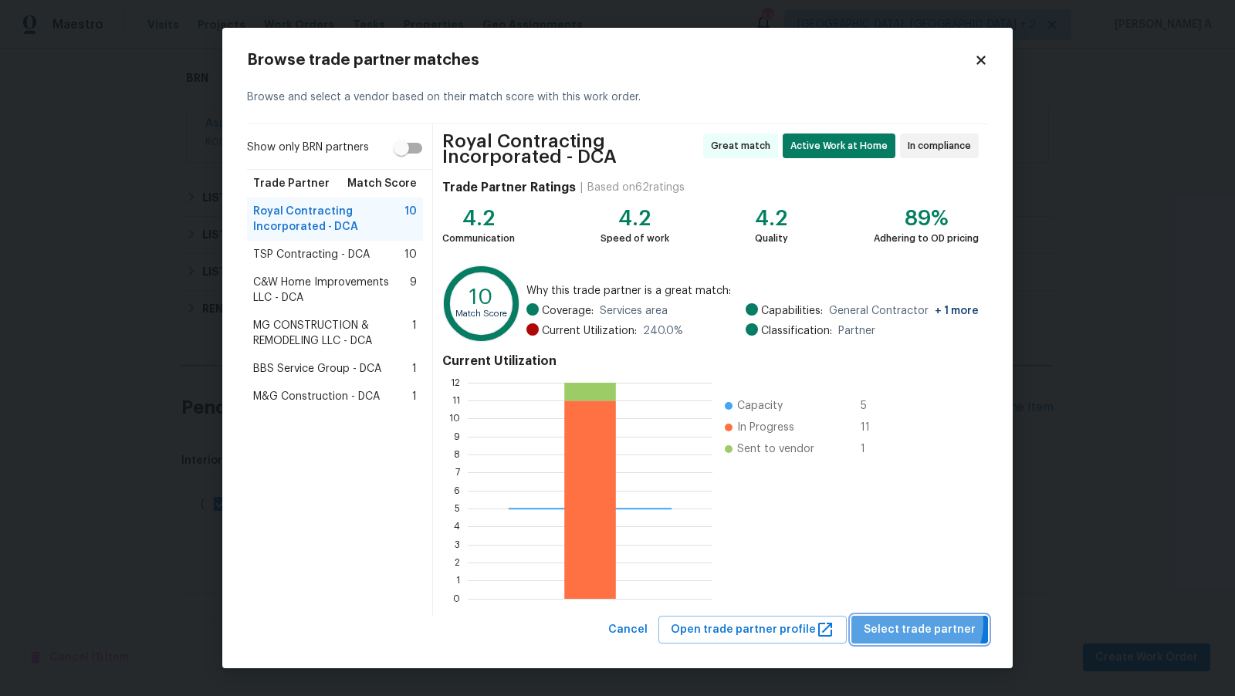
click at [923, 623] on span "Select trade partner" at bounding box center [920, 630] width 112 height 19
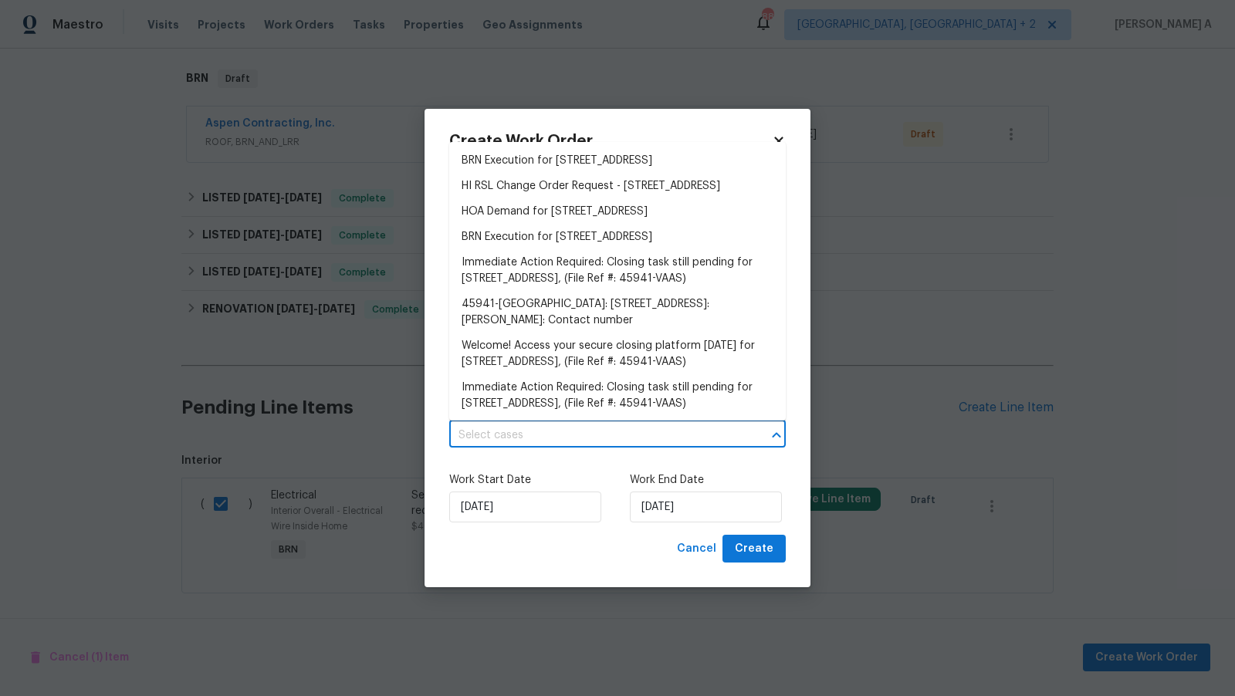
click at [552, 437] on input "text" at bounding box center [595, 436] width 293 height 24
click at [546, 156] on li "BRN Execution for [STREET_ADDRESS]" at bounding box center [617, 160] width 337 height 25
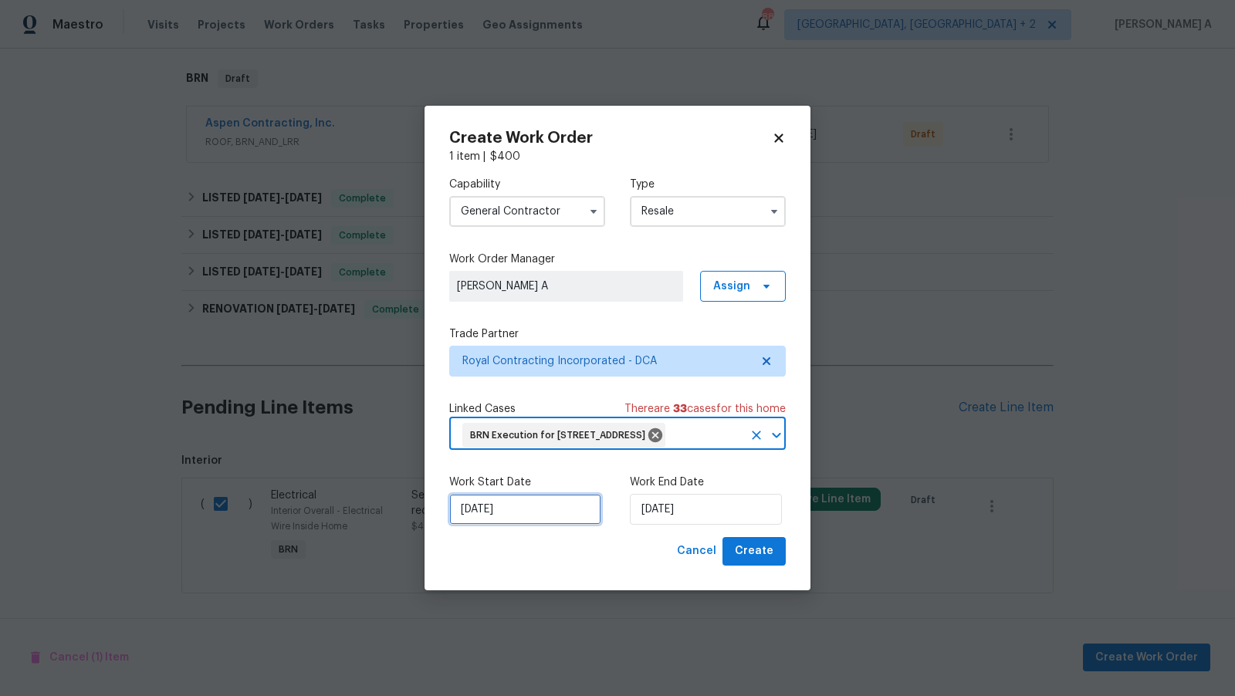
click at [510, 525] on input "[DATE]" at bounding box center [525, 509] width 152 height 31
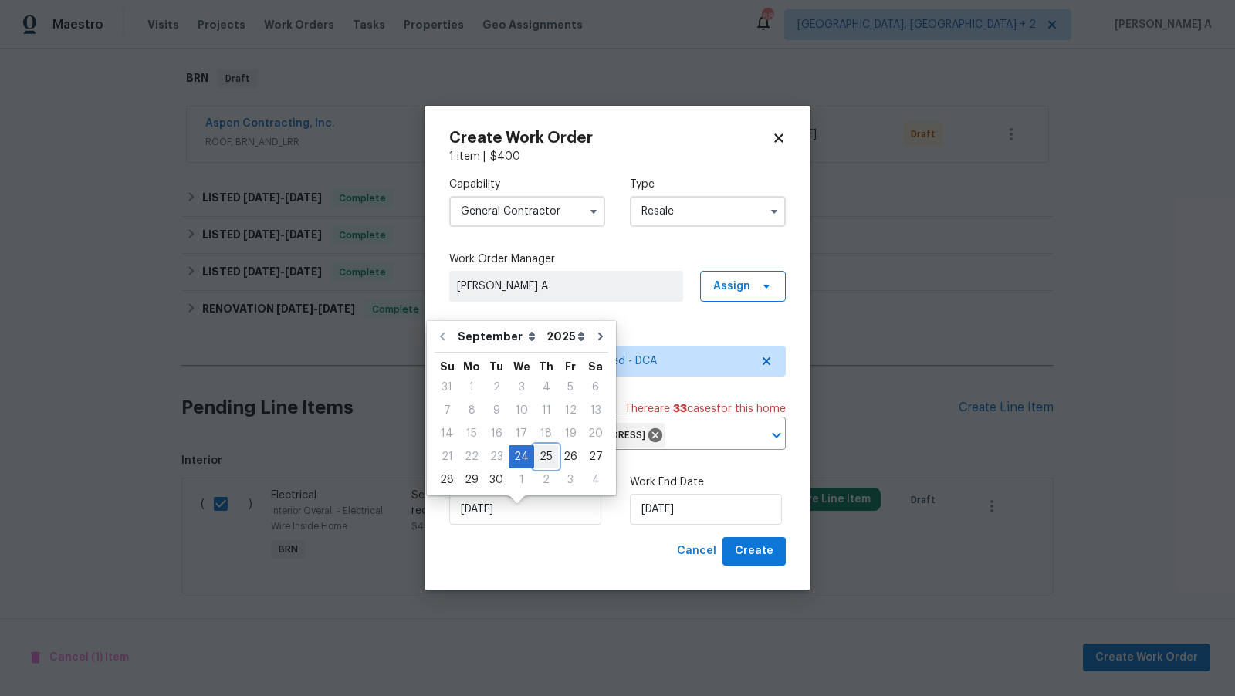
click at [544, 463] on div "25" at bounding box center [546, 457] width 24 height 22
type input "[DATE]"
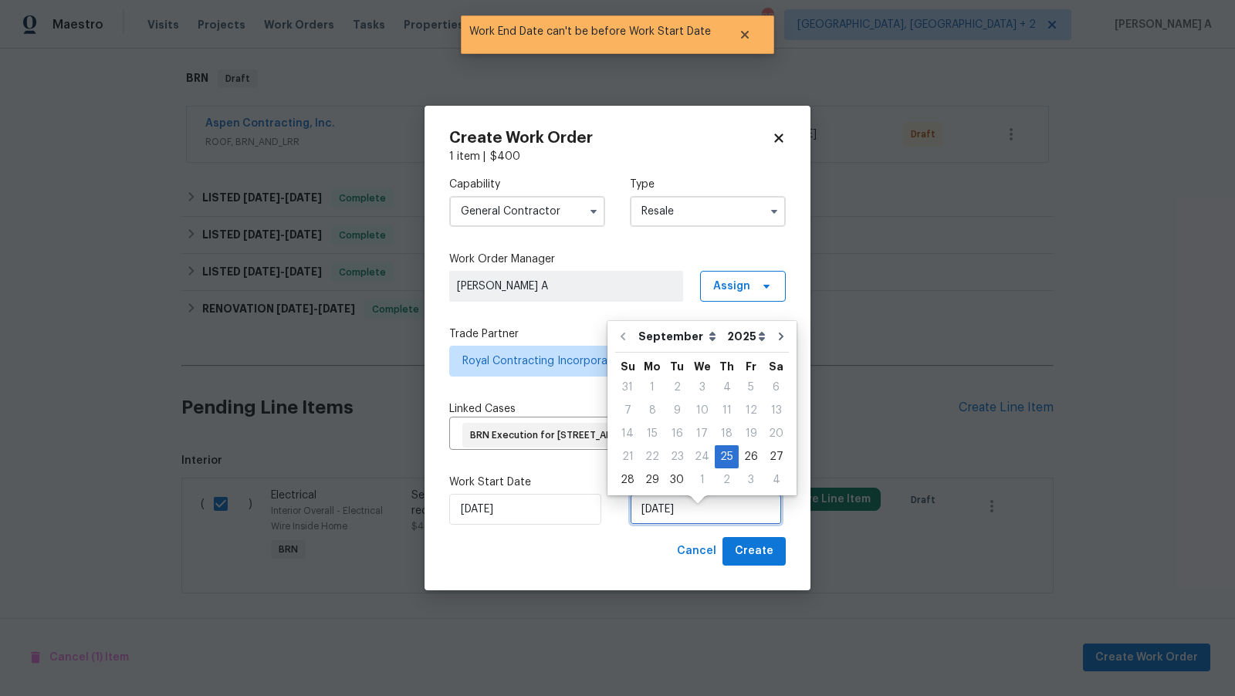
click at [673, 525] on input "[DATE]" at bounding box center [706, 509] width 152 height 31
click at [749, 460] on div "26" at bounding box center [751, 457] width 25 height 22
type input "[DATE]"
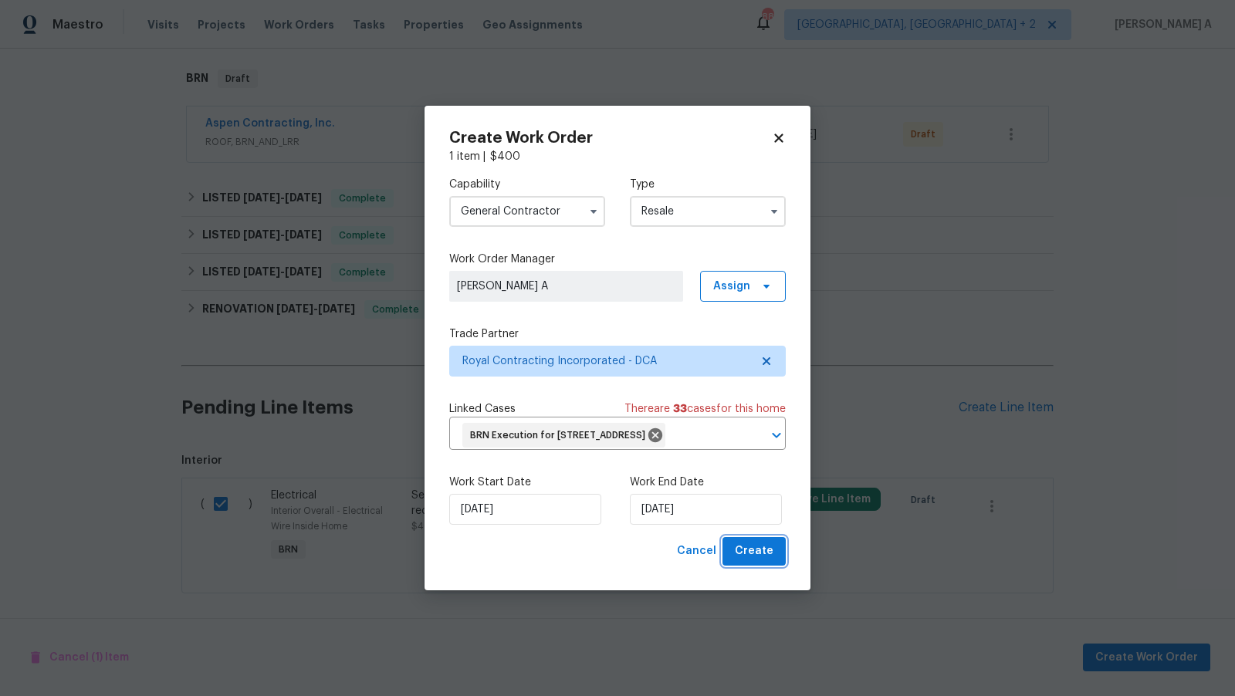
click at [765, 560] on span "Create" at bounding box center [754, 551] width 39 height 19
checkbox input "false"
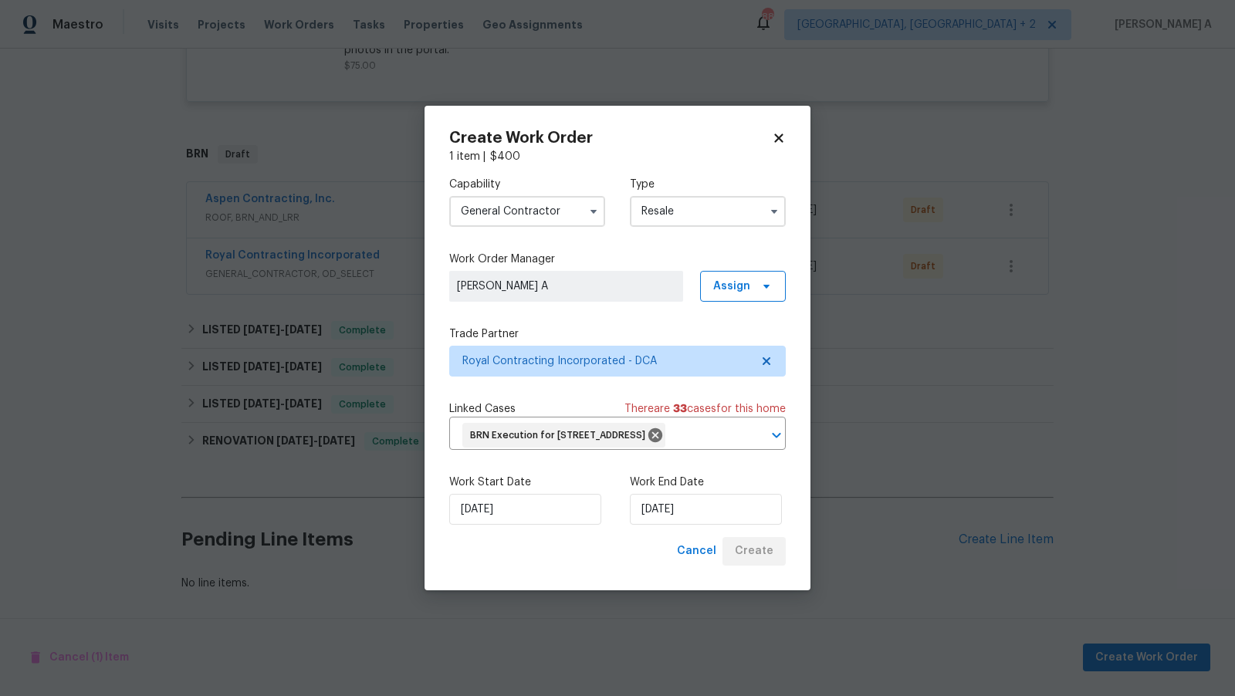
scroll to position [581, 0]
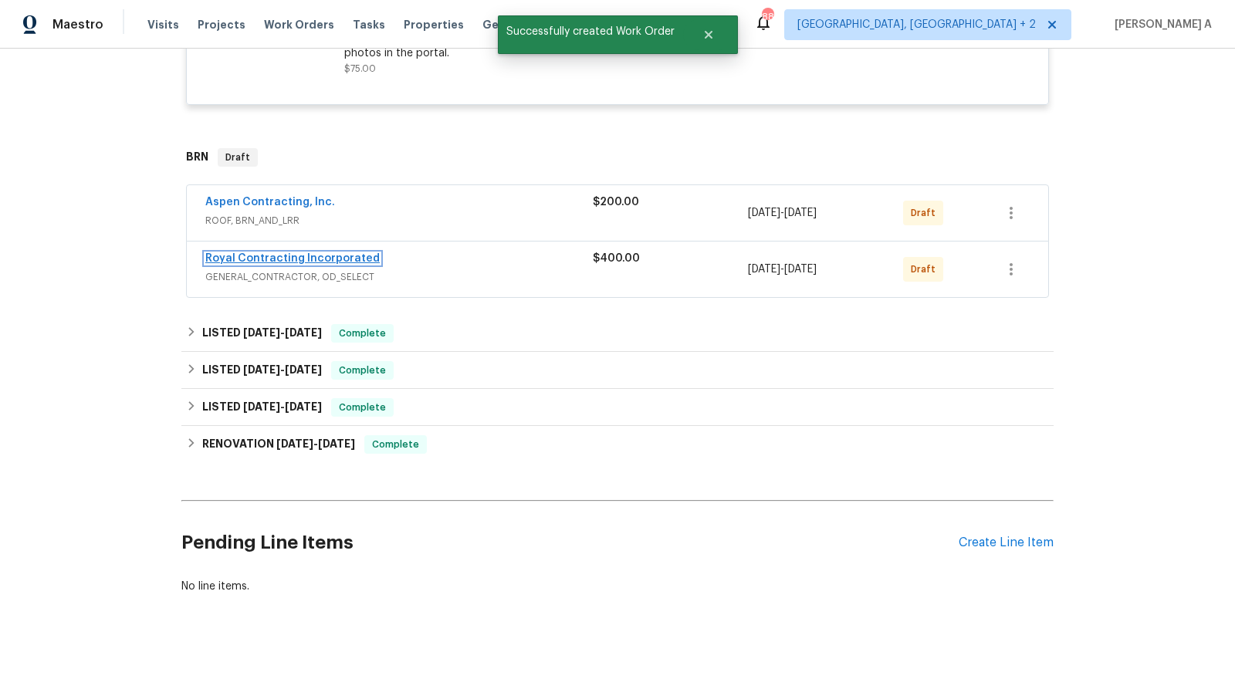
click at [309, 255] on link "Royal Contracting Incorporated" at bounding box center [292, 258] width 175 height 11
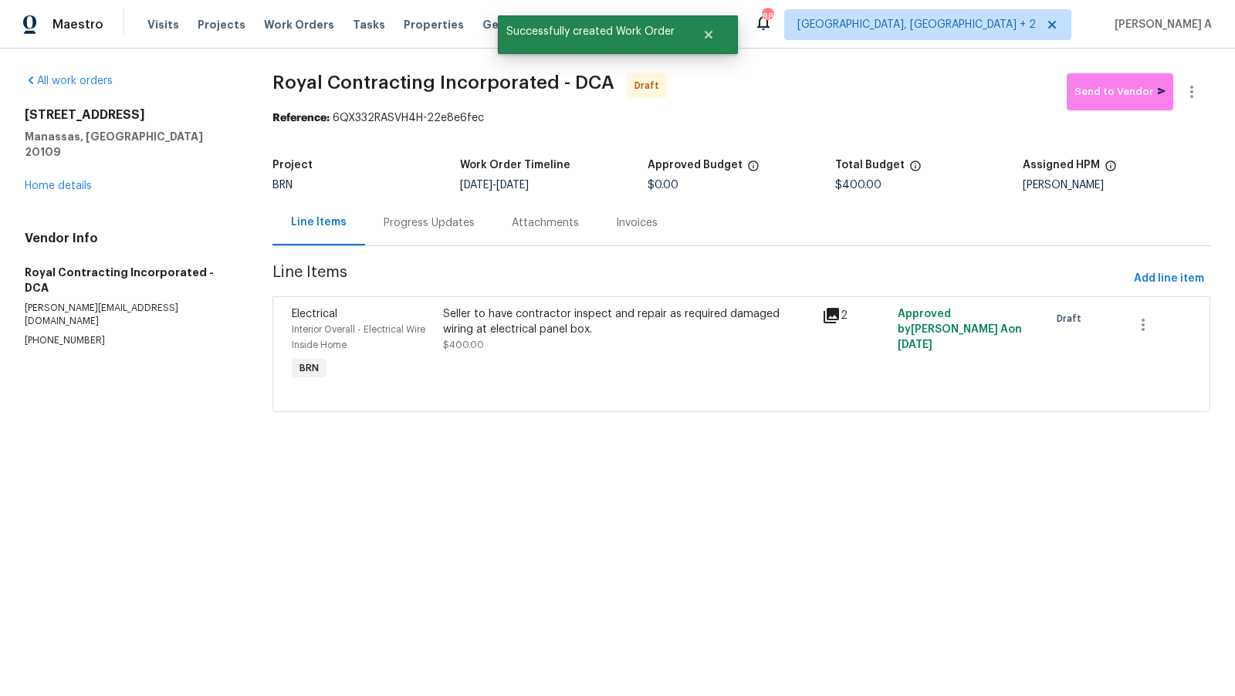
click at [387, 222] on div "Progress Updates" at bounding box center [429, 222] width 91 height 15
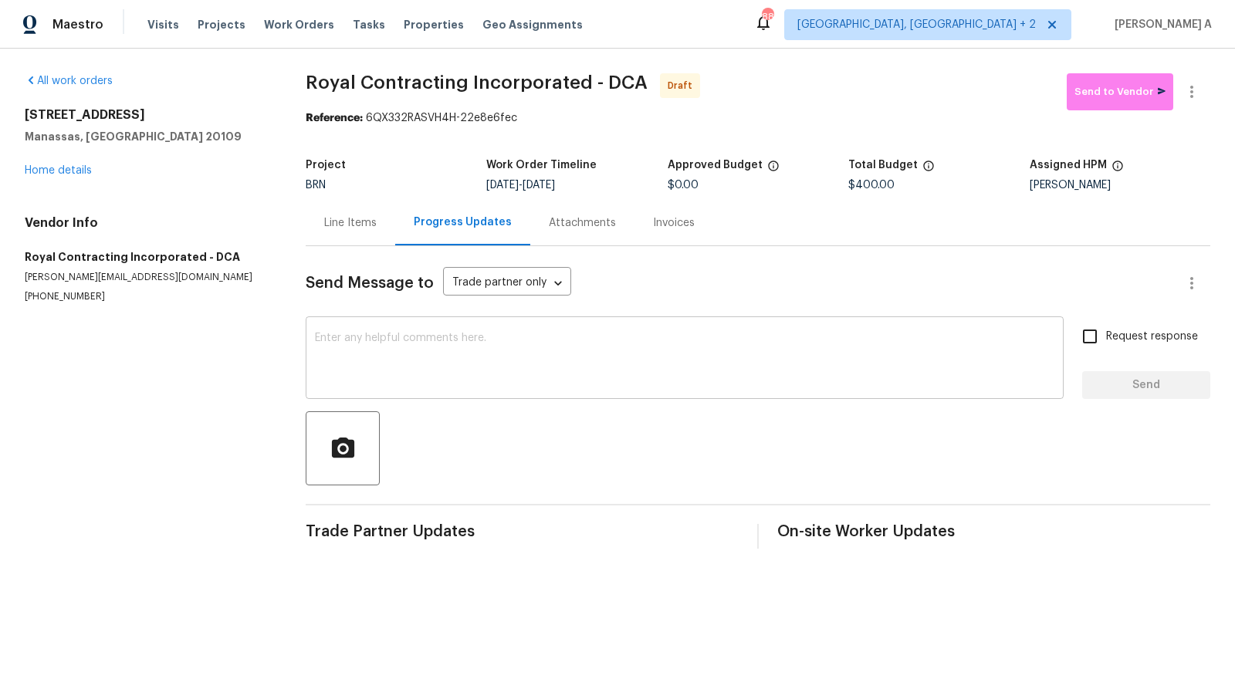
click at [595, 324] on div "x ​" at bounding box center [685, 359] width 758 height 79
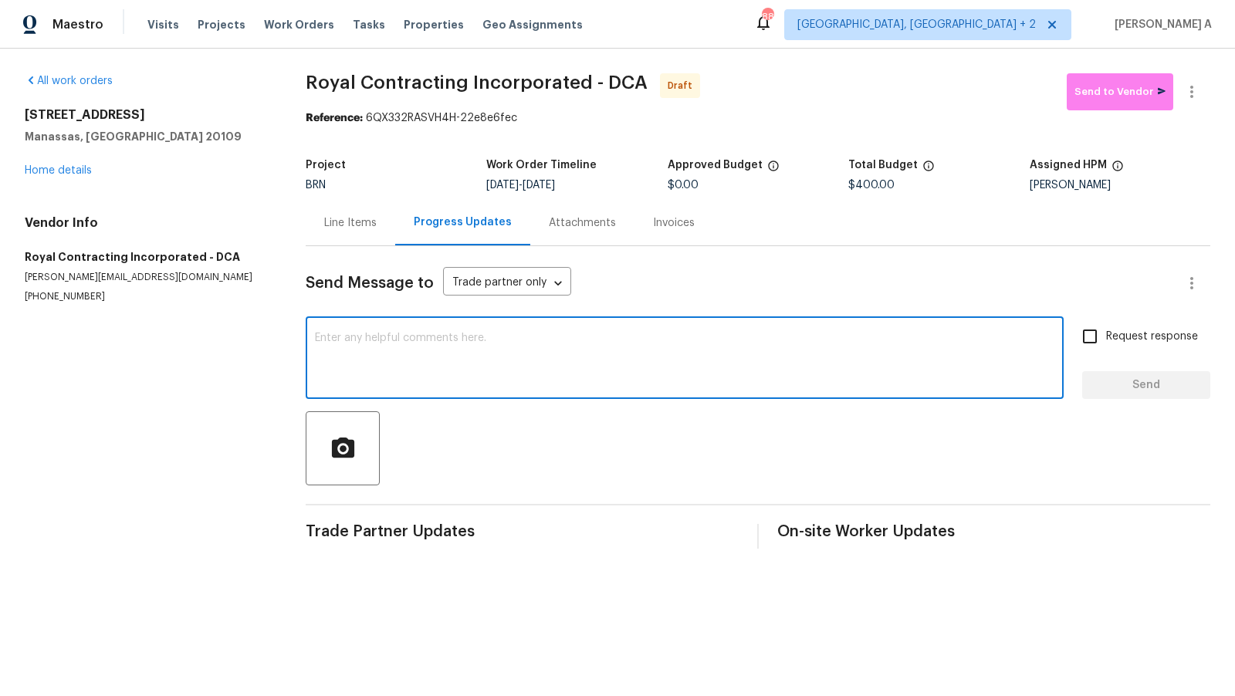
paste textarea "Hi, I'm Akshay from Opendoor. Just wanted to check if you received the workorde…"
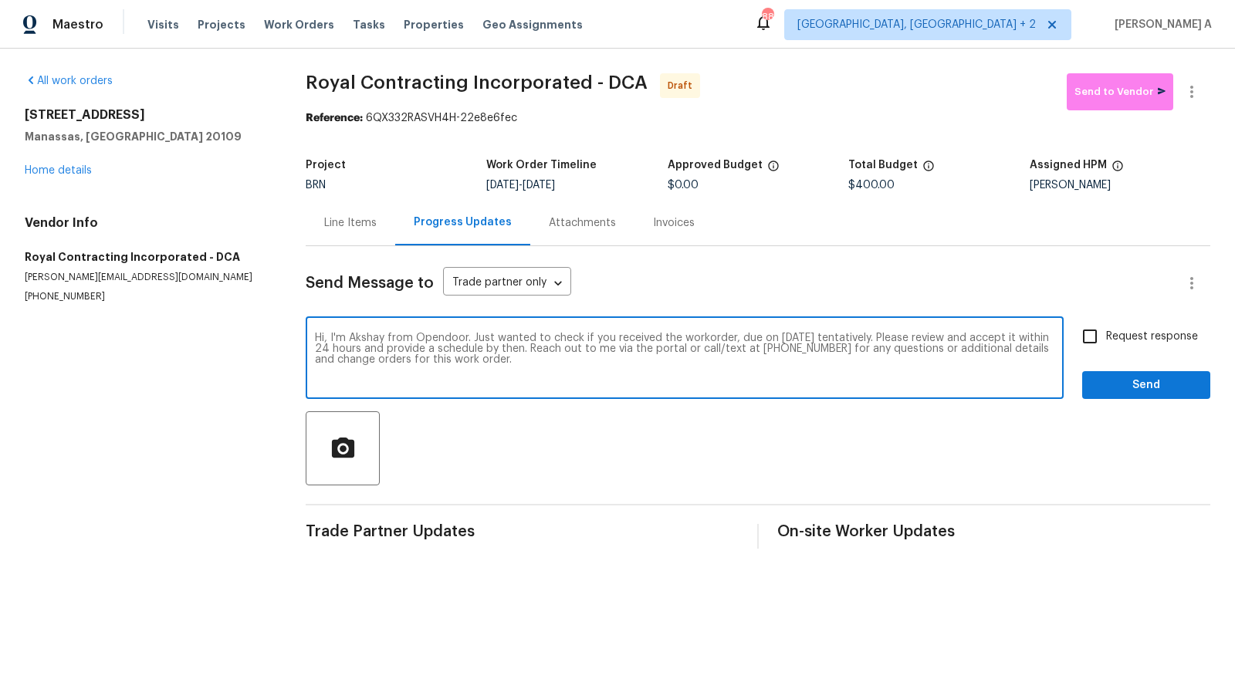
type textarea "Hi, I'm Akshay from Opendoor. Just wanted to check if you received the workorde…"
click at [1102, 350] on input "Request response" at bounding box center [1090, 336] width 32 height 32
checkbox input "true"
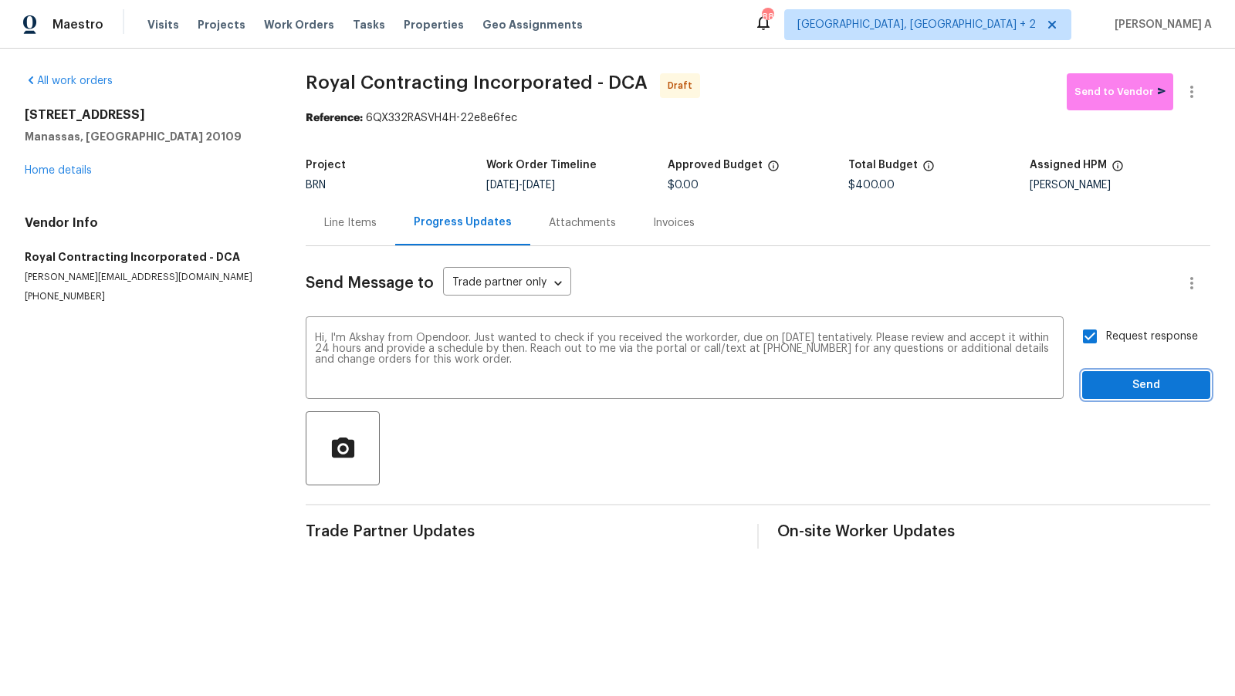
click at [1115, 382] on span "Send" at bounding box center [1146, 385] width 103 height 19
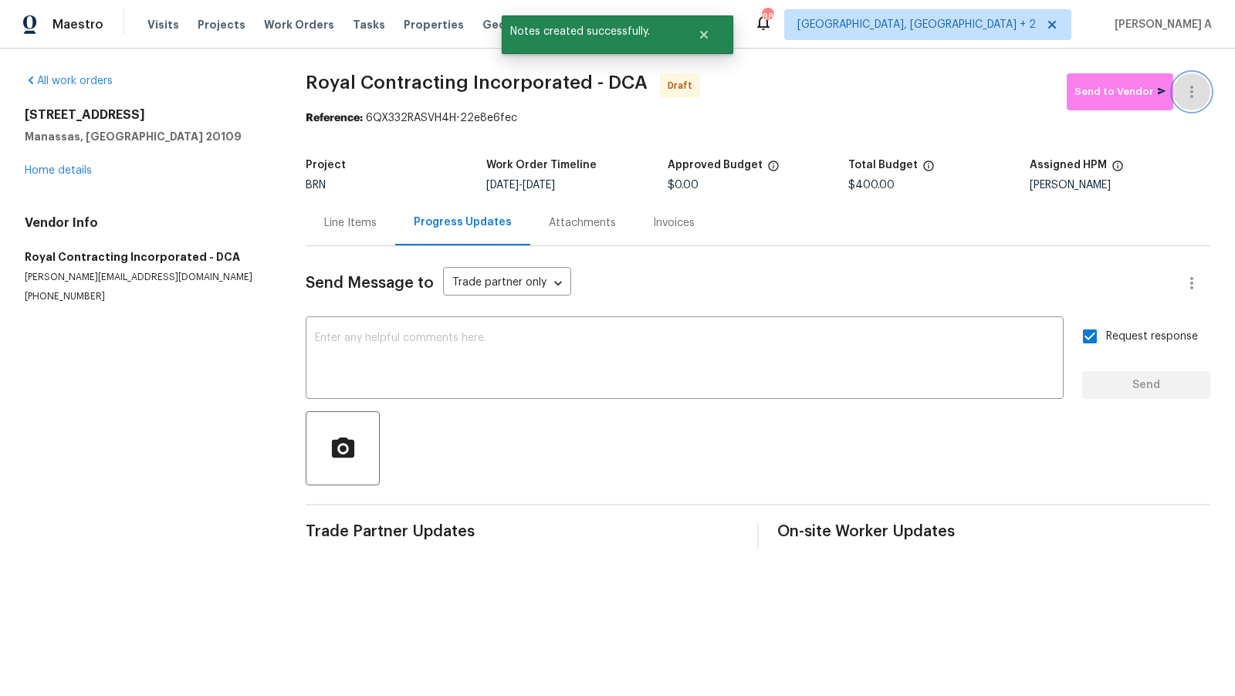
click at [1198, 83] on icon "button" at bounding box center [1192, 92] width 19 height 19
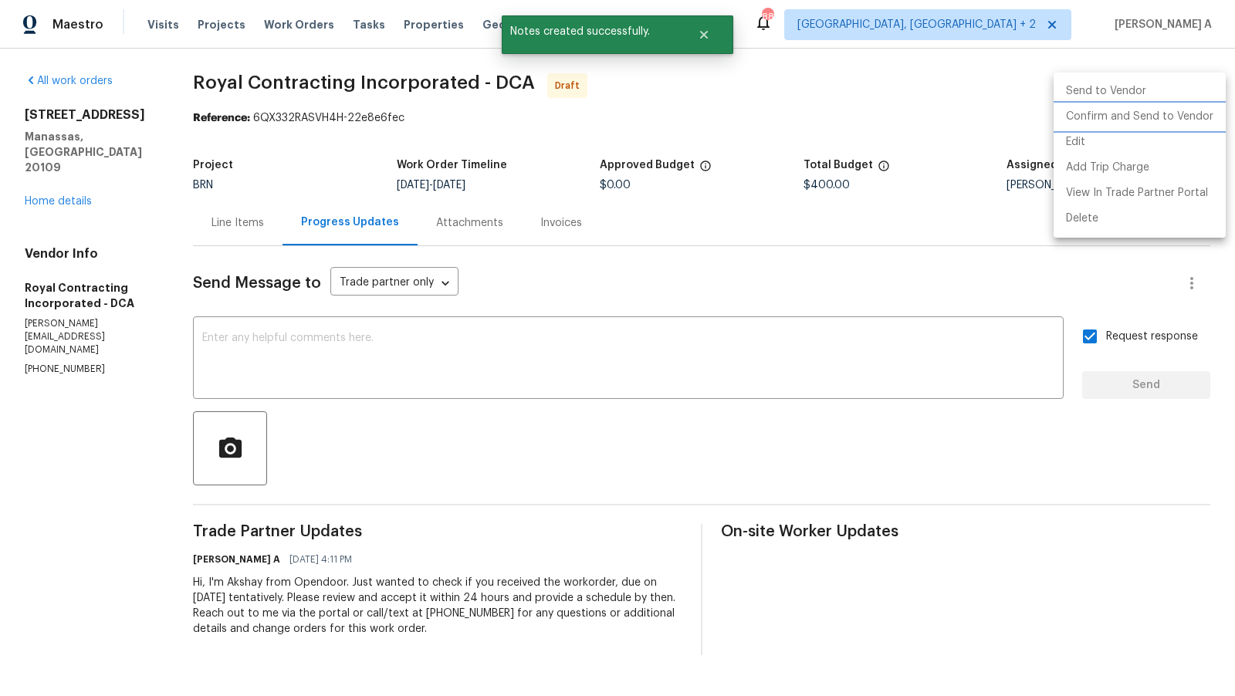
click at [1205, 110] on li "Confirm and Send to Vendor" at bounding box center [1140, 116] width 172 height 25
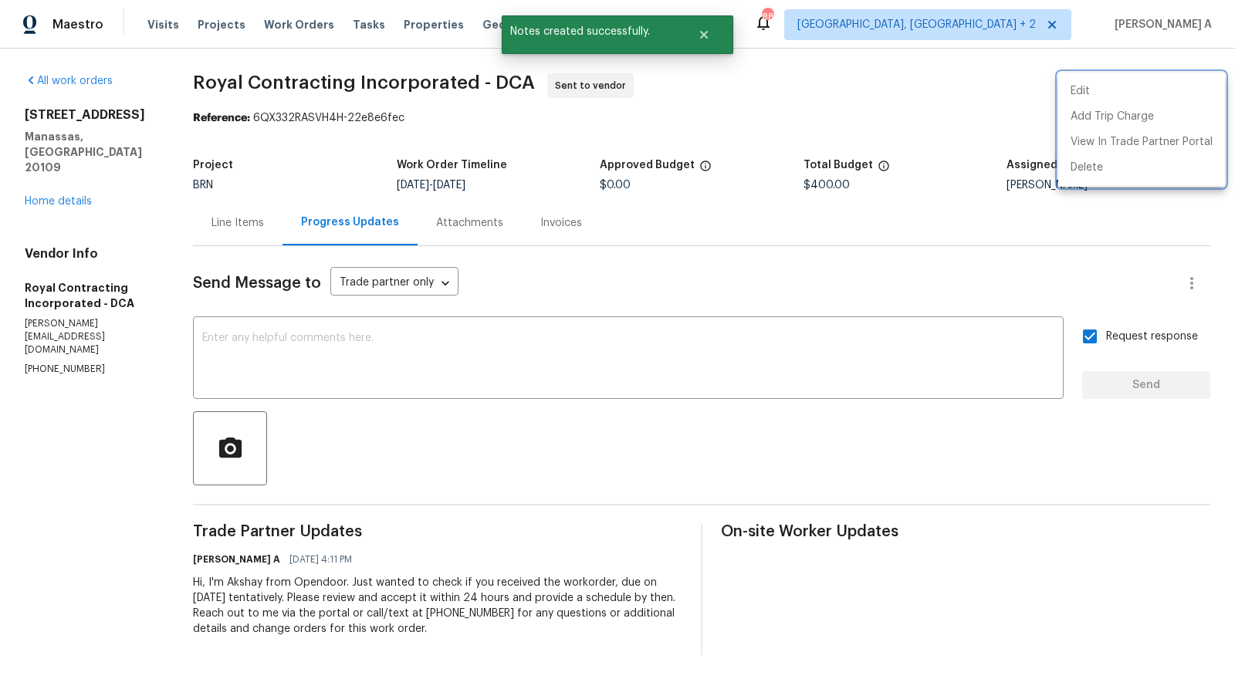
click at [59, 168] on div at bounding box center [617, 348] width 1235 height 696
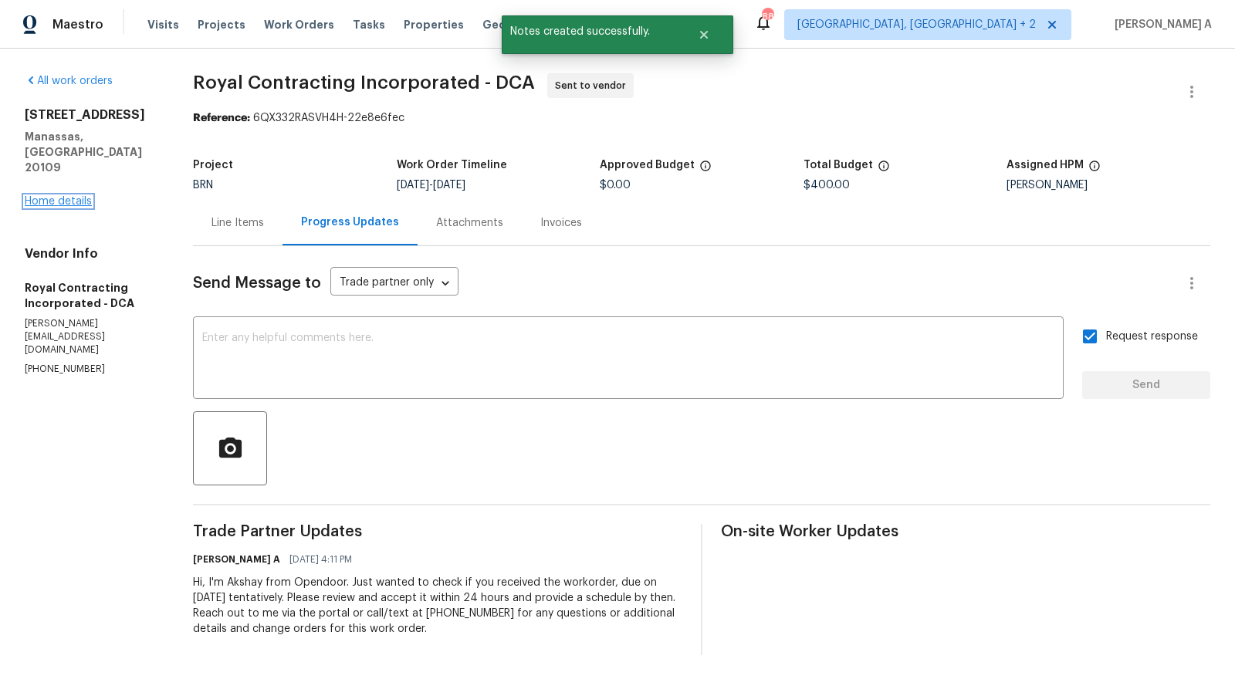
click at [60, 196] on link "Home details" at bounding box center [58, 201] width 67 height 11
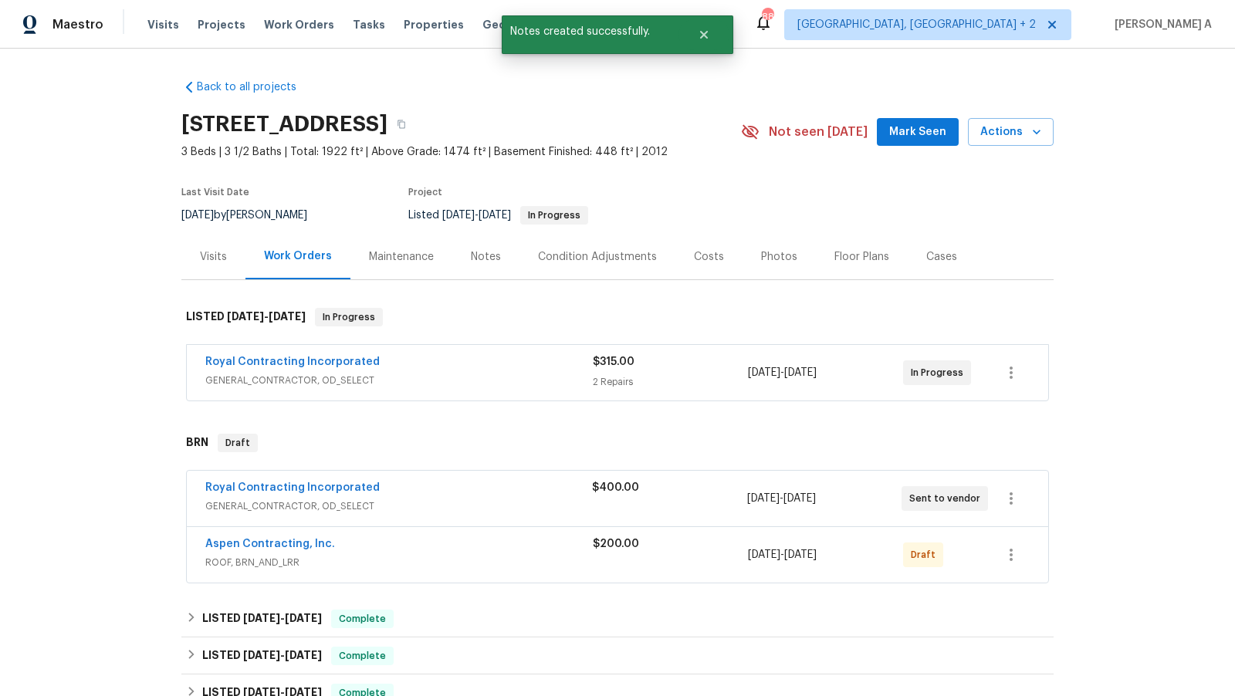
scroll to position [93, 0]
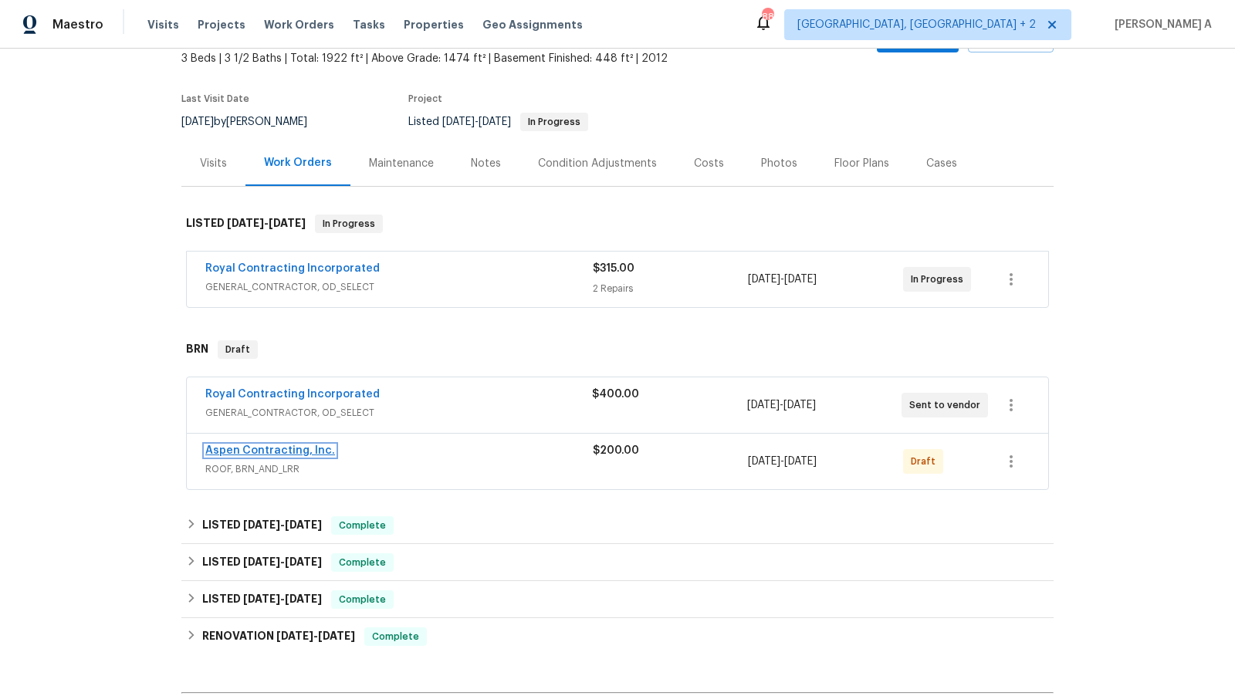
click at [285, 448] on link "Aspen Contracting, Inc." at bounding box center [270, 451] width 130 height 11
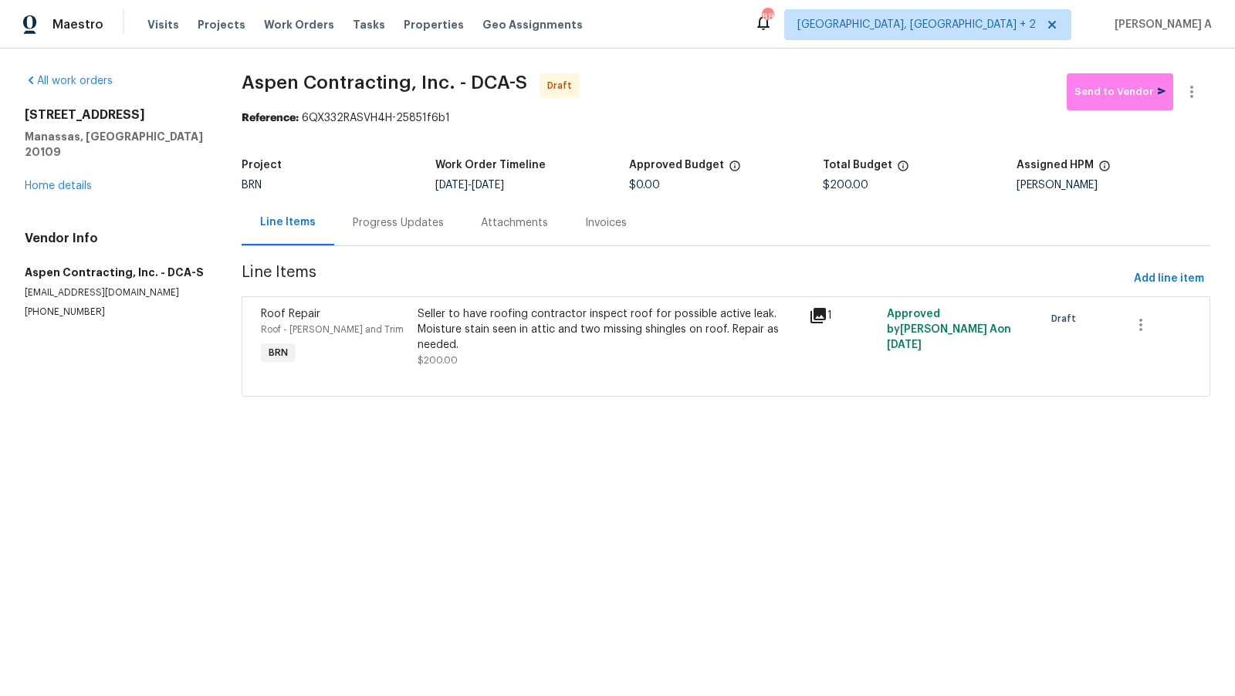
click at [389, 210] on div "Progress Updates" at bounding box center [398, 223] width 128 height 46
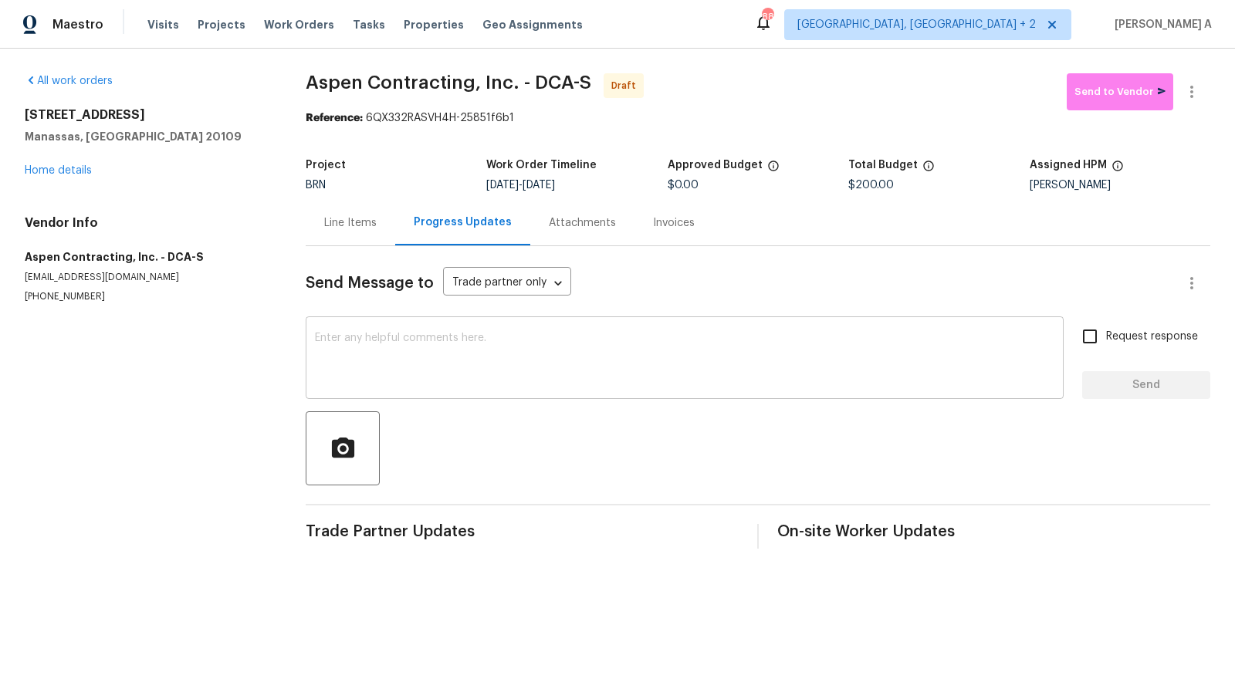
click at [477, 368] on textarea at bounding box center [685, 360] width 740 height 54
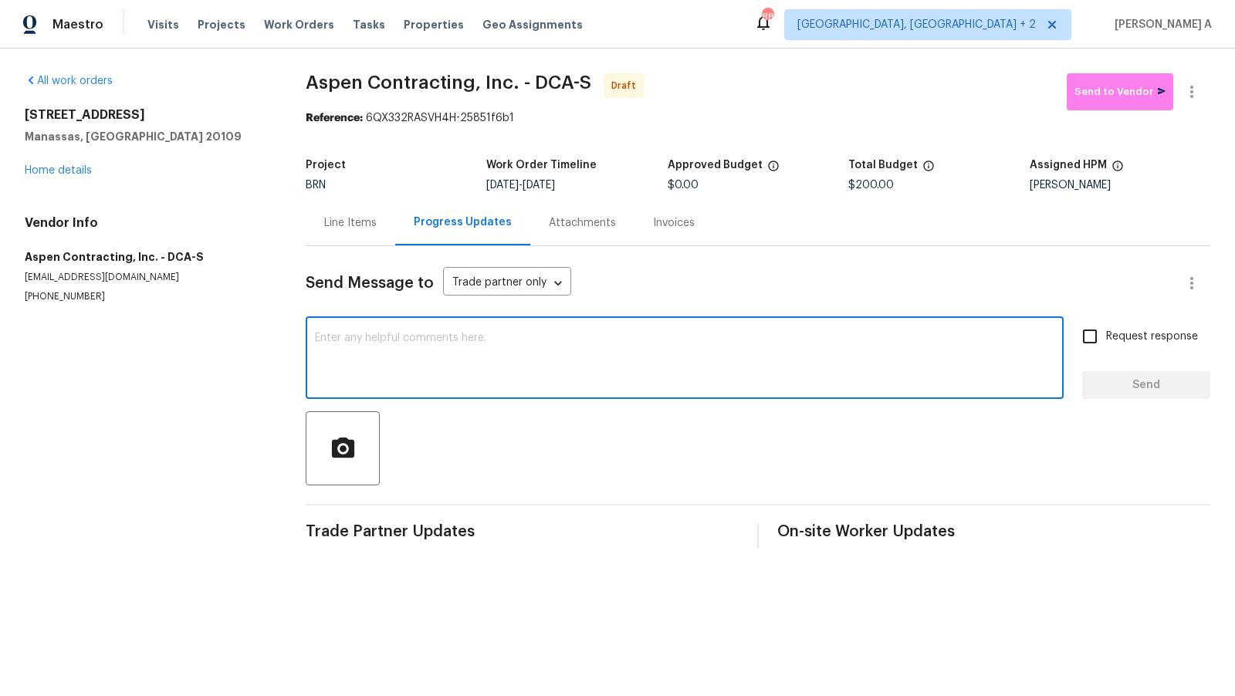
paste textarea "Hi, I'm Akshay from Opendoor. Just wanted to check if you received the workorde…"
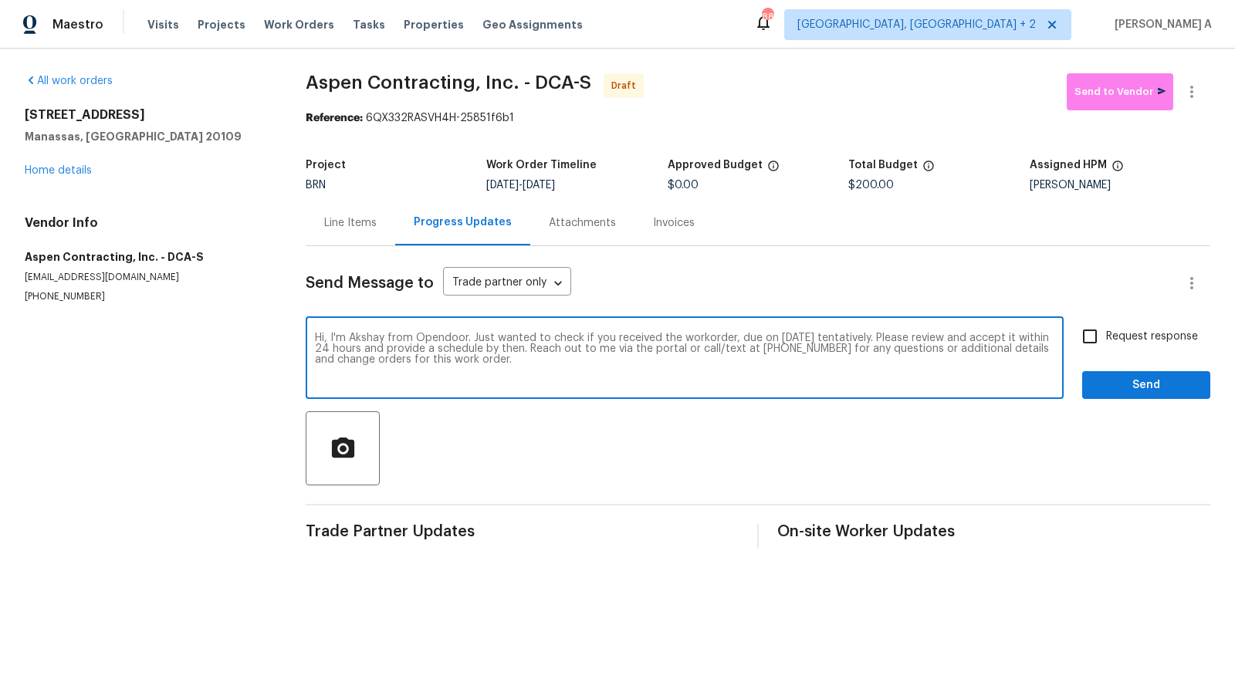
type textarea "Hi, I'm Akshay from Opendoor. Just wanted to check if you received the workorde…"
click at [1077, 344] on input "Request response" at bounding box center [1090, 336] width 32 height 32
checkbox input "true"
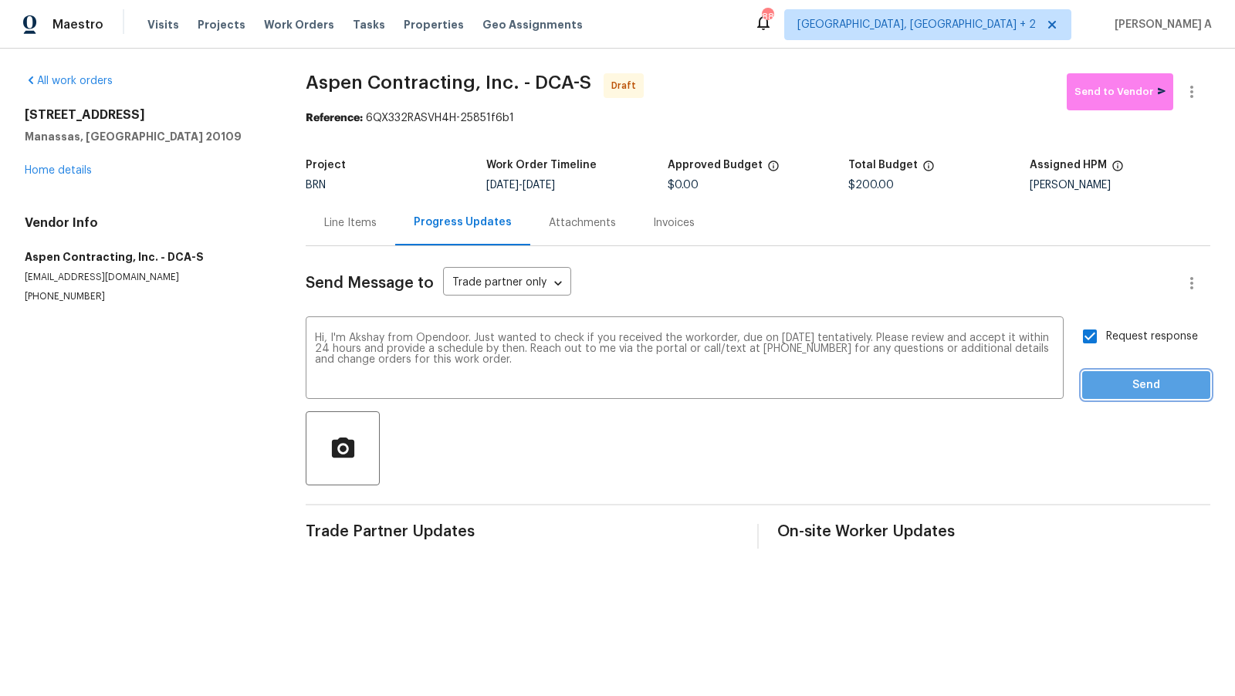
click at [1142, 397] on button "Send" at bounding box center [1147, 385] width 128 height 29
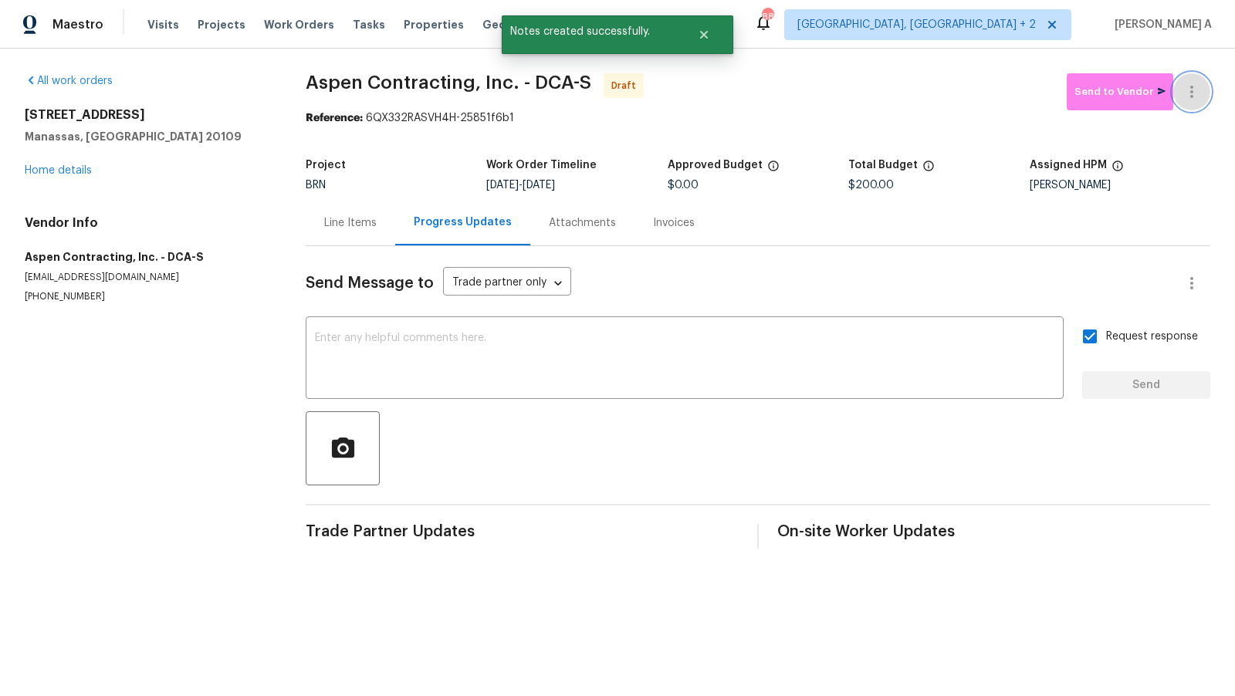
click at [1201, 90] on button "button" at bounding box center [1192, 91] width 37 height 37
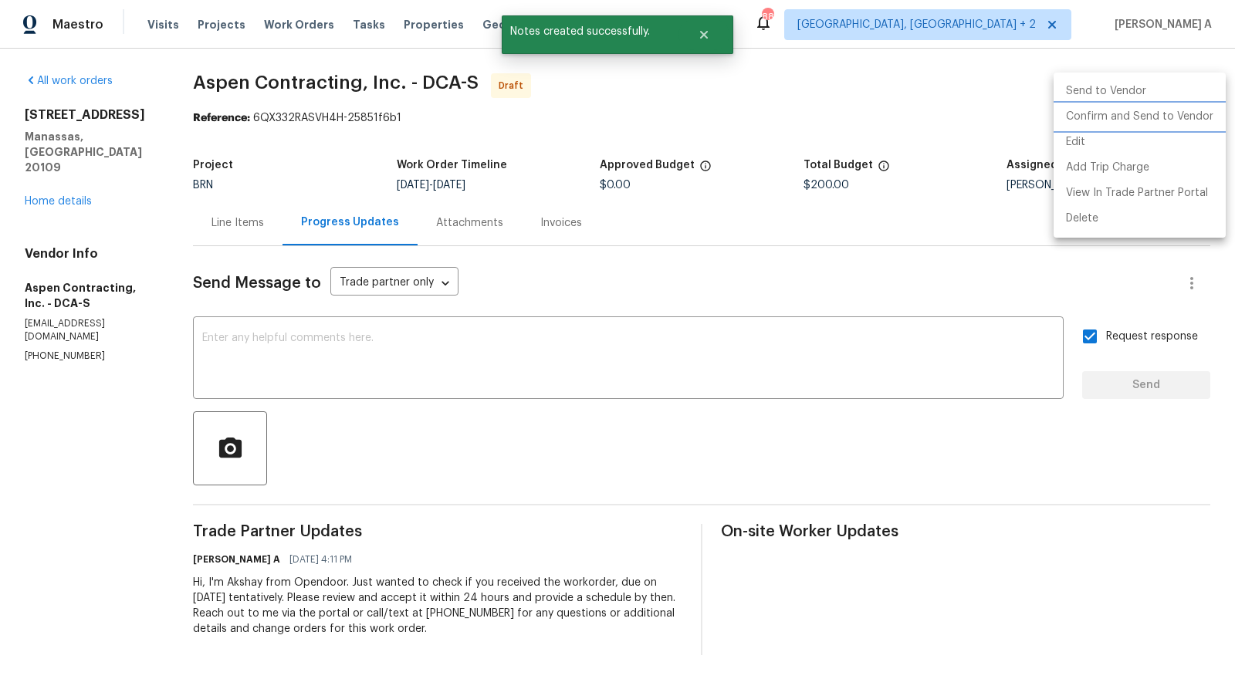
click at [1202, 117] on li "Confirm and Send to Vendor" at bounding box center [1140, 116] width 172 height 25
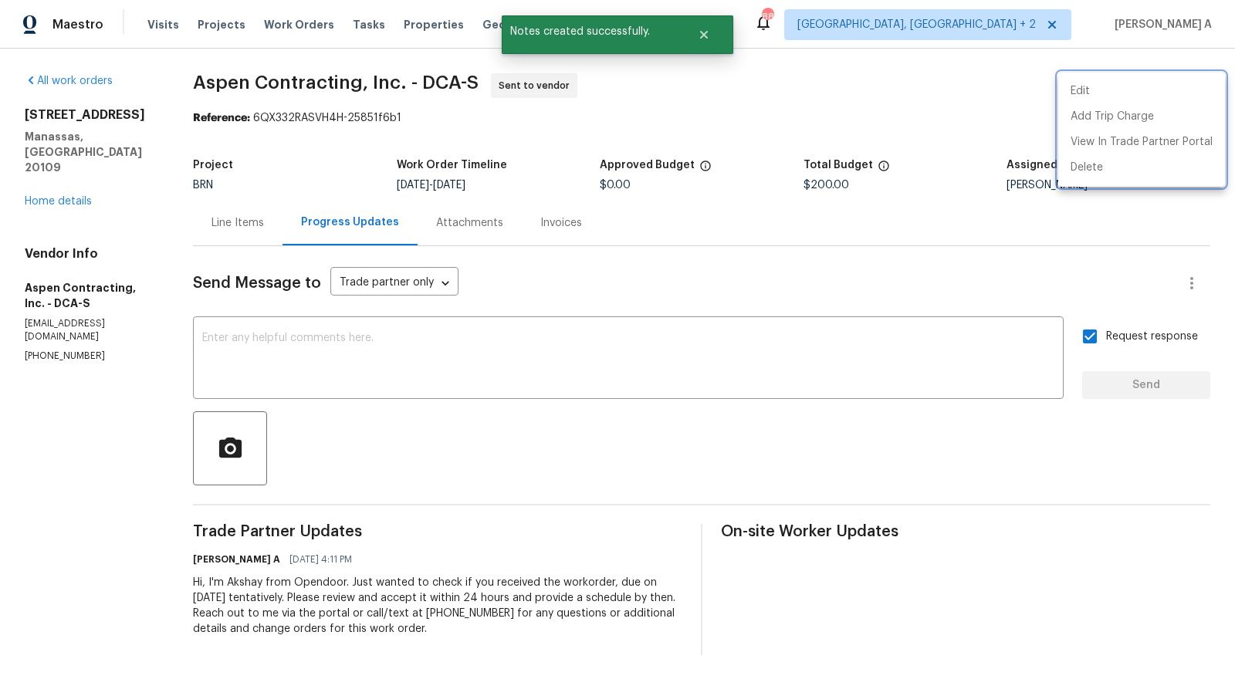
click at [338, 211] on div at bounding box center [617, 348] width 1235 height 696
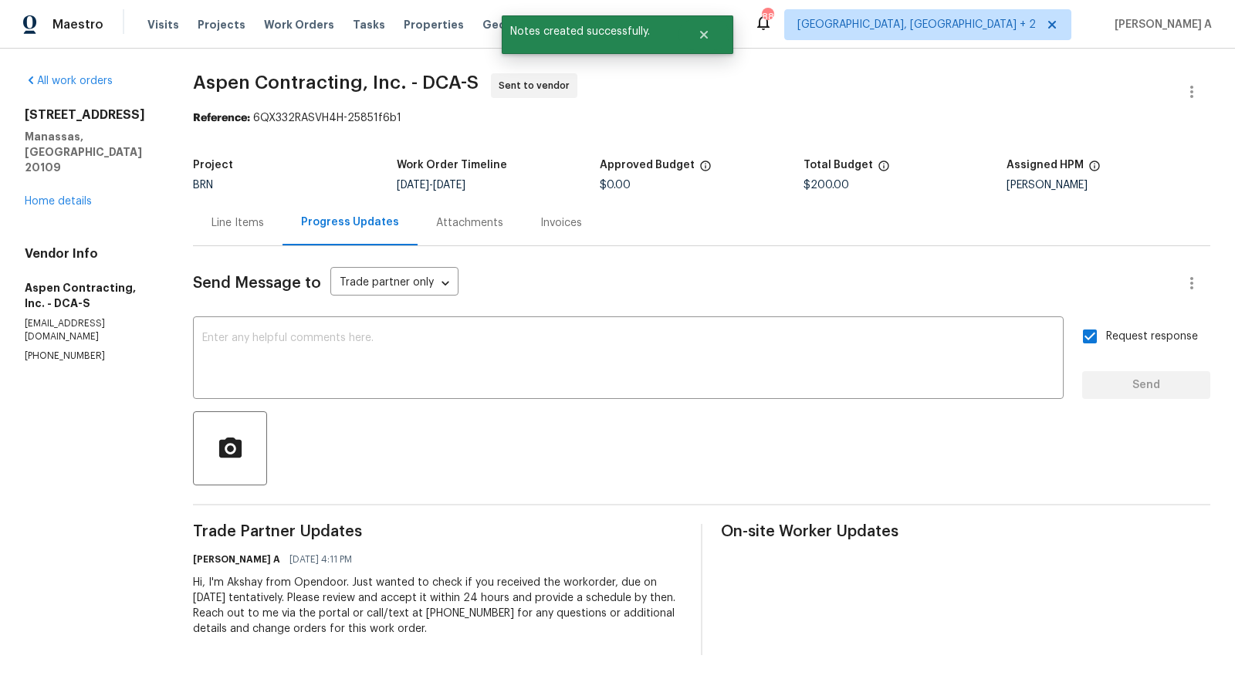
click at [237, 215] on div "Line Items" at bounding box center [238, 222] width 53 height 15
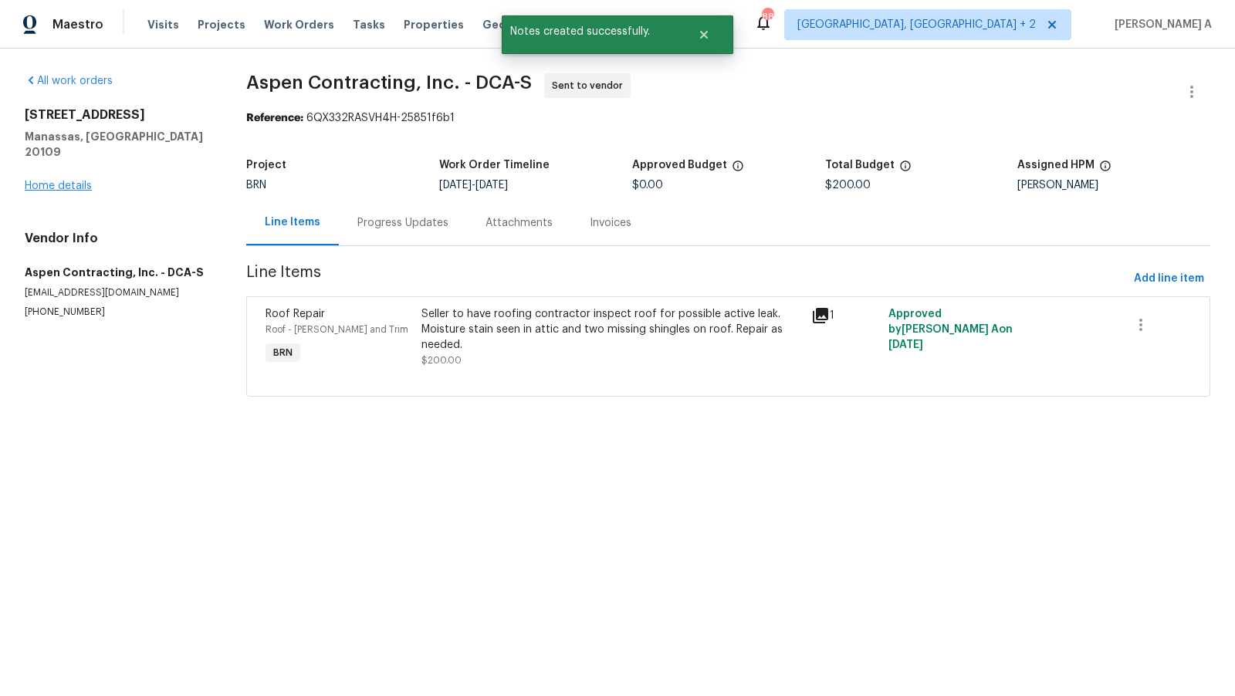
click at [69, 175] on div "[STREET_ADDRESS] Home details" at bounding box center [117, 150] width 185 height 86
click at [56, 181] on link "Home details" at bounding box center [58, 186] width 67 height 11
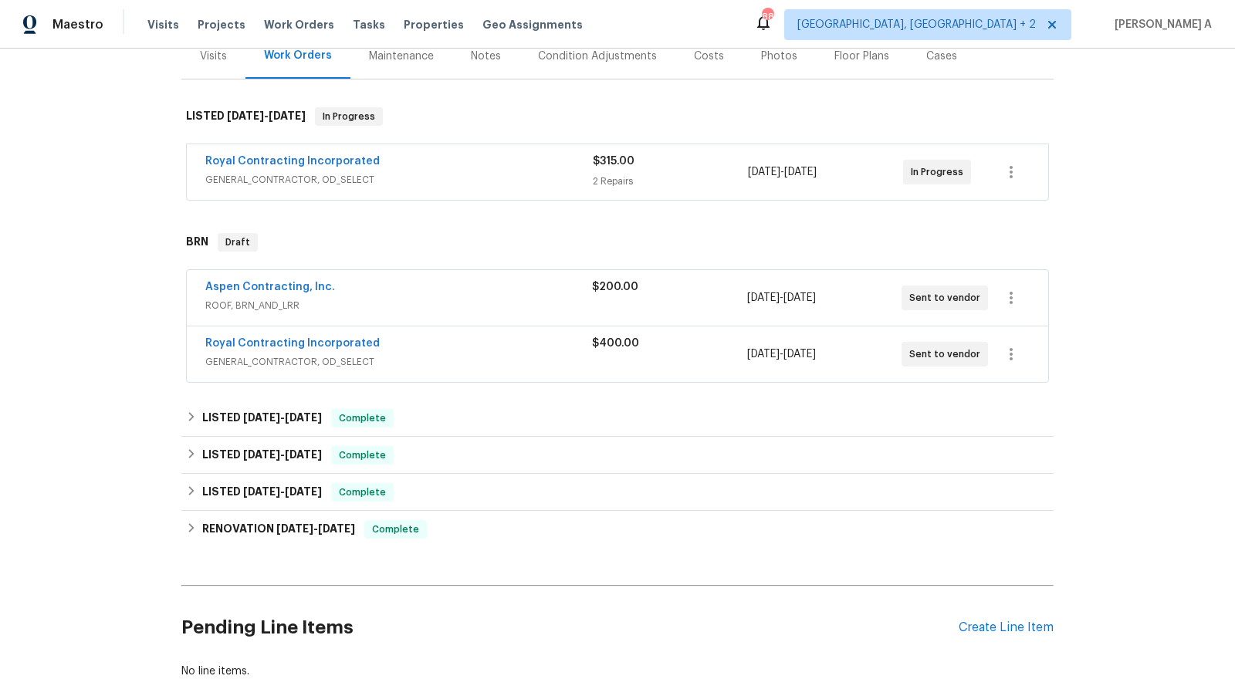
scroll to position [222, 0]
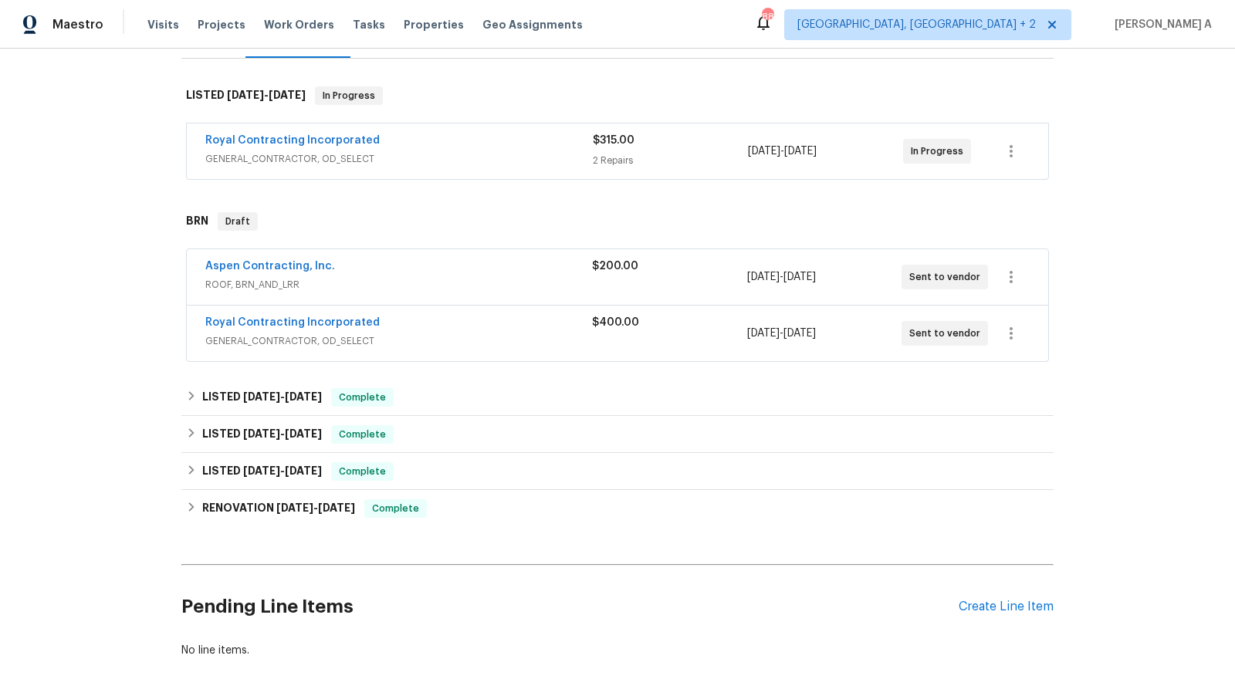
click at [269, 259] on span "Aspen Contracting, Inc." at bounding box center [270, 266] width 130 height 15
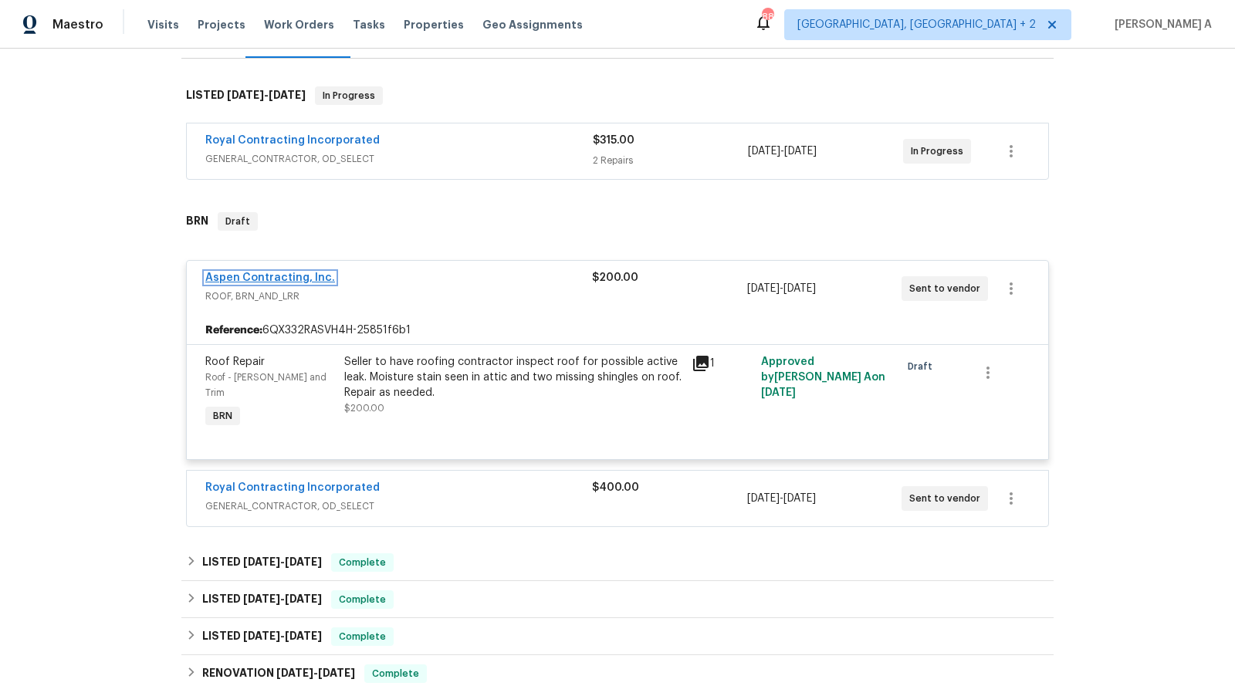
click at [282, 276] on link "Aspen Contracting, Inc." at bounding box center [270, 278] width 130 height 11
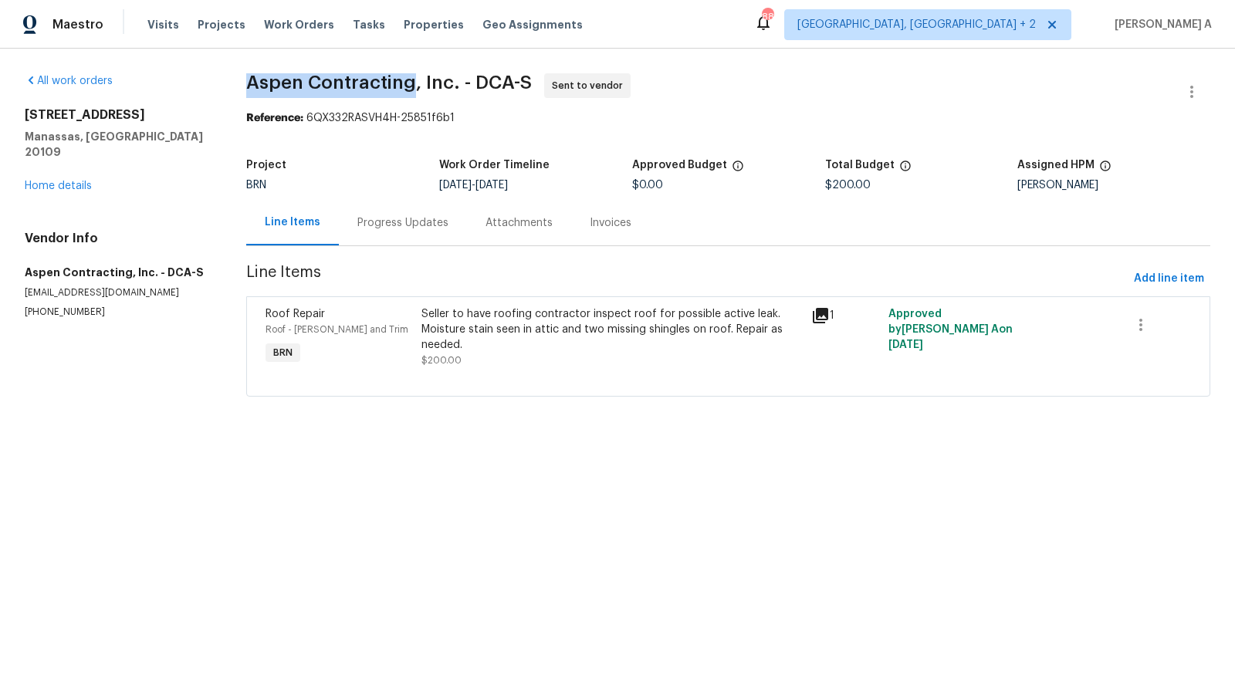
drag, startPoint x: 245, startPoint y: 87, endPoint x: 416, endPoint y: 86, distance: 171.4
click at [416, 86] on div "All work orders [STREET_ADDRESS] Home details Vendor Info Aspen Contracting, In…" at bounding box center [617, 244] width 1235 height 391
copy span "Aspen Contracting"
click at [77, 181] on link "Home details" at bounding box center [58, 186] width 67 height 11
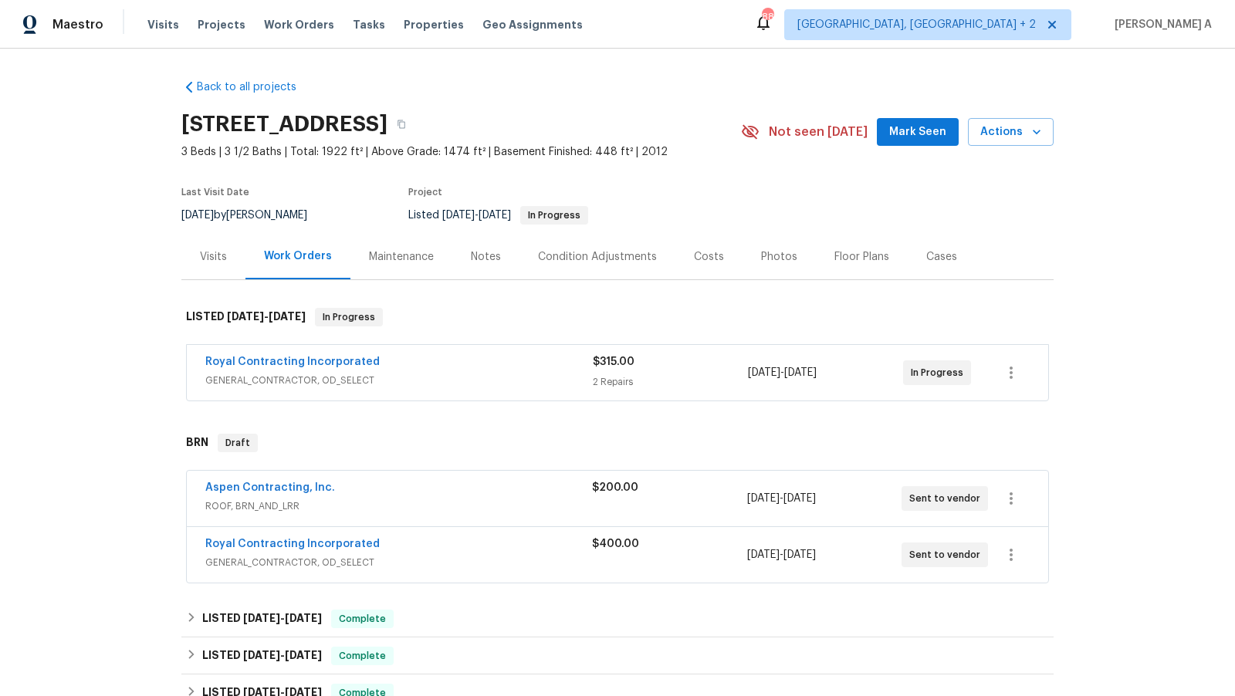
click at [255, 548] on span "Royal Contracting Incorporated" at bounding box center [292, 544] width 175 height 15
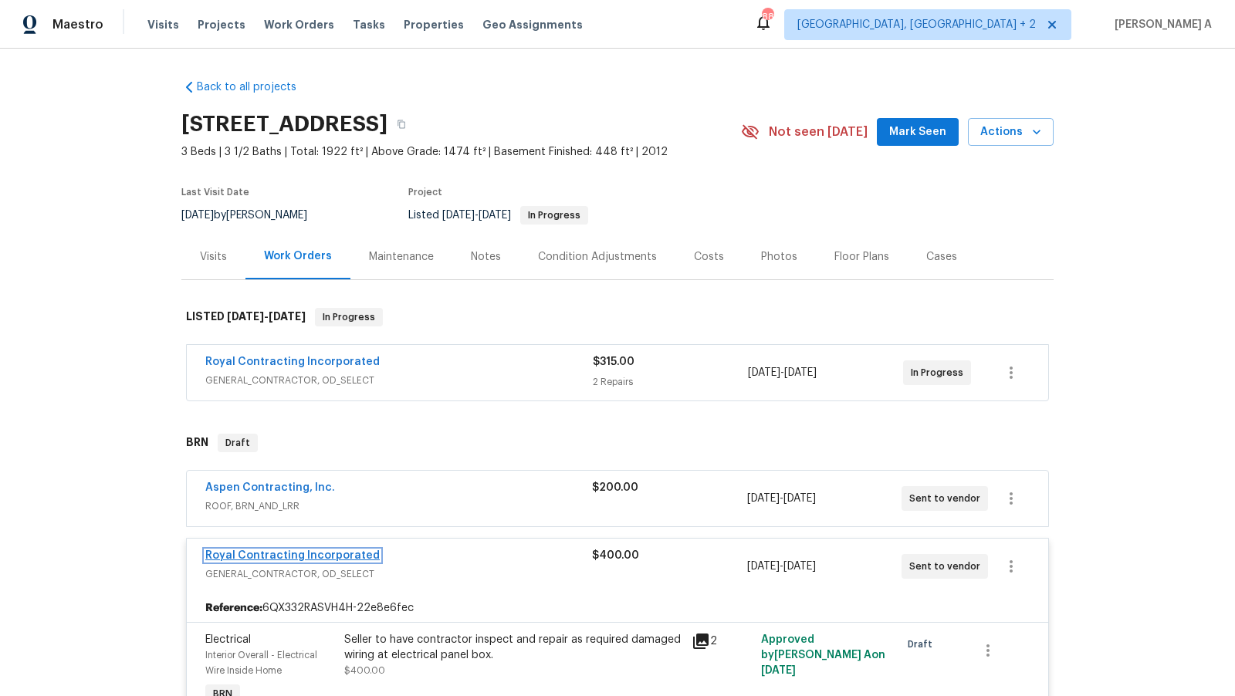
click at [258, 552] on link "Royal Contracting Incorporated" at bounding box center [292, 556] width 175 height 11
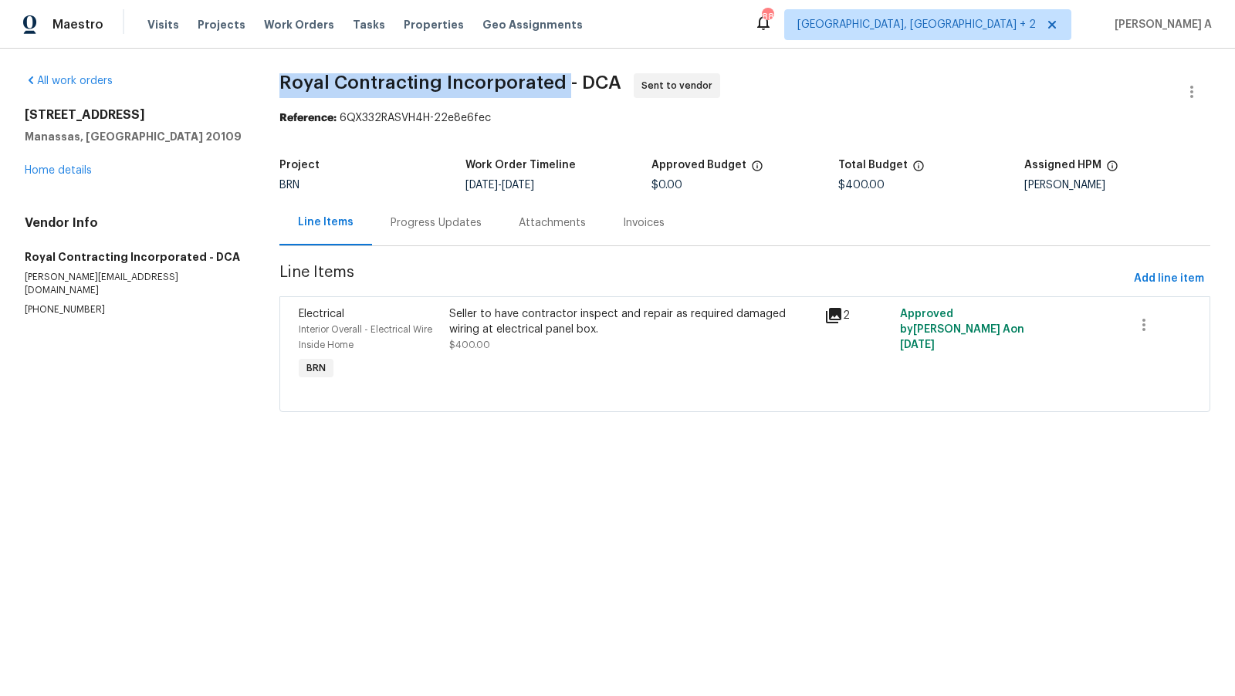
drag, startPoint x: 260, startPoint y: 79, endPoint x: 559, endPoint y: 82, distance: 298.8
click at [560, 82] on div "All work orders [STREET_ADDRESS] Home details Vendor Info Royal Contracting Inc…" at bounding box center [617, 252] width 1235 height 407
copy span "Royal Contracting Incorporated"
